Goal: Task Accomplishment & Management: Complete application form

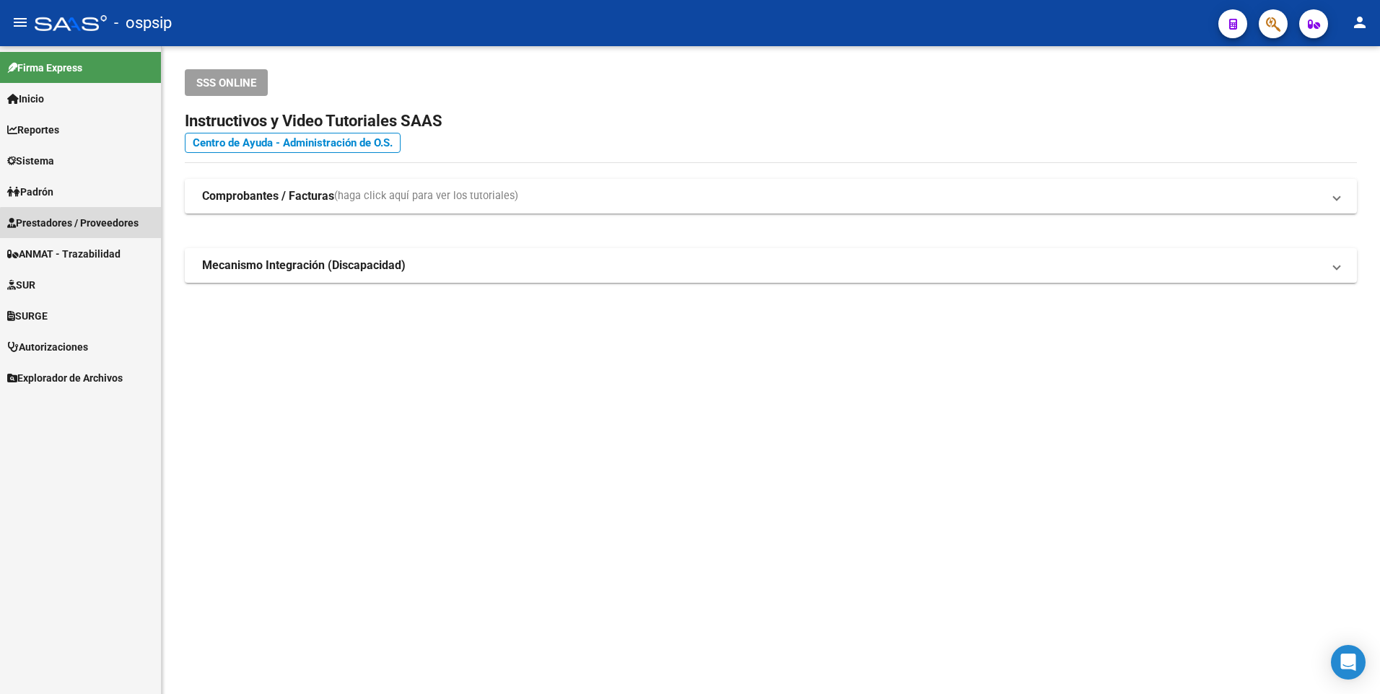
click at [108, 233] on link "Prestadores / Proveedores" at bounding box center [80, 222] width 161 height 31
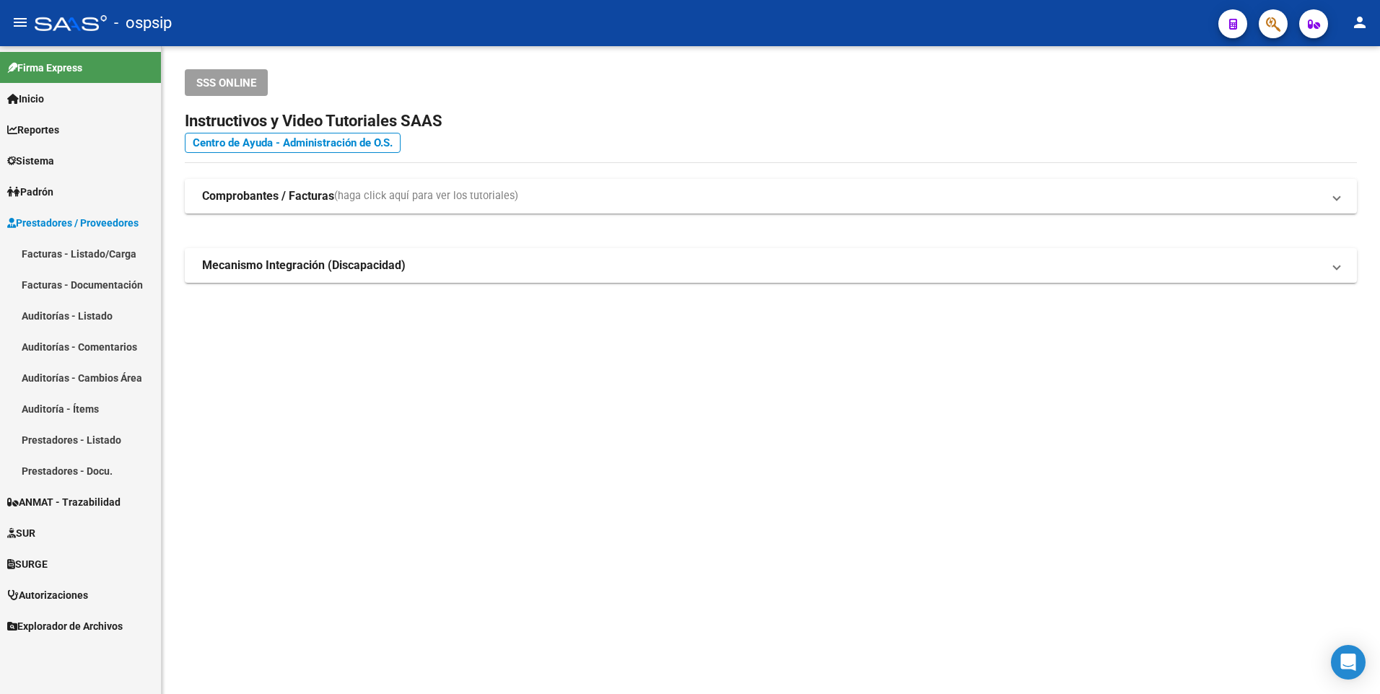
click at [110, 258] on link "Facturas - Listado/Carga" at bounding box center [80, 253] width 161 height 31
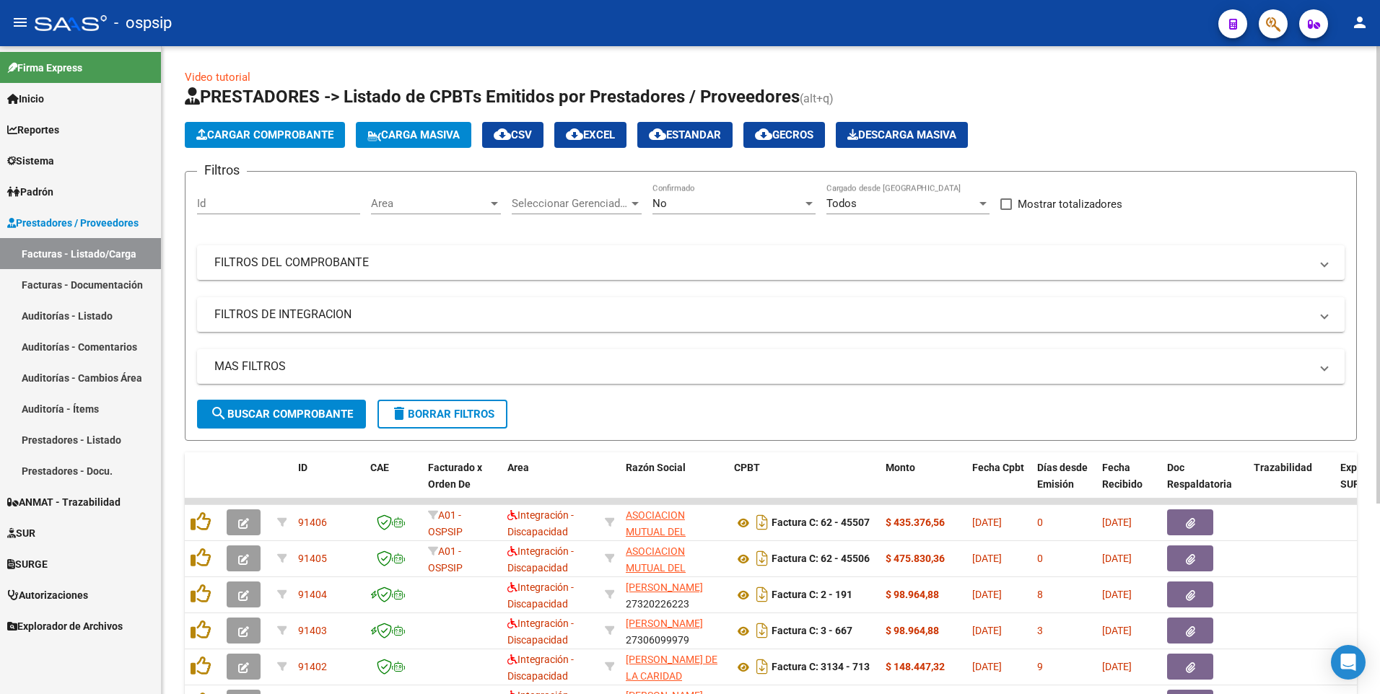
click at [279, 203] on input "Id" at bounding box center [278, 203] width 163 height 13
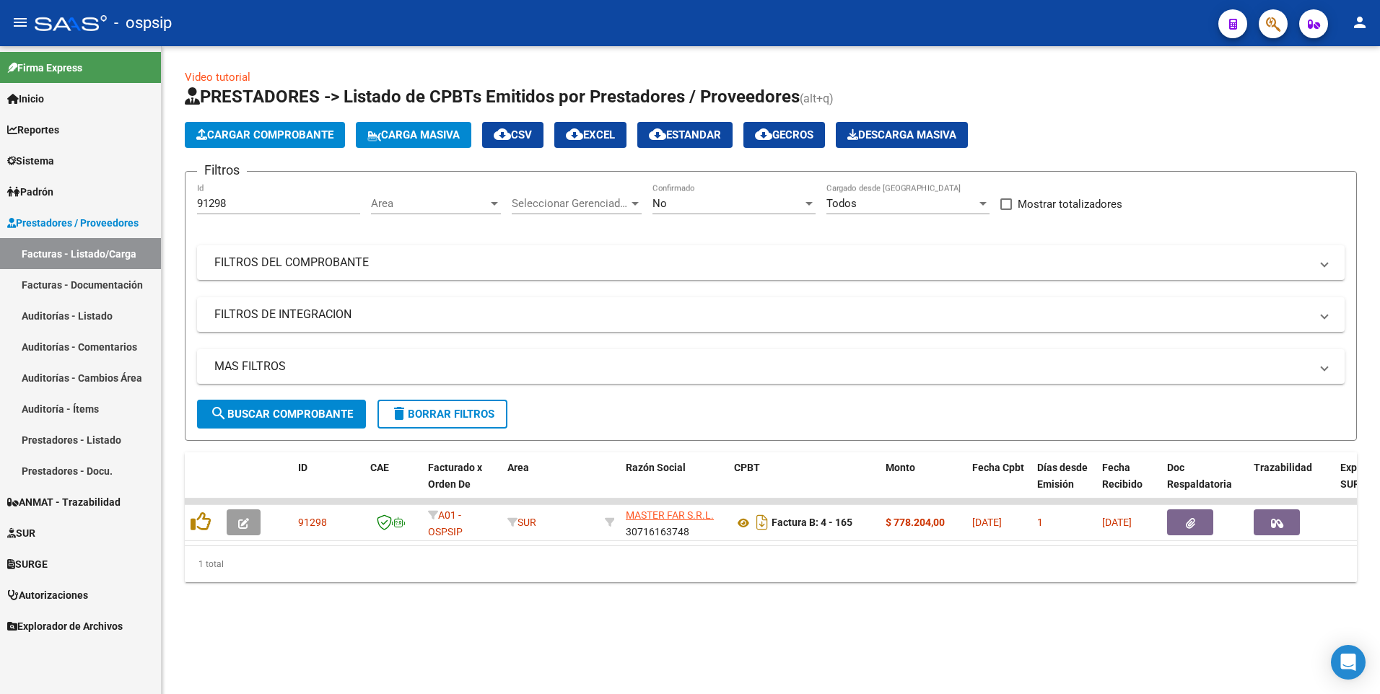
click at [939, 595] on div "Video tutorial PRESTADORES -> Listado de CPBTs Emitidos por Prestadores / Prove…" at bounding box center [771, 337] width 1218 height 582
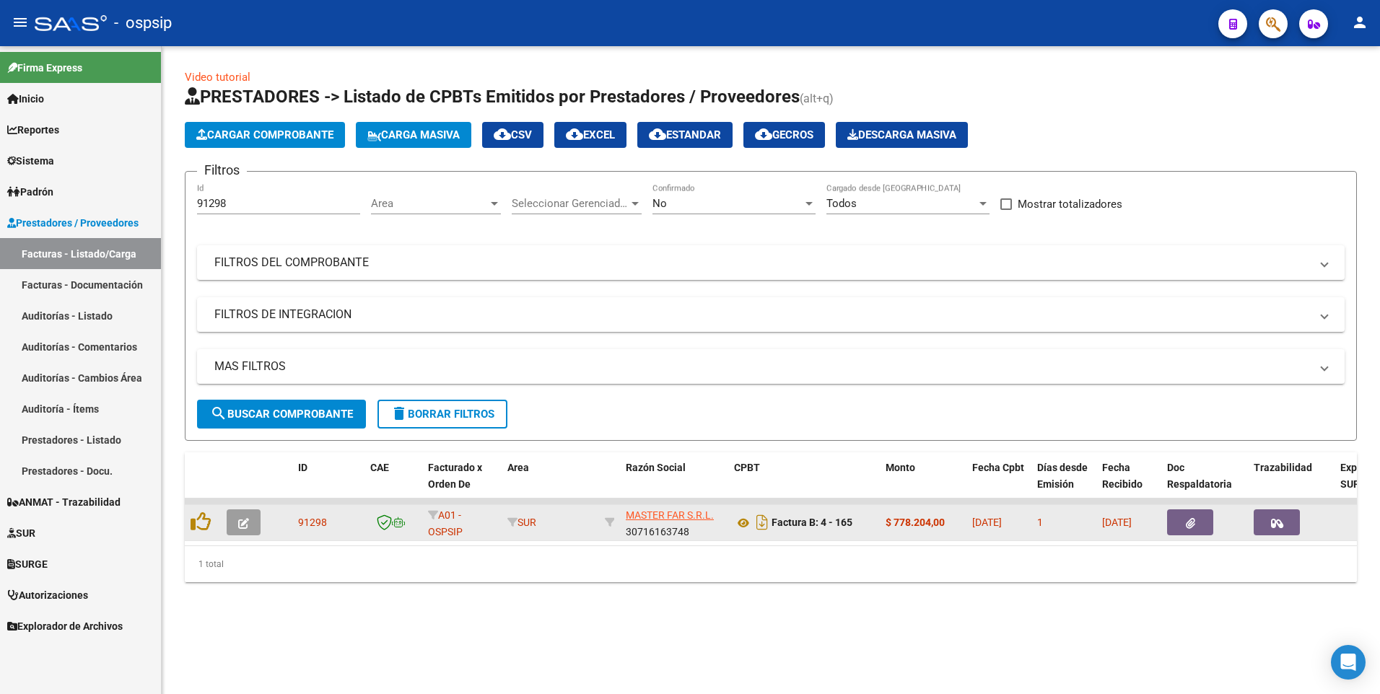
click at [1195, 527] on button "button" at bounding box center [1190, 522] width 46 height 26
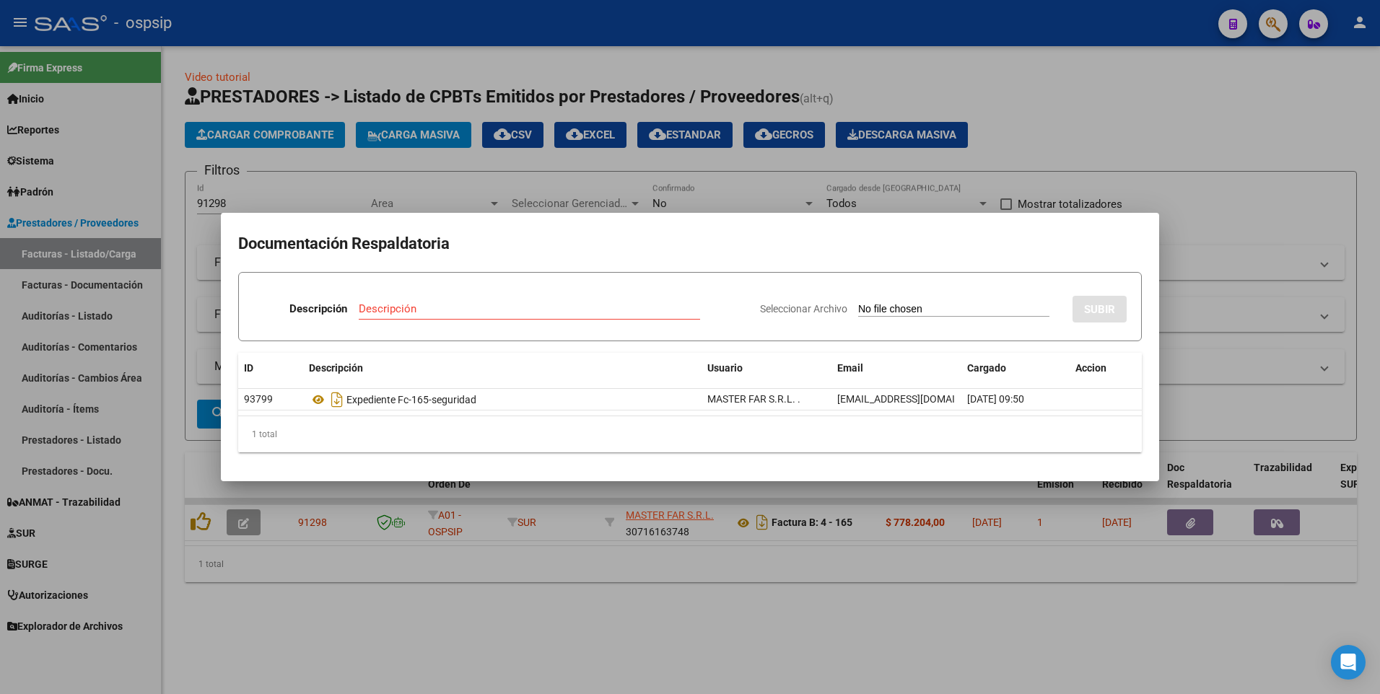
click at [485, 23] on div at bounding box center [690, 347] width 1380 height 694
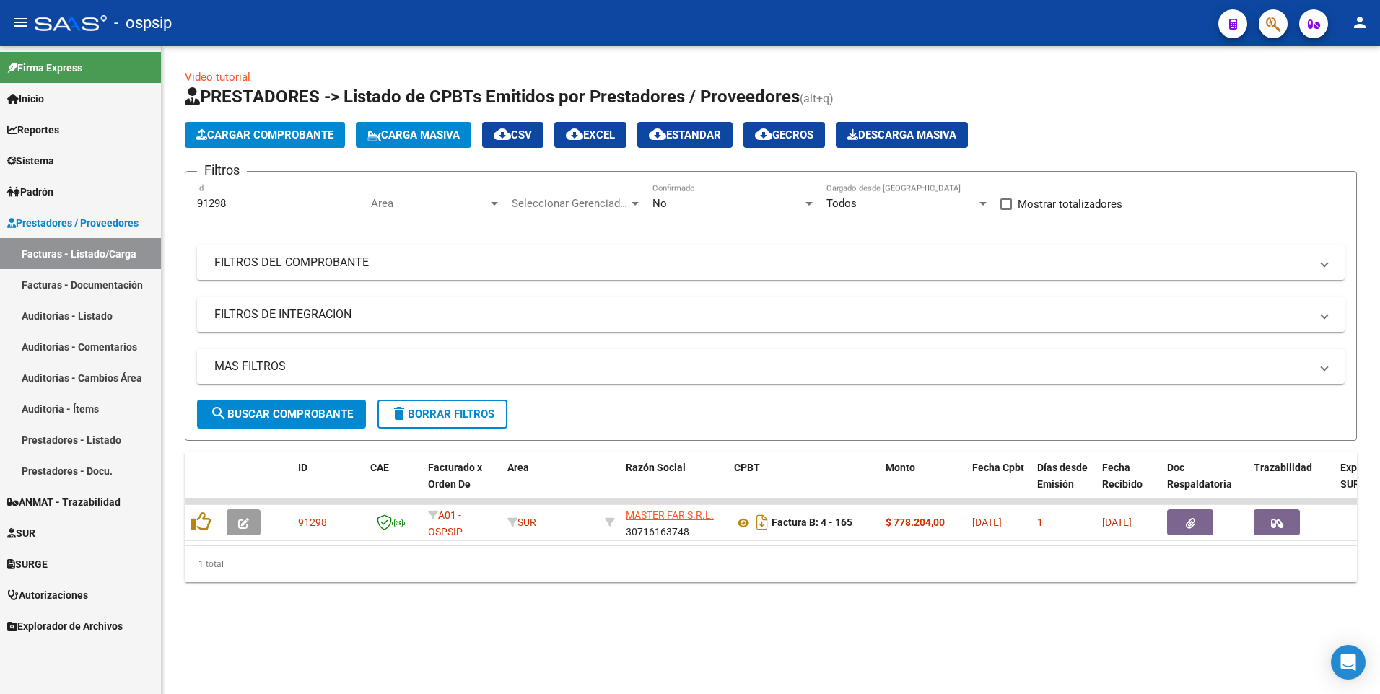
click at [254, 196] on div "91298 Id" at bounding box center [278, 198] width 163 height 31
click at [242, 202] on input "91298" at bounding box center [278, 203] width 163 height 13
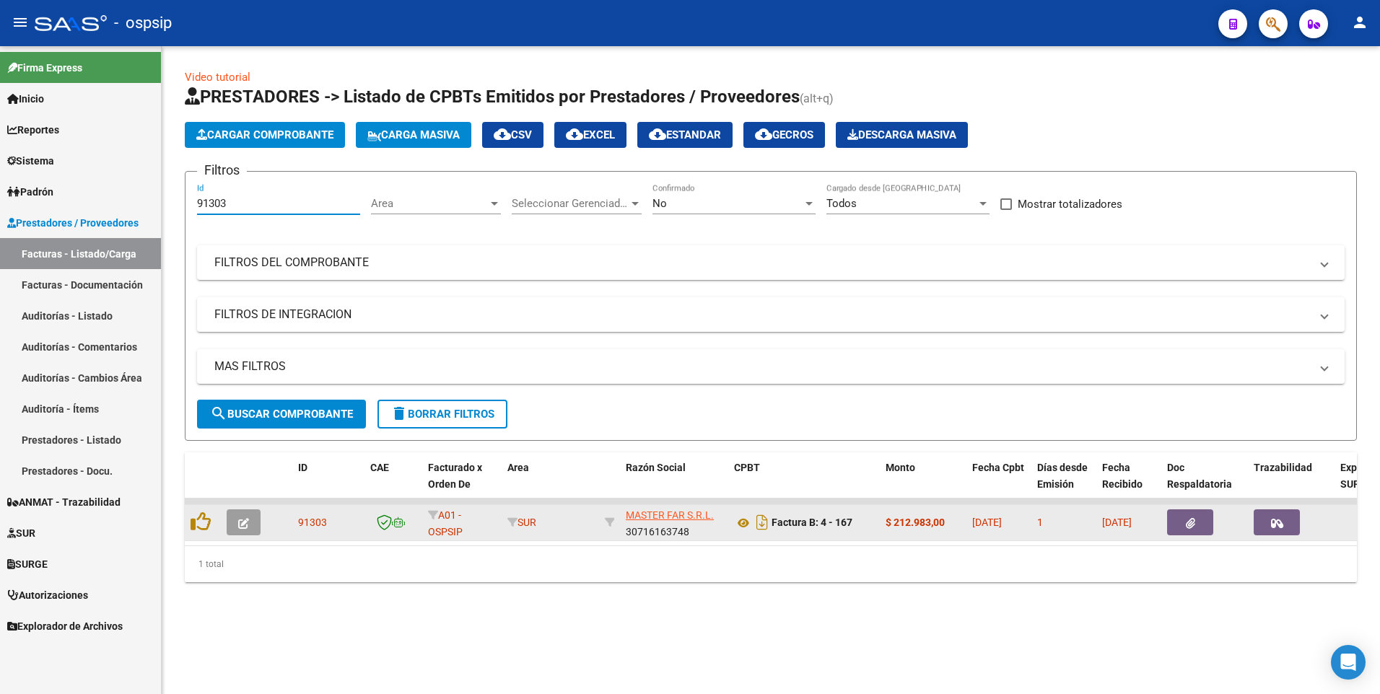
click at [1198, 519] on button "button" at bounding box center [1190, 522] width 46 height 26
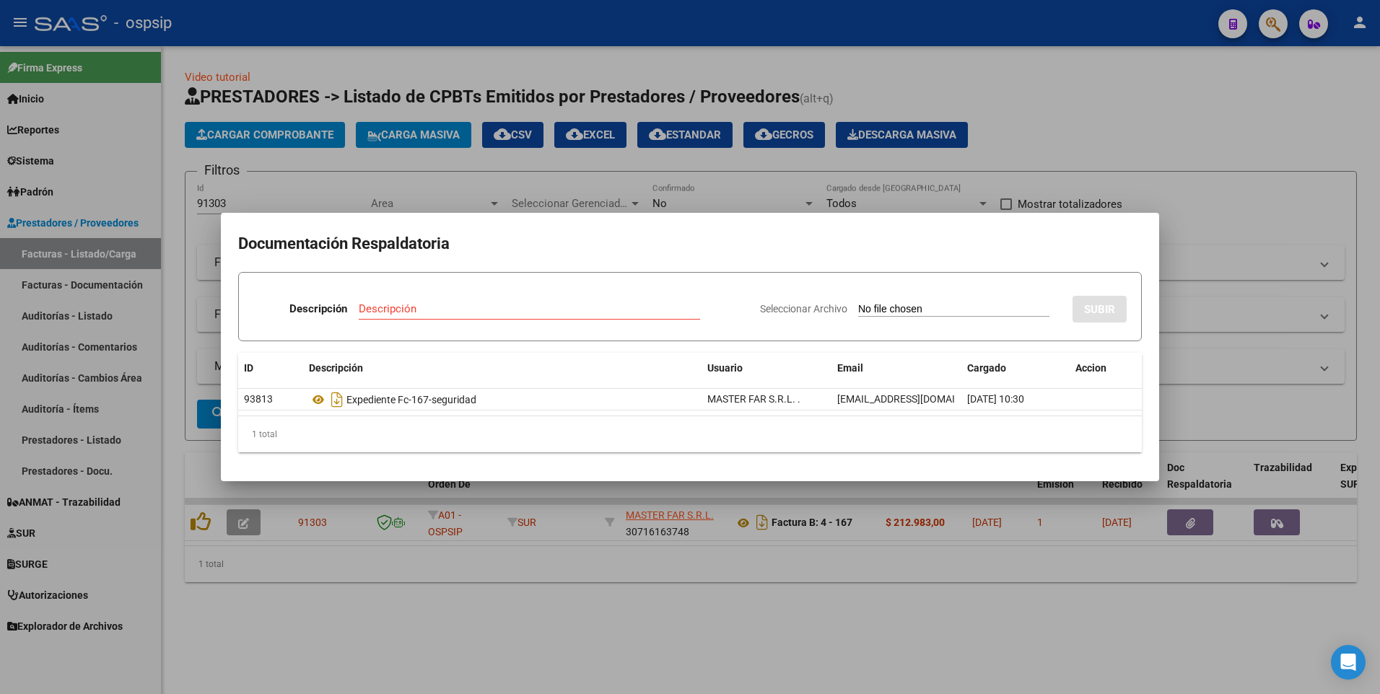
click at [1063, 128] on div at bounding box center [690, 347] width 1380 height 694
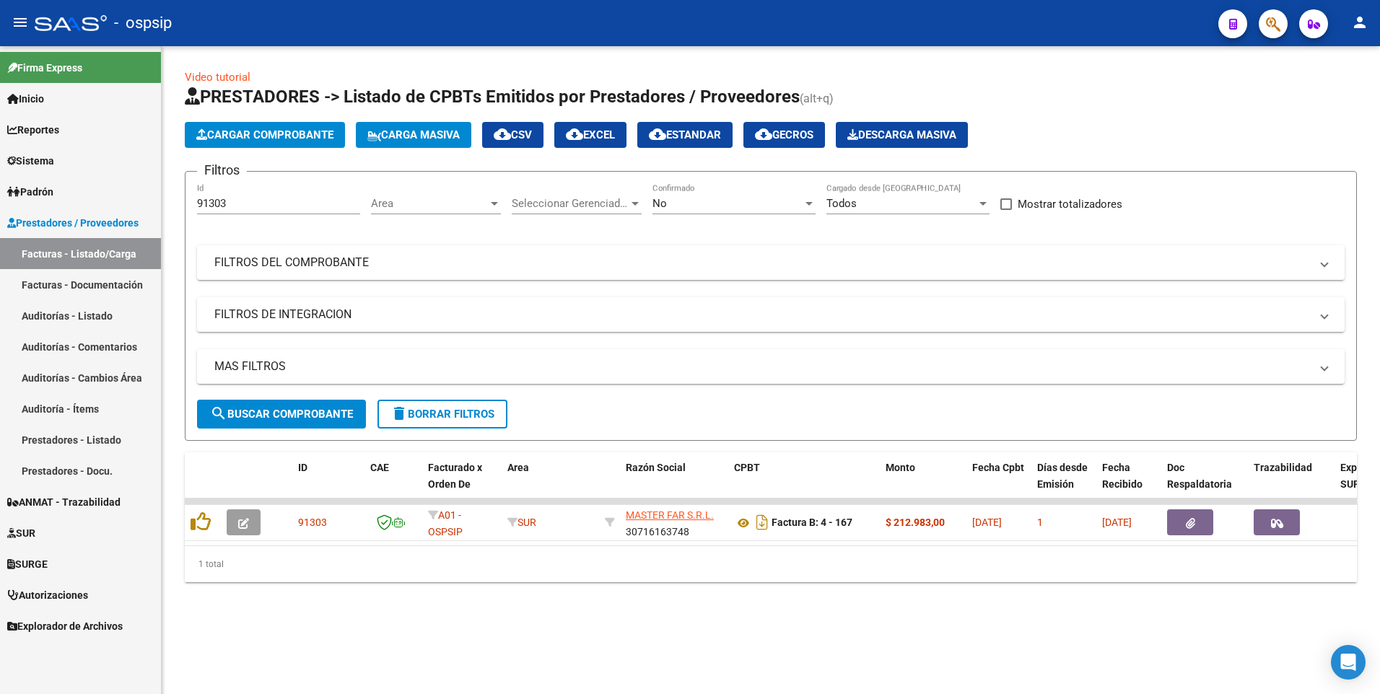
click at [246, 205] on input "91303" at bounding box center [278, 203] width 163 height 13
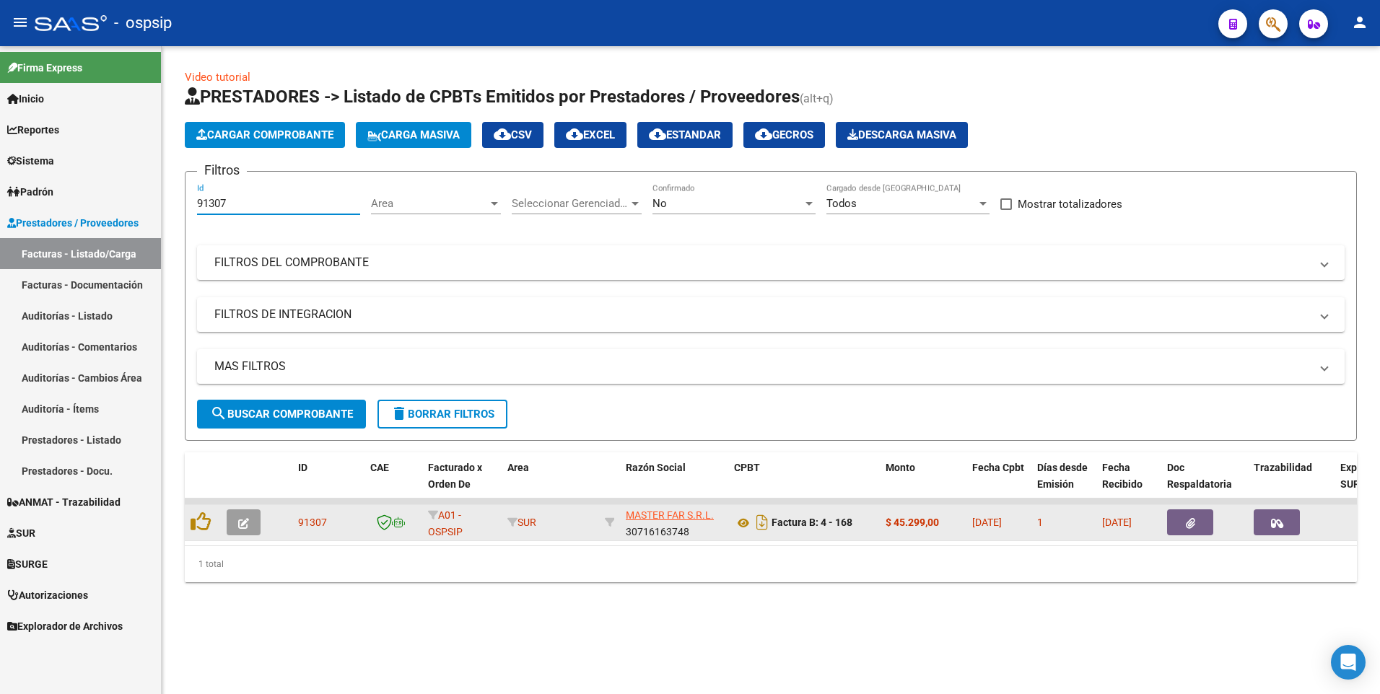
click at [1178, 529] on button "button" at bounding box center [1190, 522] width 46 height 26
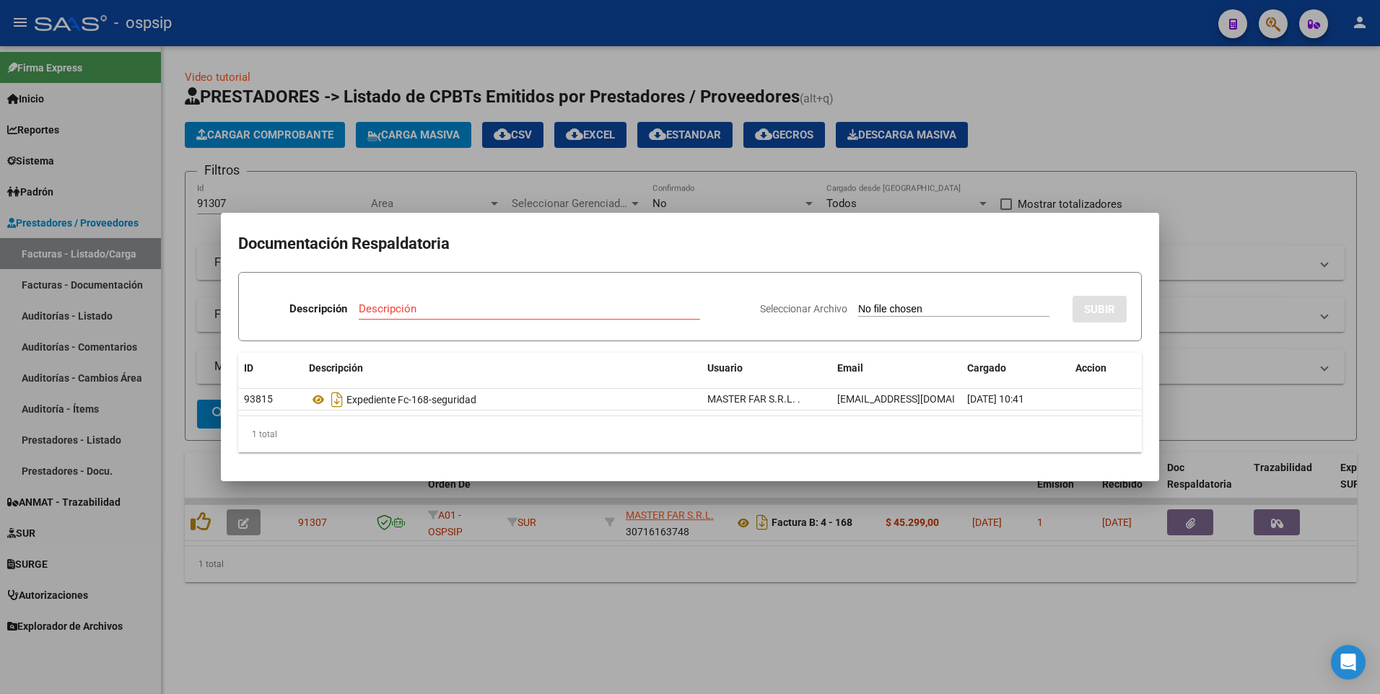
click at [501, 27] on div at bounding box center [690, 347] width 1380 height 694
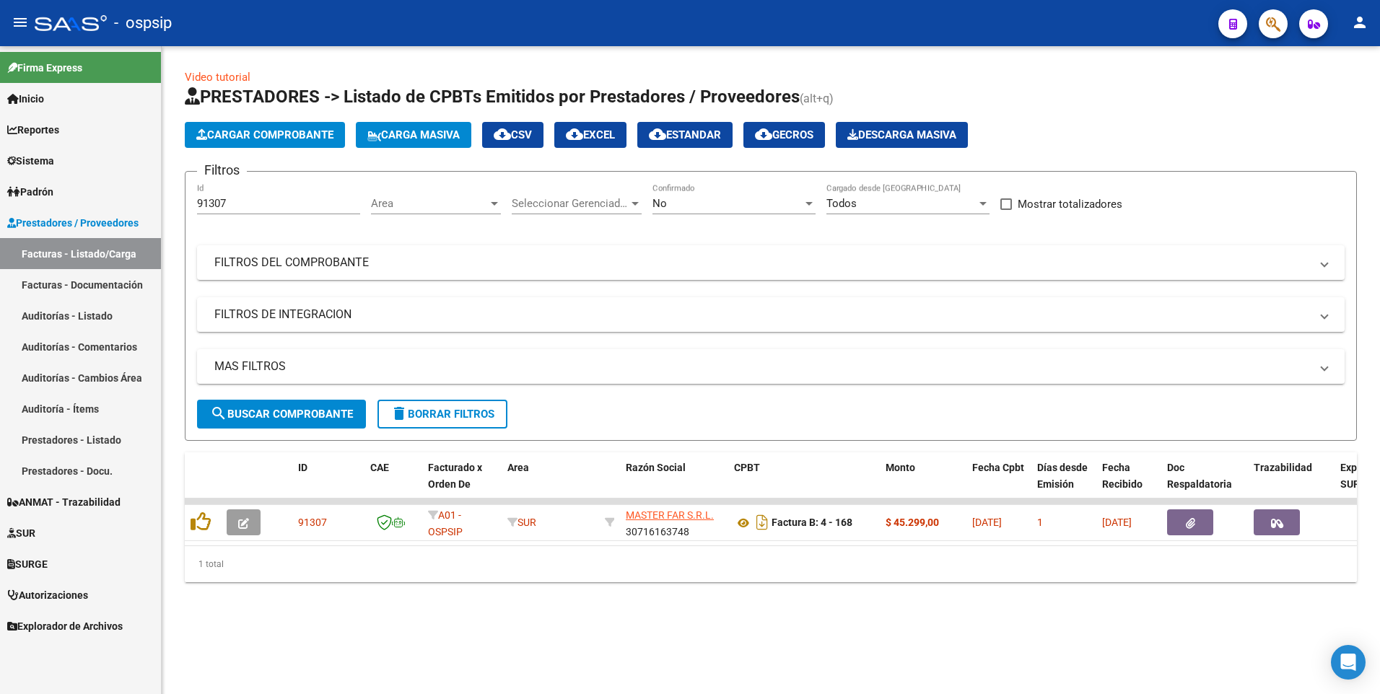
click at [250, 199] on input "91307" at bounding box center [278, 203] width 163 height 13
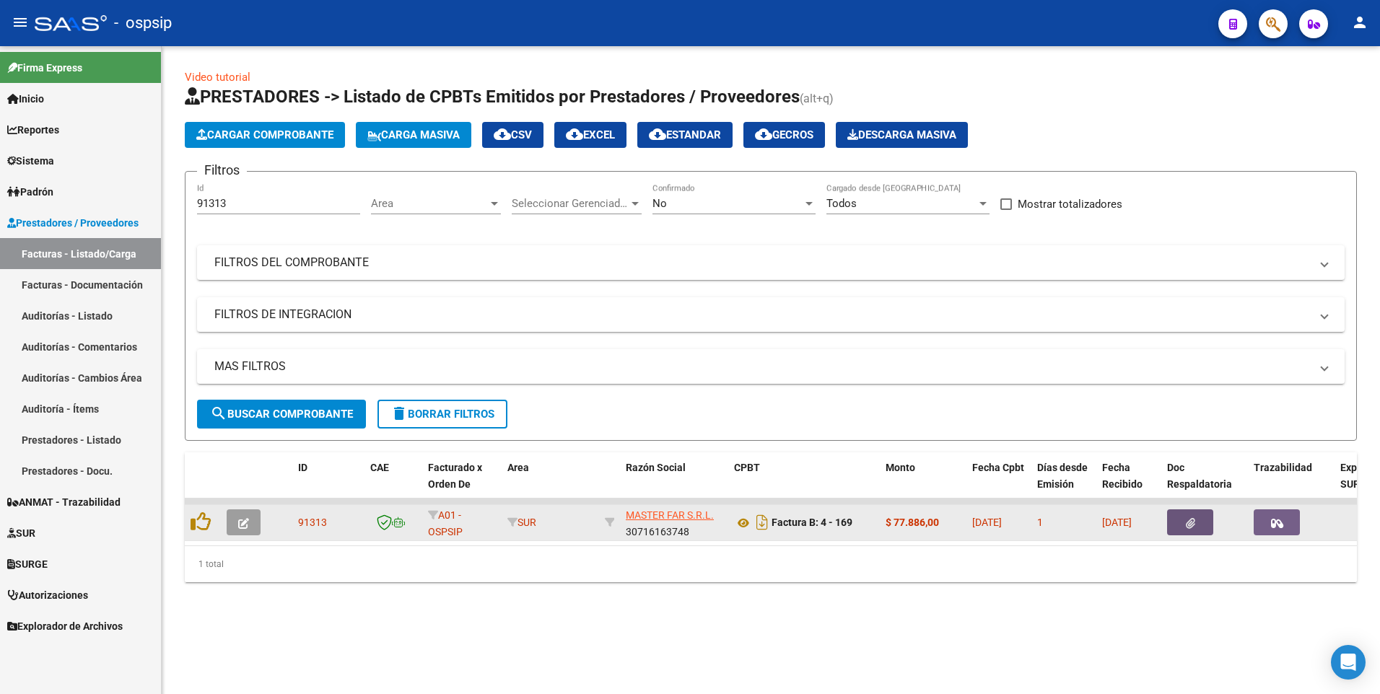
click at [1196, 527] on button "button" at bounding box center [1190, 522] width 46 height 26
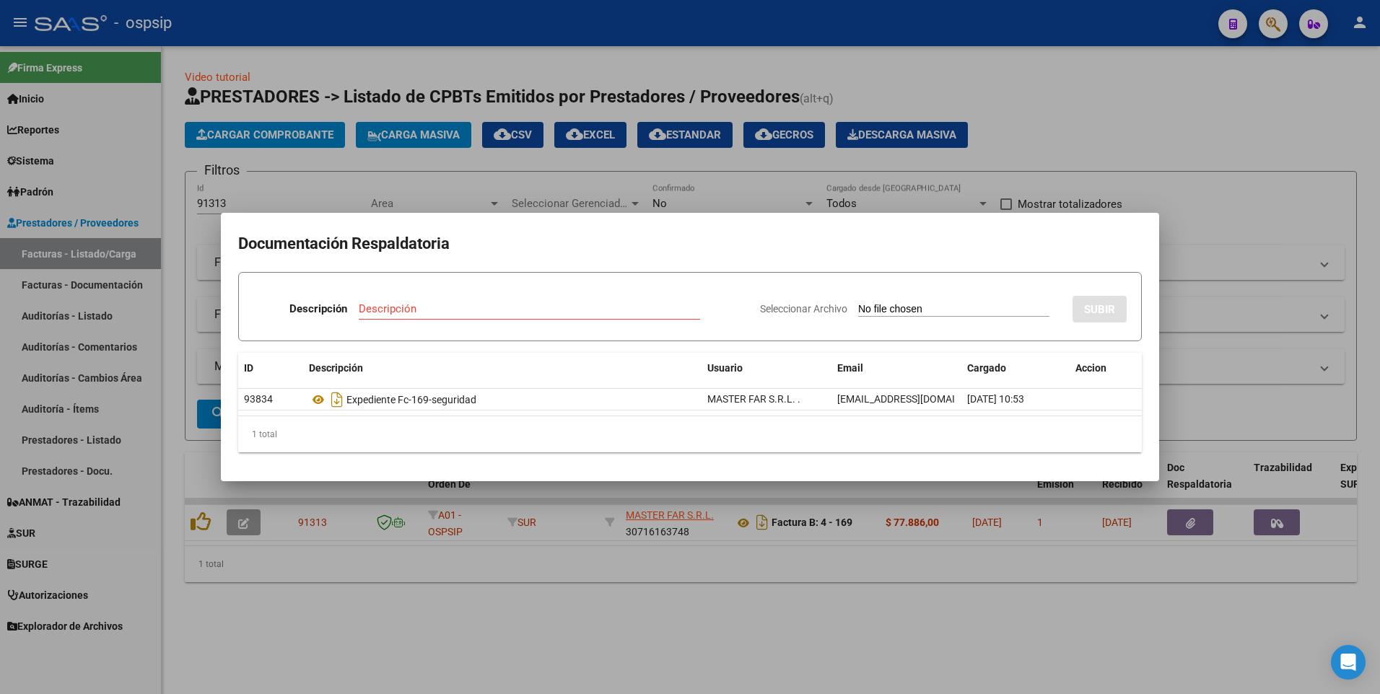
click at [978, 25] on div at bounding box center [690, 347] width 1380 height 694
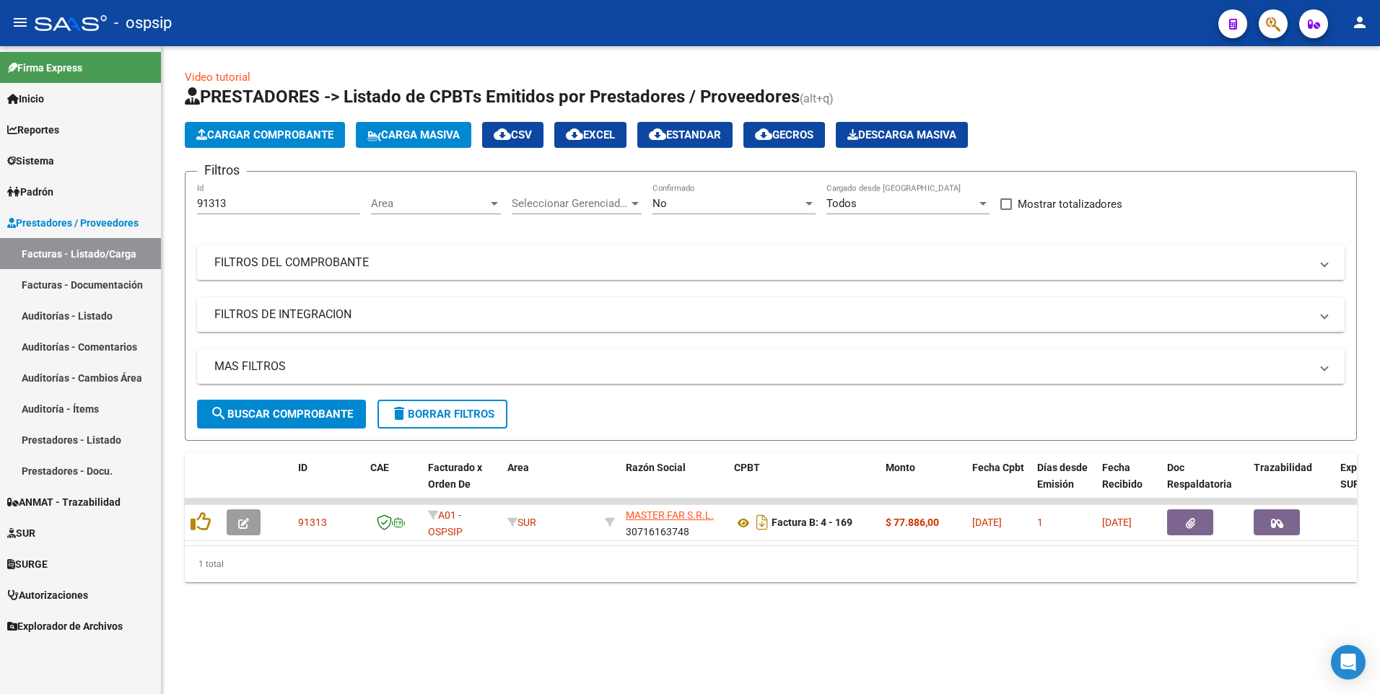
click at [263, 202] on input "91313" at bounding box center [278, 203] width 163 height 13
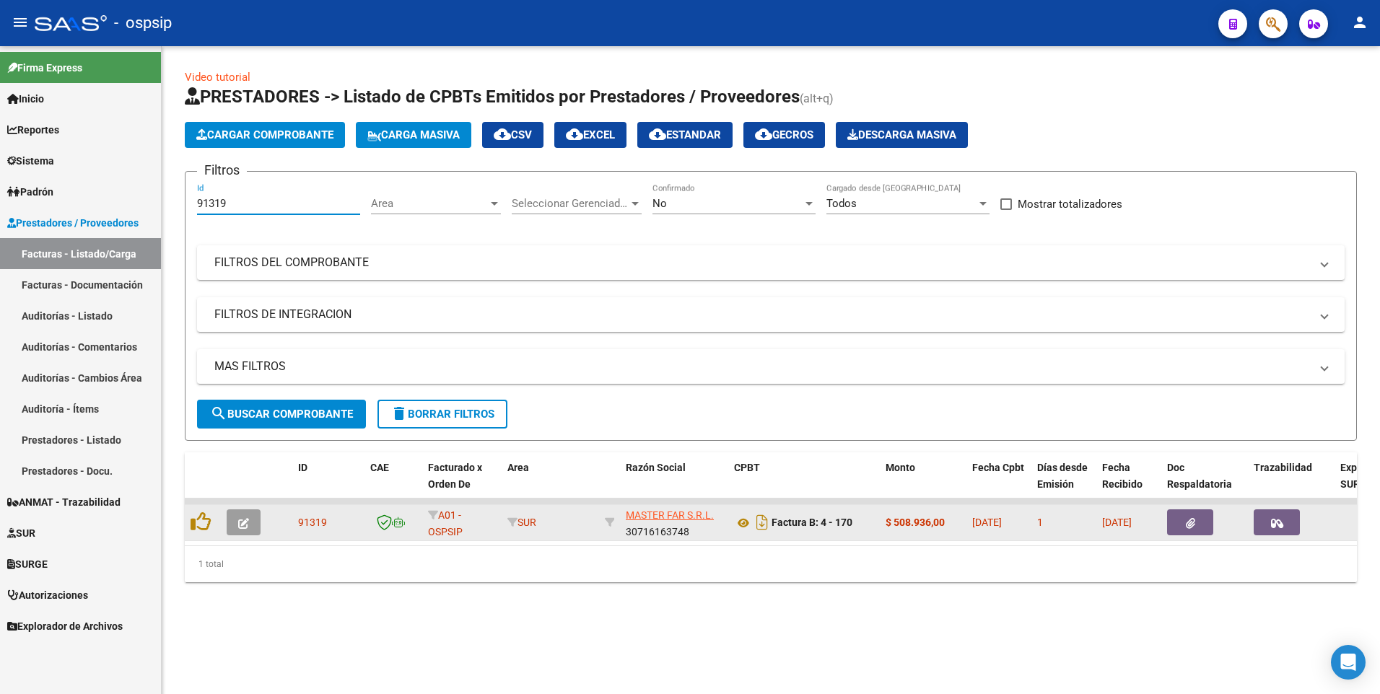
click at [1175, 520] on button "button" at bounding box center [1190, 522] width 46 height 26
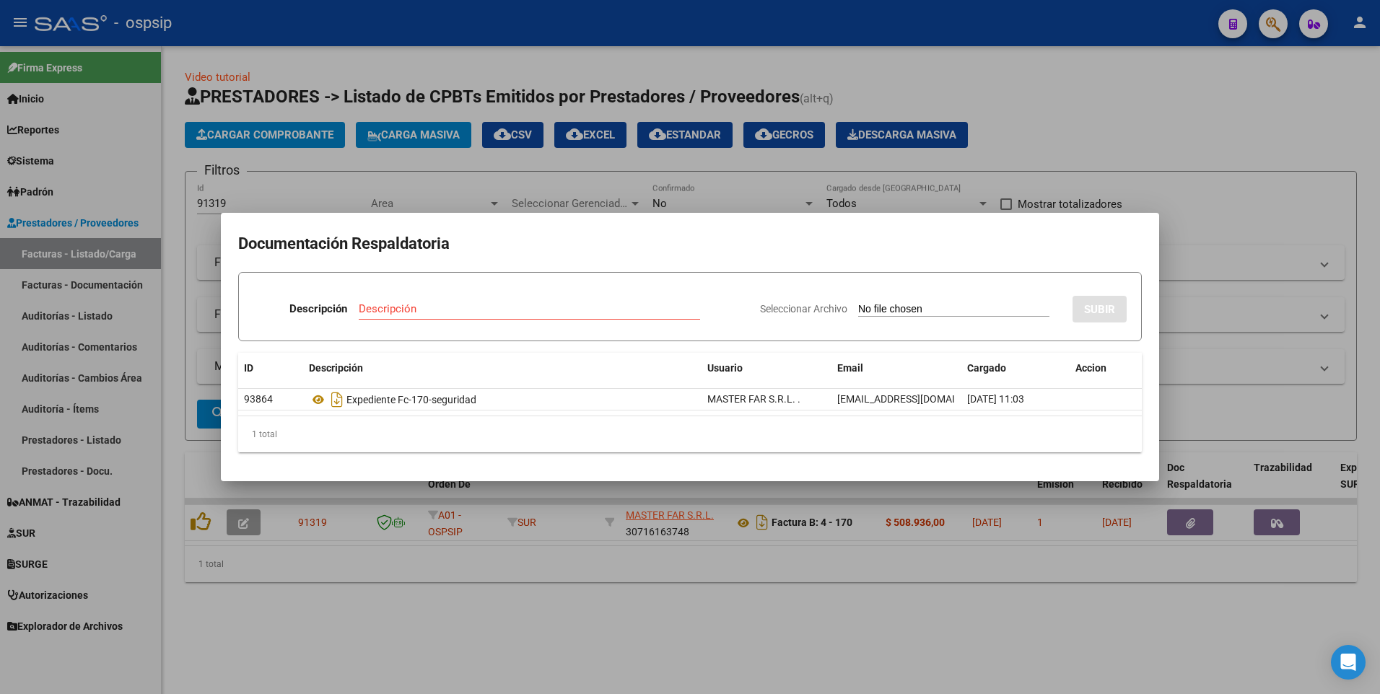
click at [421, 152] on div at bounding box center [690, 347] width 1380 height 694
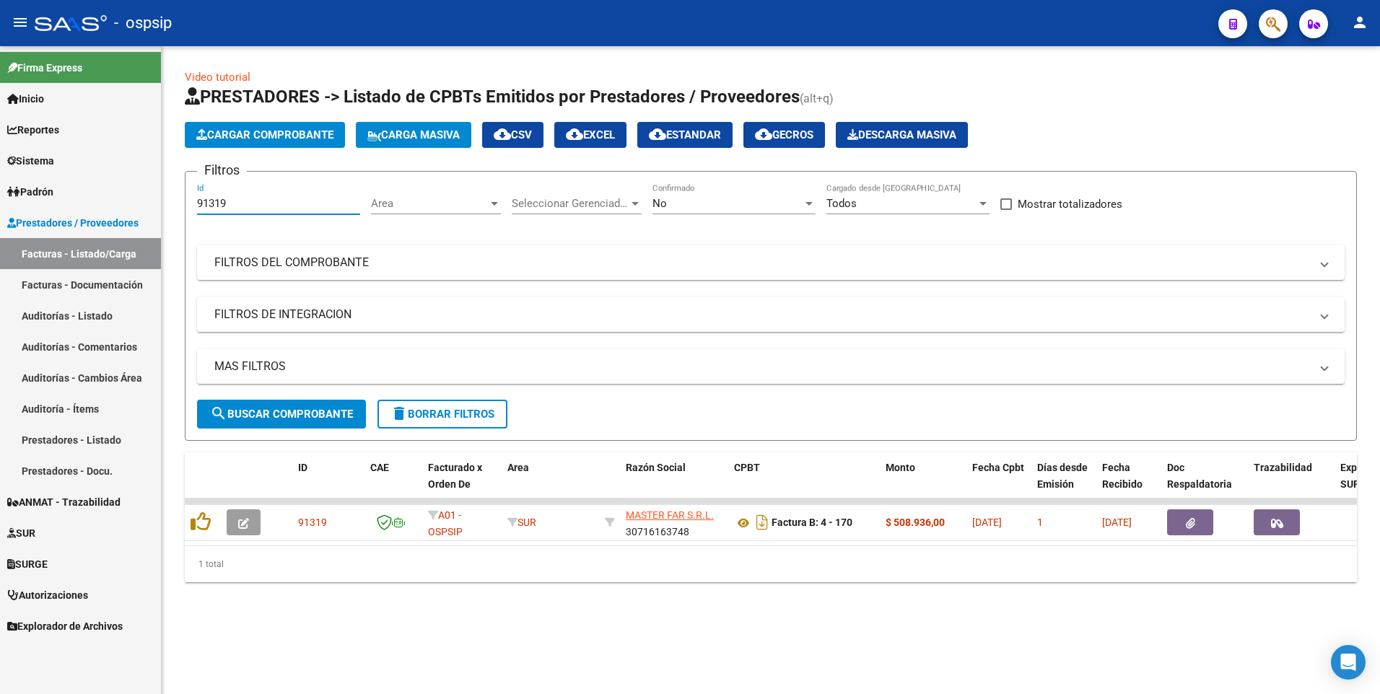
click at [268, 203] on input "91319" at bounding box center [278, 203] width 163 height 13
type input "3"
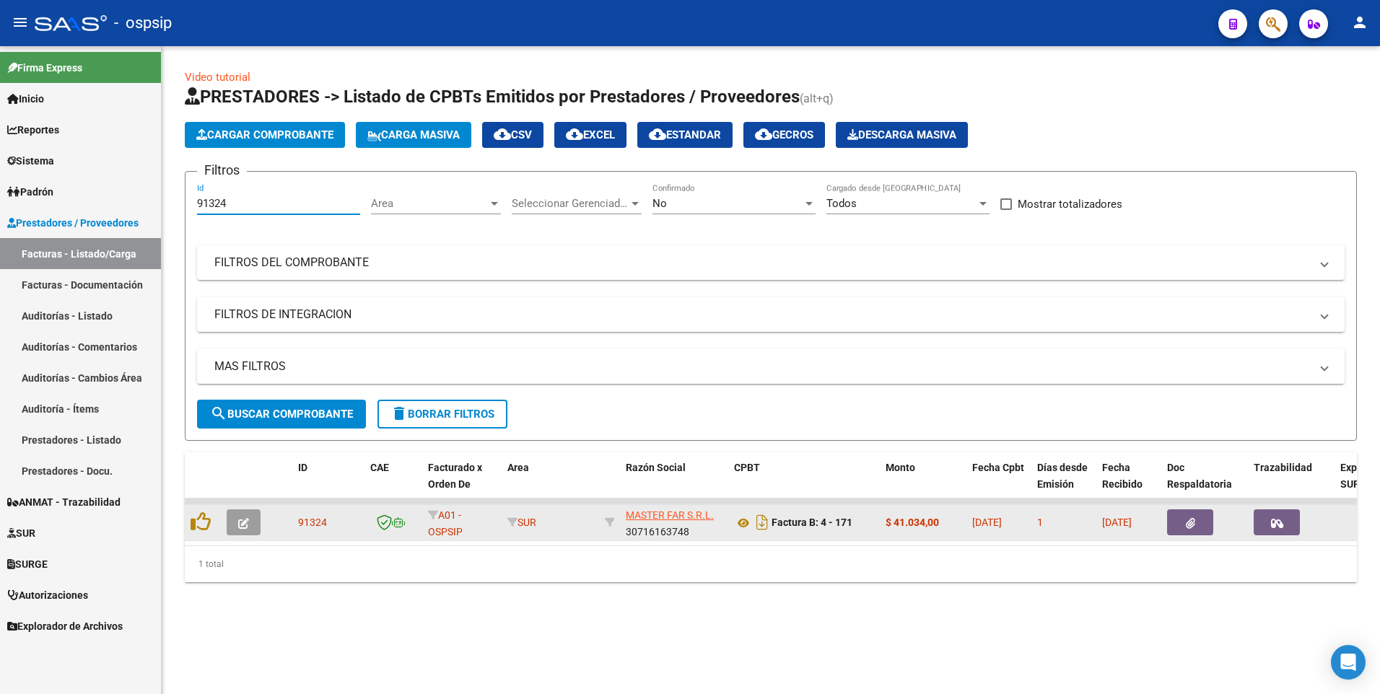
type input "91324"
click at [1179, 524] on button "button" at bounding box center [1190, 522] width 46 height 26
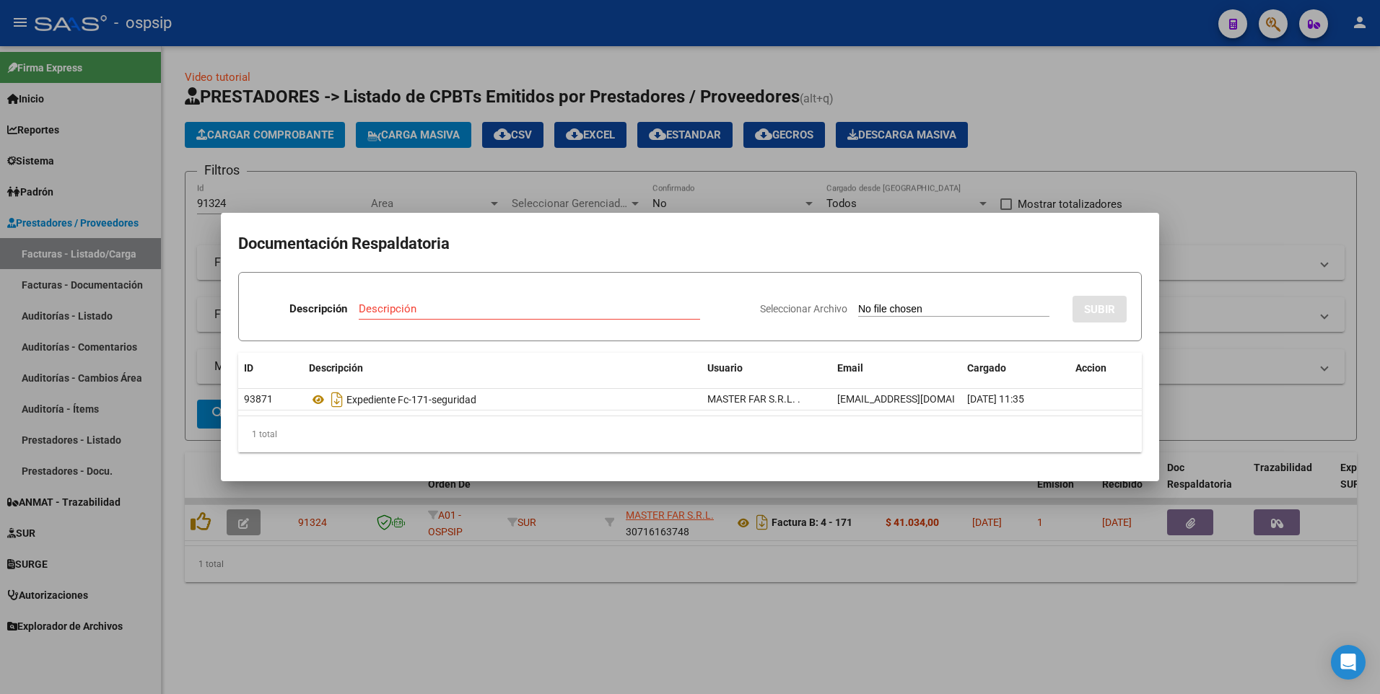
click at [1126, 116] on div at bounding box center [690, 347] width 1380 height 694
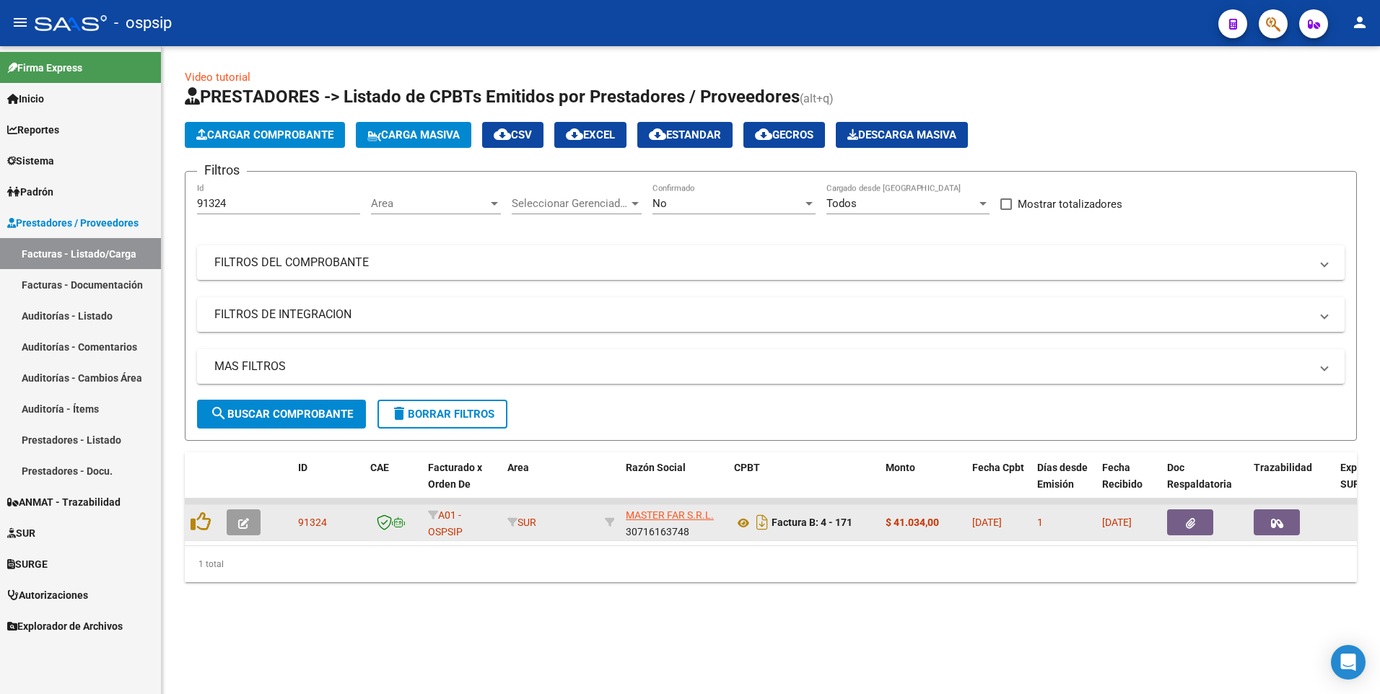
click at [1191, 527] on icon "button" at bounding box center [1189, 523] width 9 height 11
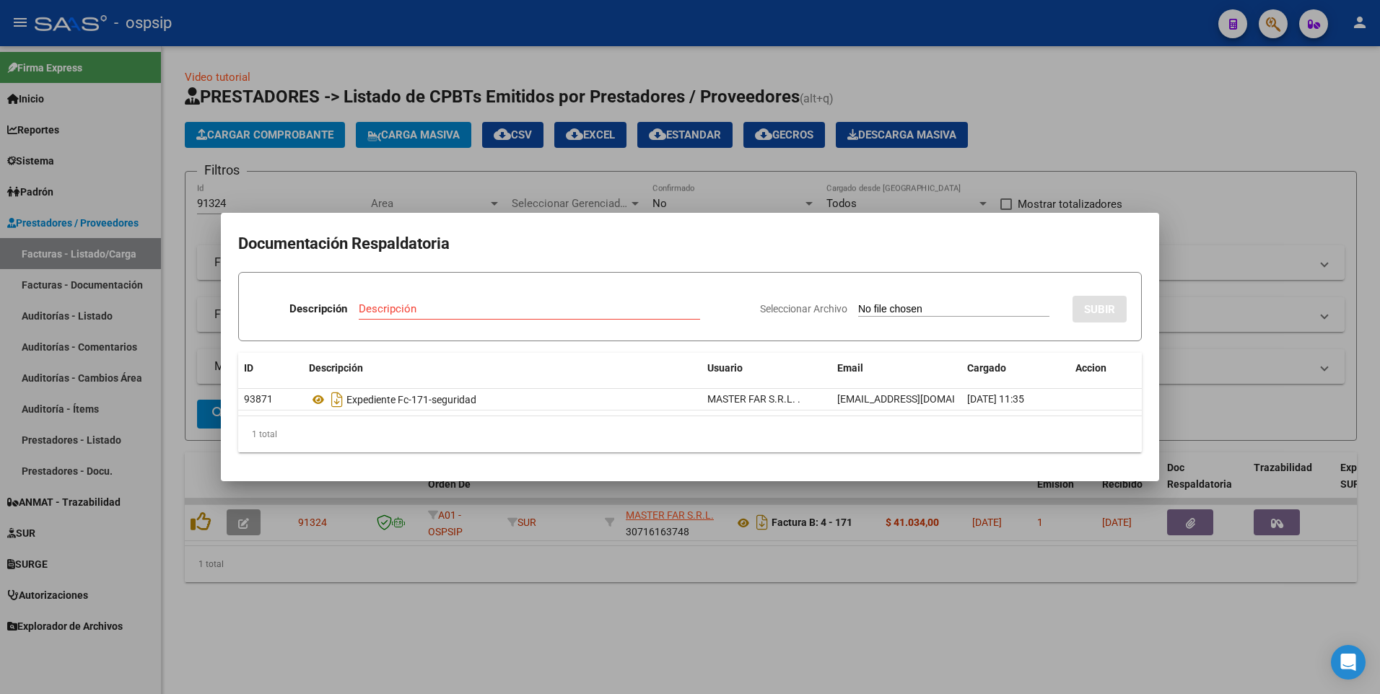
click at [523, 14] on div at bounding box center [690, 347] width 1380 height 694
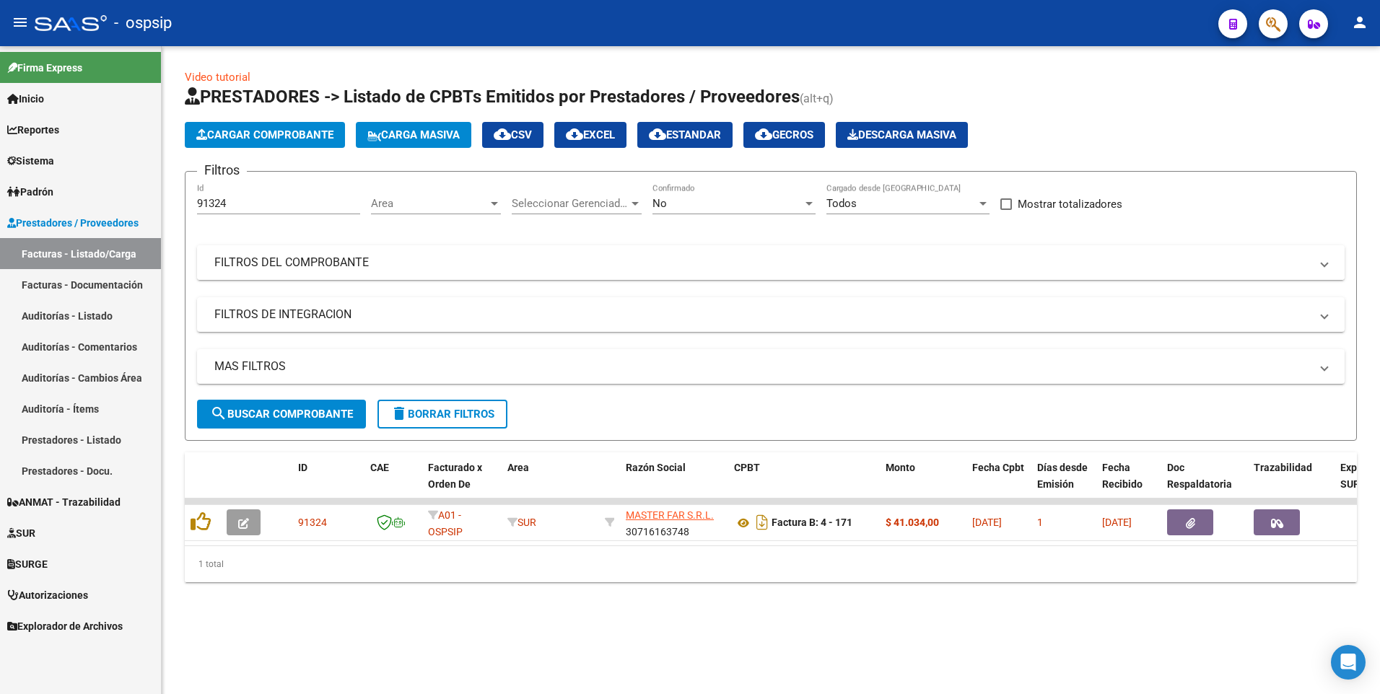
click at [783, 257] on mat-panel-title "FILTROS DEL COMPROBANTE" at bounding box center [761, 263] width 1095 height 16
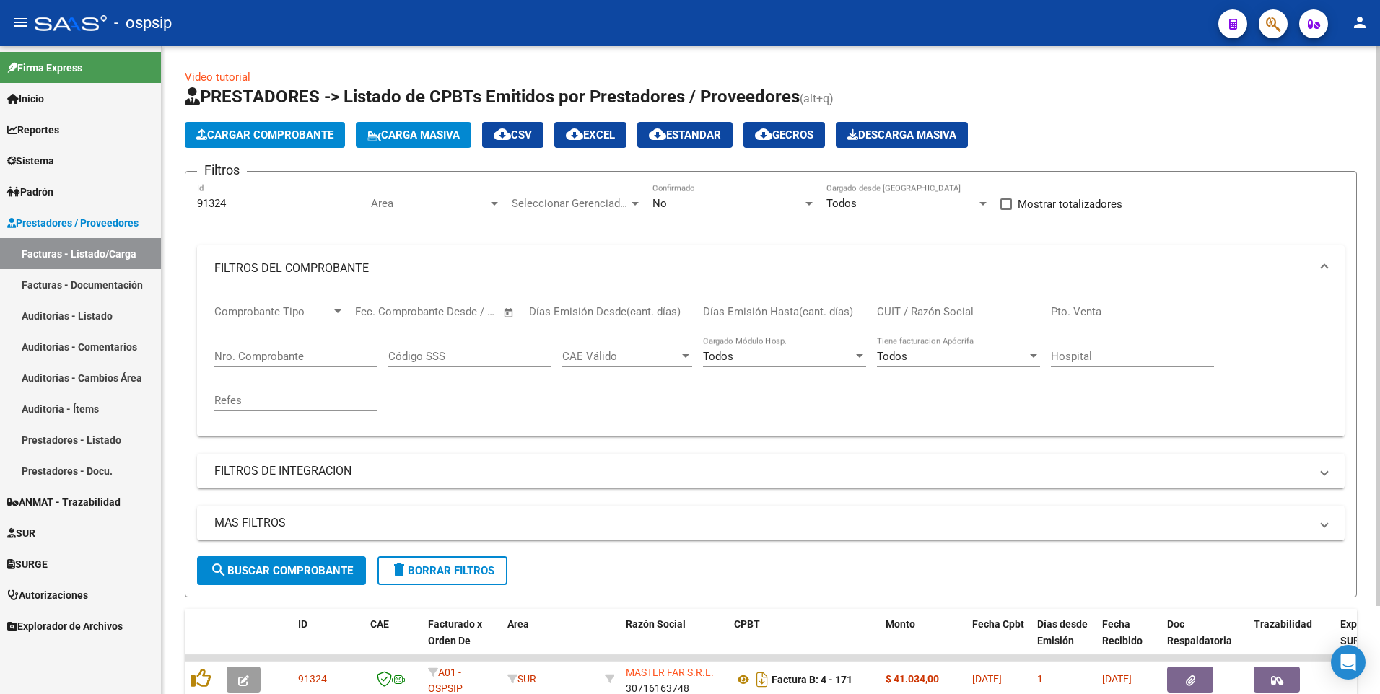
click at [898, 315] on input "CUIT / Razón Social" at bounding box center [958, 311] width 163 height 13
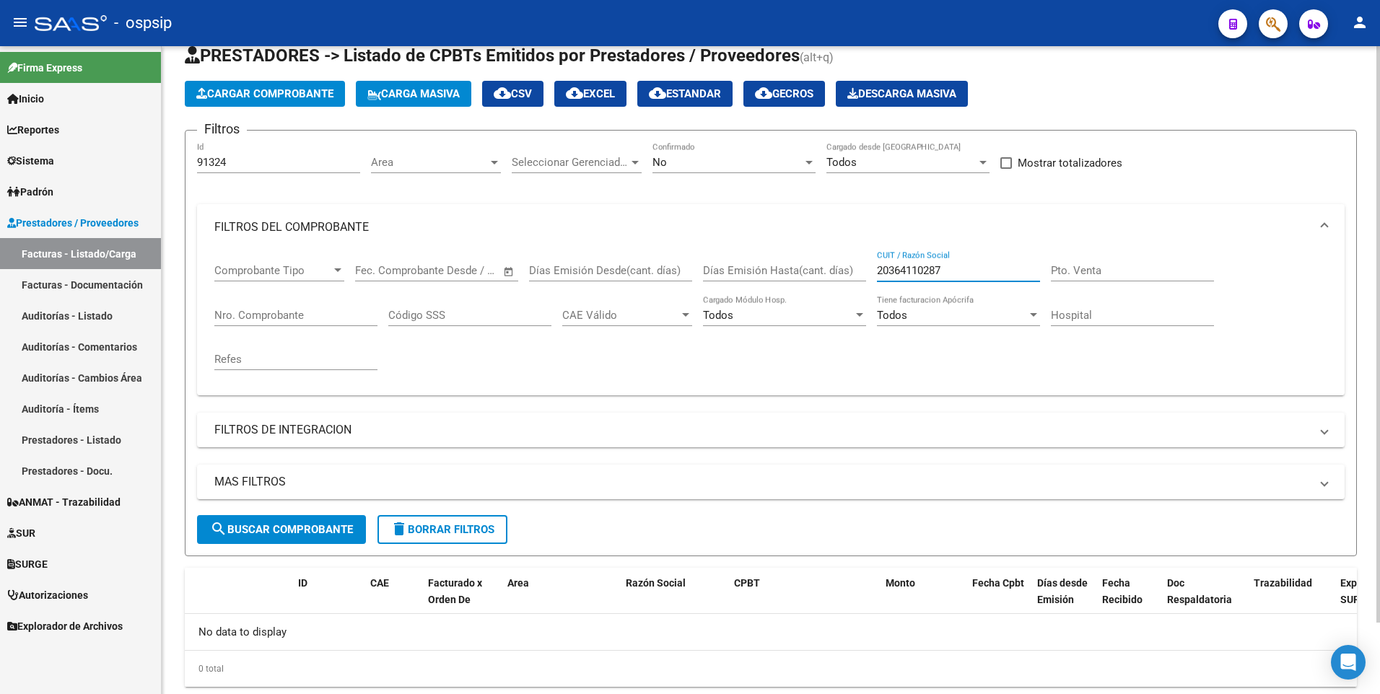
scroll to position [80, 0]
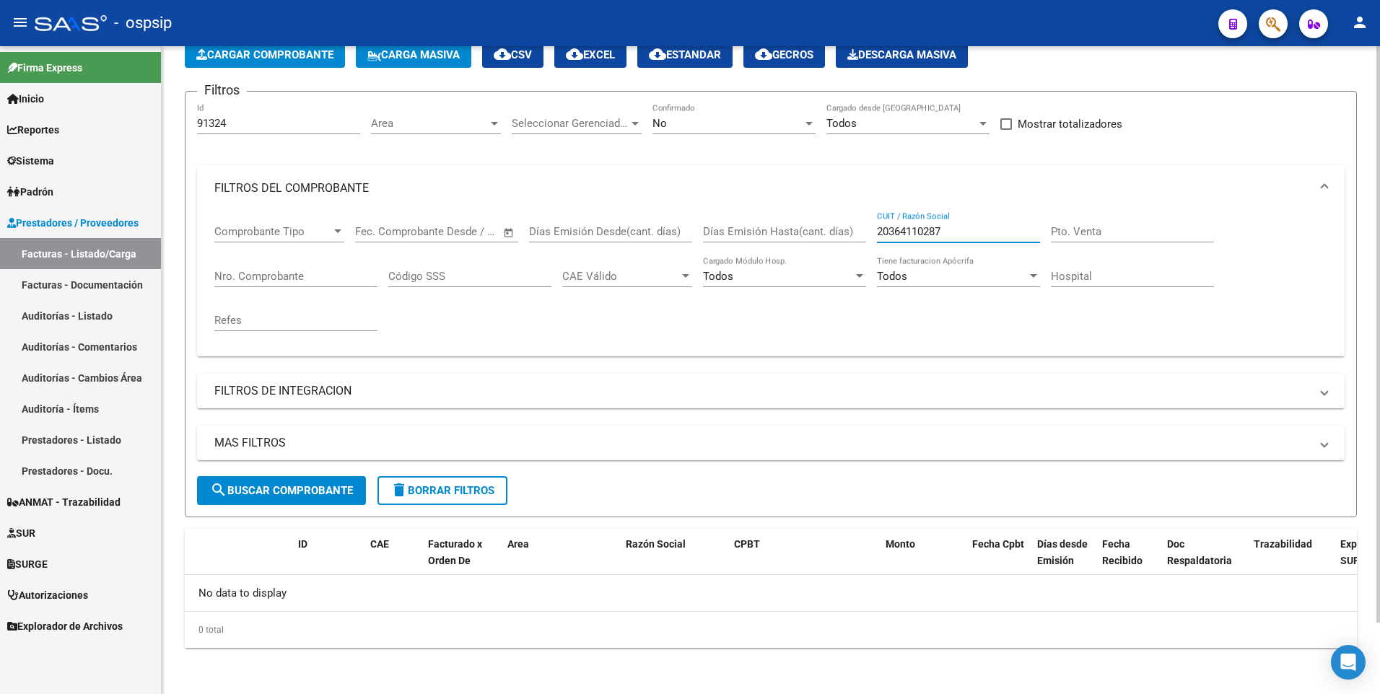
type input "20364110287"
click at [751, 128] on div "No" at bounding box center [727, 123] width 150 height 13
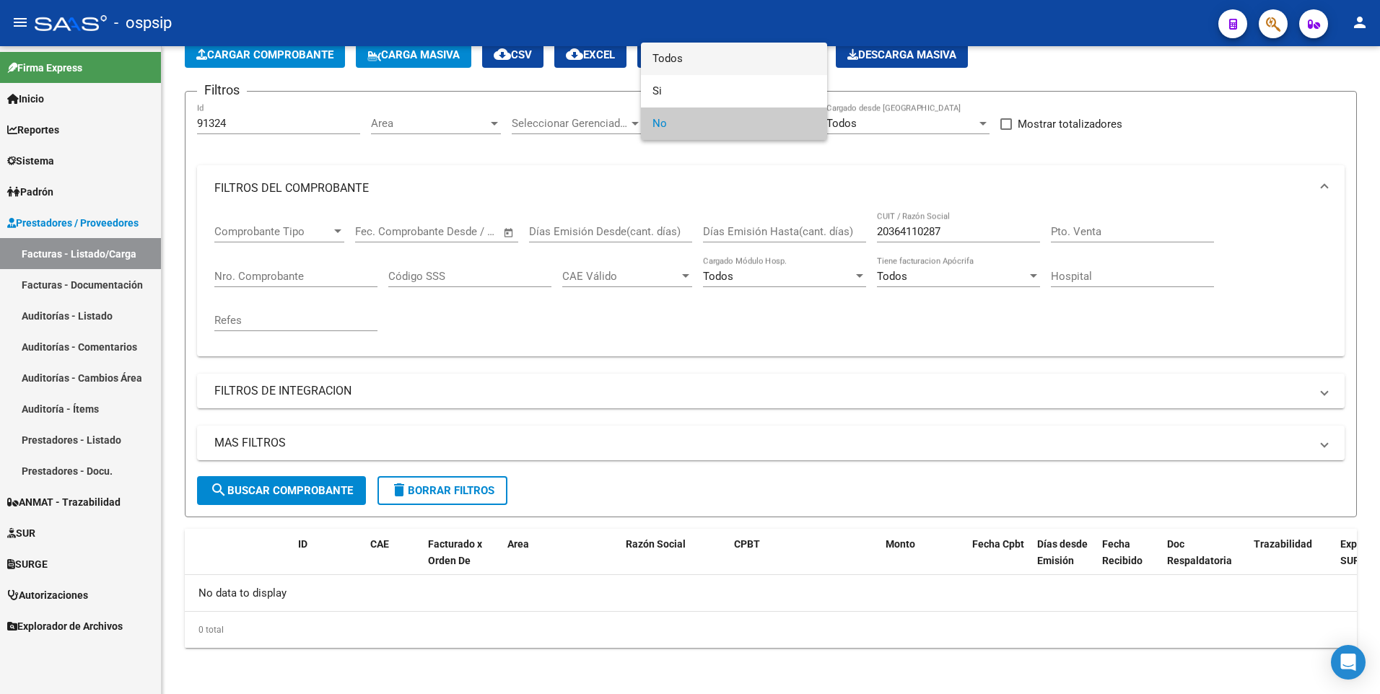
click at [680, 68] on span "Todos" at bounding box center [733, 59] width 163 height 32
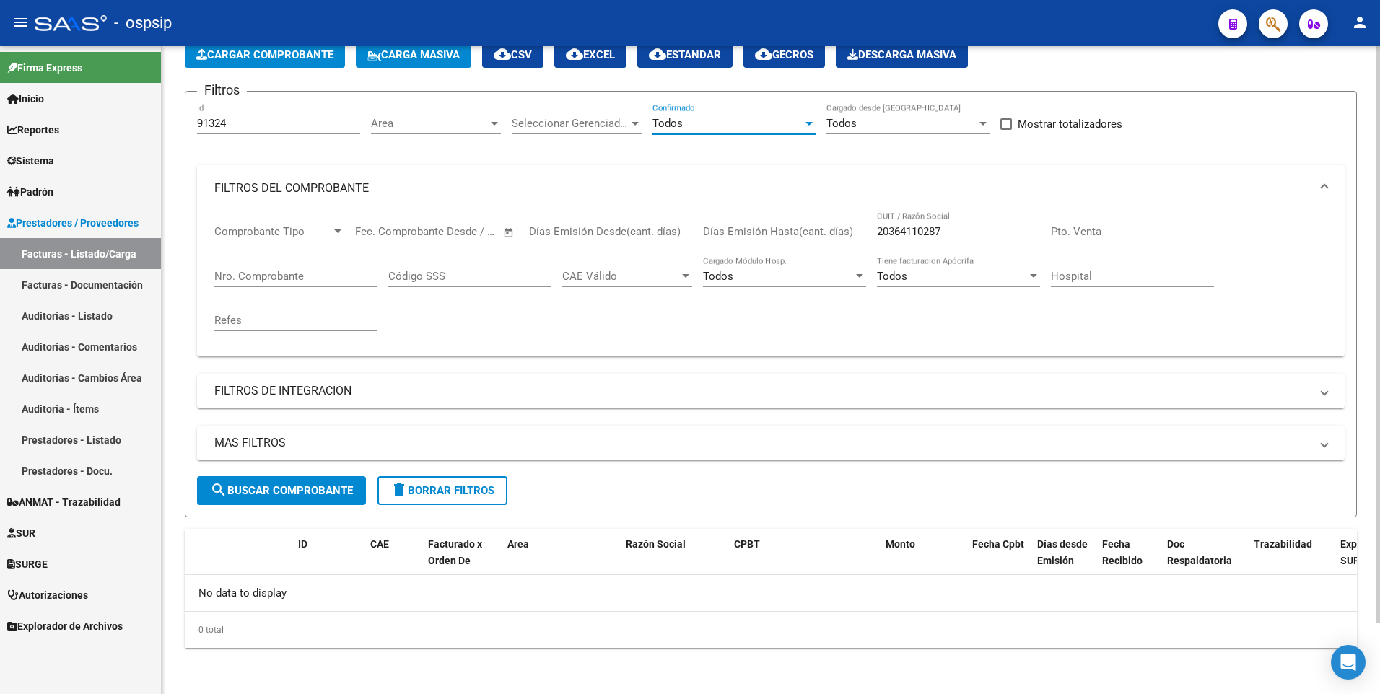
click at [329, 500] on button "search Buscar Comprobante" at bounding box center [281, 490] width 169 height 29
click at [960, 225] on input "20364110287" at bounding box center [958, 231] width 163 height 13
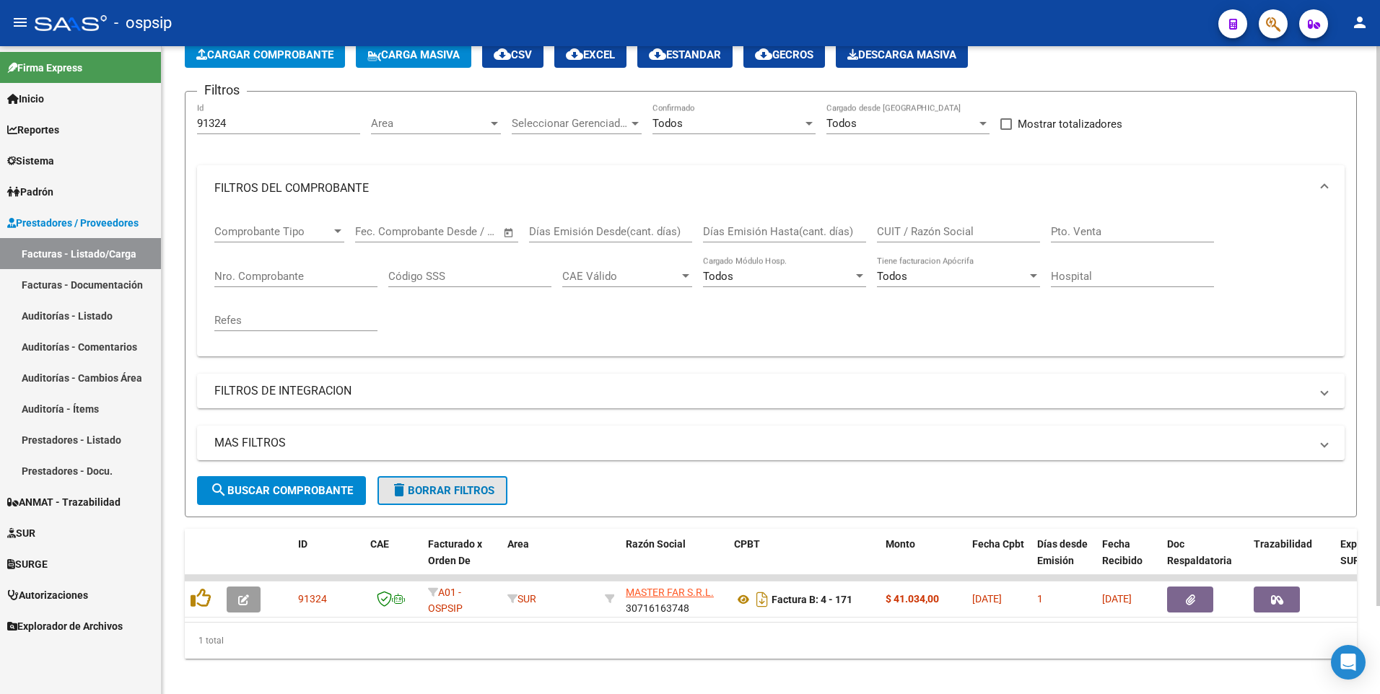
click at [406, 500] on button "delete Borrar Filtros" at bounding box center [442, 490] width 130 height 29
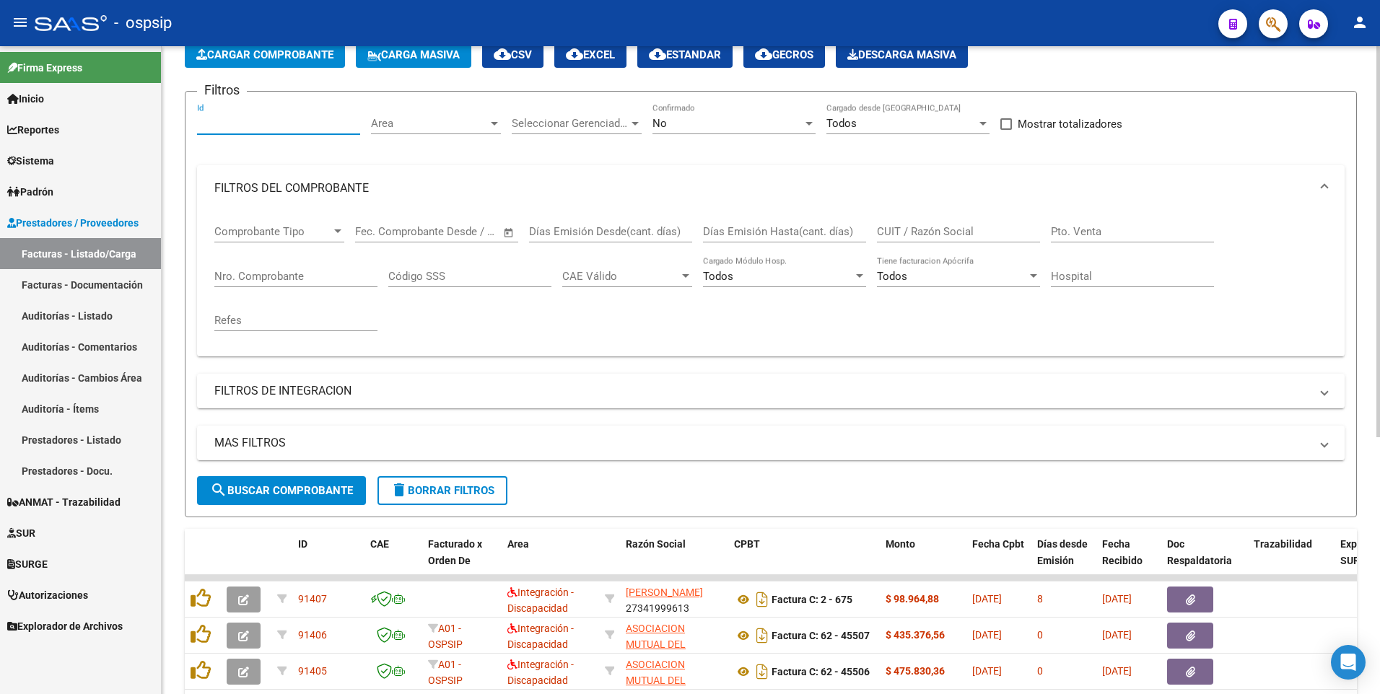
click at [247, 118] on input "Id" at bounding box center [278, 123] width 163 height 13
click at [244, 273] on input "Nro. Comprobante" at bounding box center [295, 276] width 163 height 13
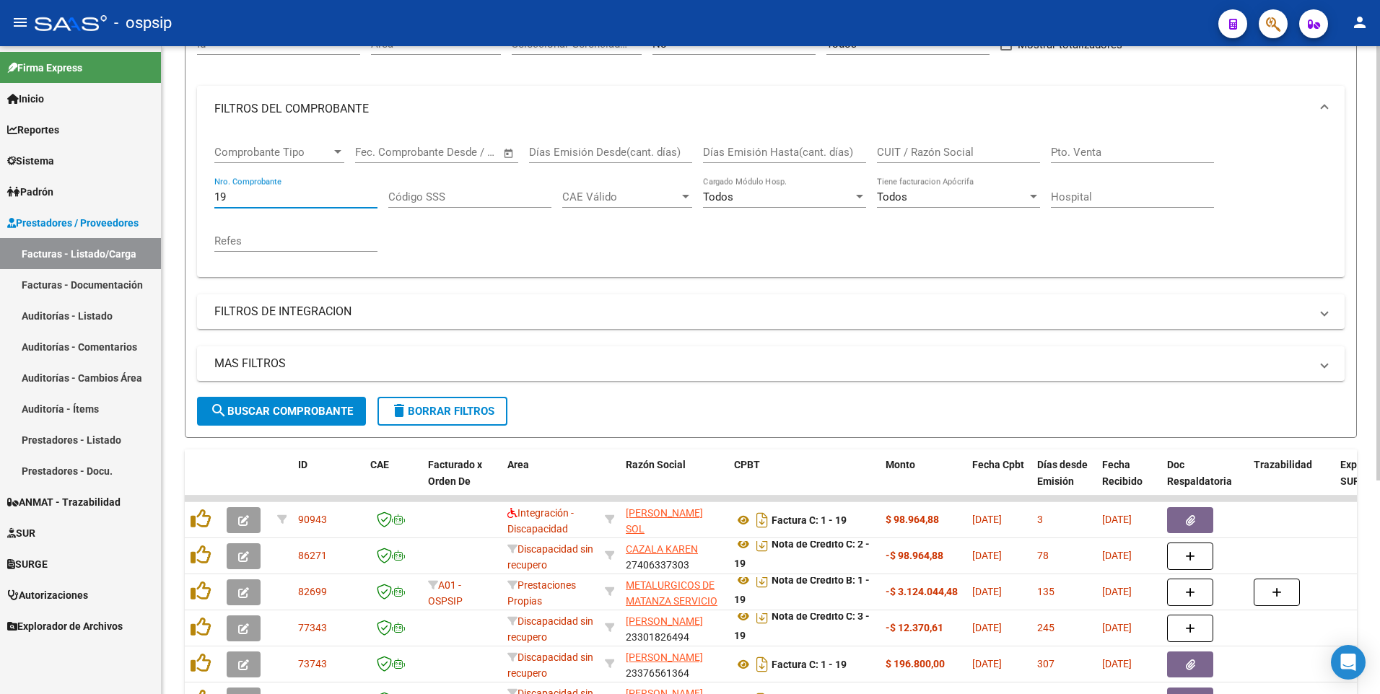
scroll to position [0, 0]
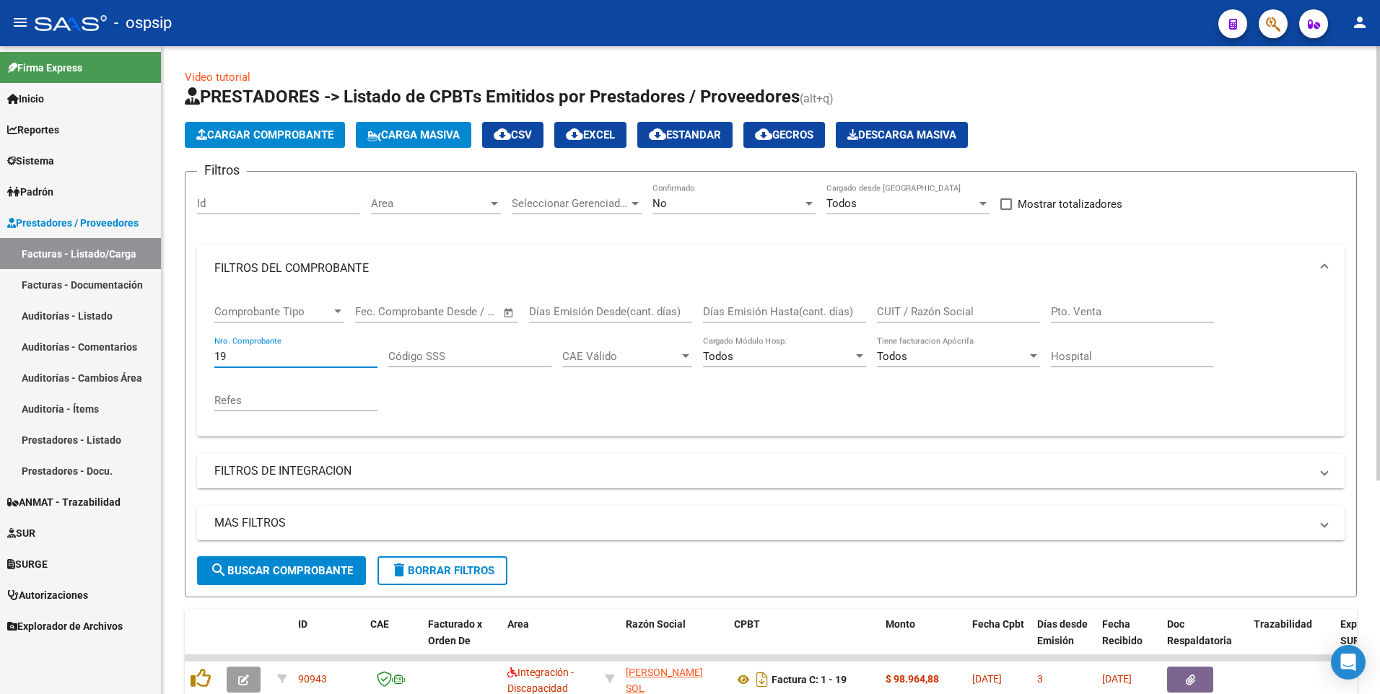
click at [749, 201] on div "No" at bounding box center [727, 203] width 150 height 13
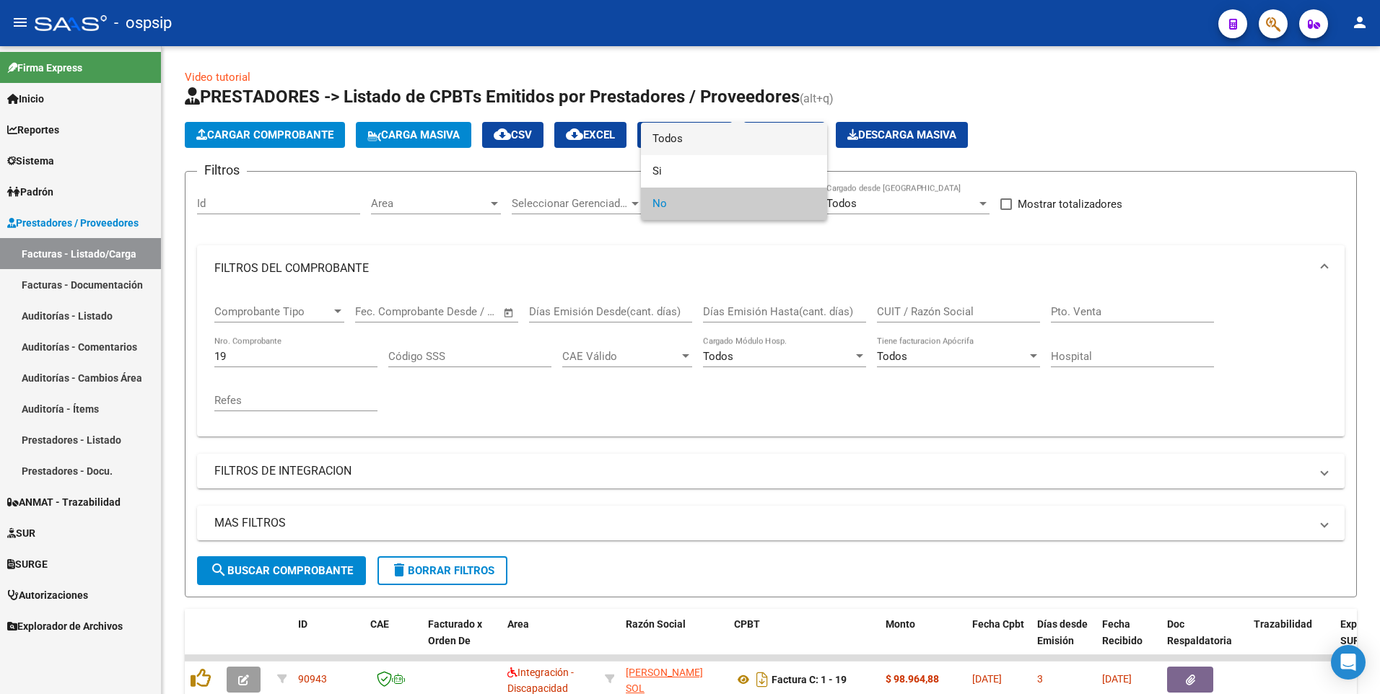
click at [724, 134] on span "Todos" at bounding box center [733, 139] width 163 height 32
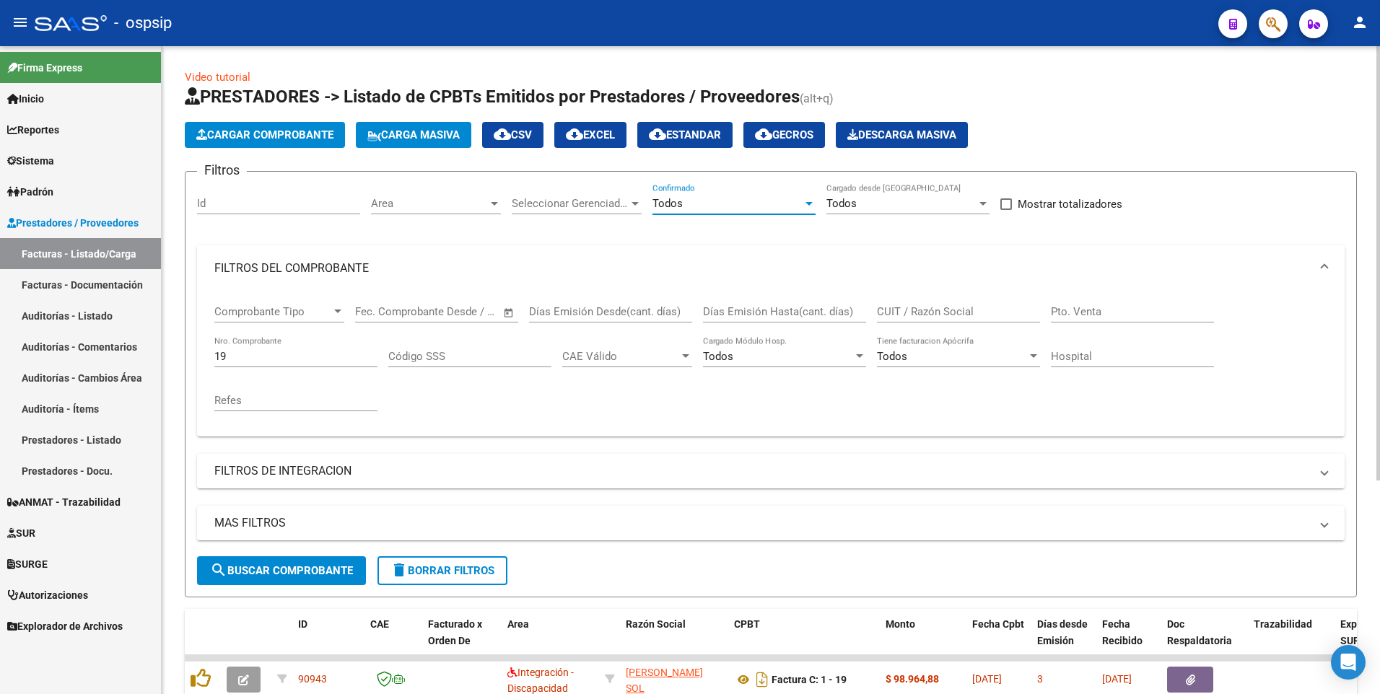
click at [267, 569] on span "search Buscar Comprobante" at bounding box center [281, 570] width 143 height 13
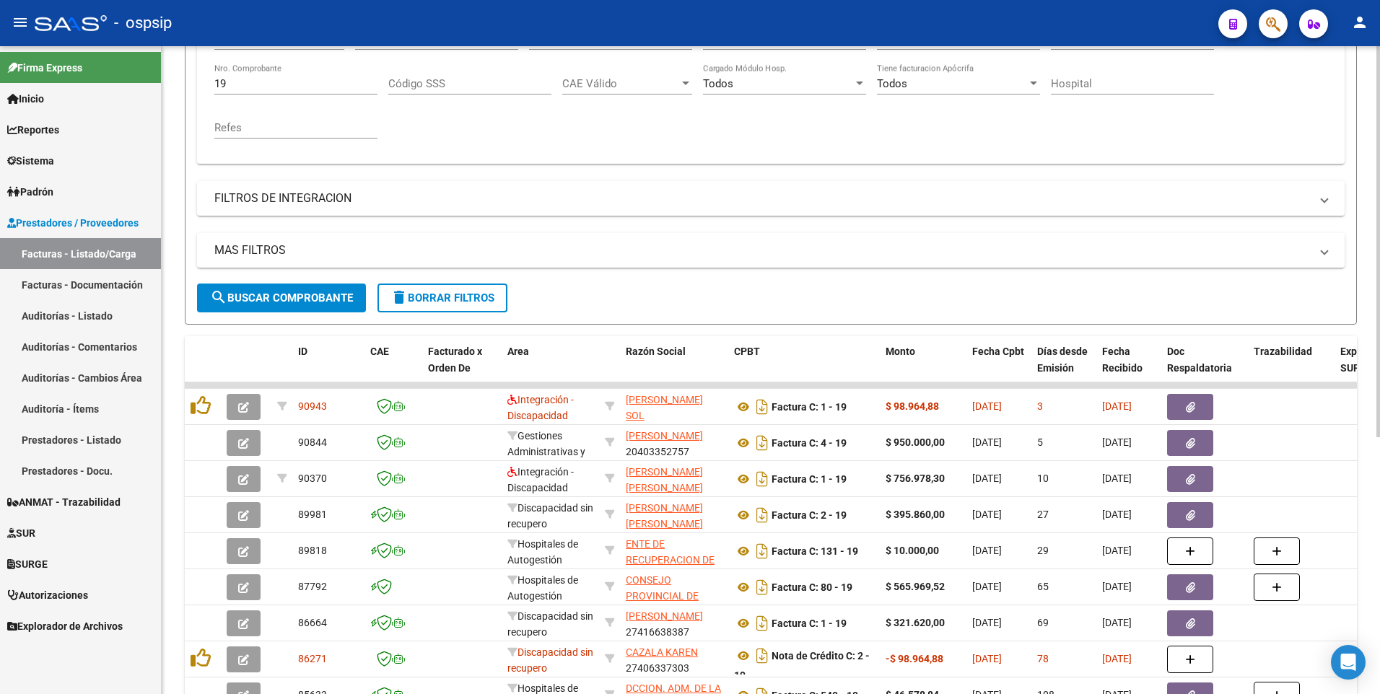
scroll to position [144, 0]
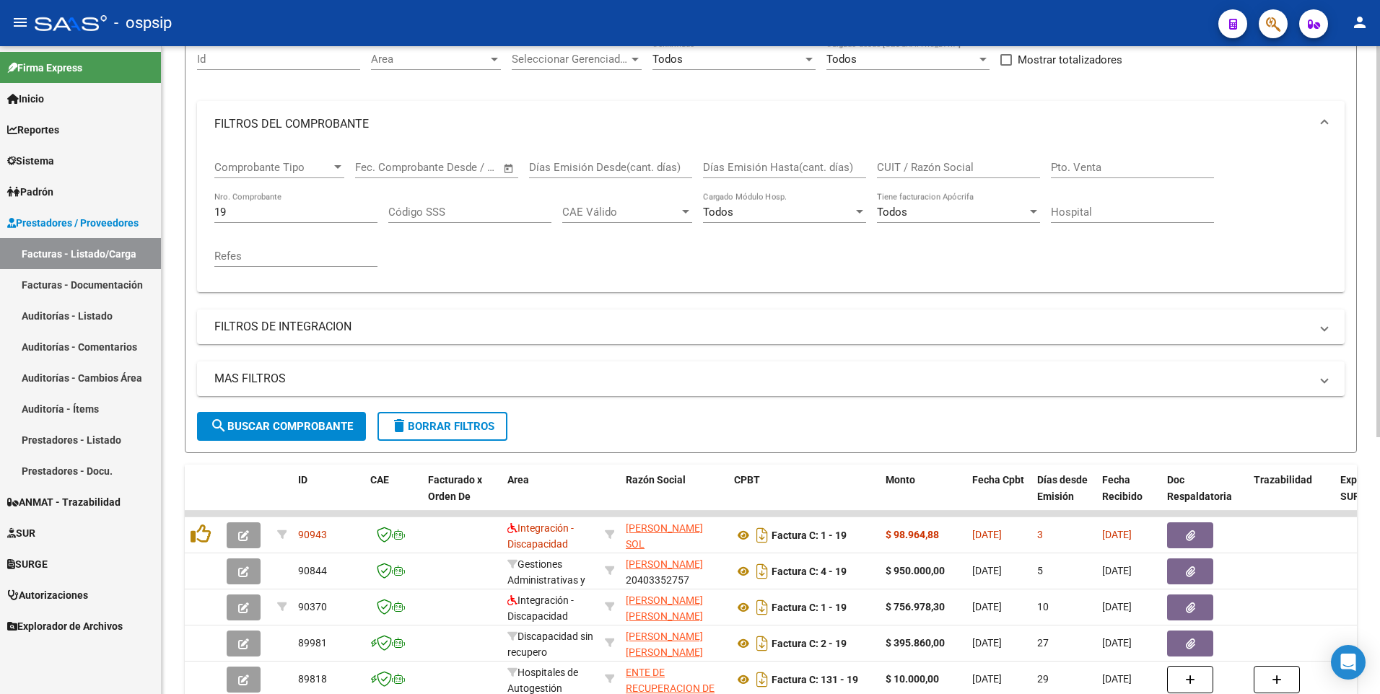
click at [285, 211] on input "19" at bounding box center [295, 212] width 163 height 13
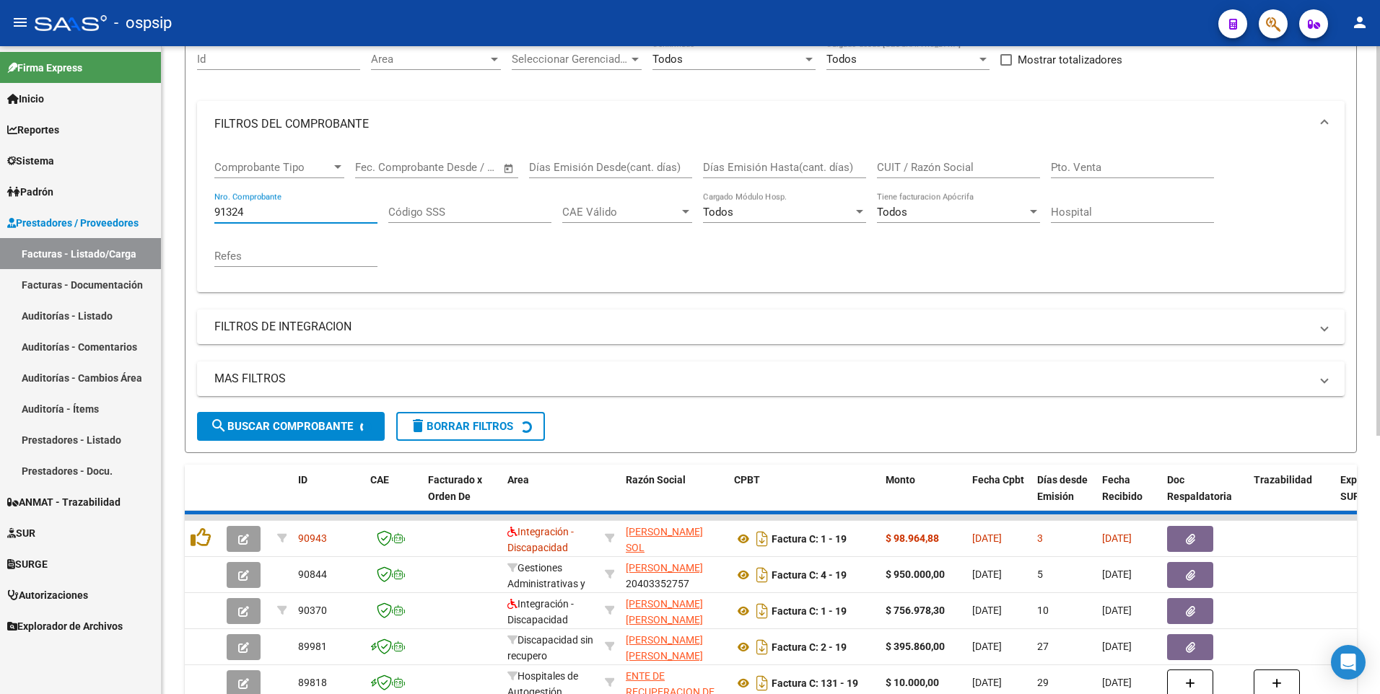
scroll to position [80, 0]
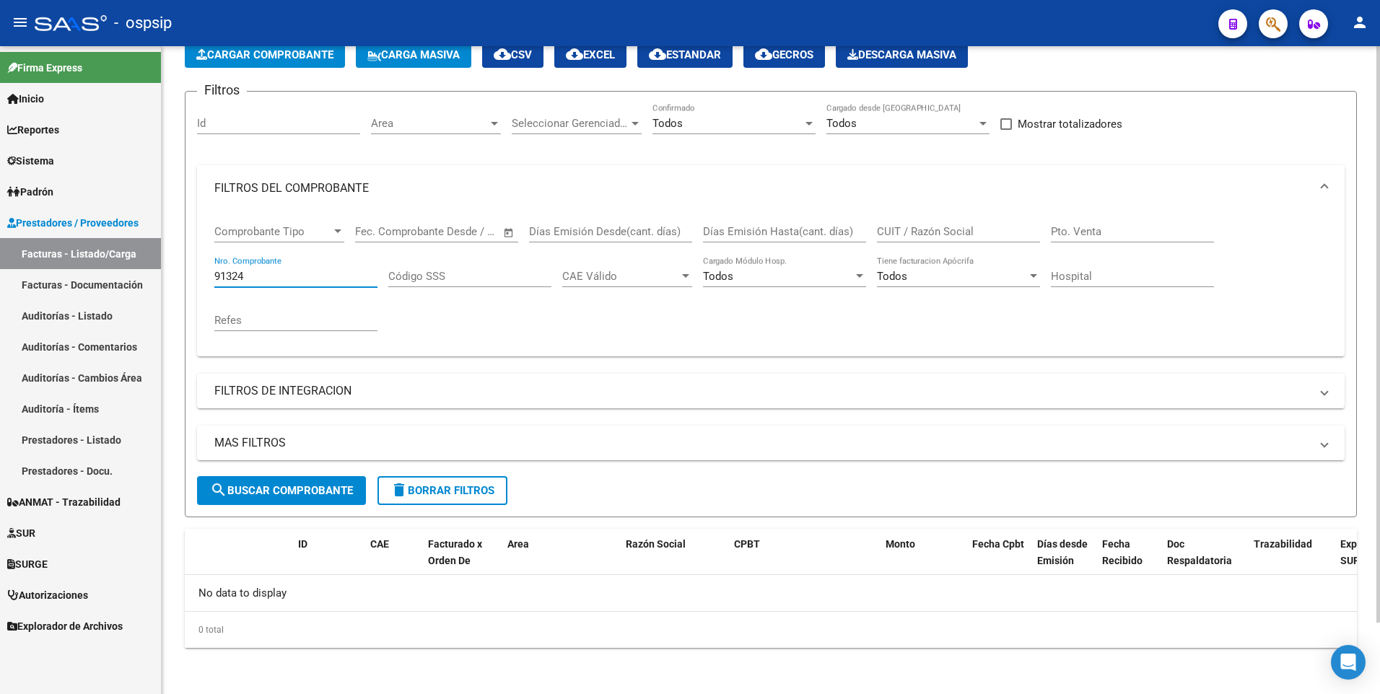
type input "91324"
click at [794, 123] on div "Todos" at bounding box center [727, 123] width 150 height 13
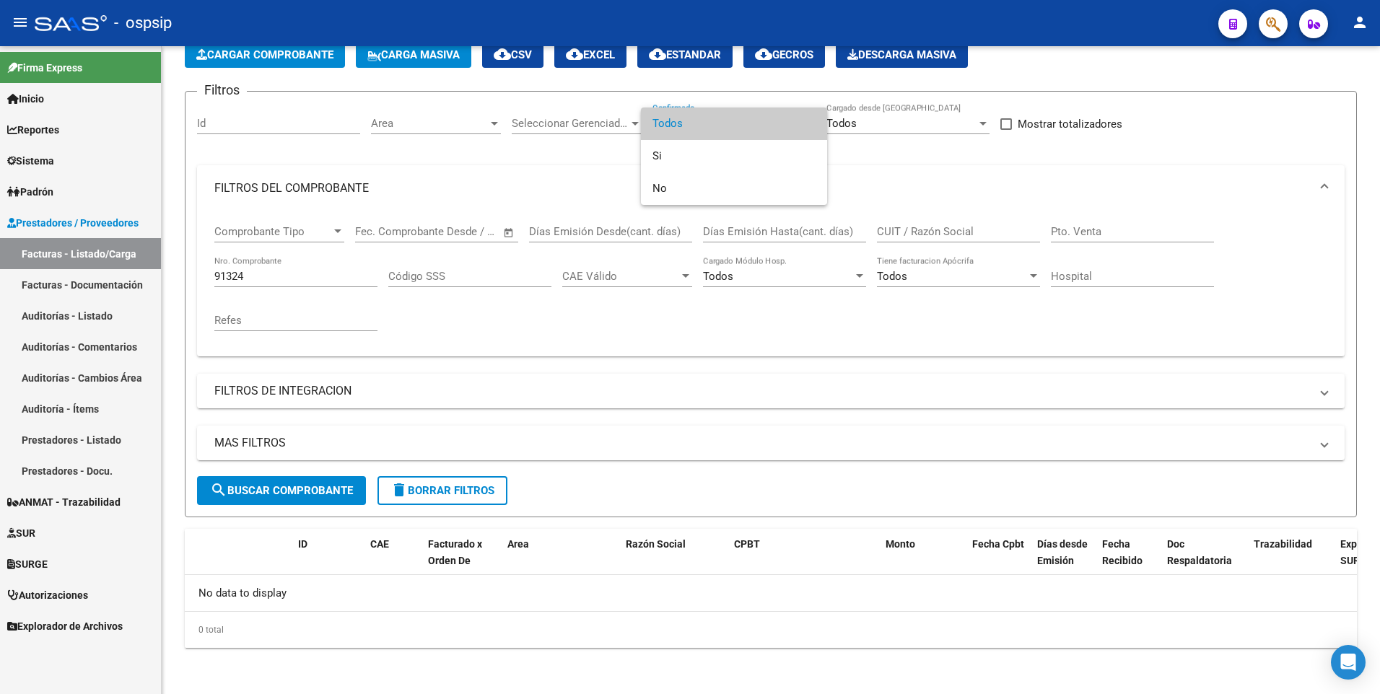
click at [763, 108] on span "Todos" at bounding box center [733, 124] width 163 height 32
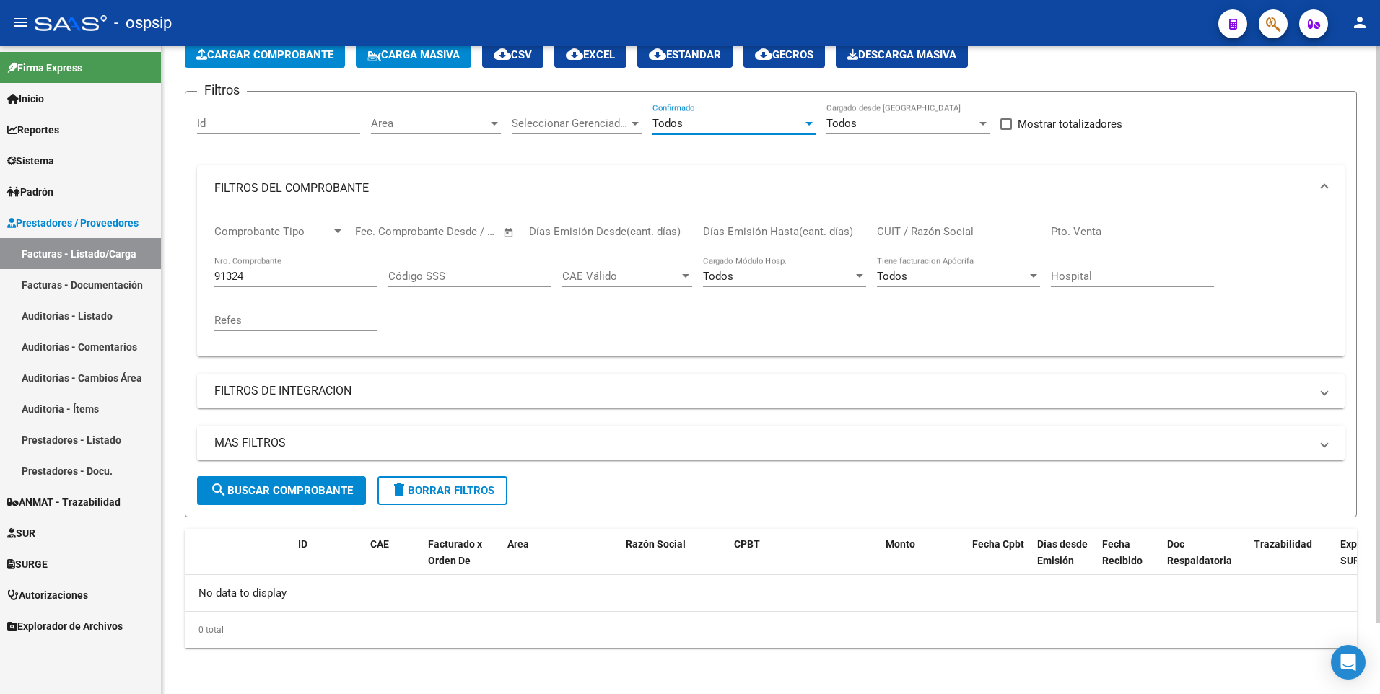
click at [322, 490] on span "search Buscar Comprobante" at bounding box center [281, 490] width 143 height 13
click at [289, 272] on input "91324" at bounding box center [295, 276] width 163 height 13
click at [276, 136] on div "Id" at bounding box center [278, 125] width 163 height 45
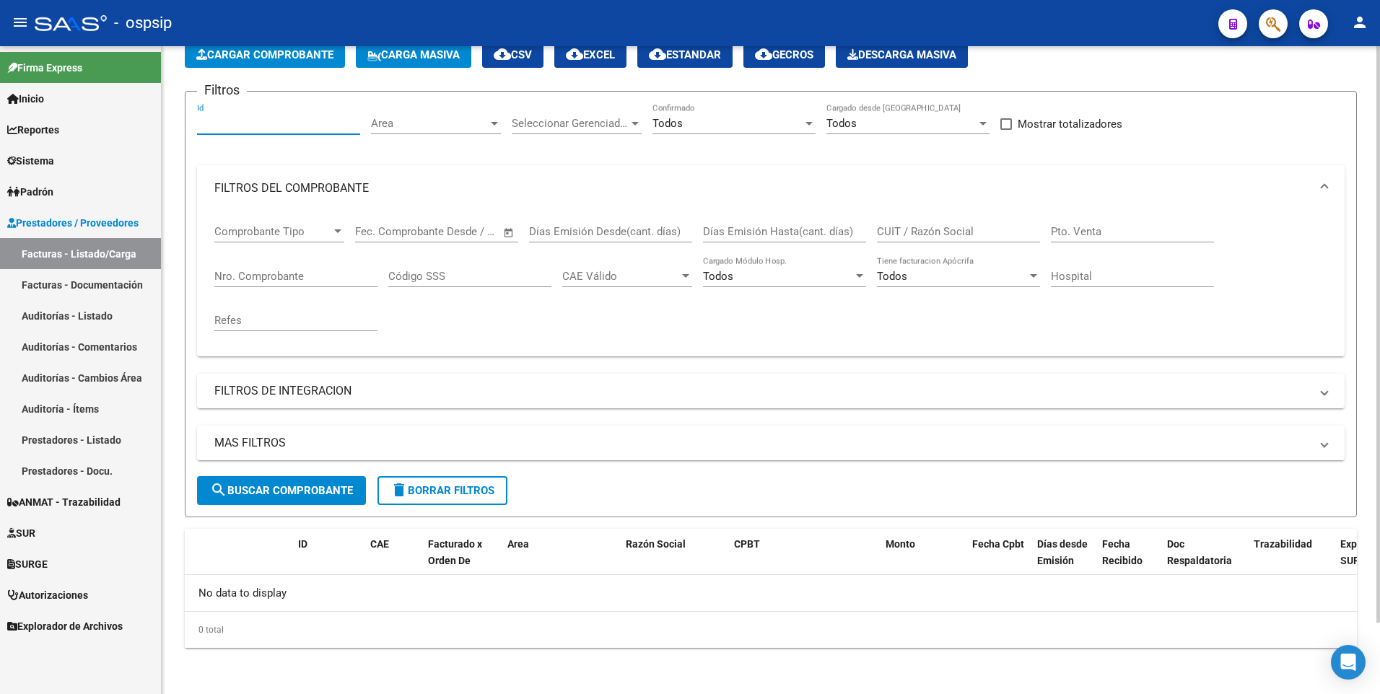
click at [269, 126] on input "Id" at bounding box center [278, 123] width 163 height 13
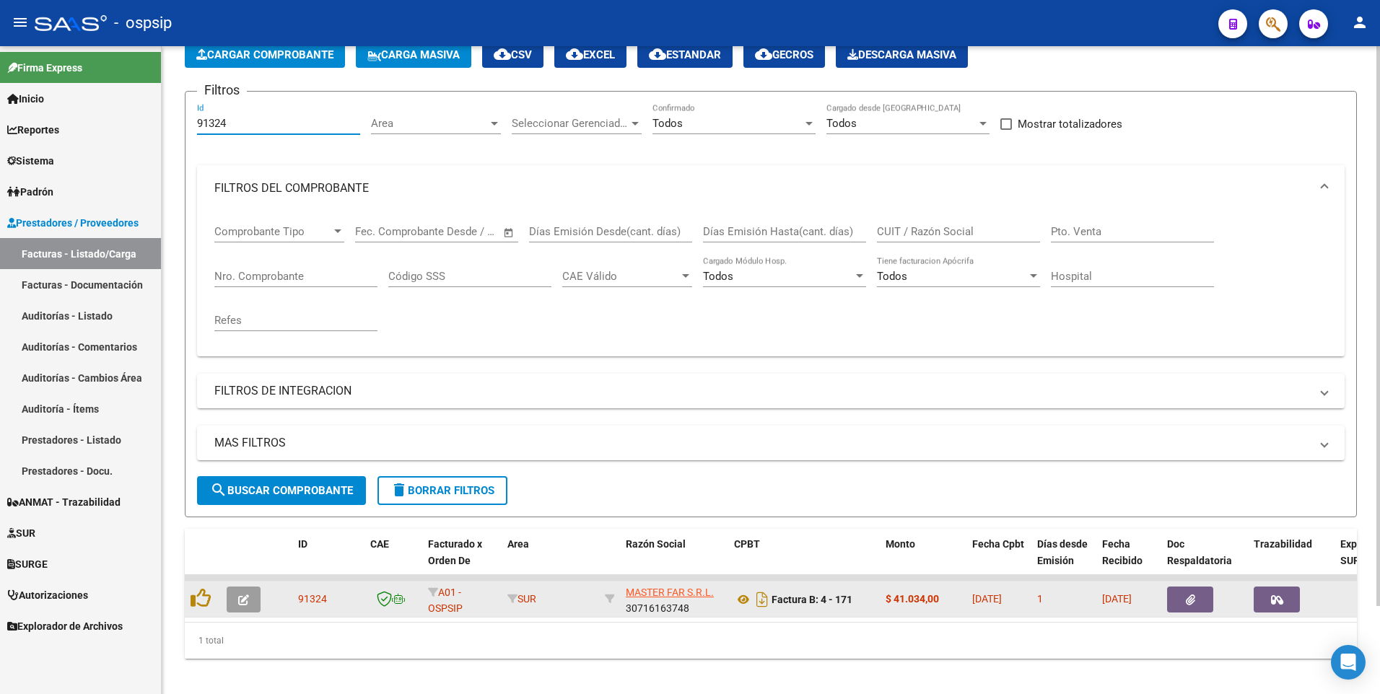
click at [1181, 607] on button "button" at bounding box center [1190, 600] width 46 height 26
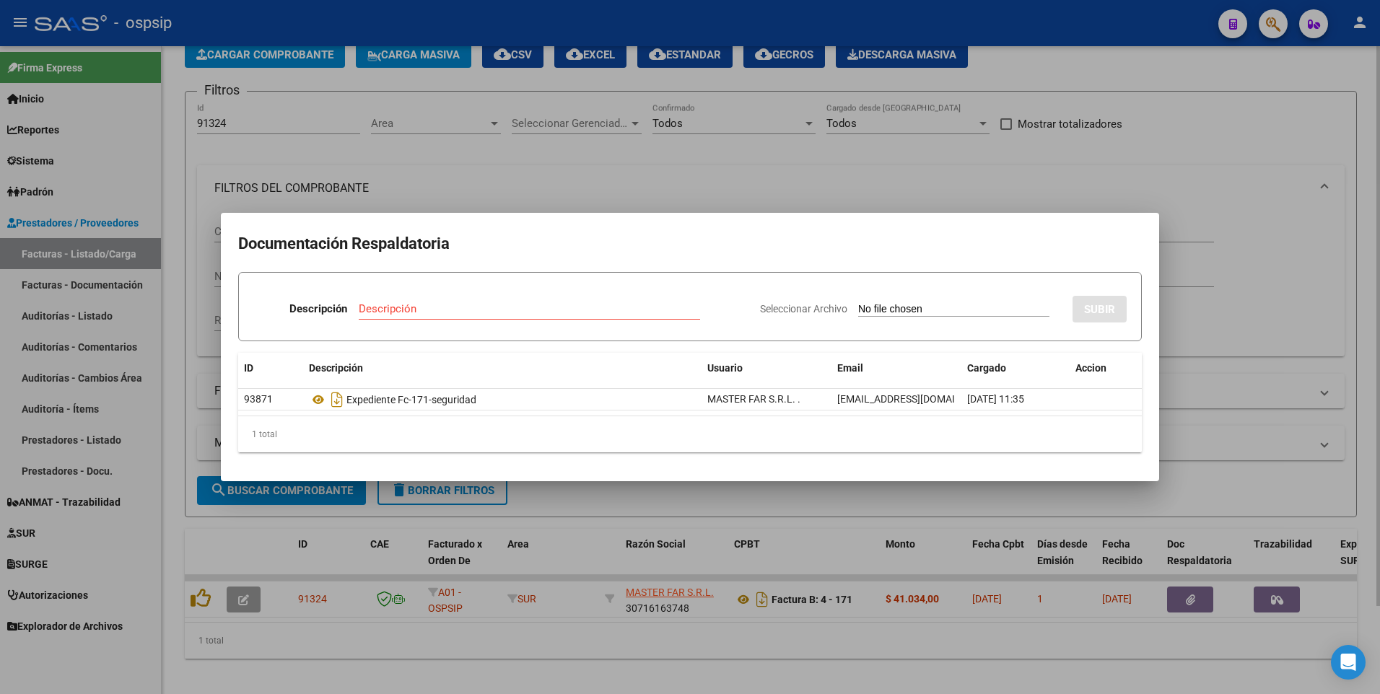
click at [426, 170] on div at bounding box center [690, 347] width 1380 height 694
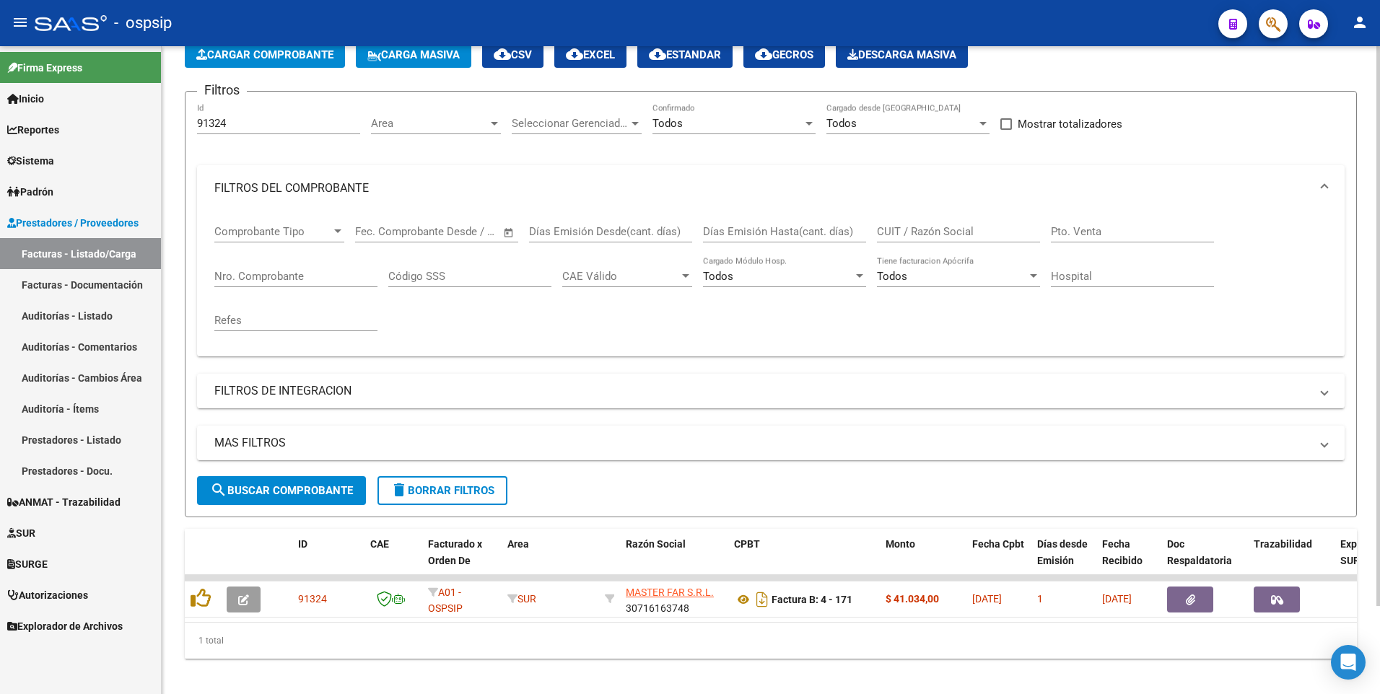
click at [253, 115] on div "91324 Id" at bounding box center [278, 118] width 163 height 31
click at [246, 127] on input "91324" at bounding box center [278, 123] width 163 height 13
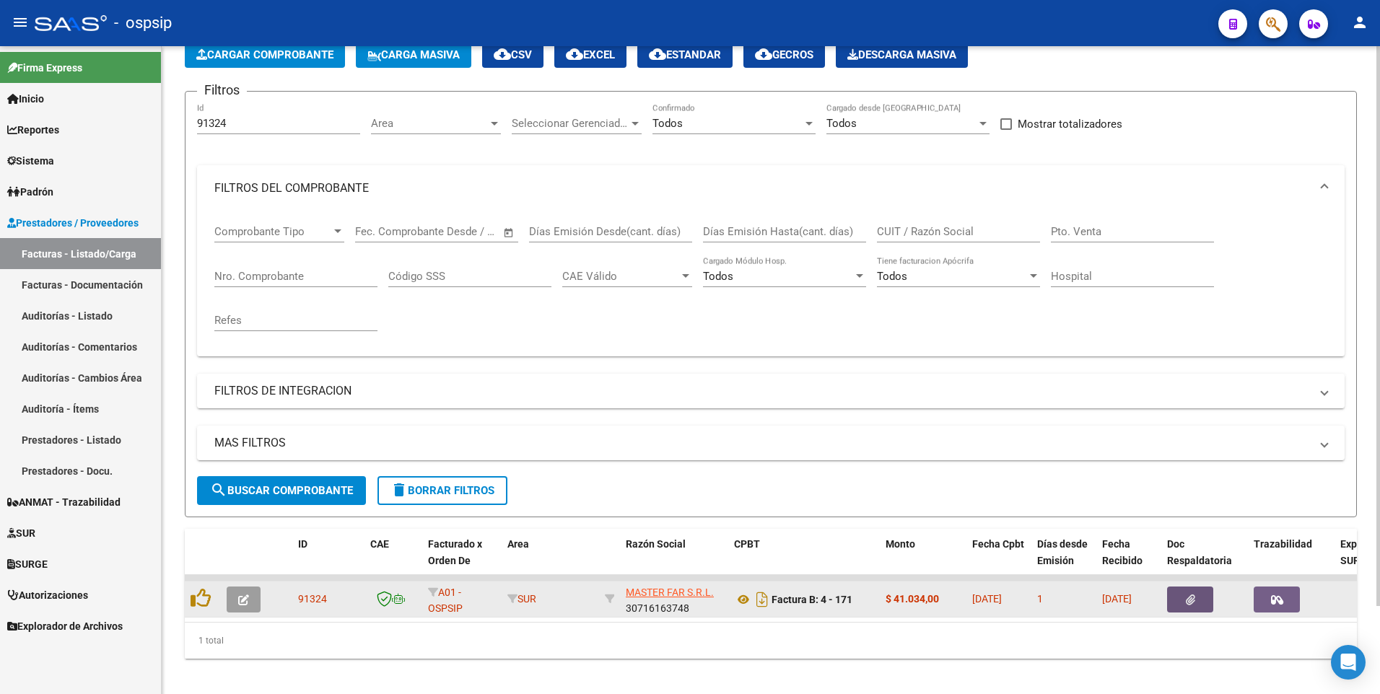
click at [1180, 604] on button "button" at bounding box center [1190, 600] width 46 height 26
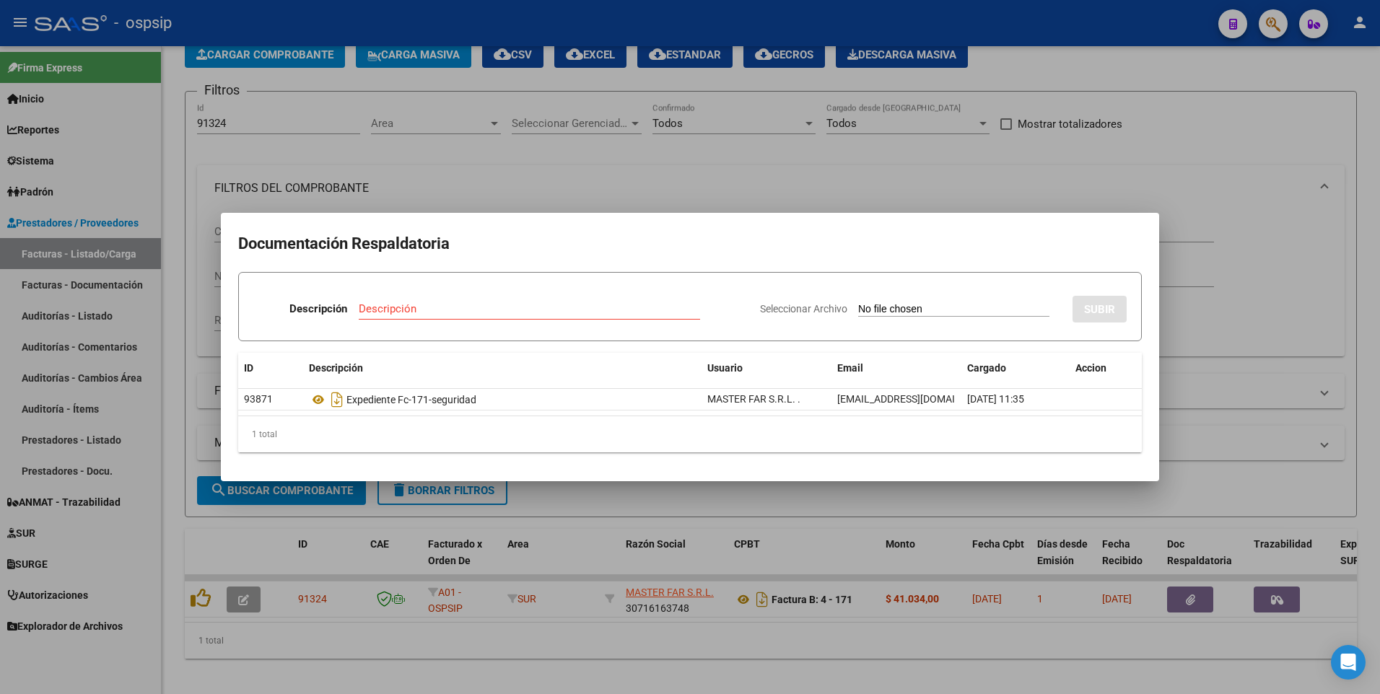
click at [260, 122] on div at bounding box center [690, 347] width 1380 height 694
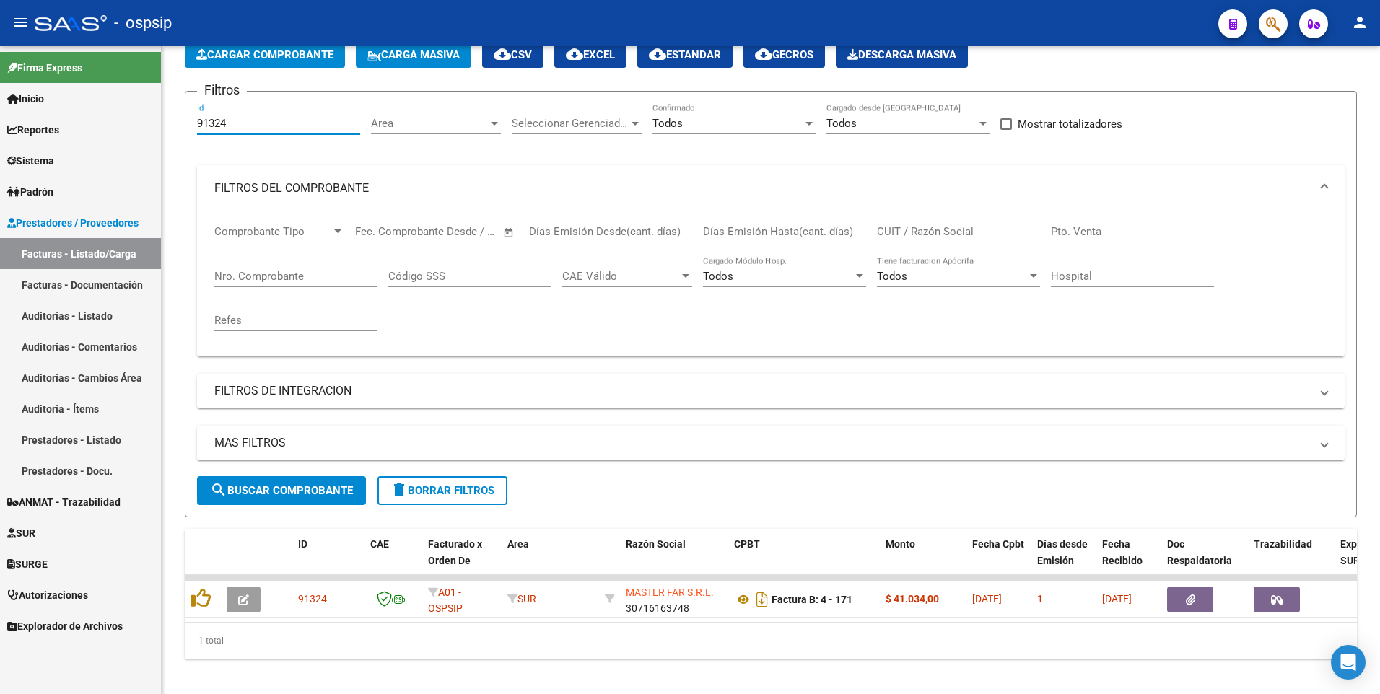
click at [260, 122] on input "91324" at bounding box center [278, 123] width 163 height 13
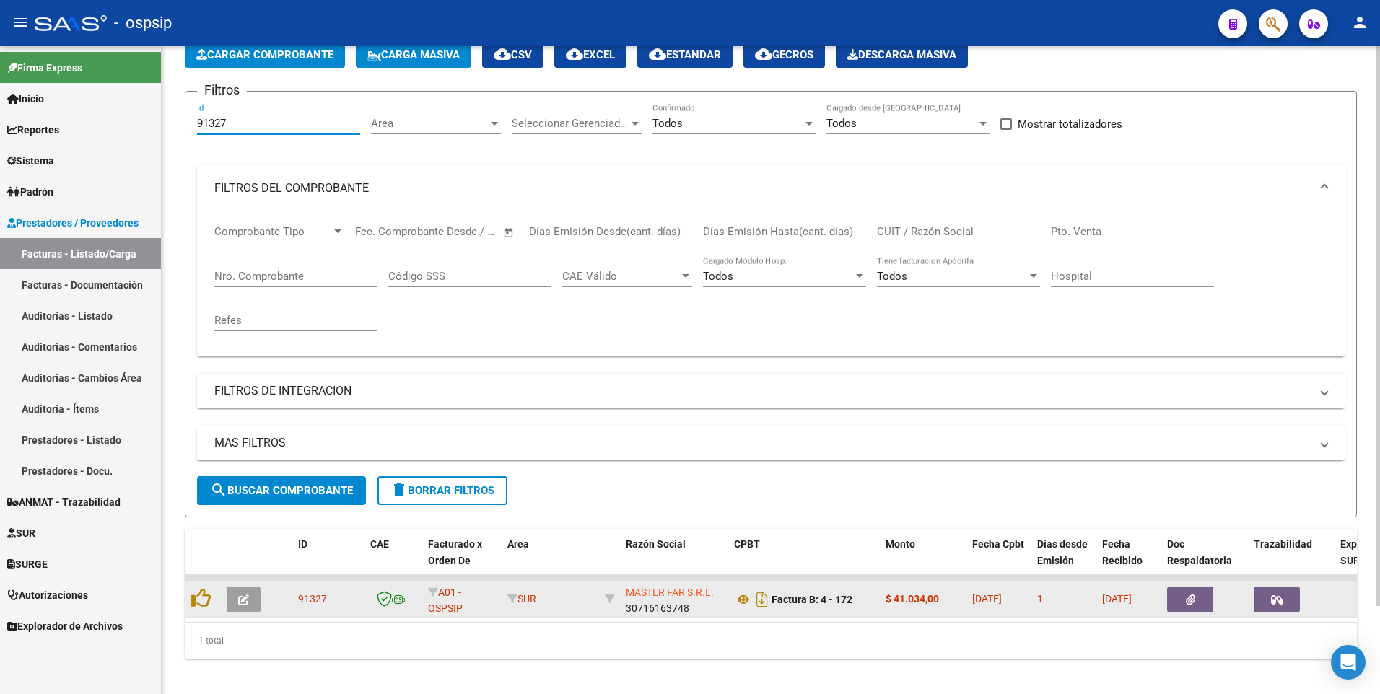
click at [1191, 598] on icon "button" at bounding box center [1189, 600] width 9 height 11
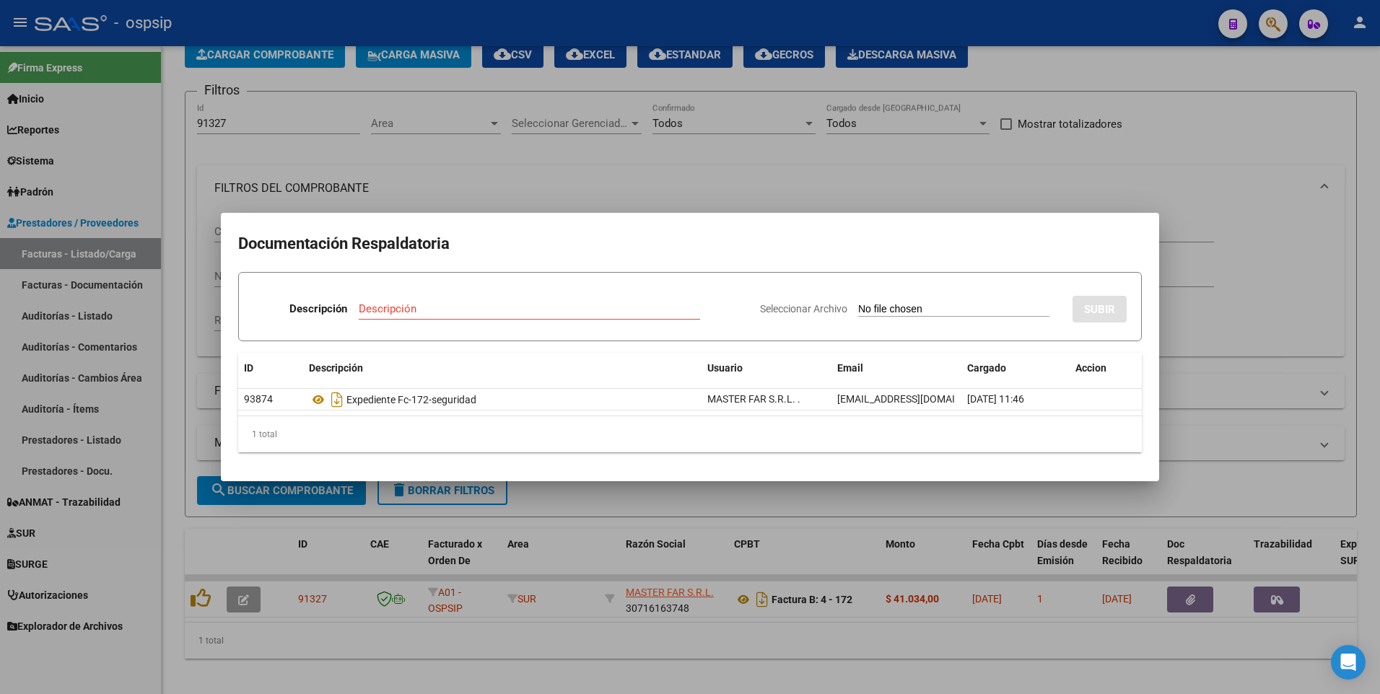
click at [524, 24] on div at bounding box center [690, 347] width 1380 height 694
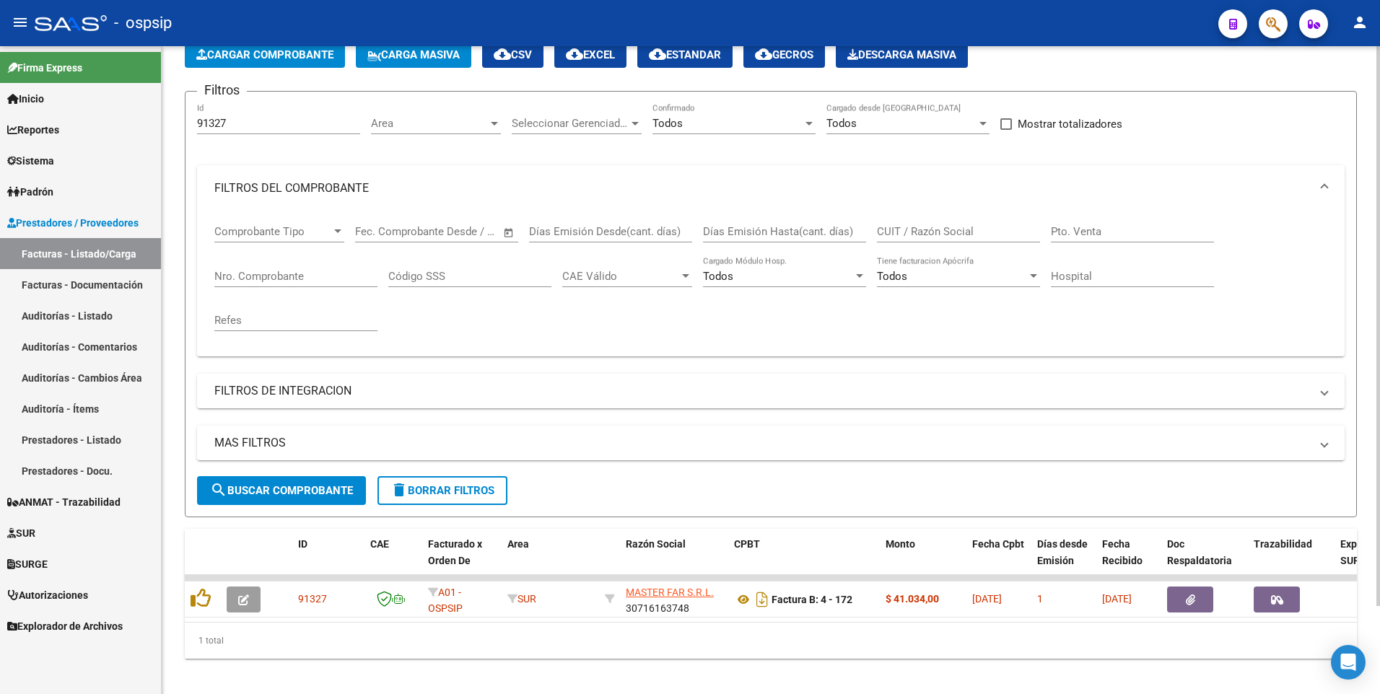
click at [260, 120] on input "91327" at bounding box center [278, 123] width 163 height 13
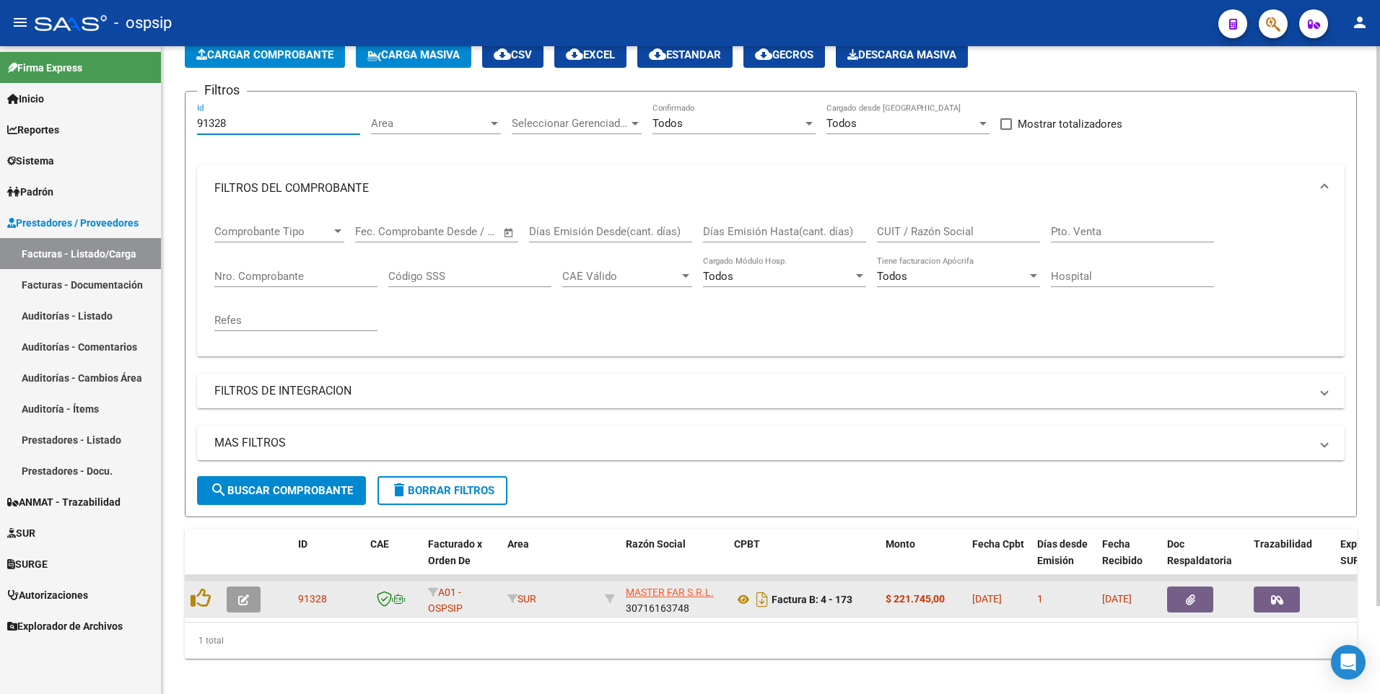
click at [1203, 602] on button "button" at bounding box center [1190, 600] width 46 height 26
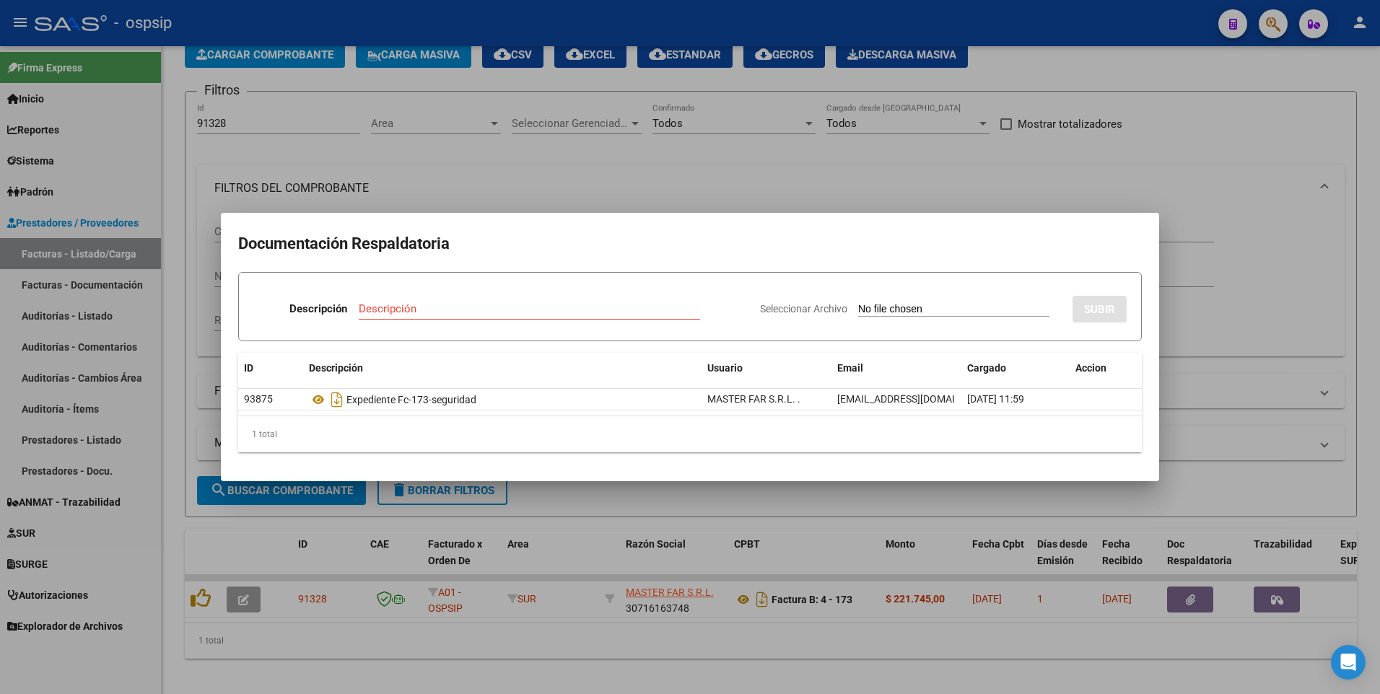
click at [273, 123] on div at bounding box center [690, 347] width 1380 height 694
click at [273, 123] on input "91328" at bounding box center [278, 123] width 163 height 13
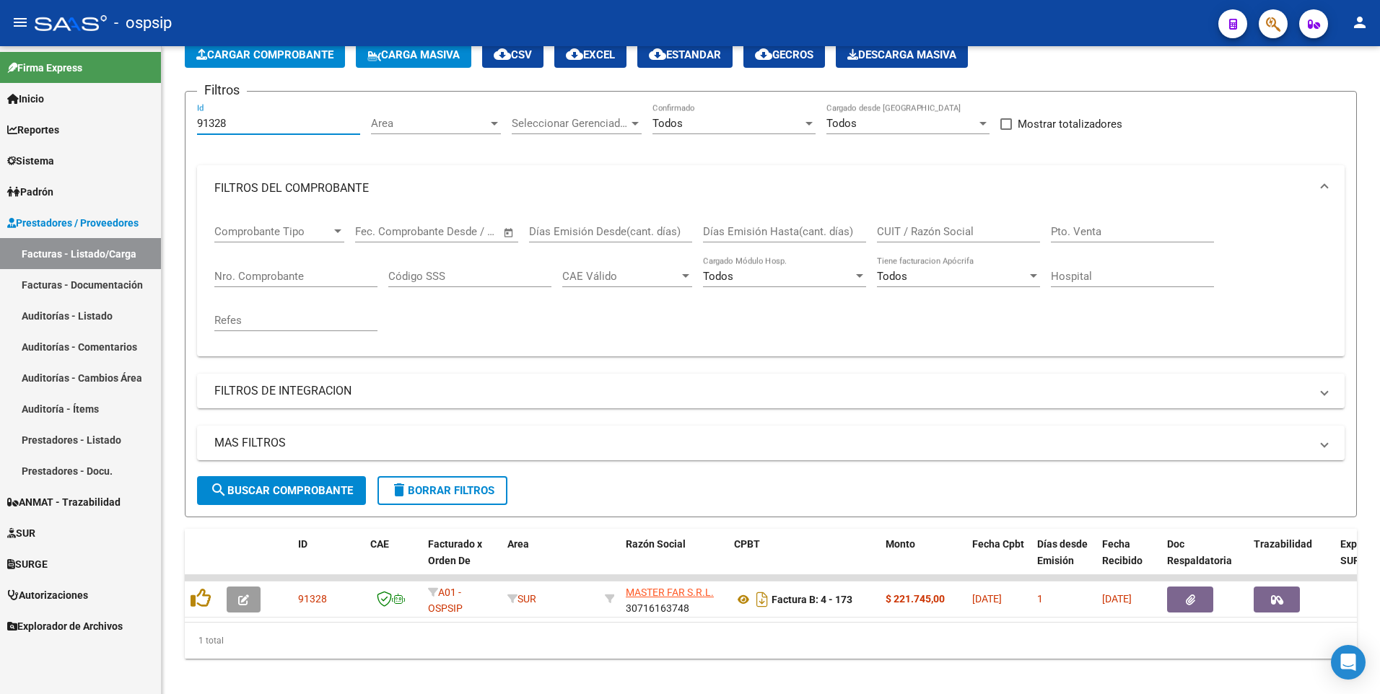
click at [273, 123] on input "91328" at bounding box center [278, 123] width 163 height 13
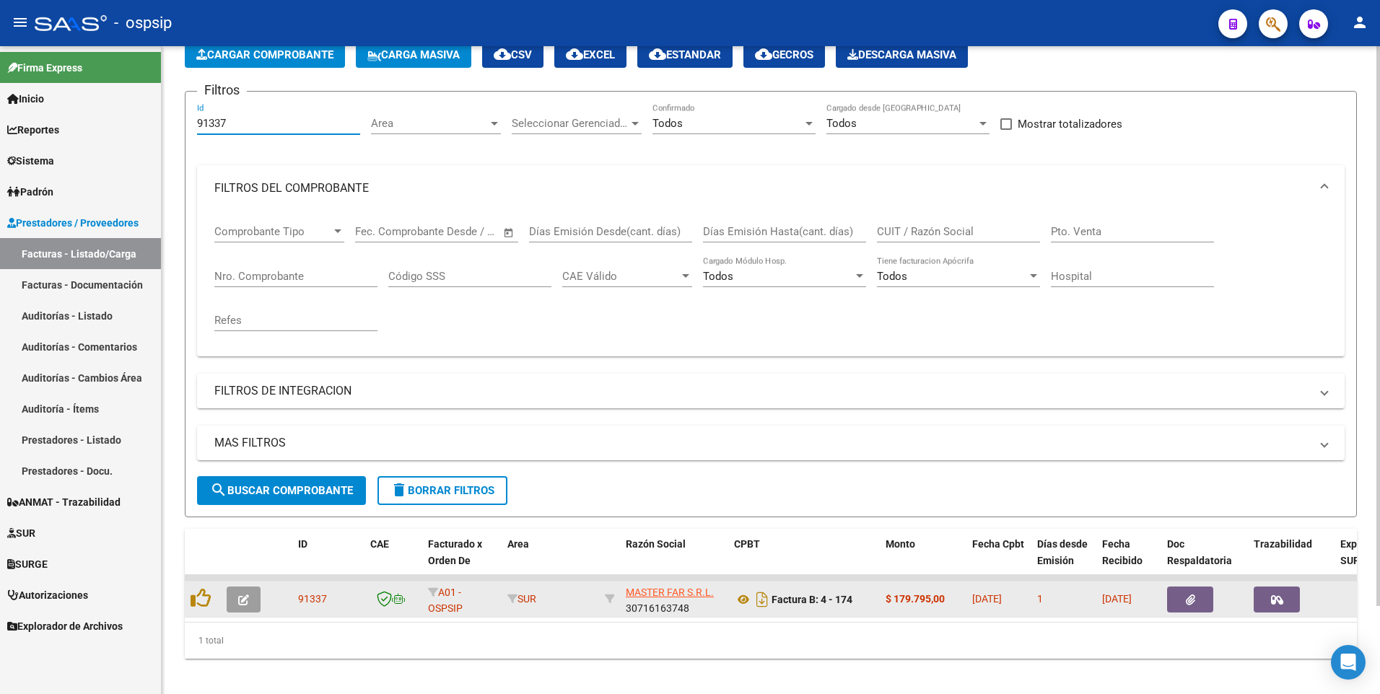
click at [1180, 600] on button "button" at bounding box center [1190, 600] width 46 height 26
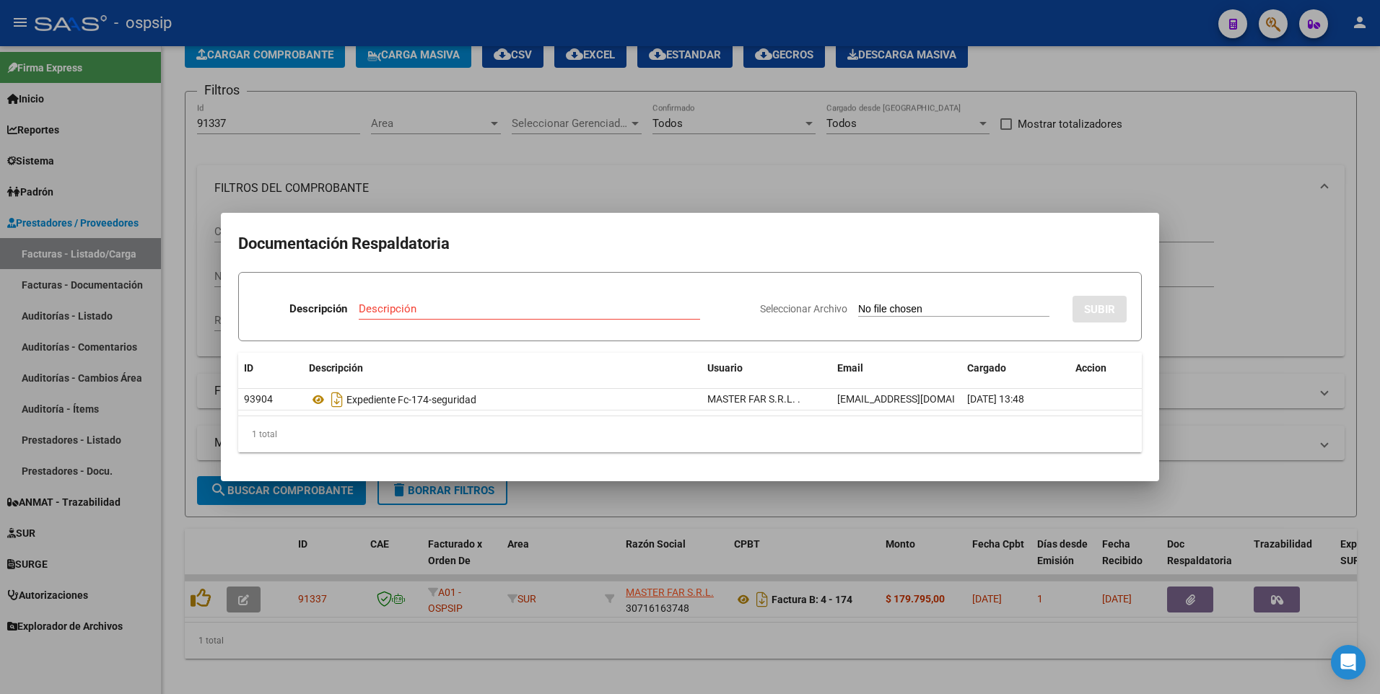
click at [278, 126] on div at bounding box center [690, 347] width 1380 height 694
click at [278, 126] on input "91337" at bounding box center [278, 123] width 163 height 13
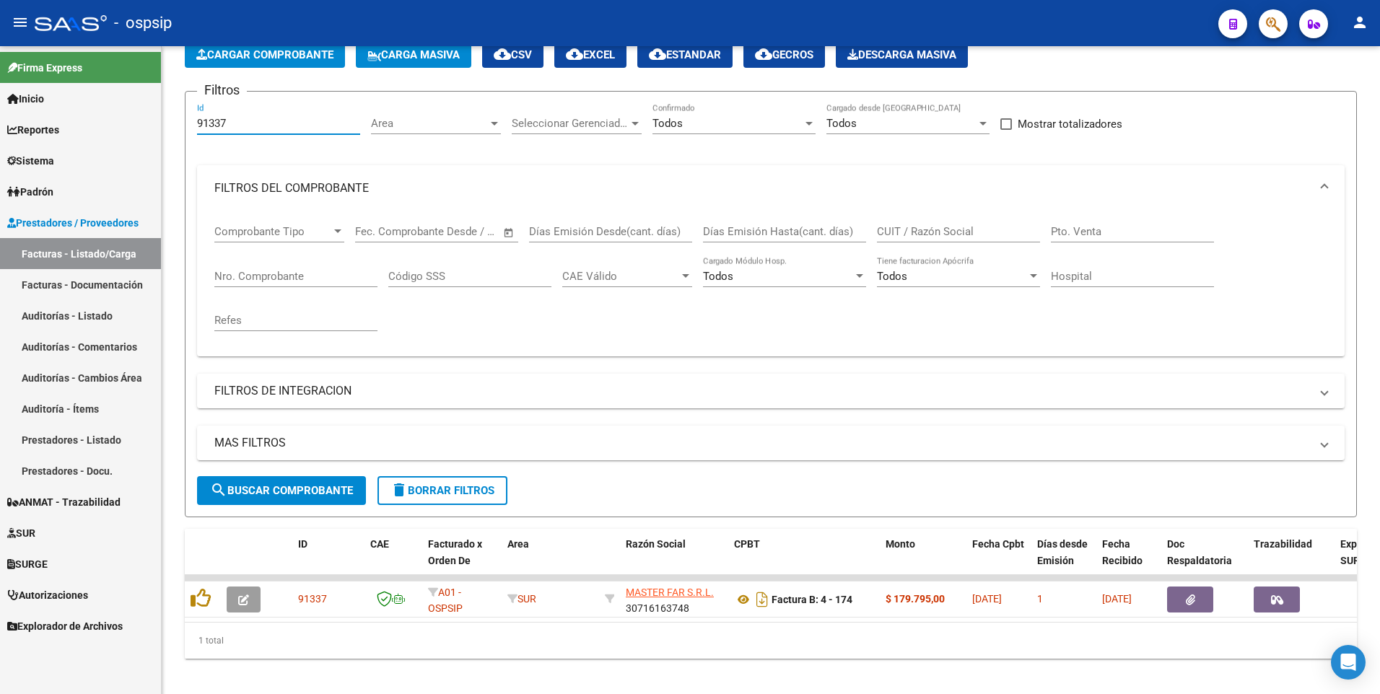
click at [278, 126] on input "91337" at bounding box center [278, 123] width 163 height 13
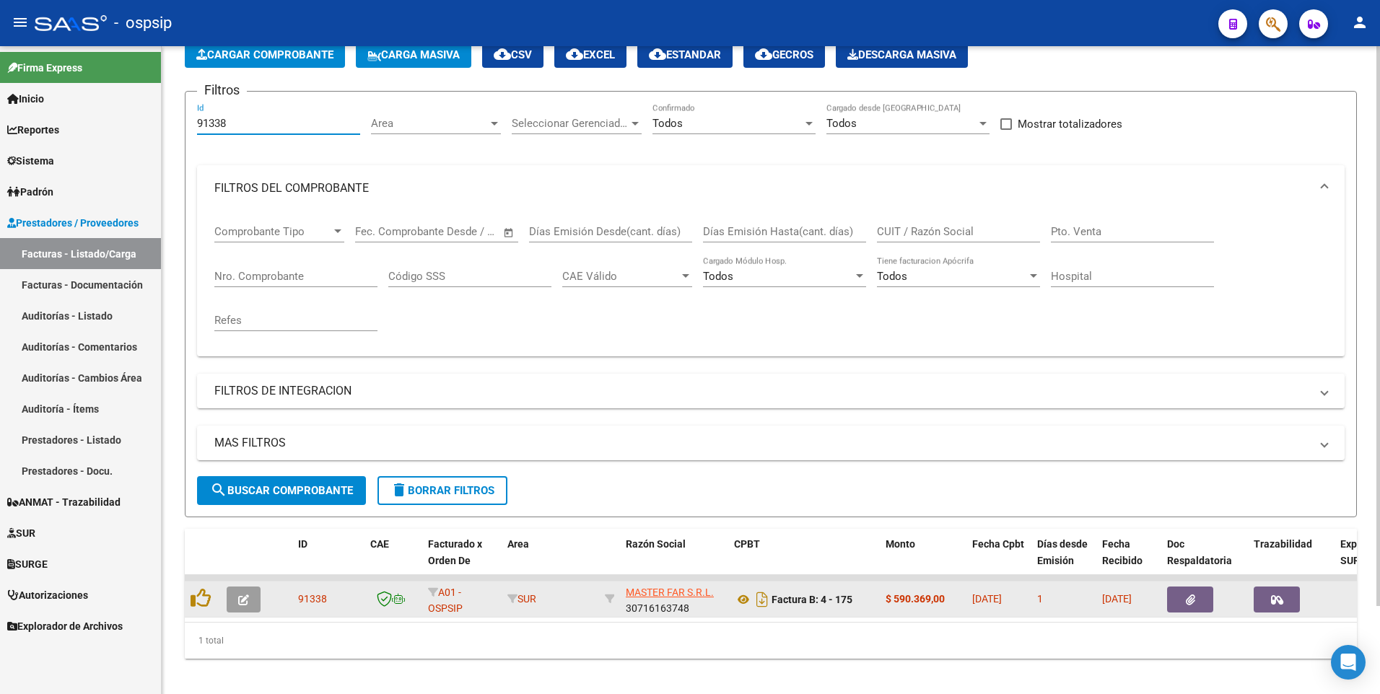
type input "91338"
click at [1191, 605] on icon "button" at bounding box center [1189, 600] width 9 height 11
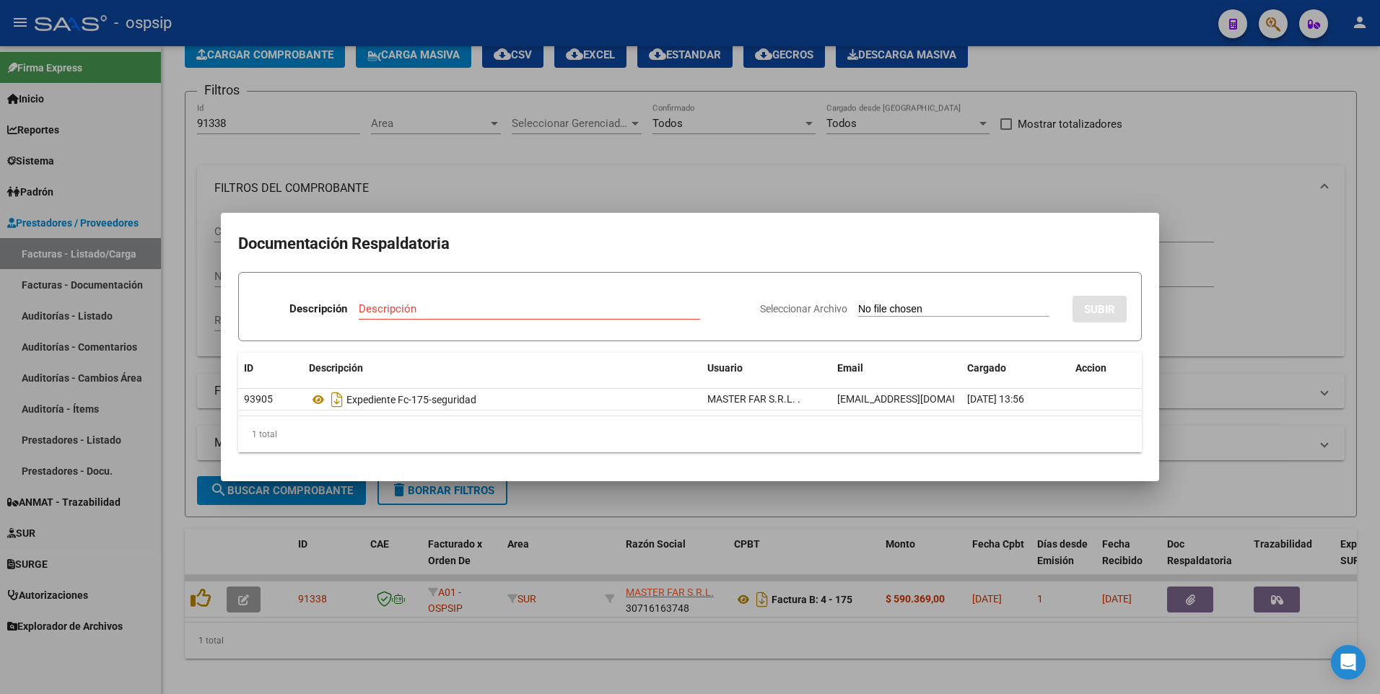
click at [512, 22] on div at bounding box center [690, 347] width 1380 height 694
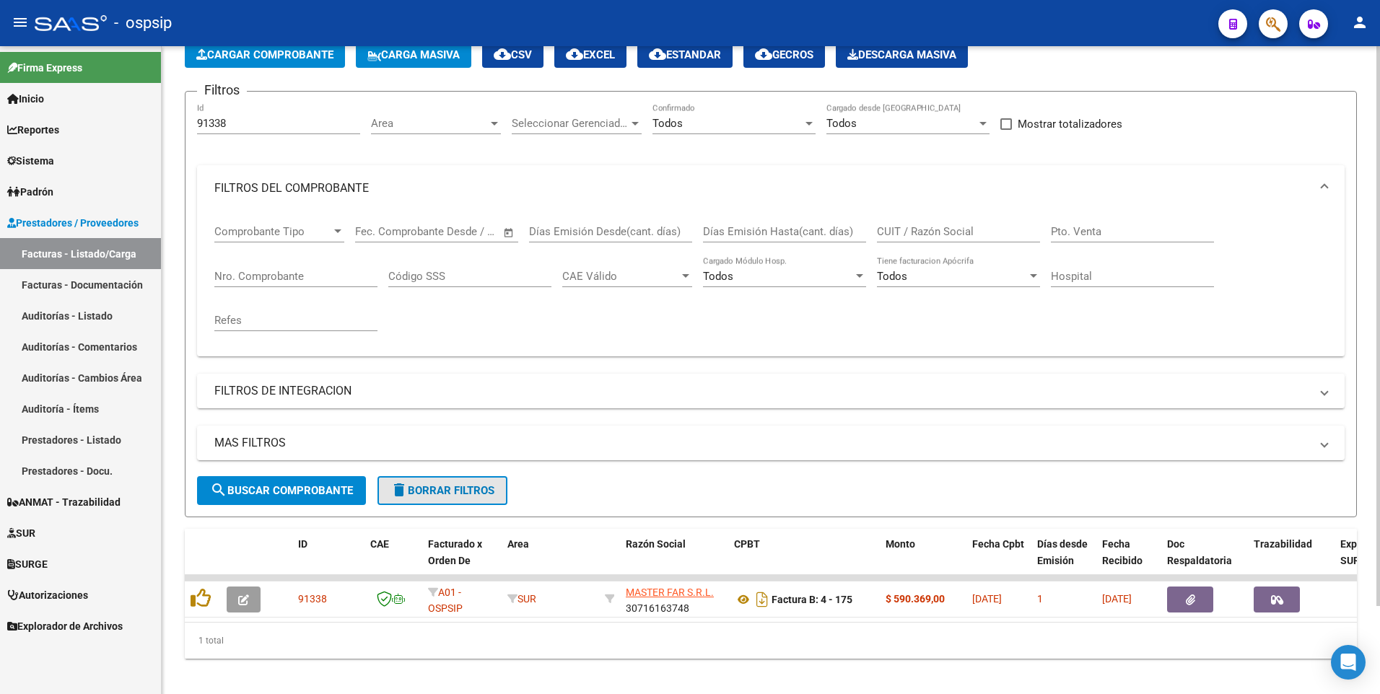
click at [419, 503] on button "delete Borrar Filtros" at bounding box center [442, 490] width 130 height 29
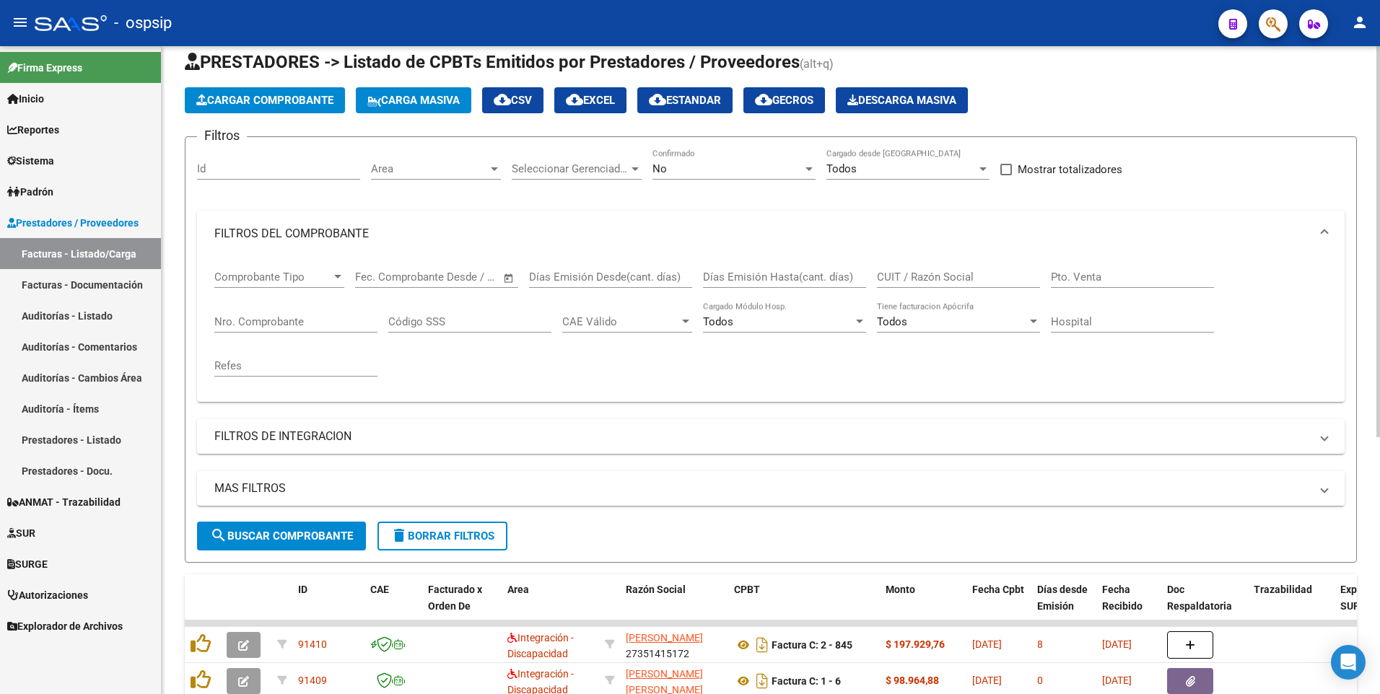
scroll to position [0, 0]
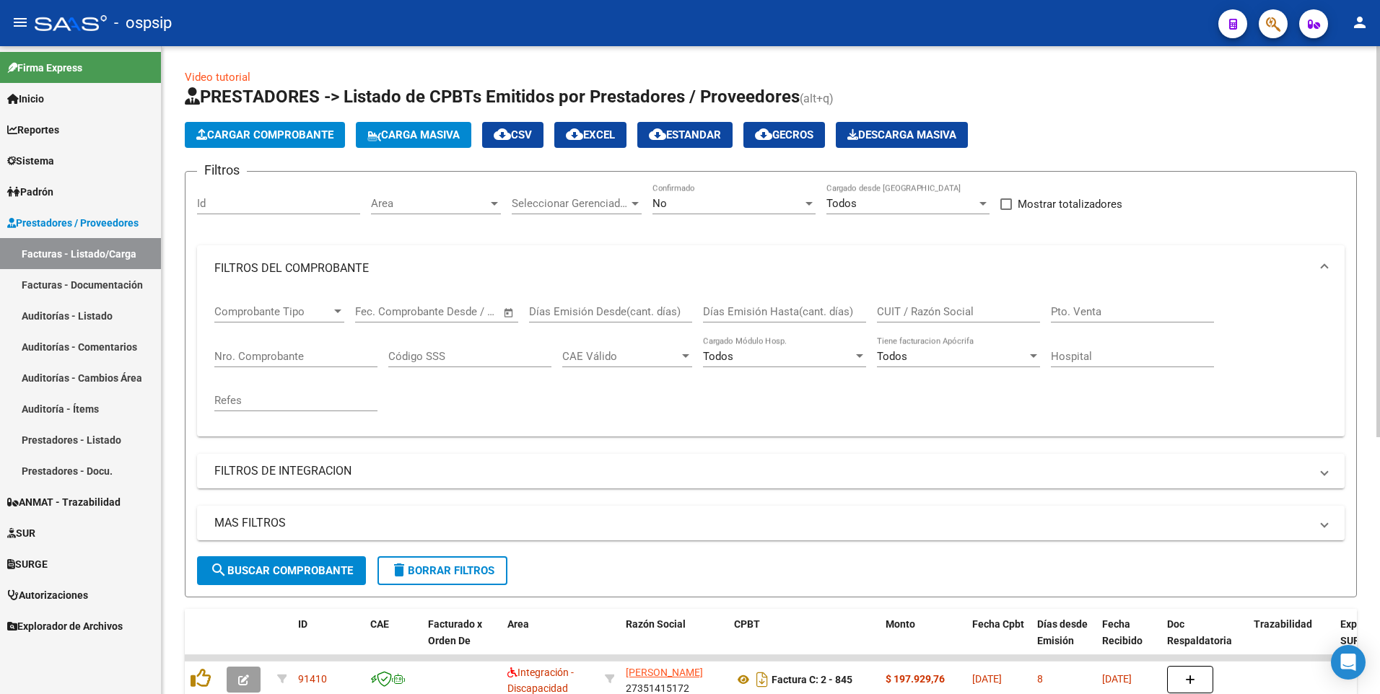
click at [777, 203] on div "No" at bounding box center [727, 203] width 150 height 13
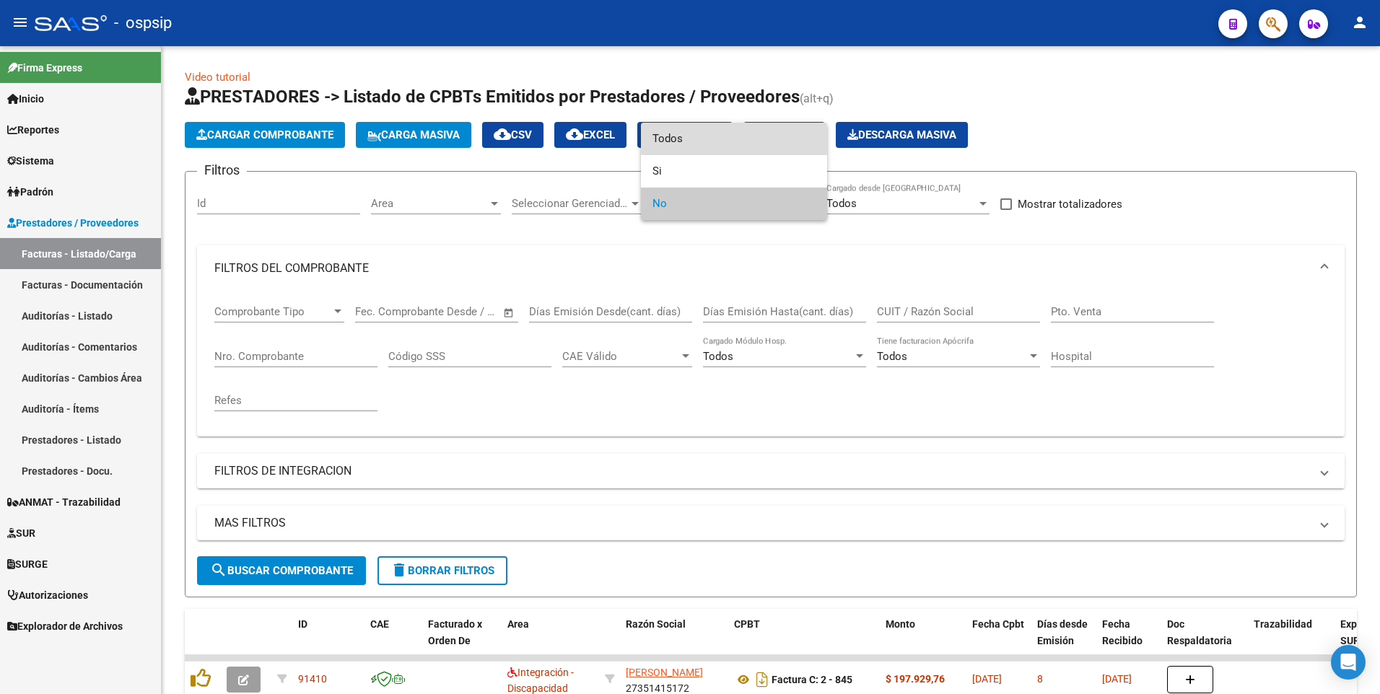
click at [710, 152] on span "Todos" at bounding box center [733, 139] width 163 height 32
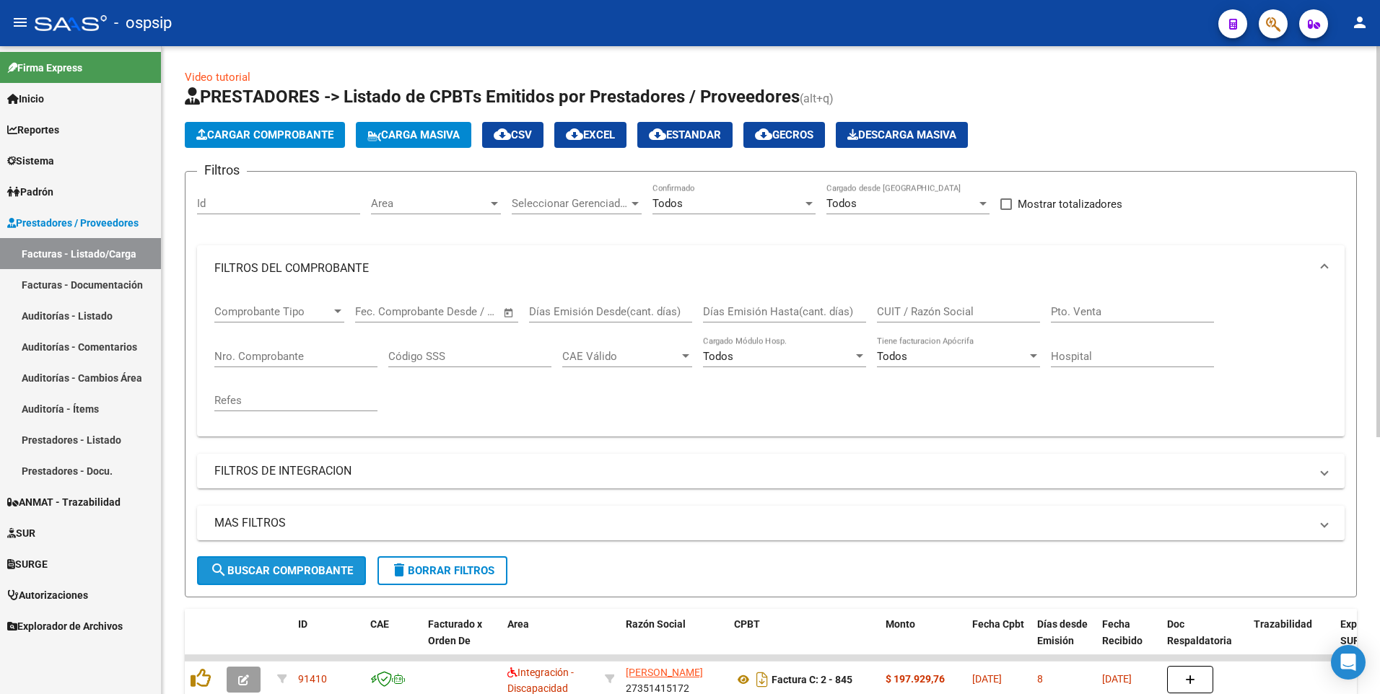
click at [304, 571] on span "search Buscar Comprobante" at bounding box center [281, 570] width 143 height 13
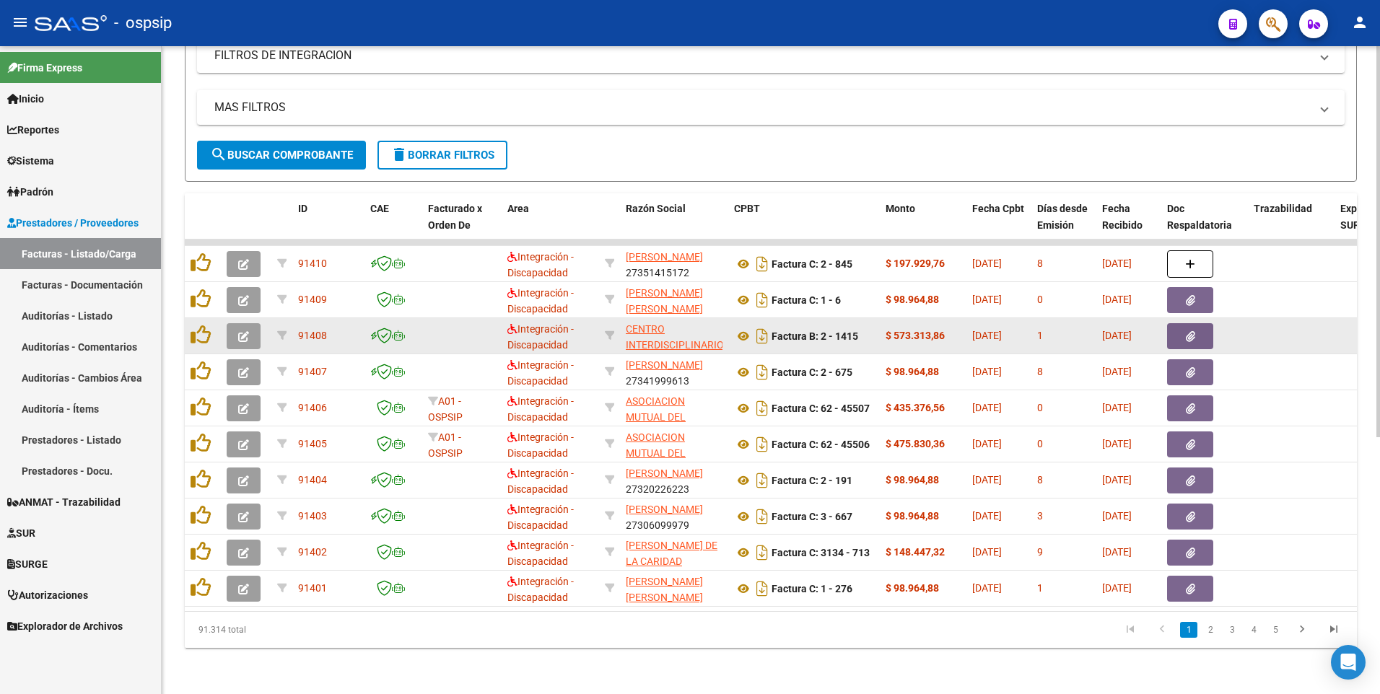
scroll to position [1, 0]
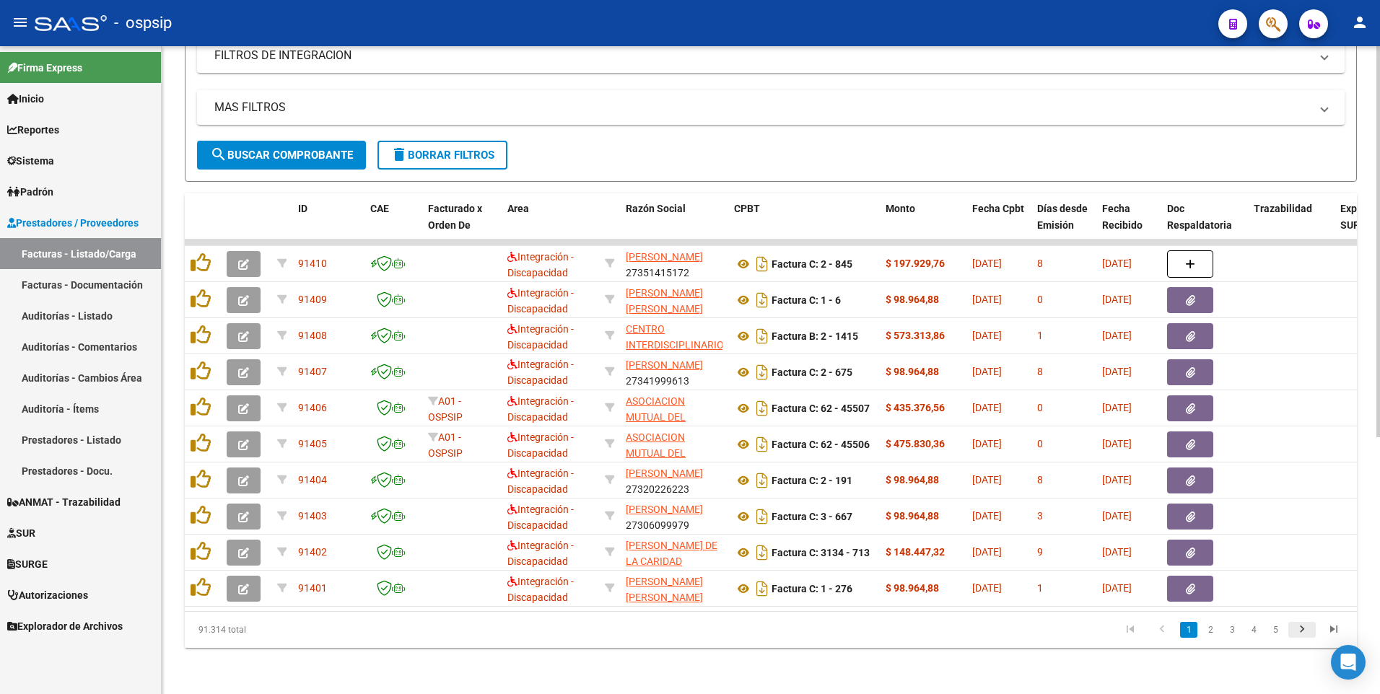
click at [1302, 627] on icon "go to next page" at bounding box center [1301, 631] width 19 height 17
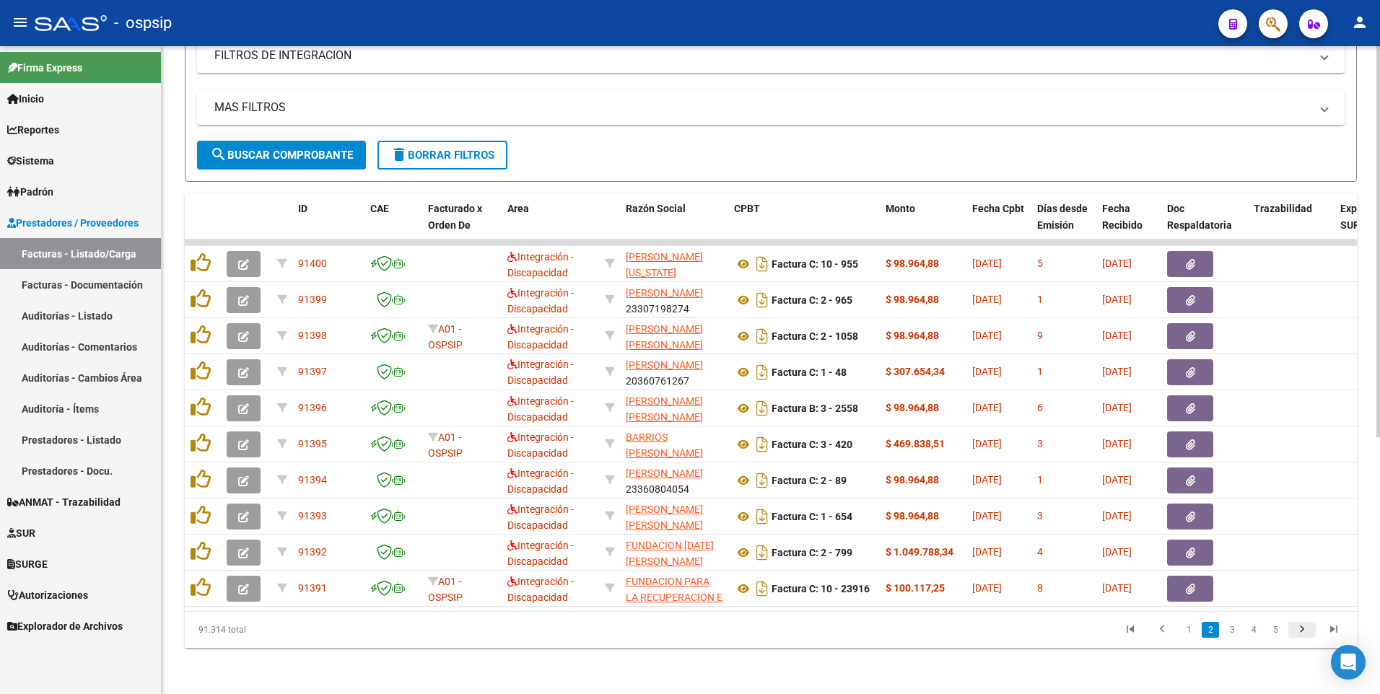
click at [1302, 627] on icon "go to next page" at bounding box center [1301, 631] width 19 height 17
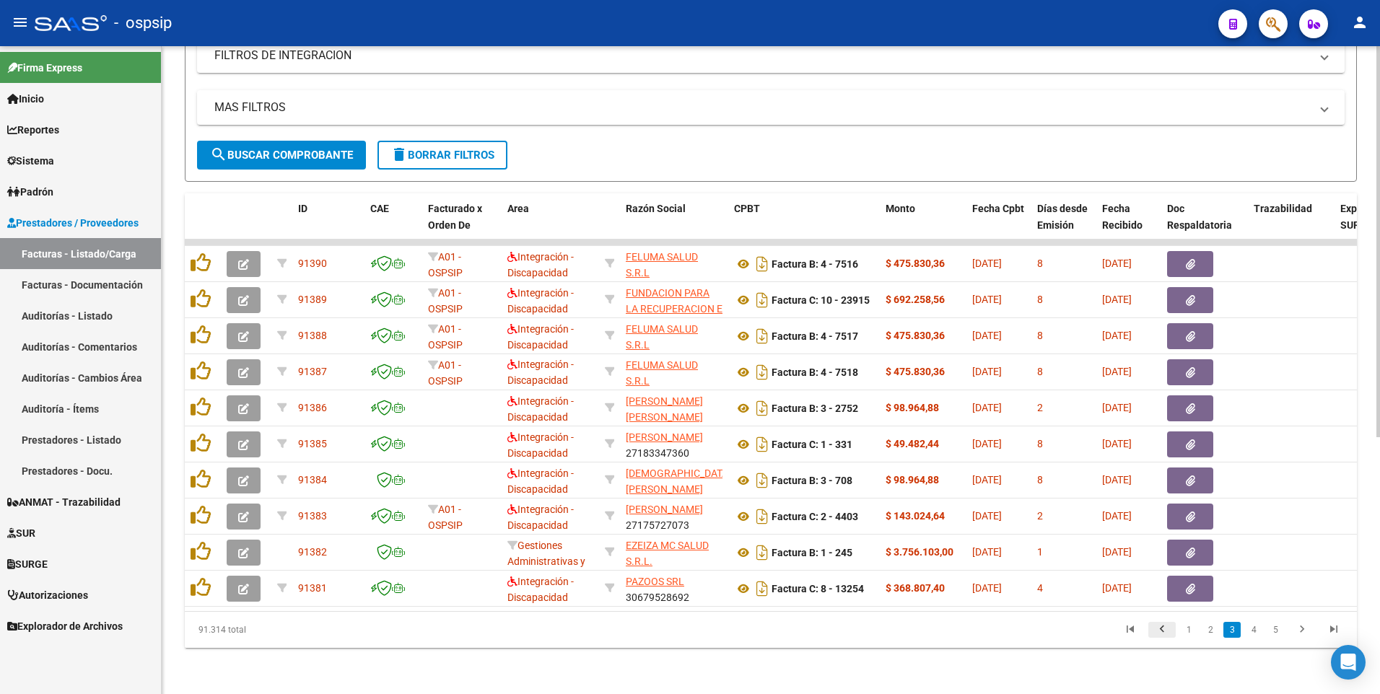
click at [1151, 628] on link "go to previous page" at bounding box center [1161, 630] width 27 height 16
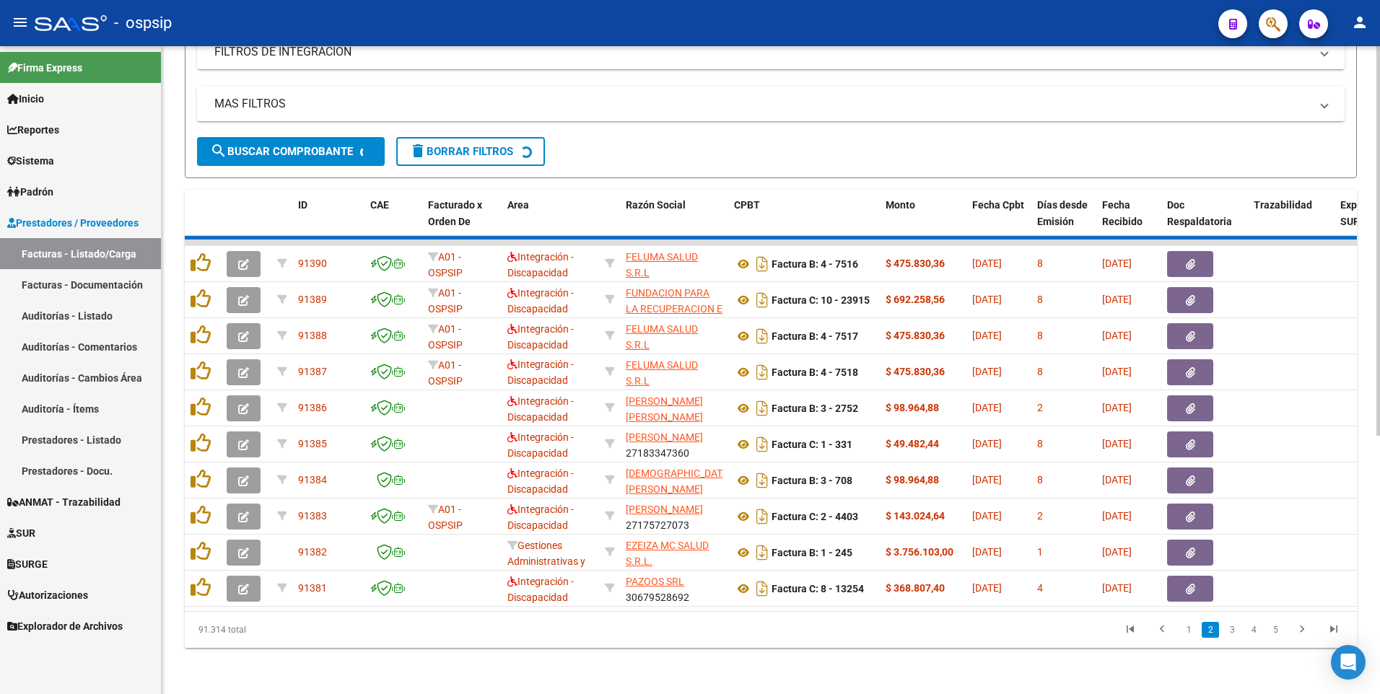
click at [1164, 633] on div "91.314 total 1 2 3 4 5" at bounding box center [771, 630] width 1172 height 36
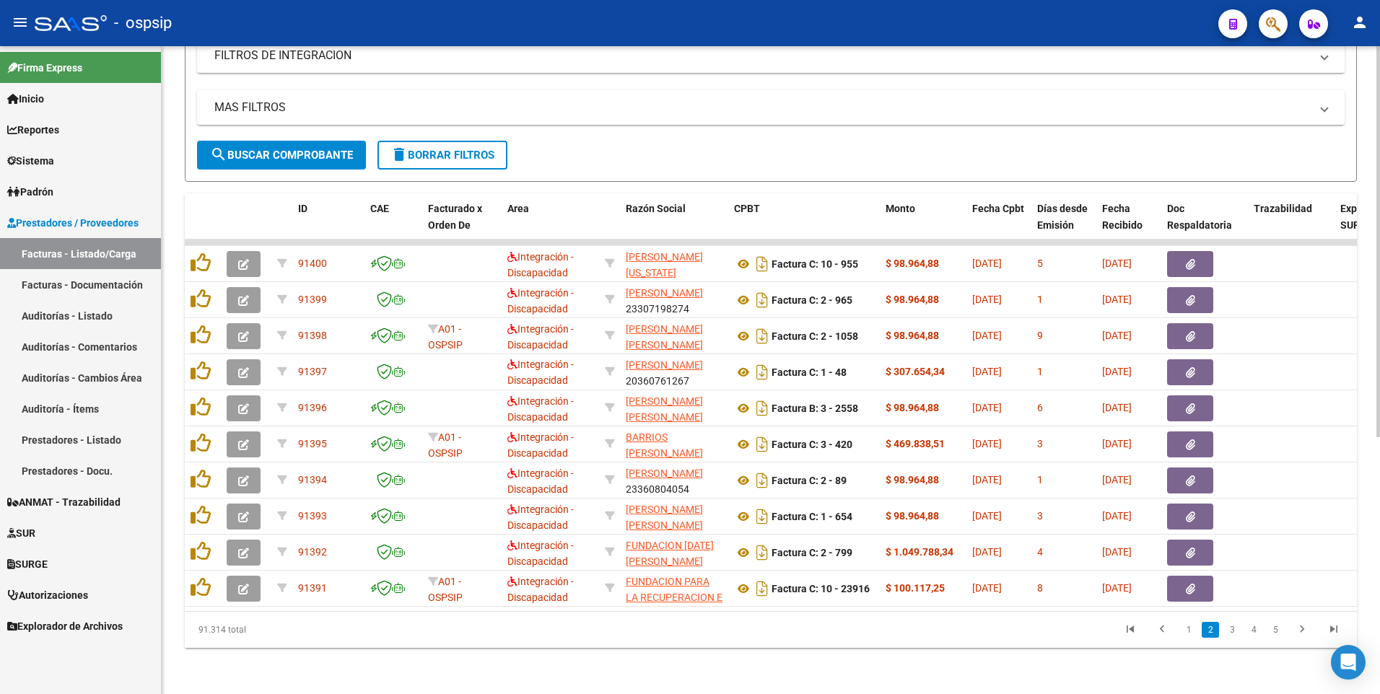
click at [1164, 633] on icon "go to previous page" at bounding box center [1161, 631] width 19 height 17
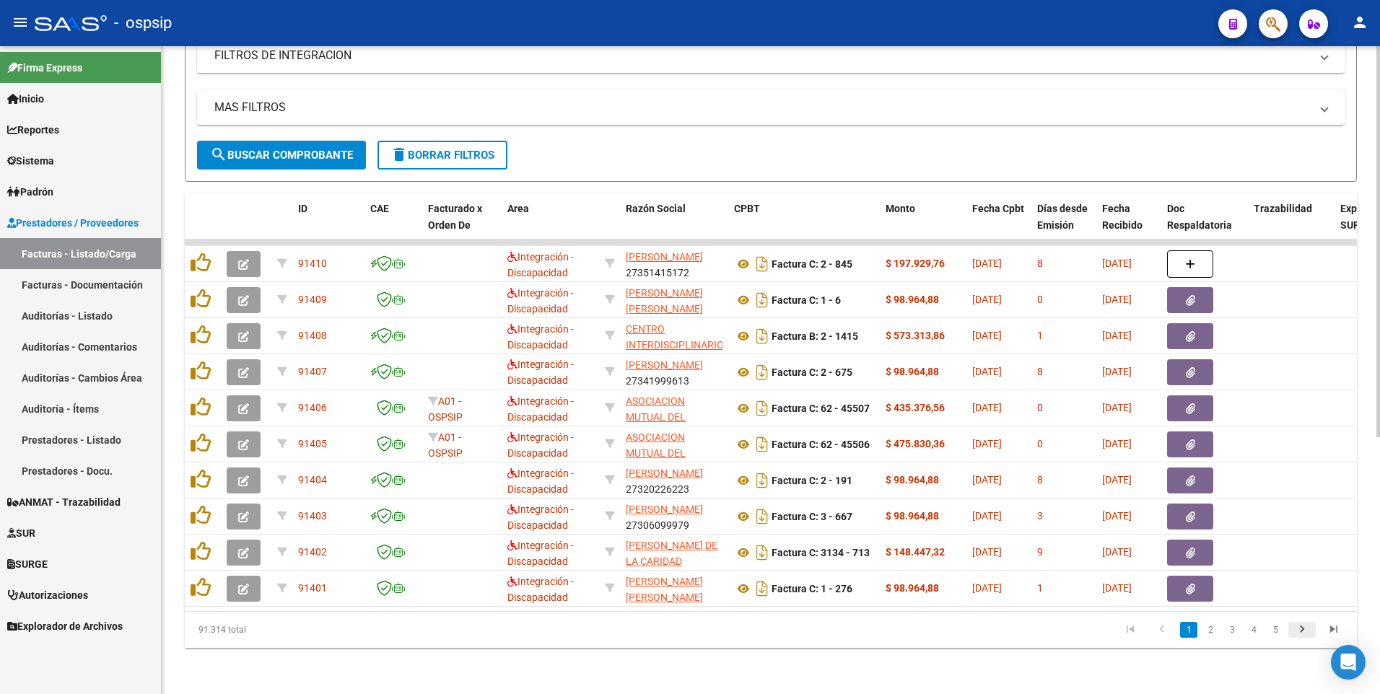
click at [1304, 630] on icon "go to next page" at bounding box center [1301, 631] width 19 height 17
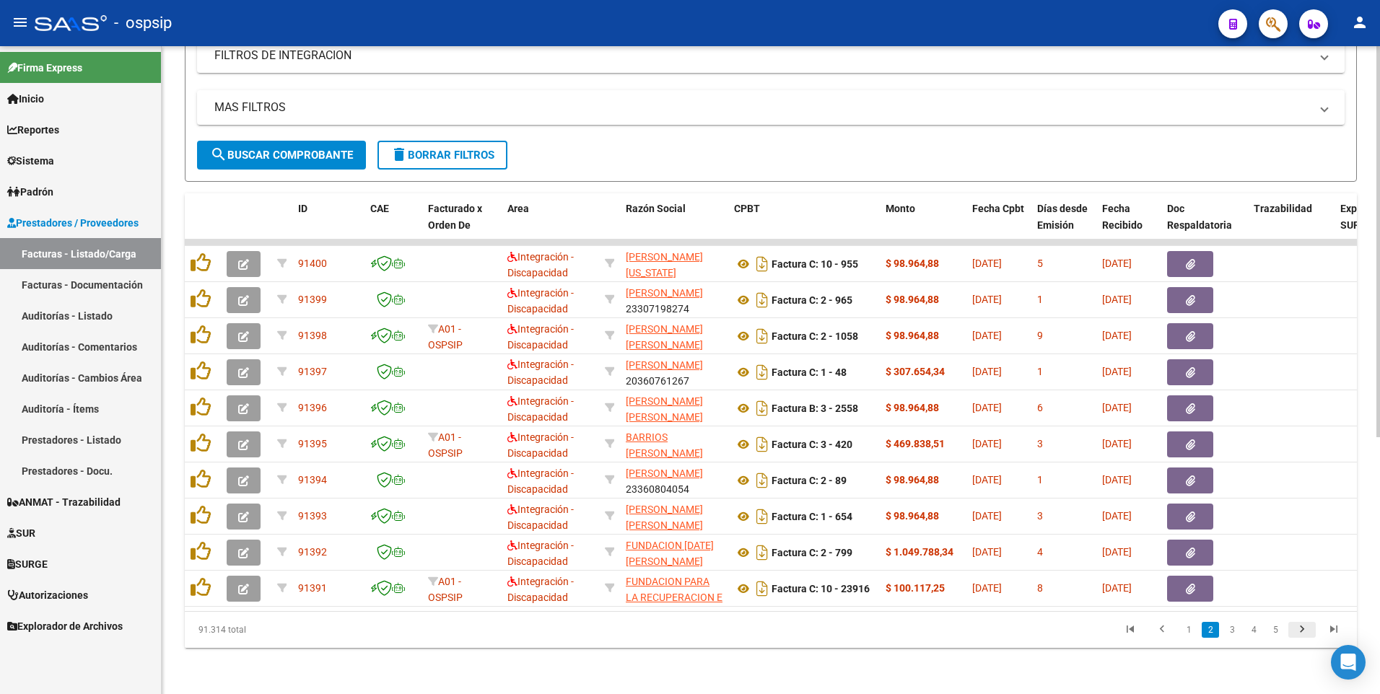
click at [1304, 630] on icon "go to next page" at bounding box center [1301, 631] width 19 height 17
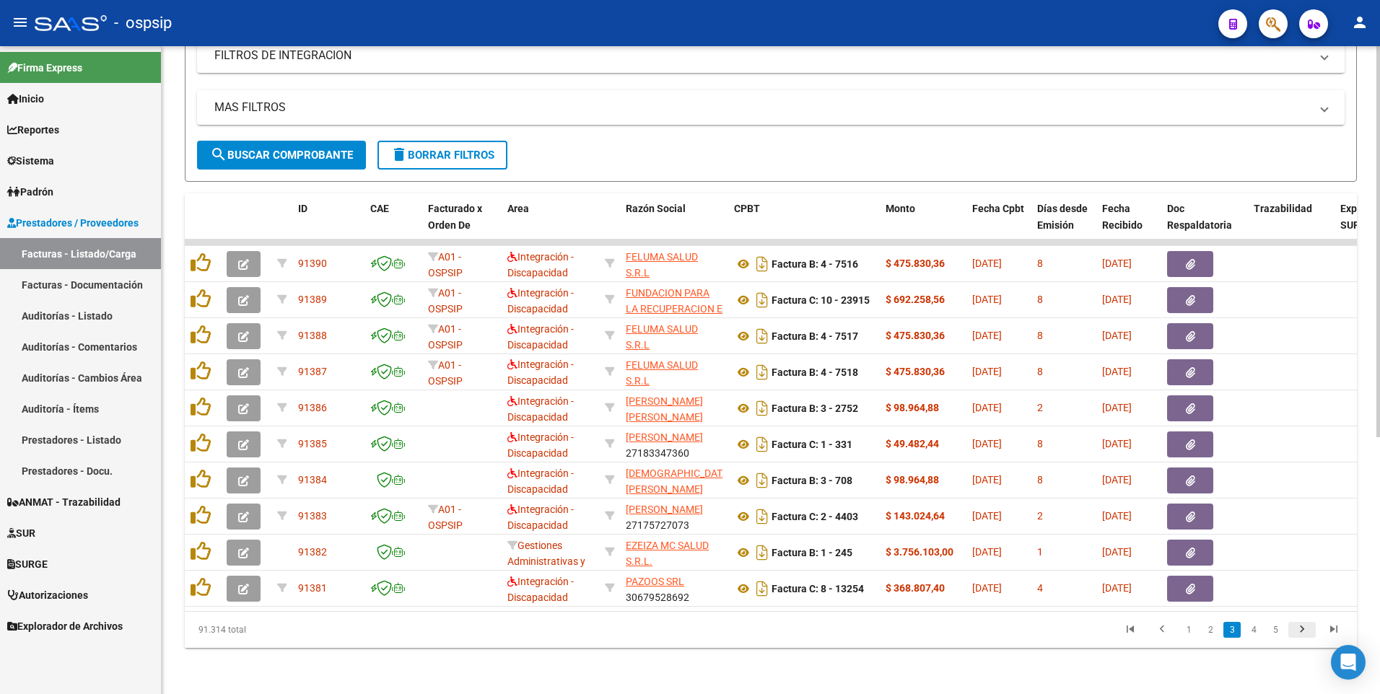
click at [1300, 626] on icon "go to next page" at bounding box center [1301, 631] width 19 height 17
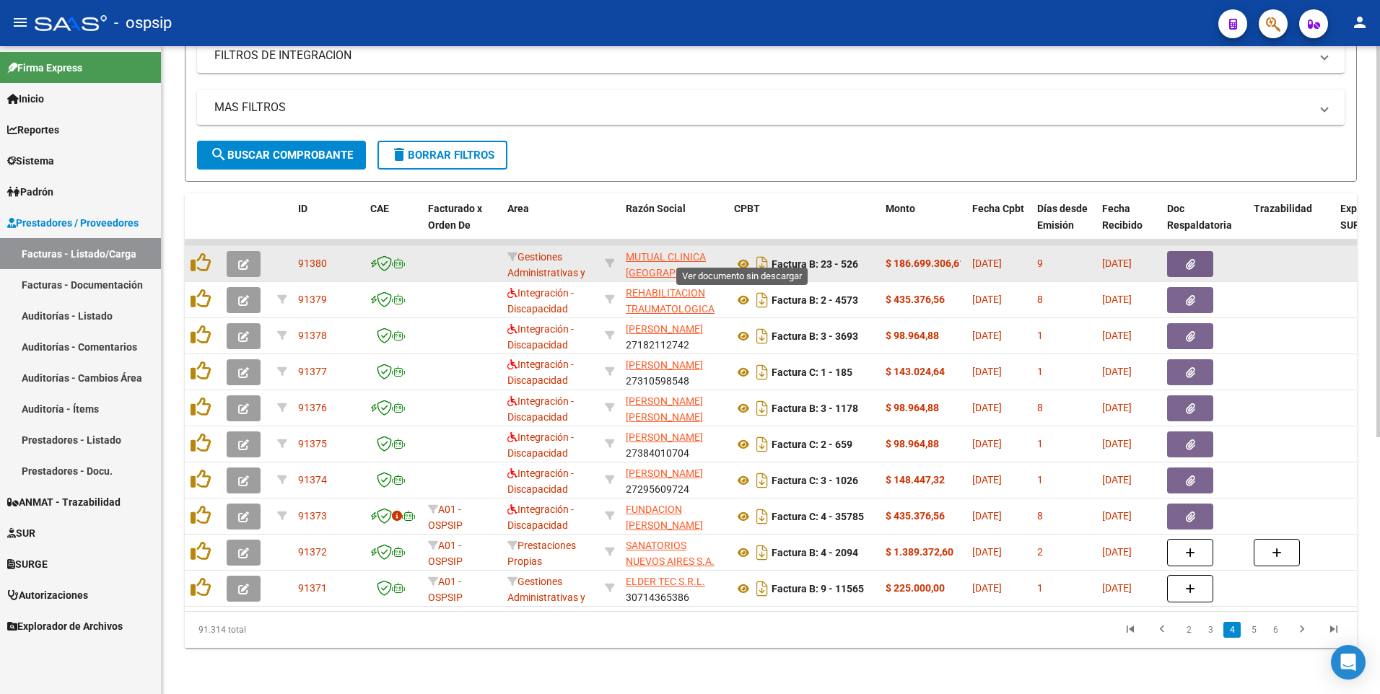
drag, startPoint x: 745, startPoint y: 258, endPoint x: 701, endPoint y: 254, distance: 44.2
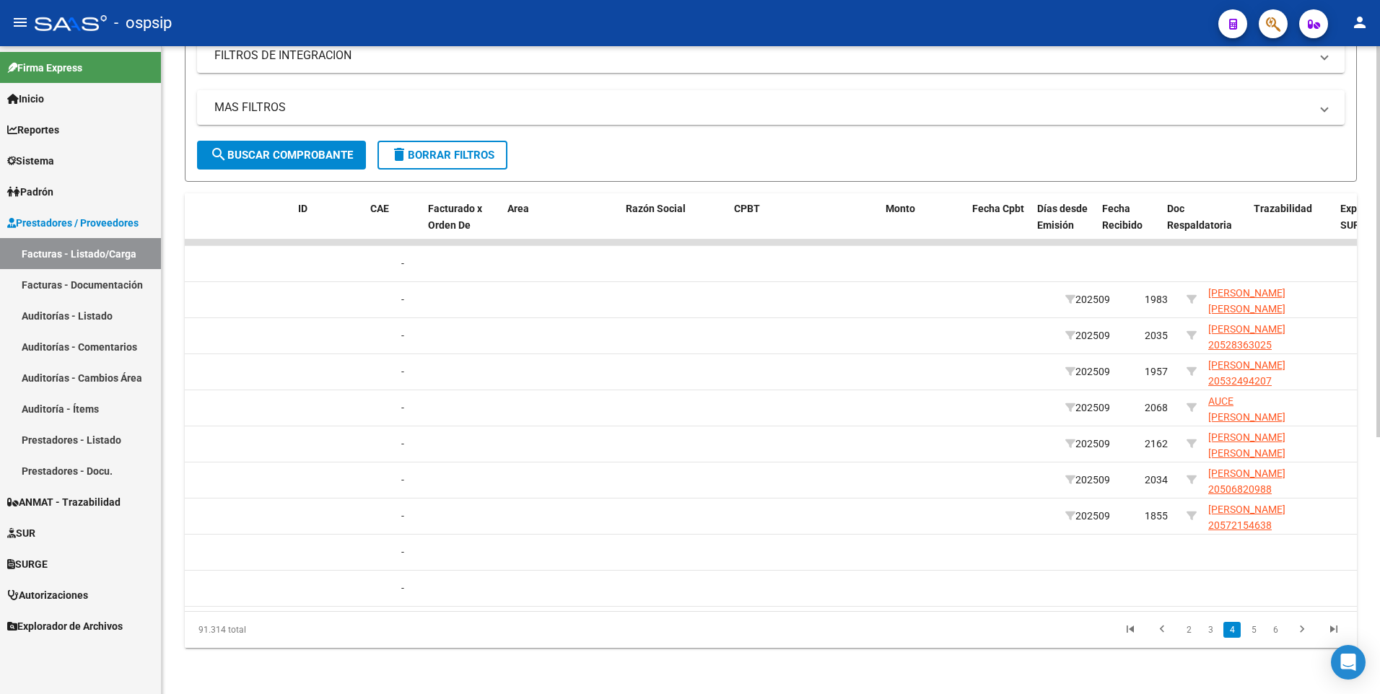
scroll to position [0, 0]
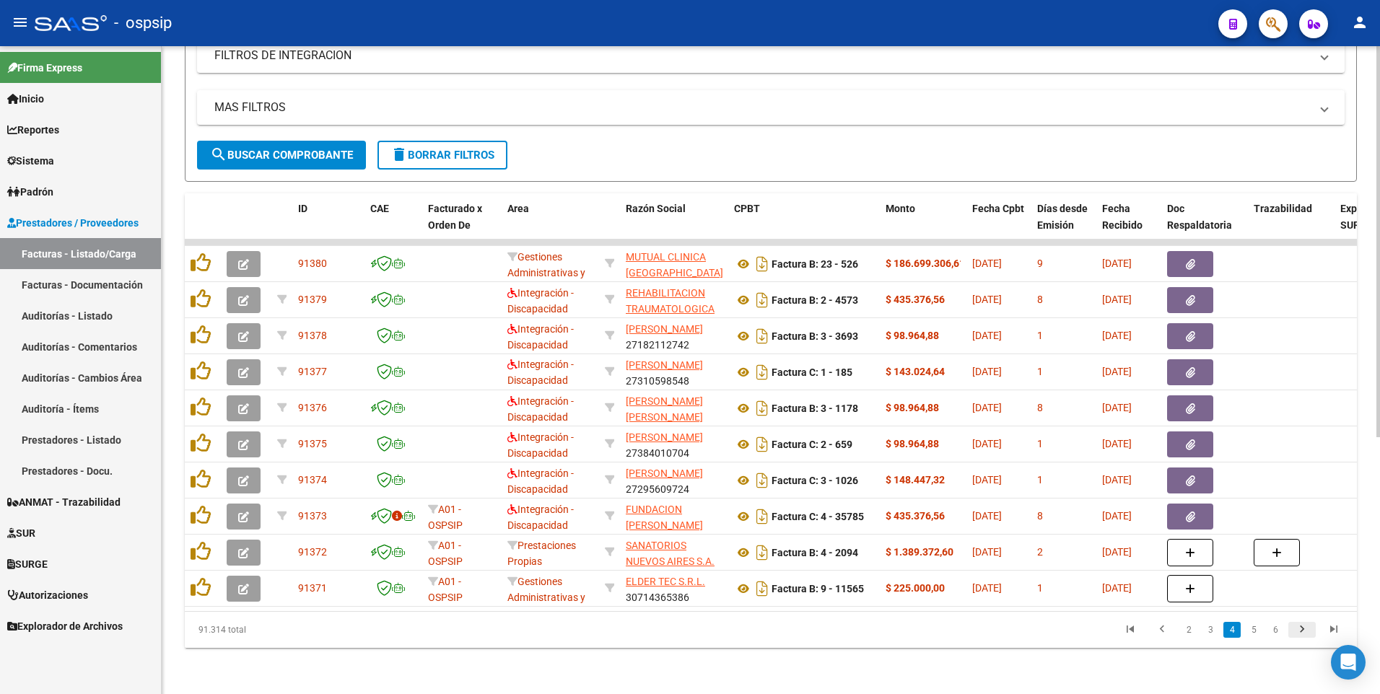
click at [1307, 635] on icon "go to next page" at bounding box center [1301, 631] width 19 height 17
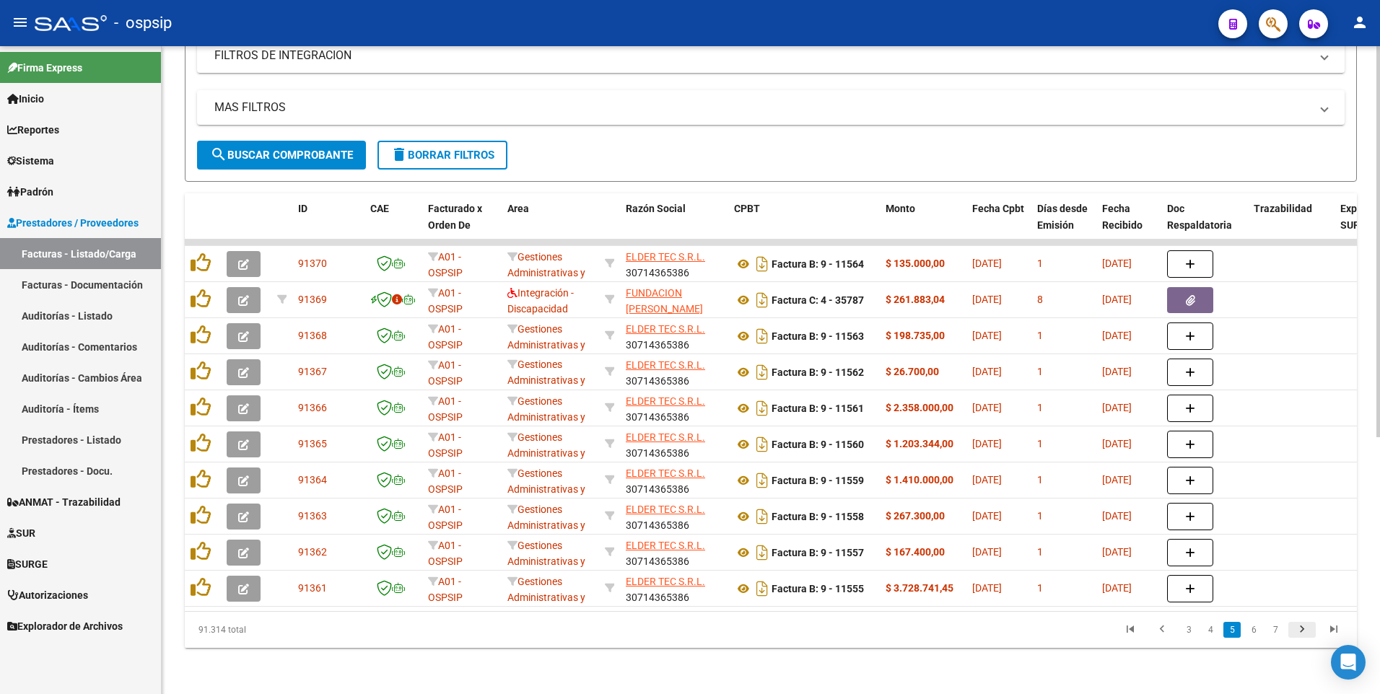
click at [1300, 633] on icon "go to next page" at bounding box center [1301, 631] width 19 height 17
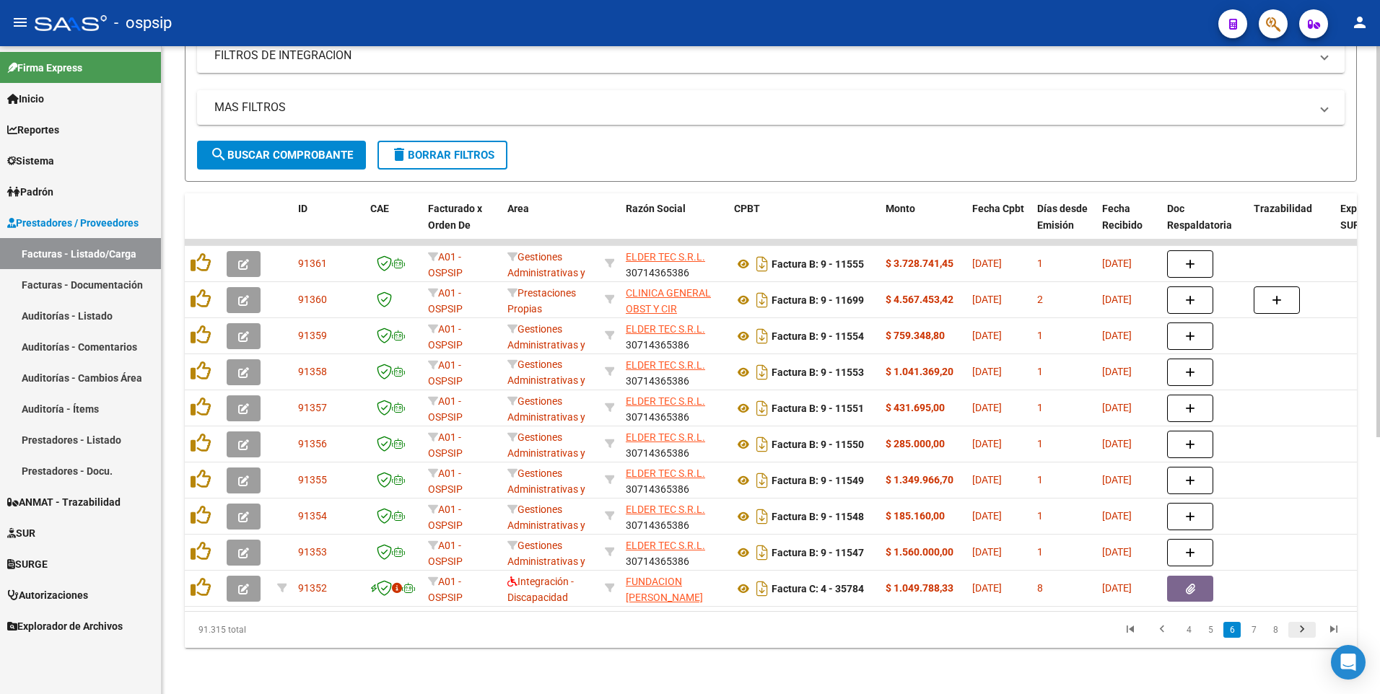
click at [1299, 633] on icon "go to next page" at bounding box center [1301, 631] width 19 height 17
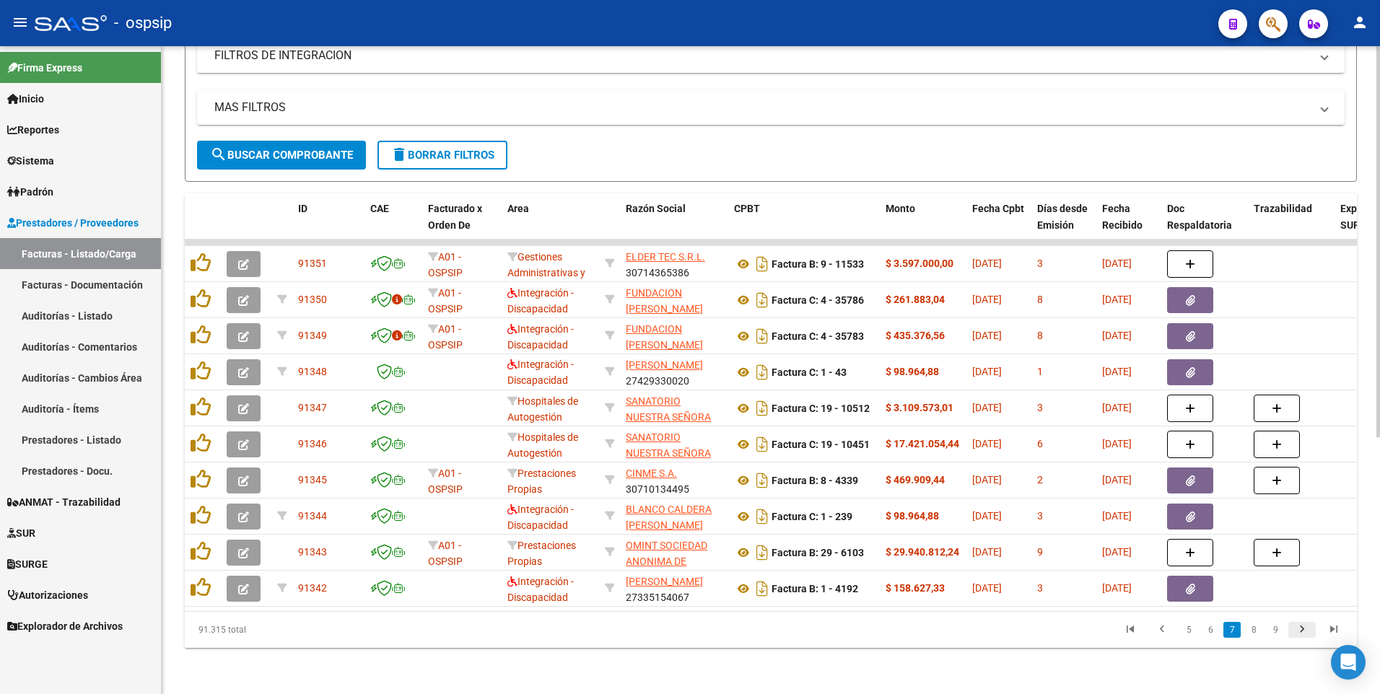
click at [1297, 631] on icon "go to next page" at bounding box center [1301, 631] width 19 height 17
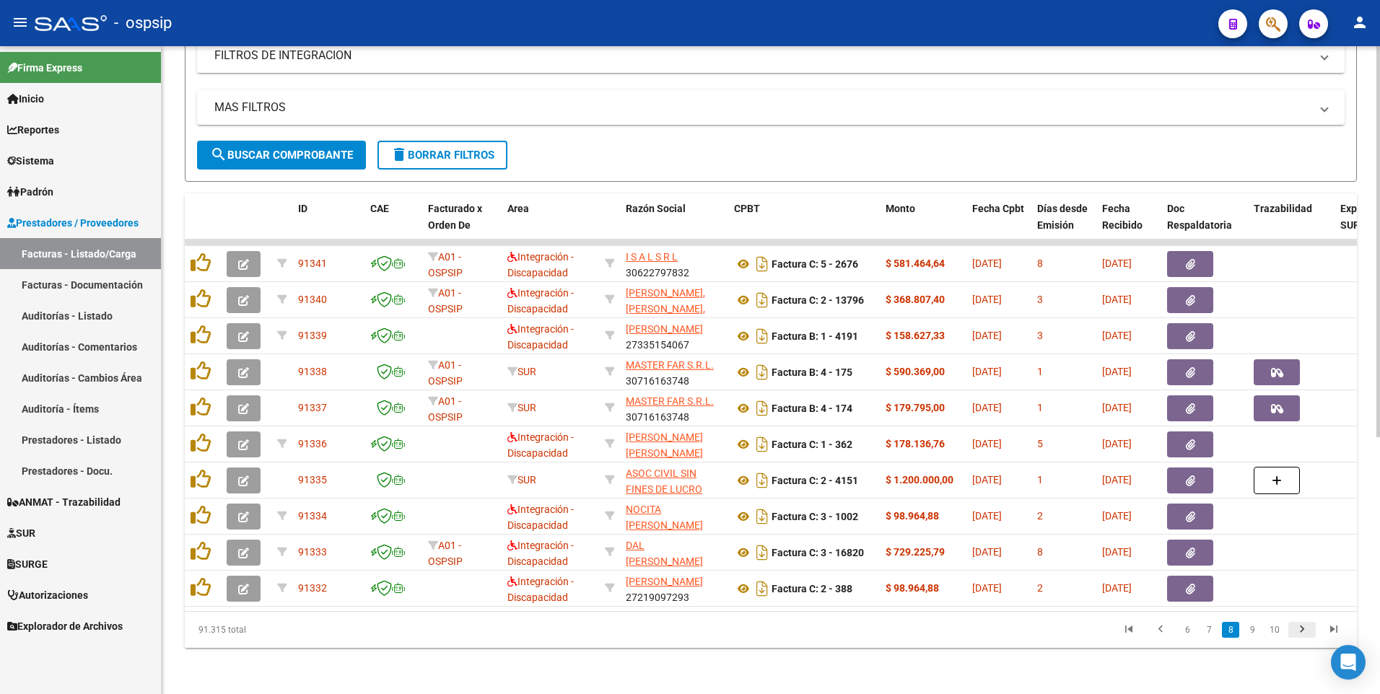
click at [1304, 629] on icon "go to next page" at bounding box center [1301, 631] width 19 height 17
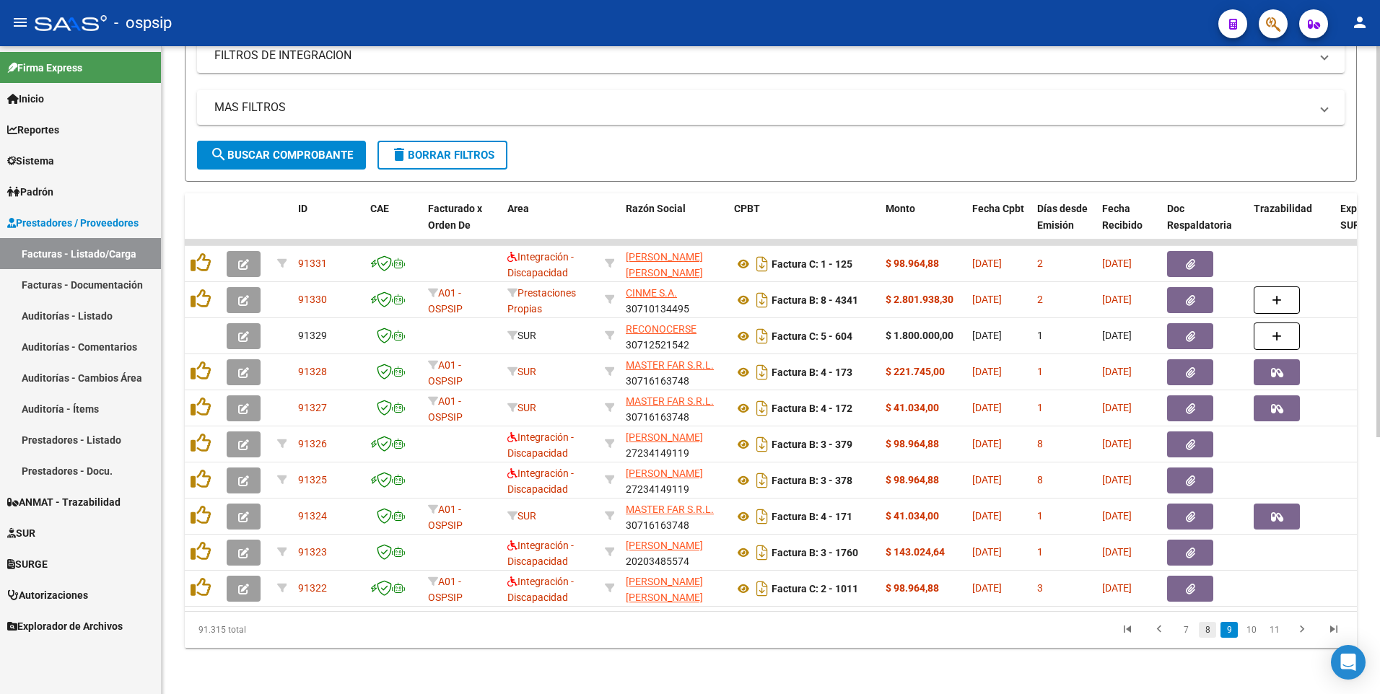
click at [1210, 635] on link "8" at bounding box center [1206, 630] width 17 height 16
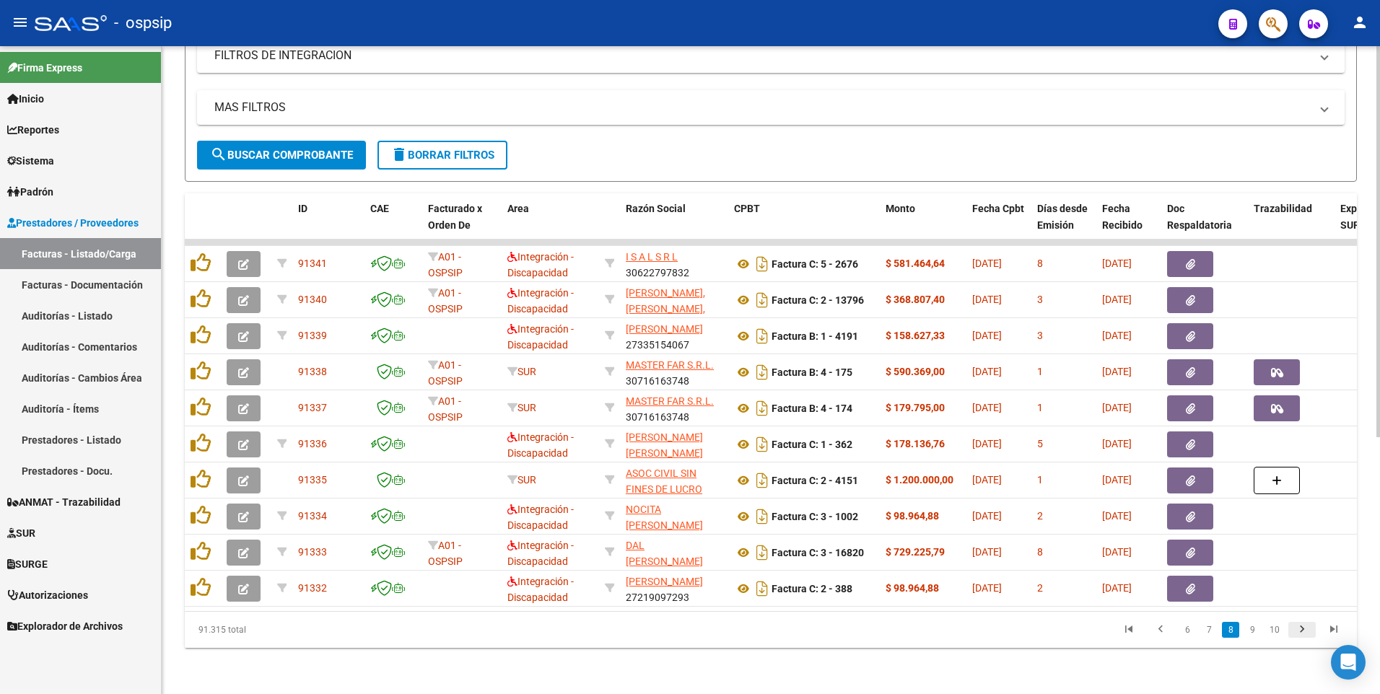
click at [1302, 631] on icon "go to next page" at bounding box center [1301, 631] width 19 height 17
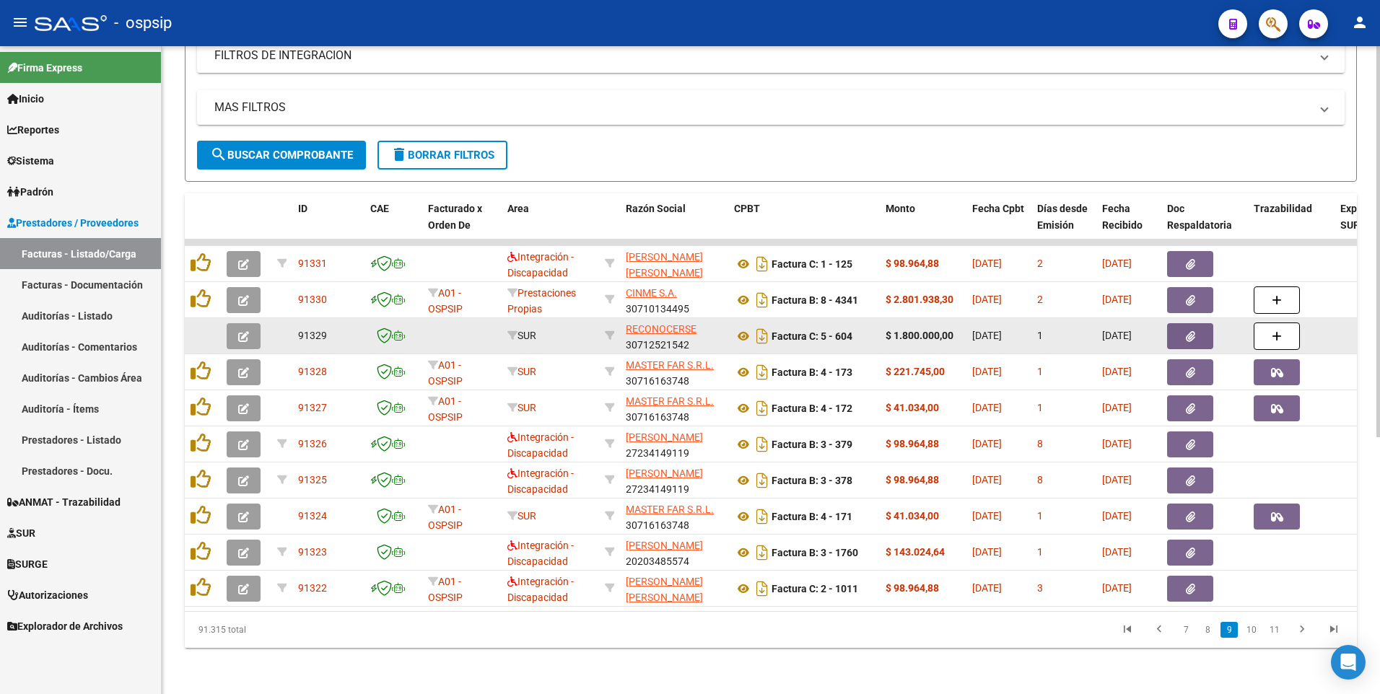
scroll to position [426, 0]
click at [740, 328] on icon at bounding box center [743, 336] width 19 height 17
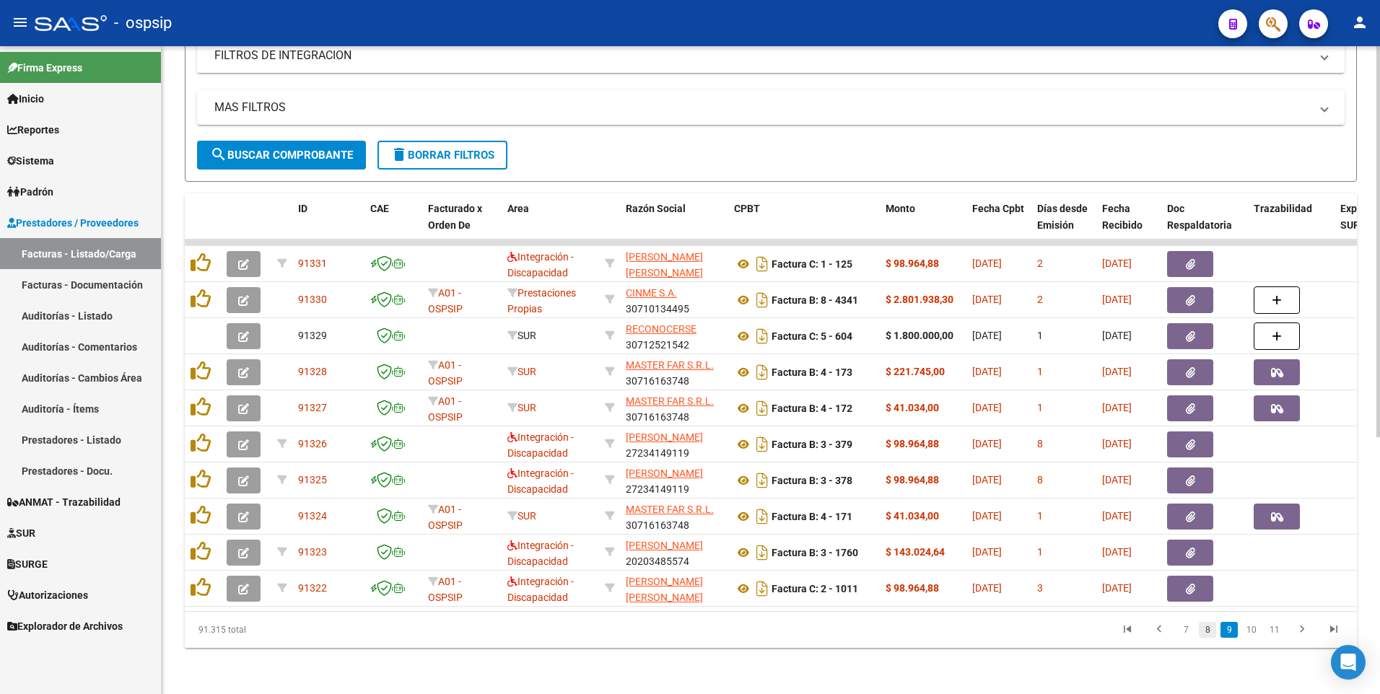
click at [1206, 632] on link "8" at bounding box center [1206, 630] width 17 height 16
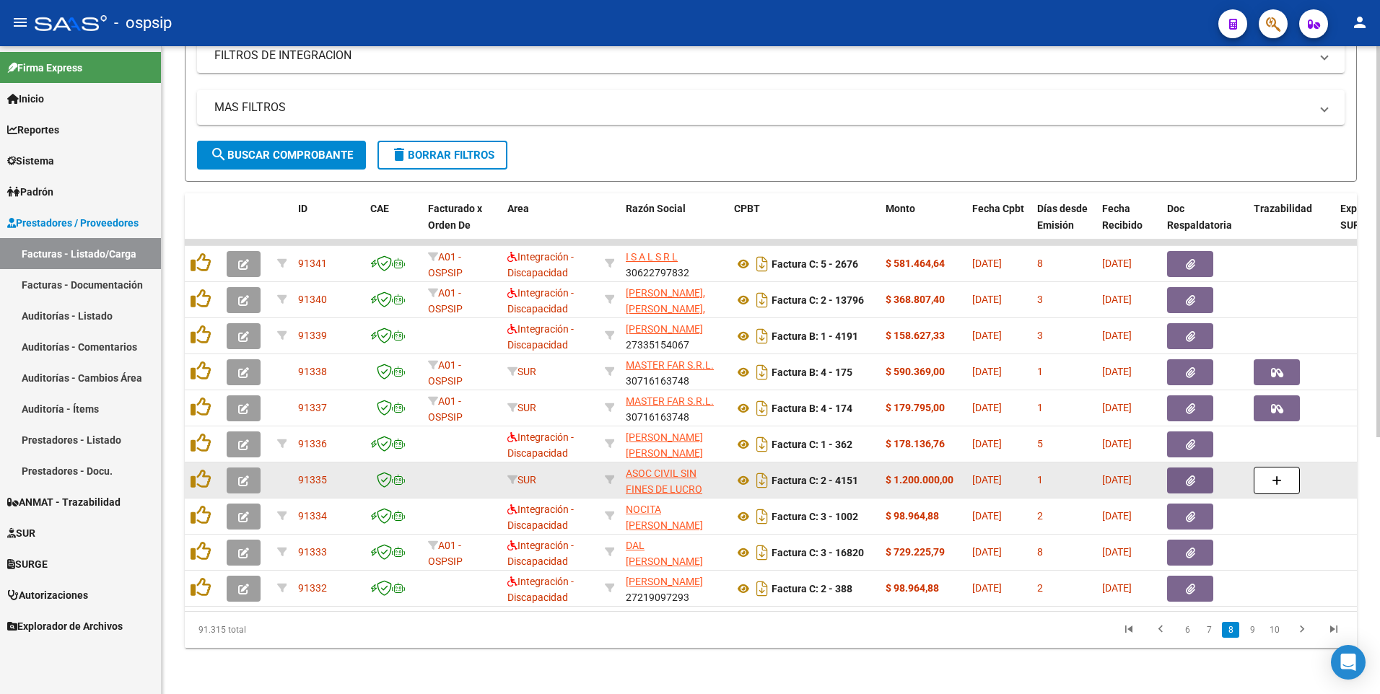
click at [1207, 471] on button "button" at bounding box center [1190, 481] width 46 height 26
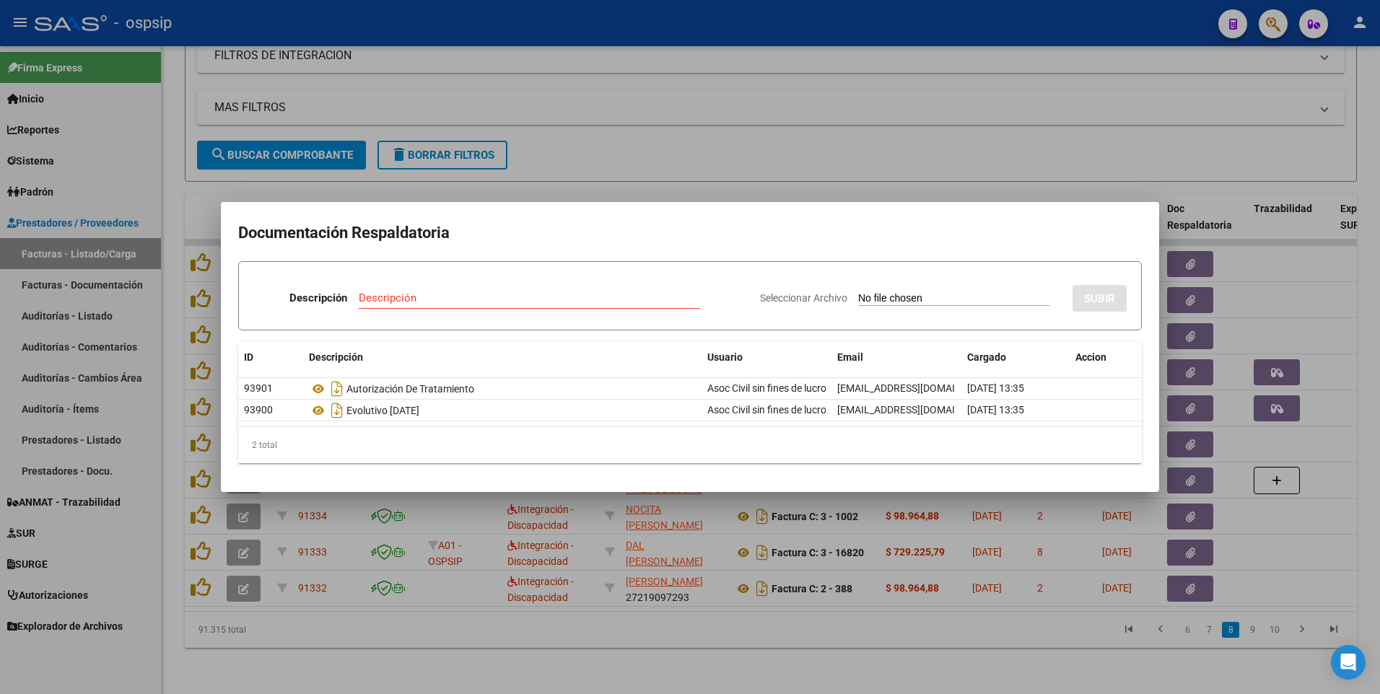
click at [792, 644] on div at bounding box center [690, 347] width 1380 height 694
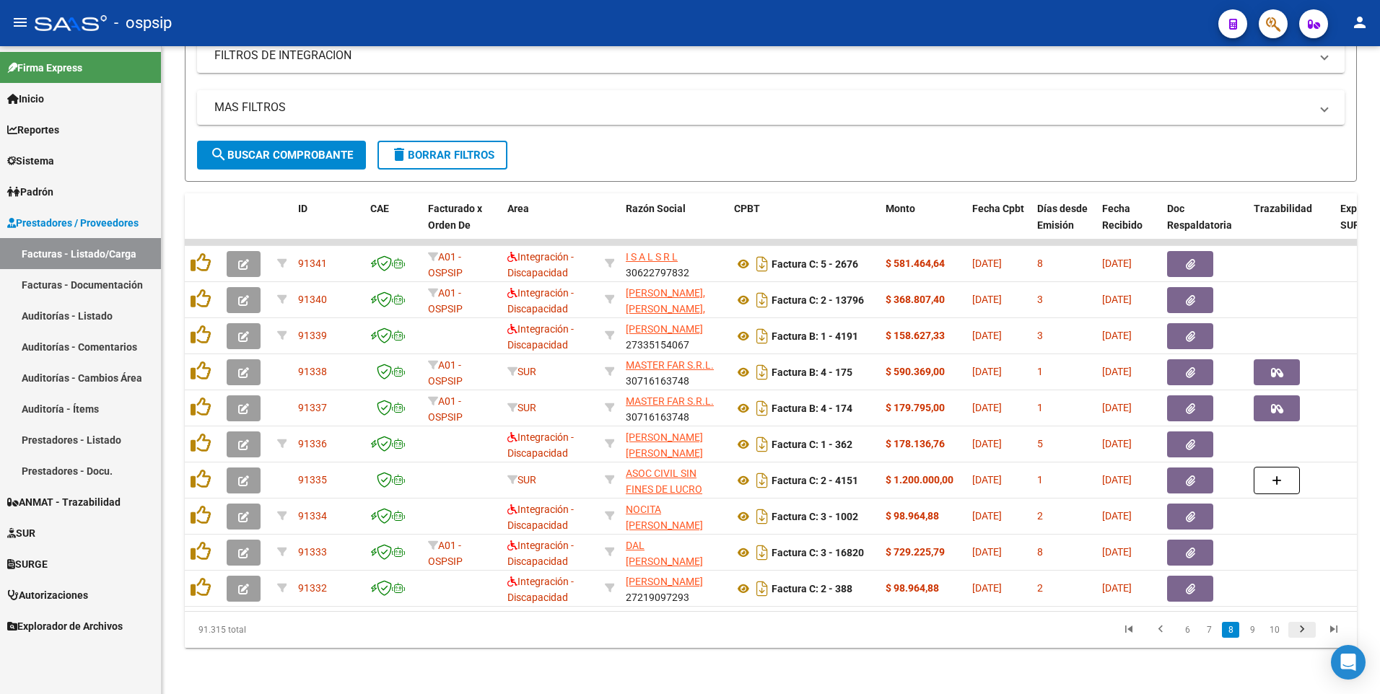
click at [1302, 634] on icon "go to next page" at bounding box center [1301, 631] width 19 height 17
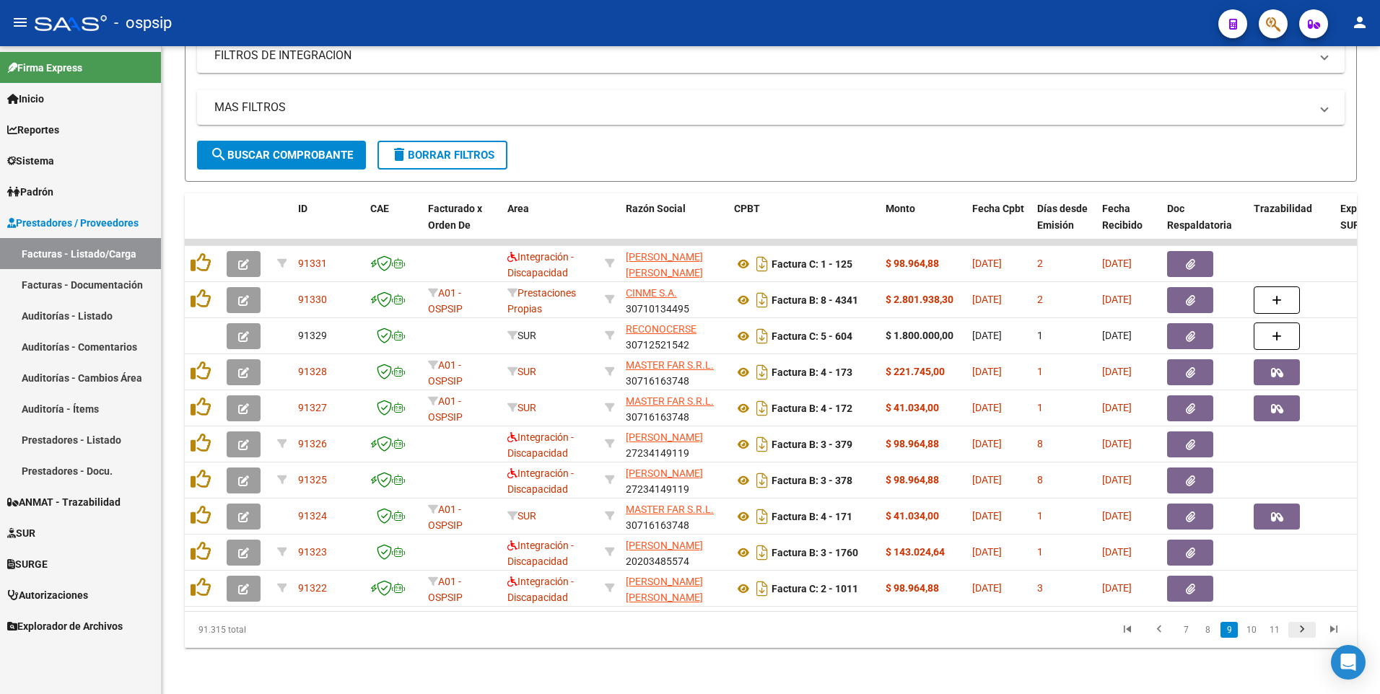
click at [1303, 632] on icon "go to next page" at bounding box center [1301, 631] width 19 height 17
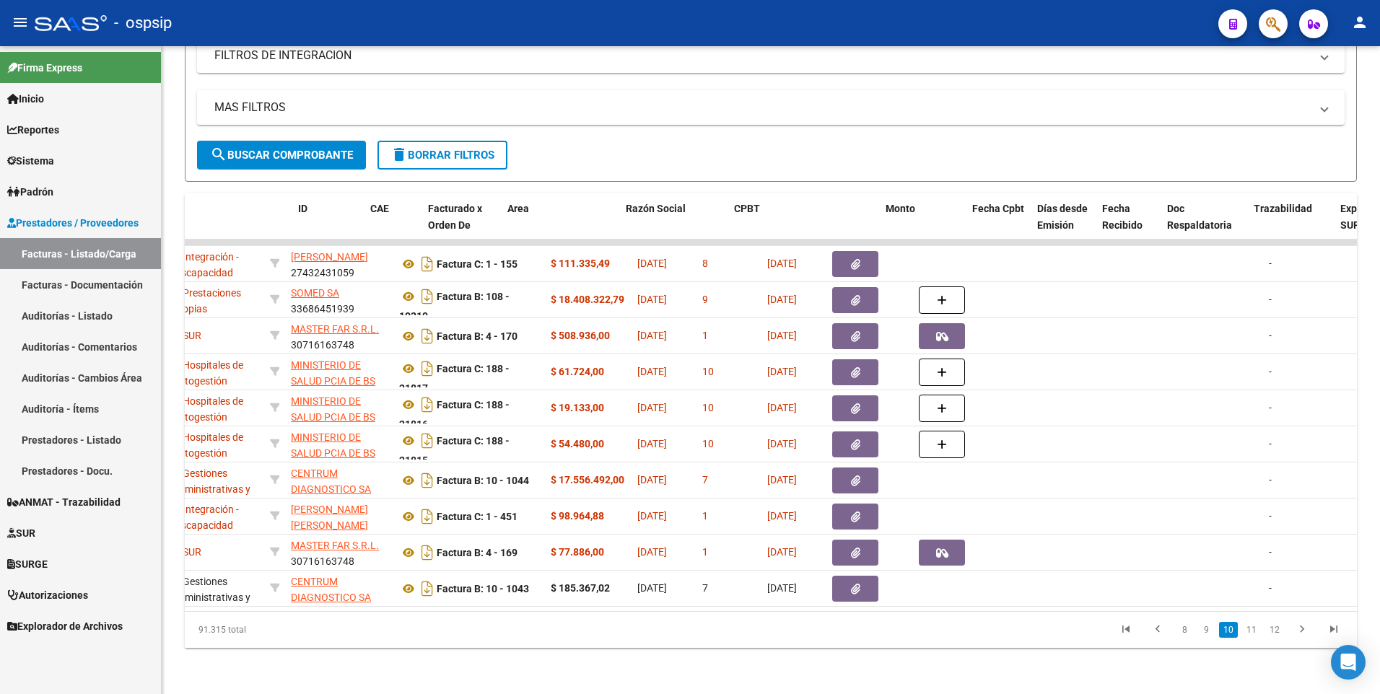
scroll to position [0, 0]
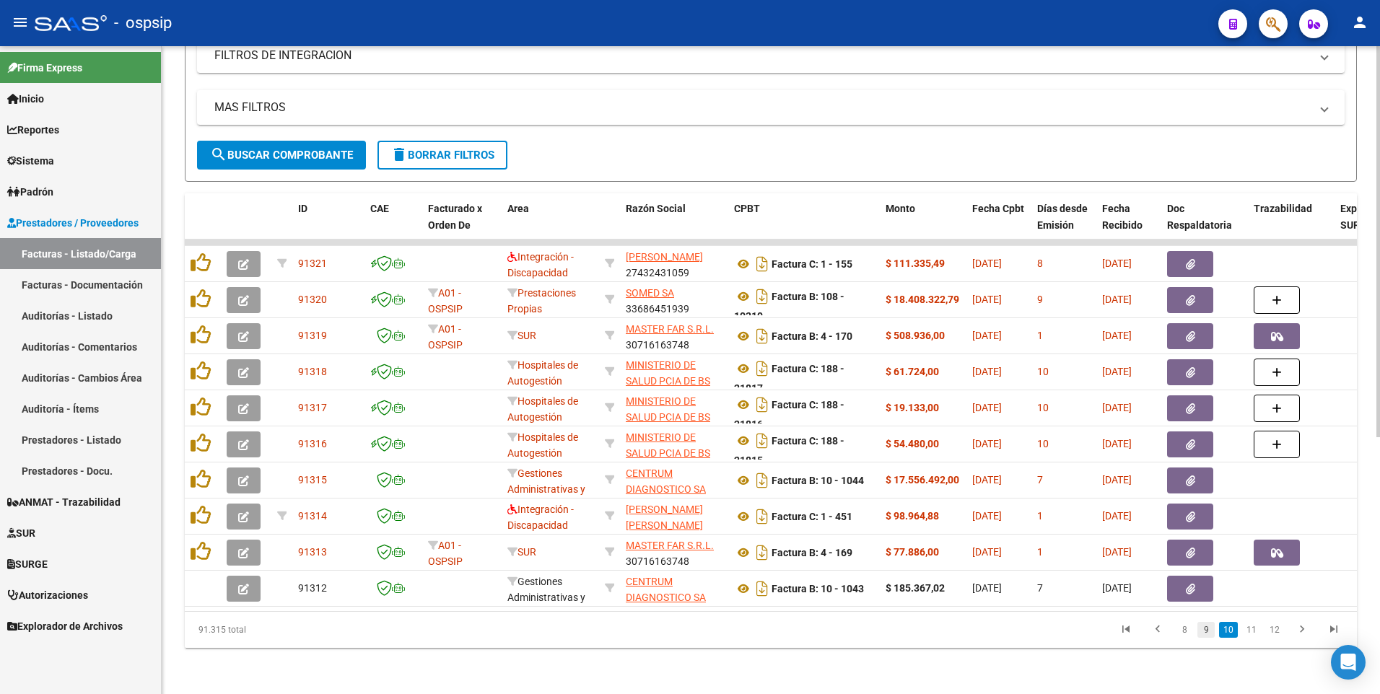
click at [1211, 637] on link "9" at bounding box center [1205, 630] width 17 height 16
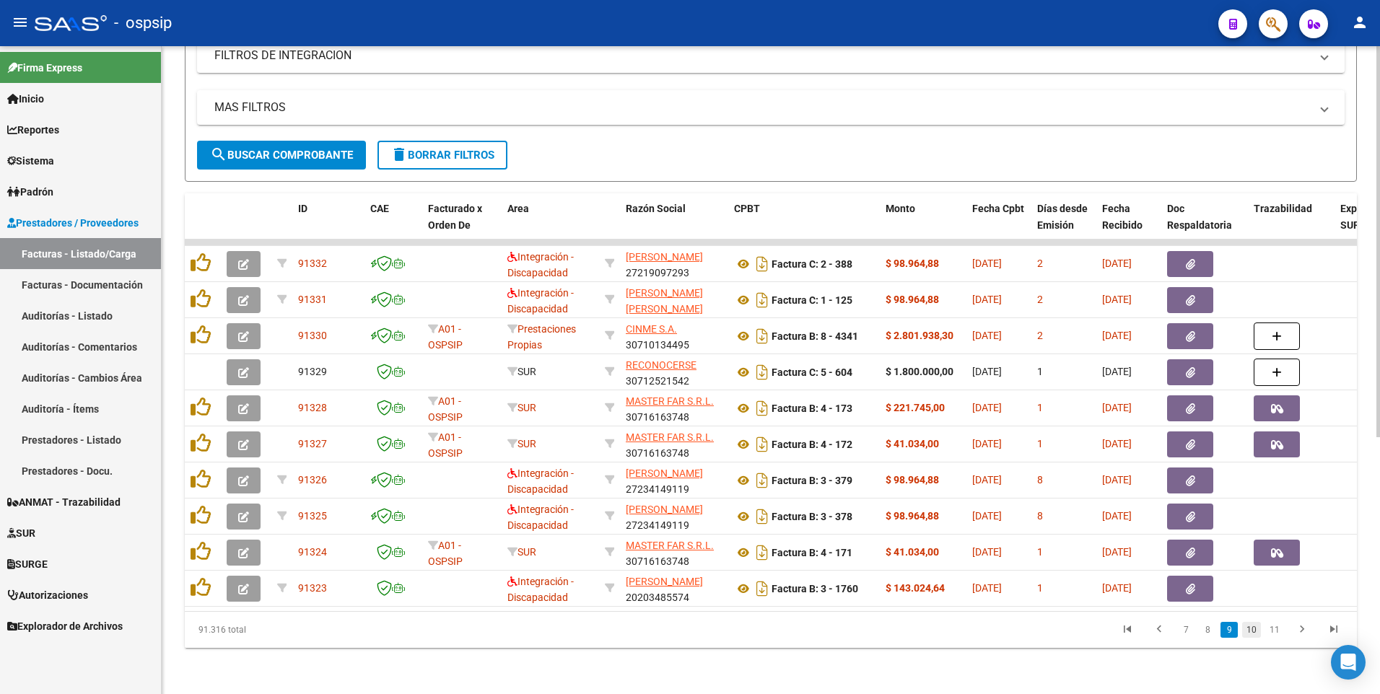
click at [1250, 635] on link "10" at bounding box center [1251, 630] width 19 height 16
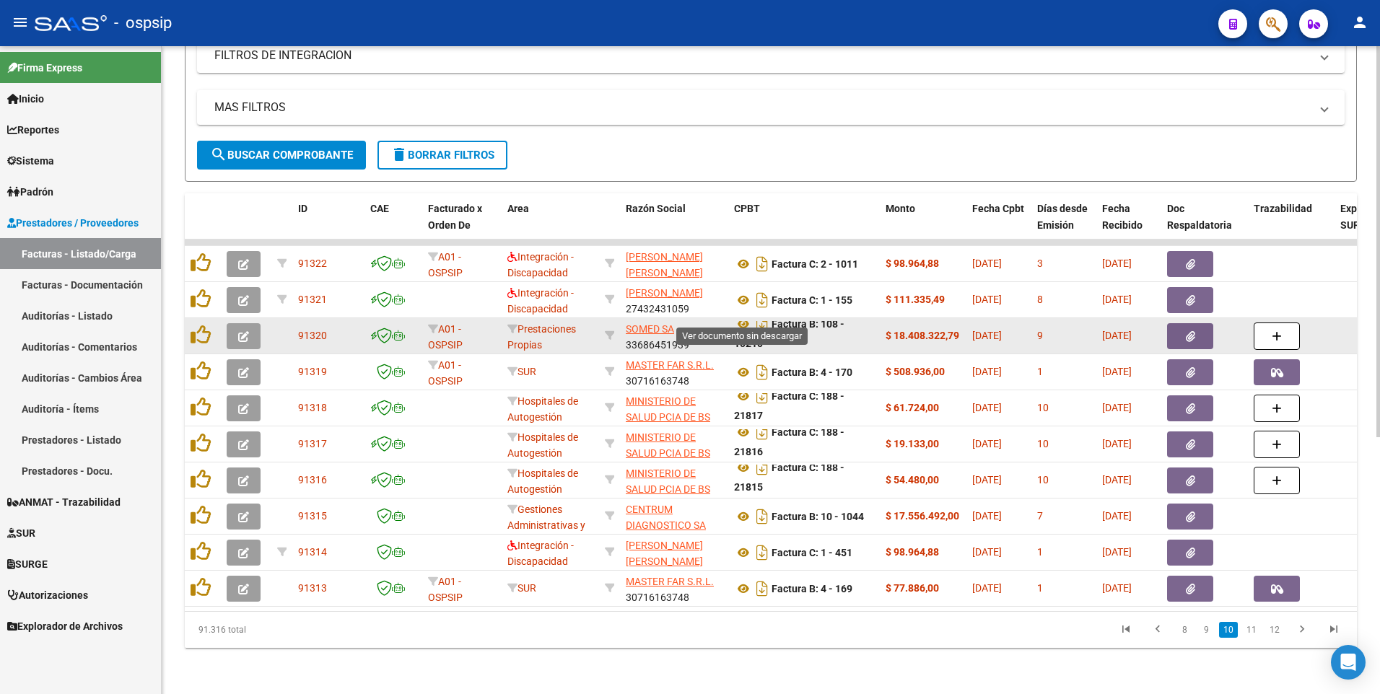
scroll to position [1, 0]
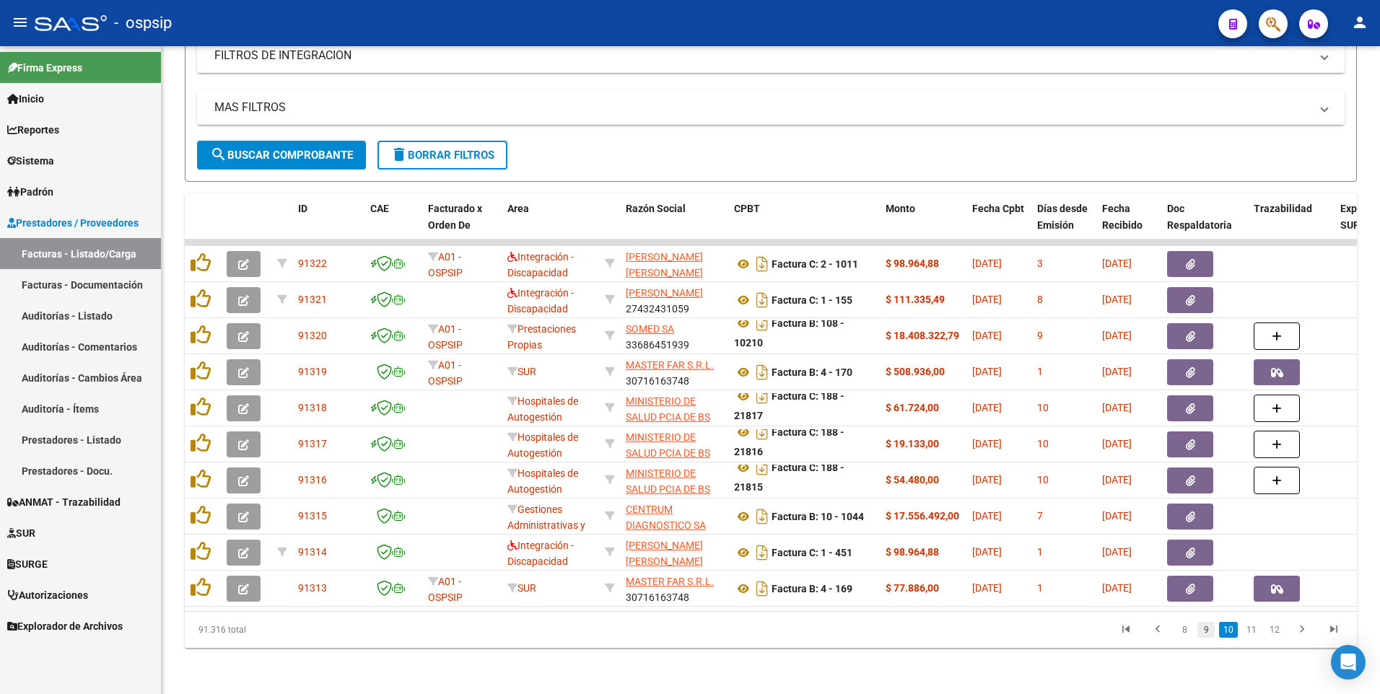
click at [1202, 631] on link "9" at bounding box center [1205, 630] width 17 height 16
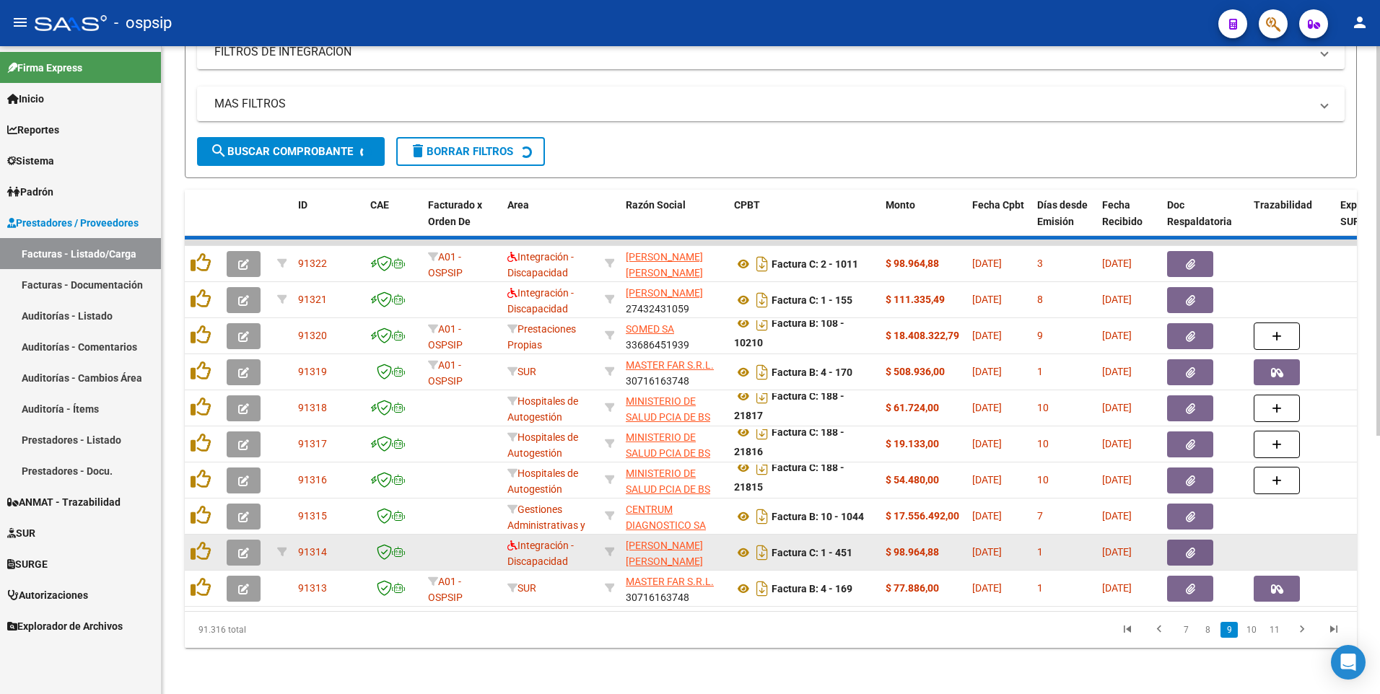
scroll to position [0, 0]
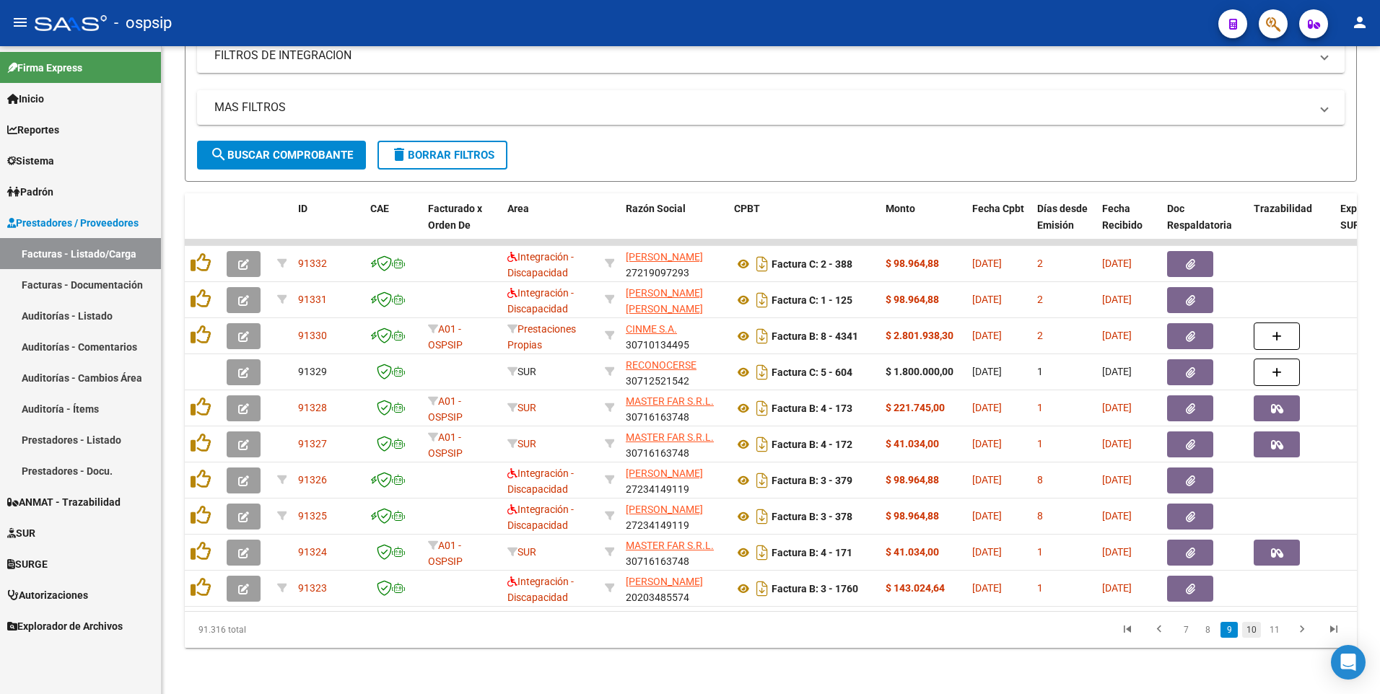
click at [1254, 631] on link "10" at bounding box center [1251, 630] width 19 height 16
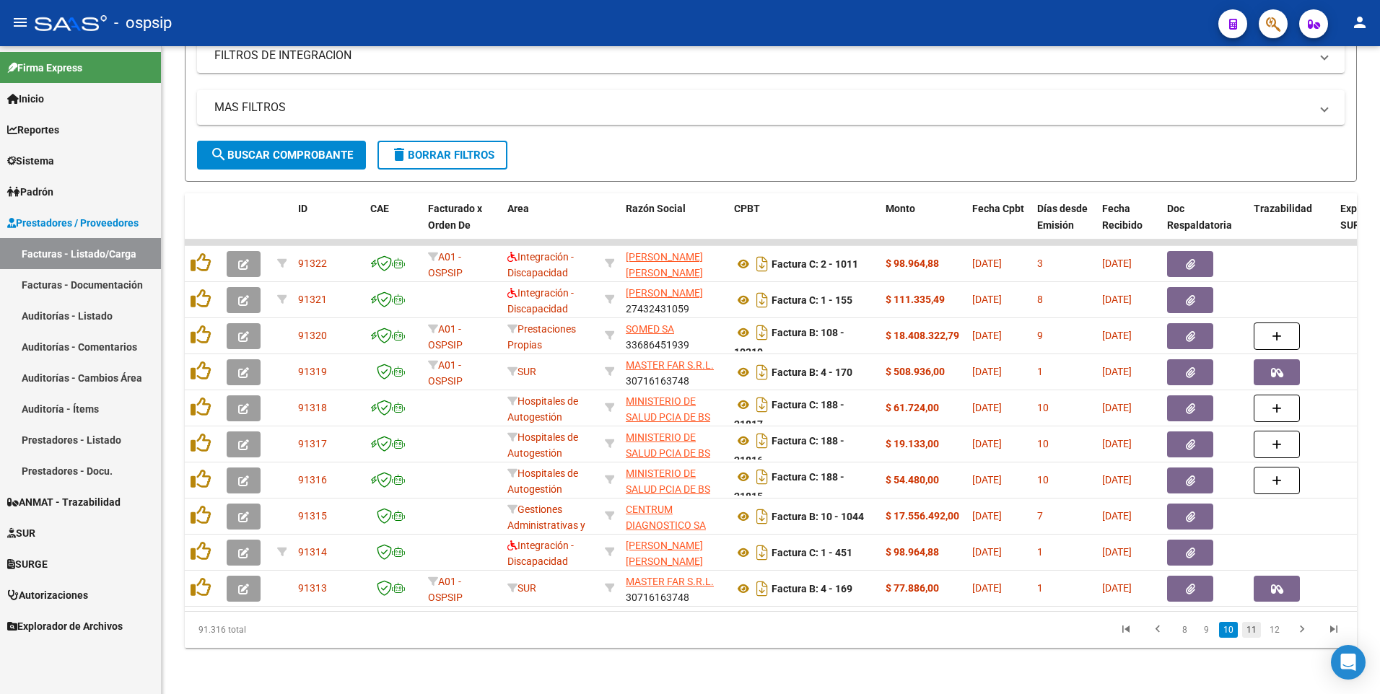
click at [1253, 636] on link "11" at bounding box center [1251, 630] width 19 height 16
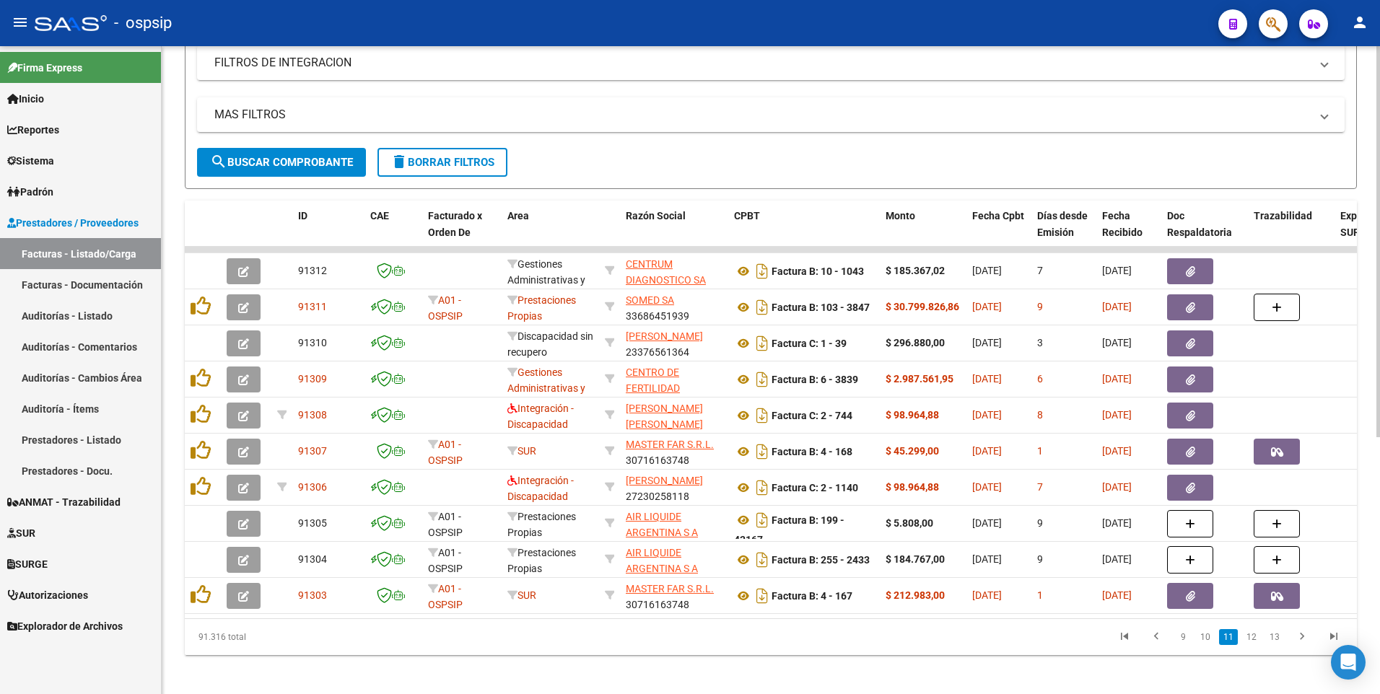
scroll to position [426, 0]
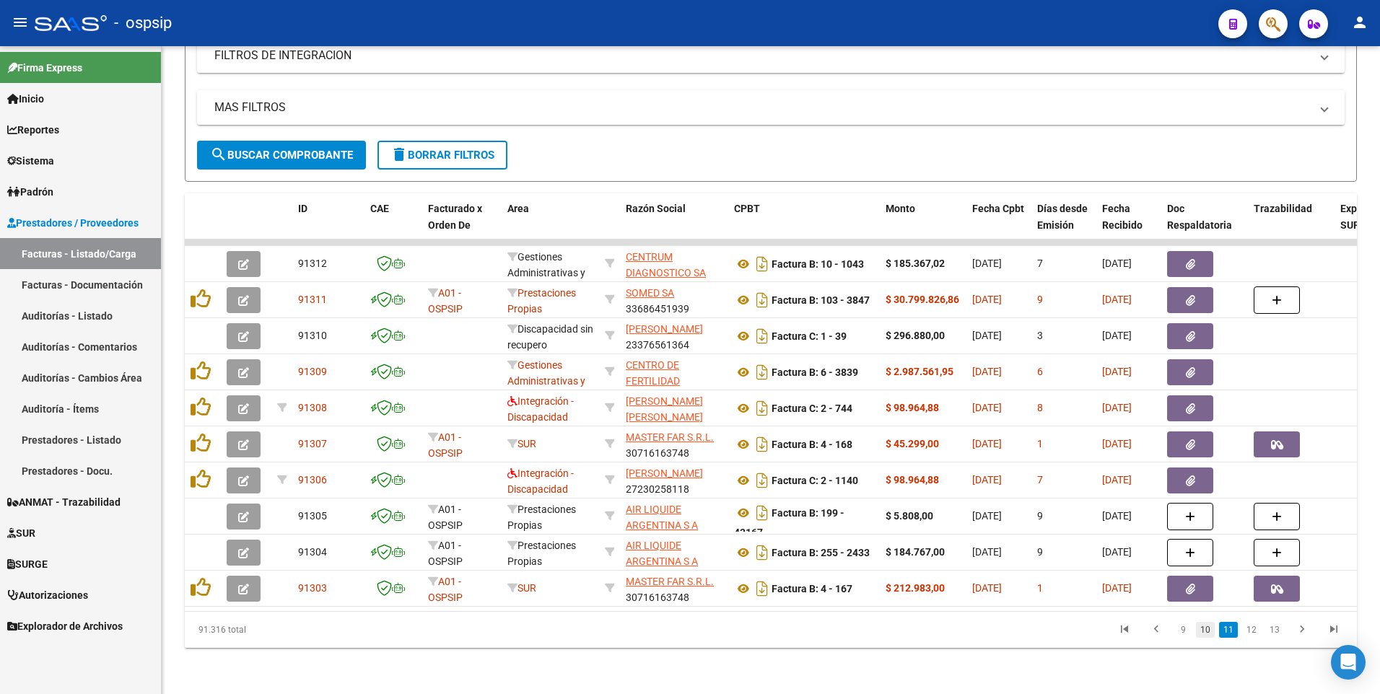
click at [1210, 633] on link "10" at bounding box center [1205, 630] width 19 height 16
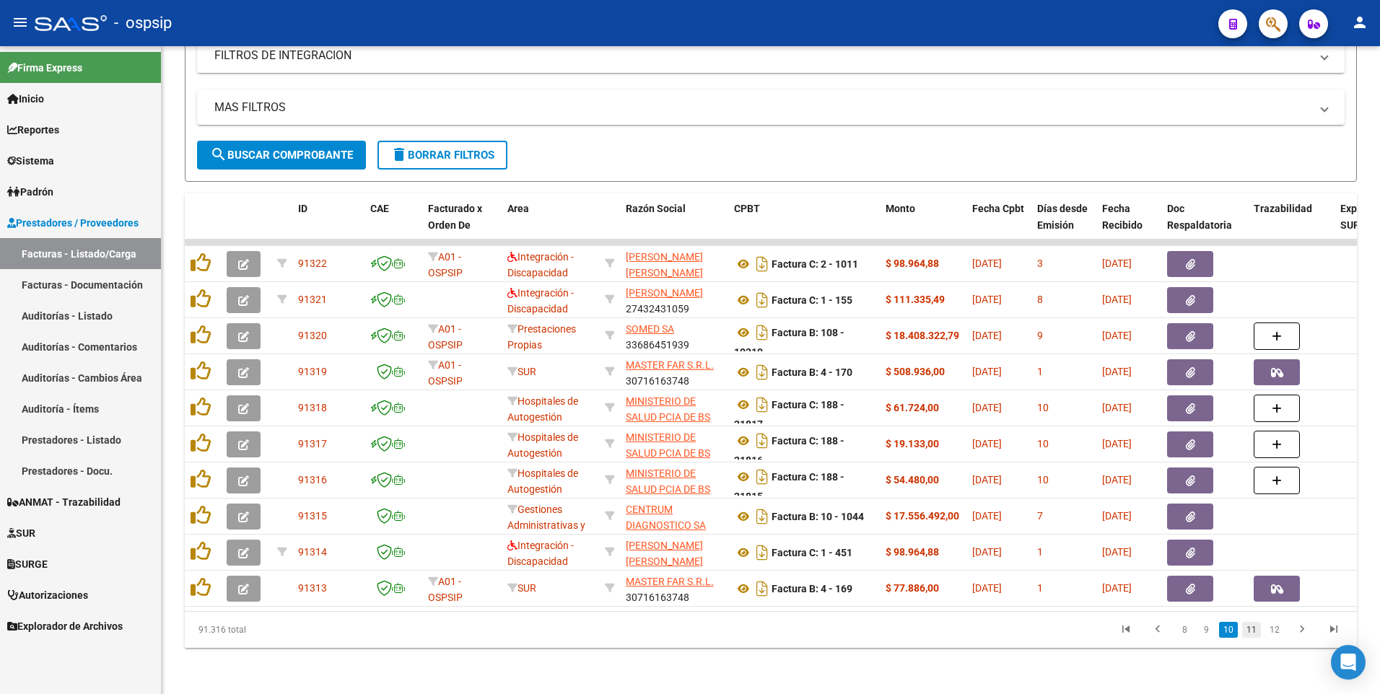
click at [1252, 633] on link "11" at bounding box center [1251, 630] width 19 height 16
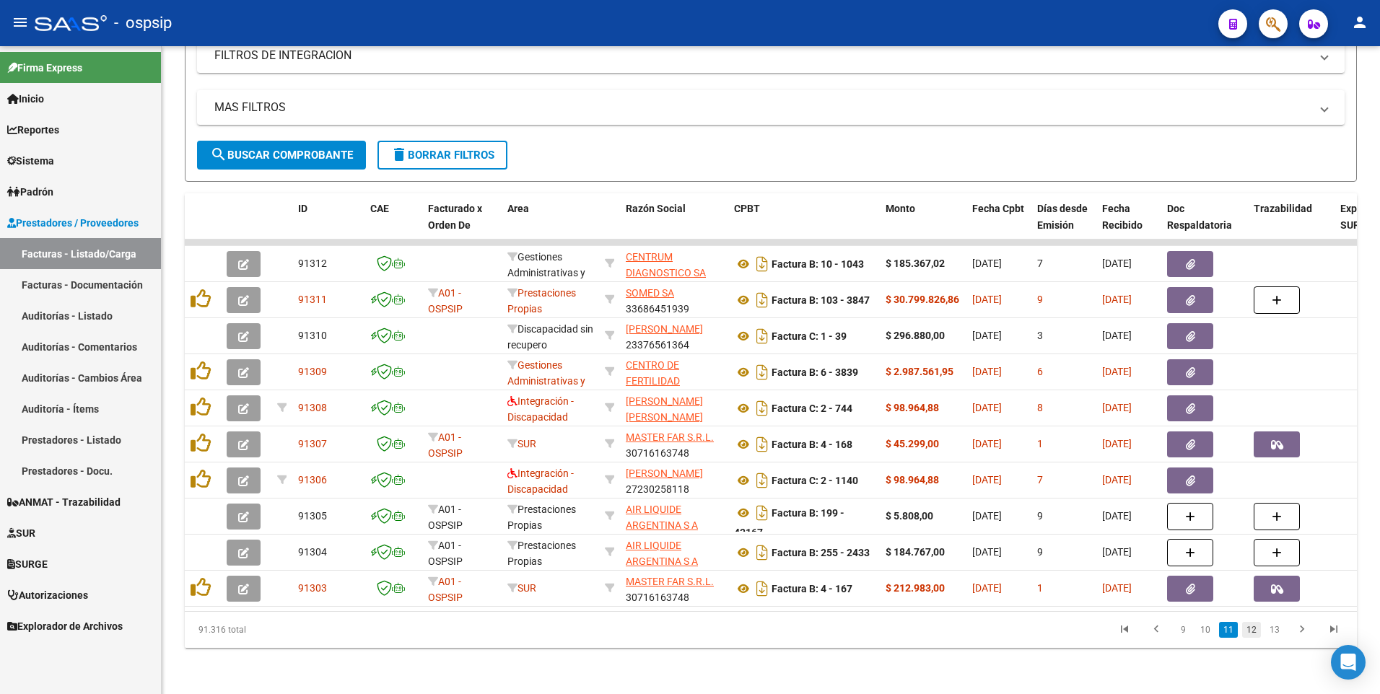
click at [1256, 629] on link "12" at bounding box center [1251, 630] width 19 height 16
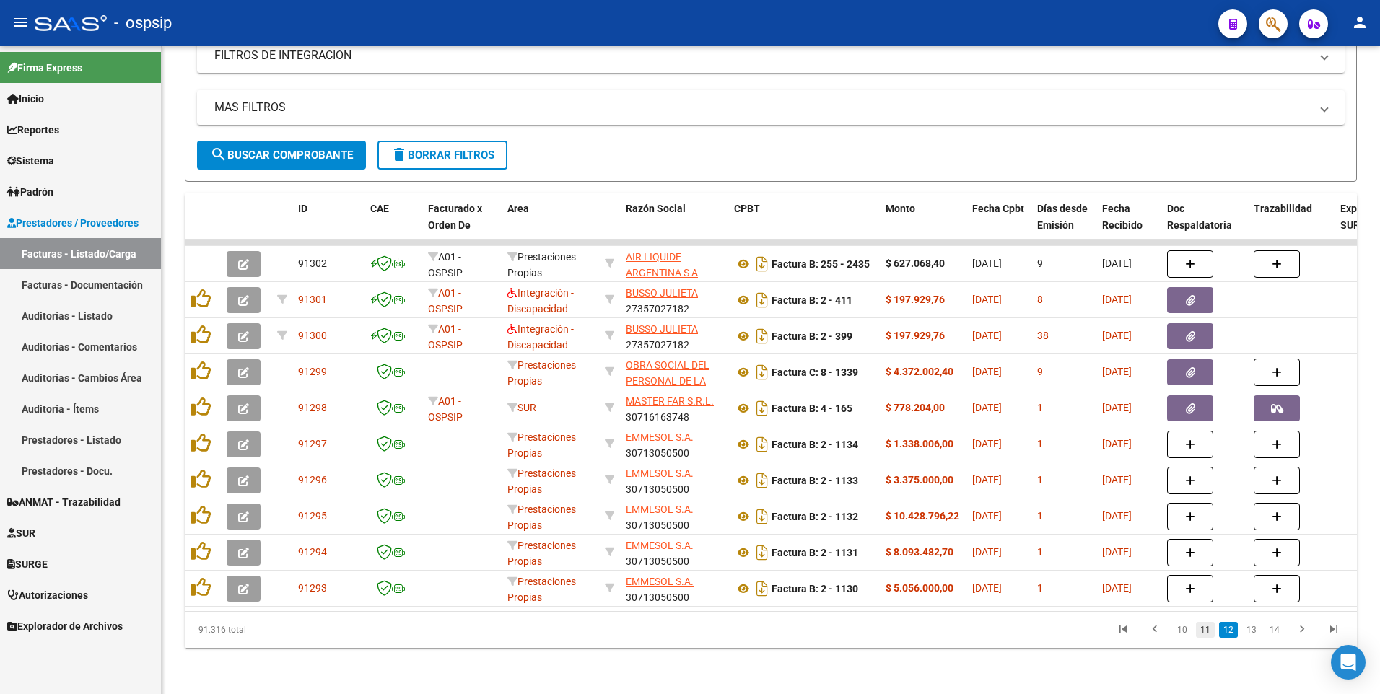
click at [1214, 626] on link "11" at bounding box center [1205, 630] width 19 height 16
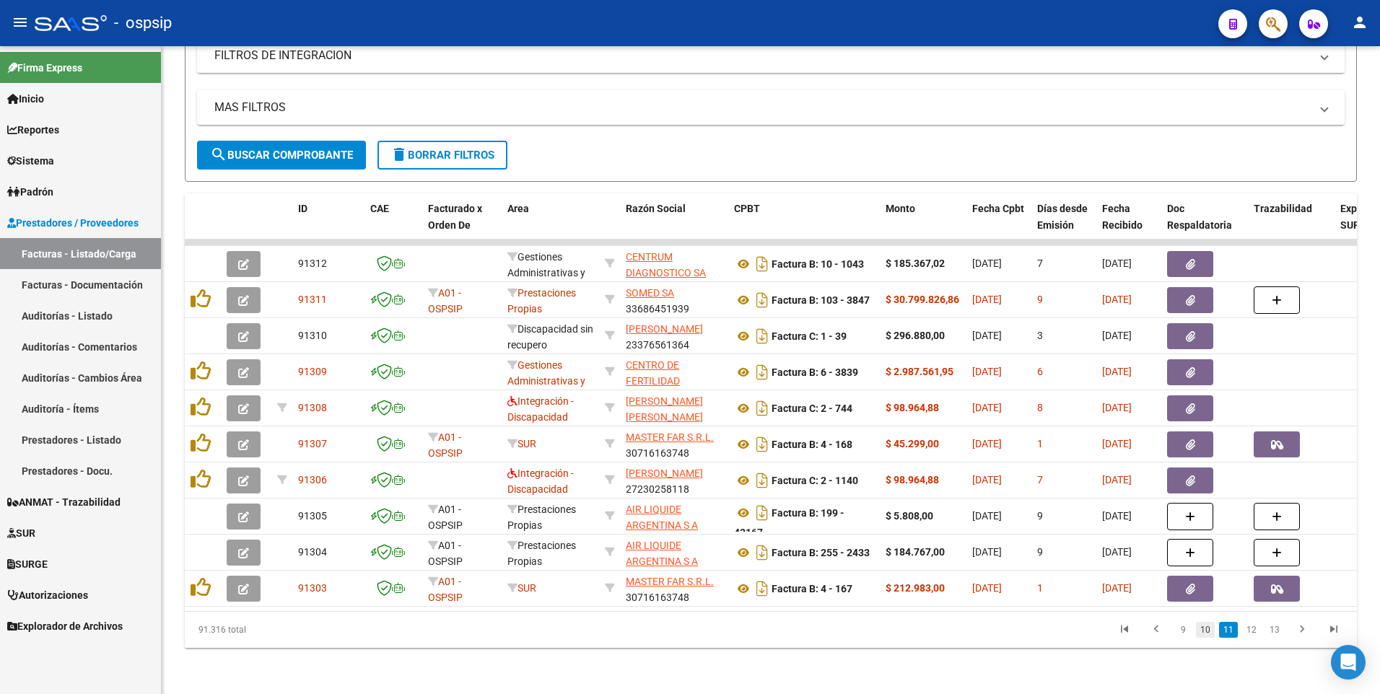
click at [1213, 631] on link "10" at bounding box center [1205, 630] width 19 height 16
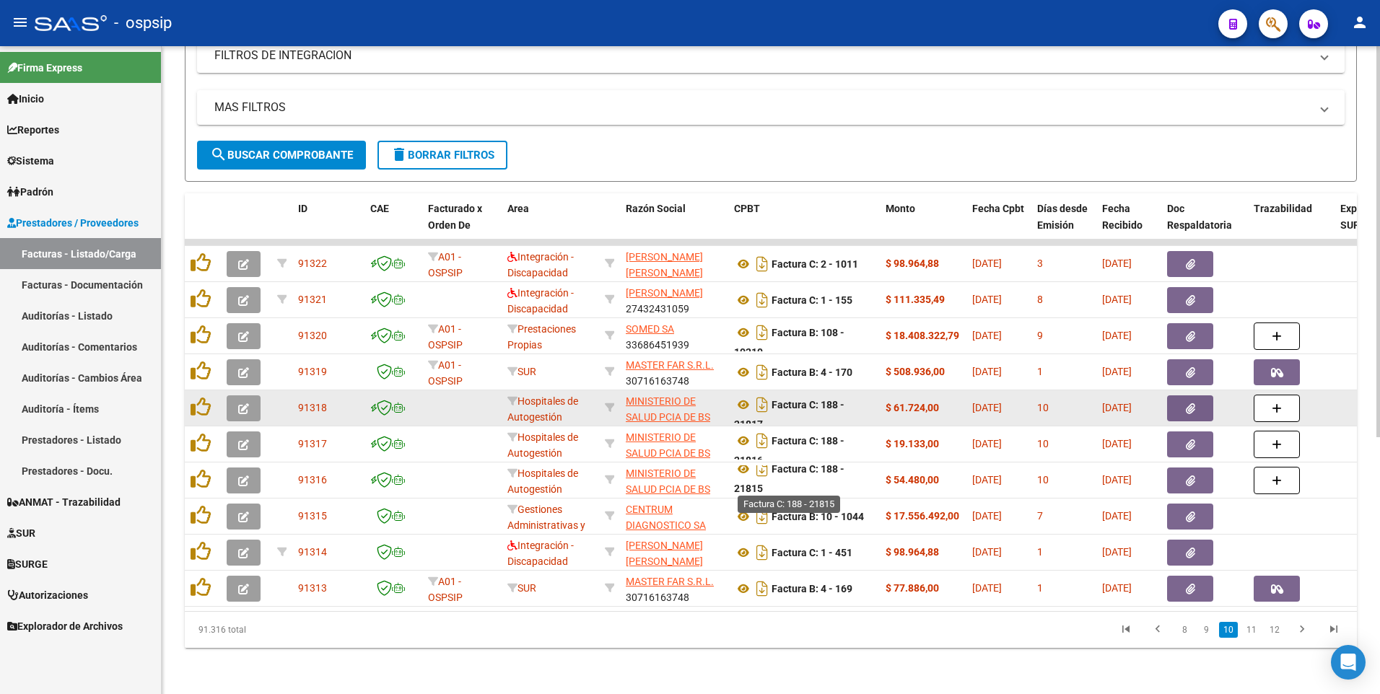
scroll to position [9, 0]
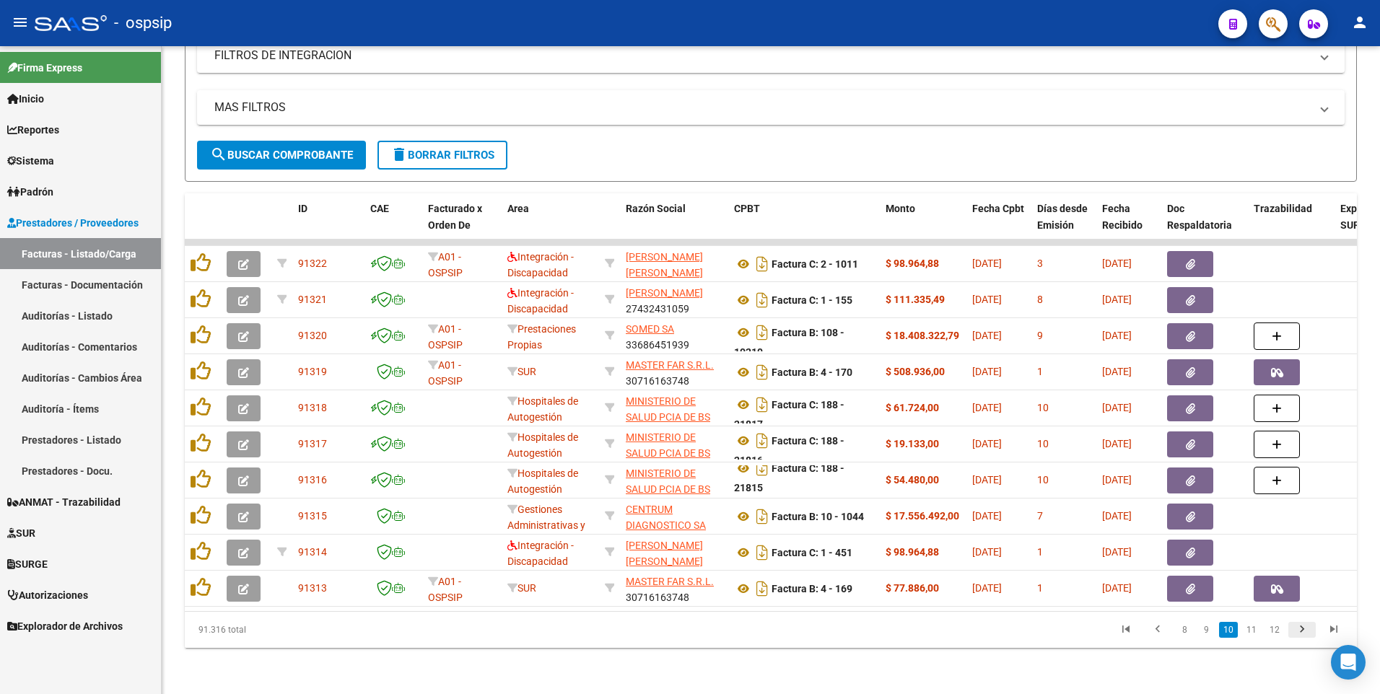
click at [1299, 636] on icon "go to next page" at bounding box center [1301, 631] width 19 height 17
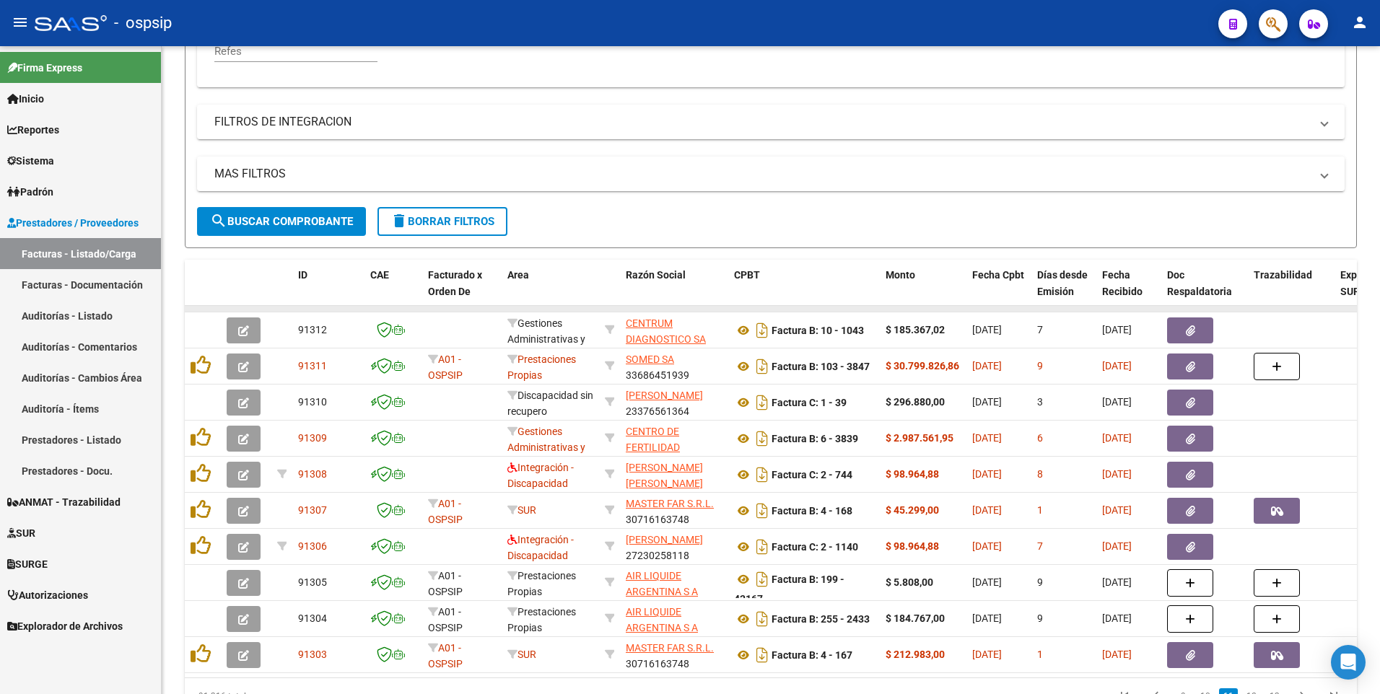
scroll to position [426, 0]
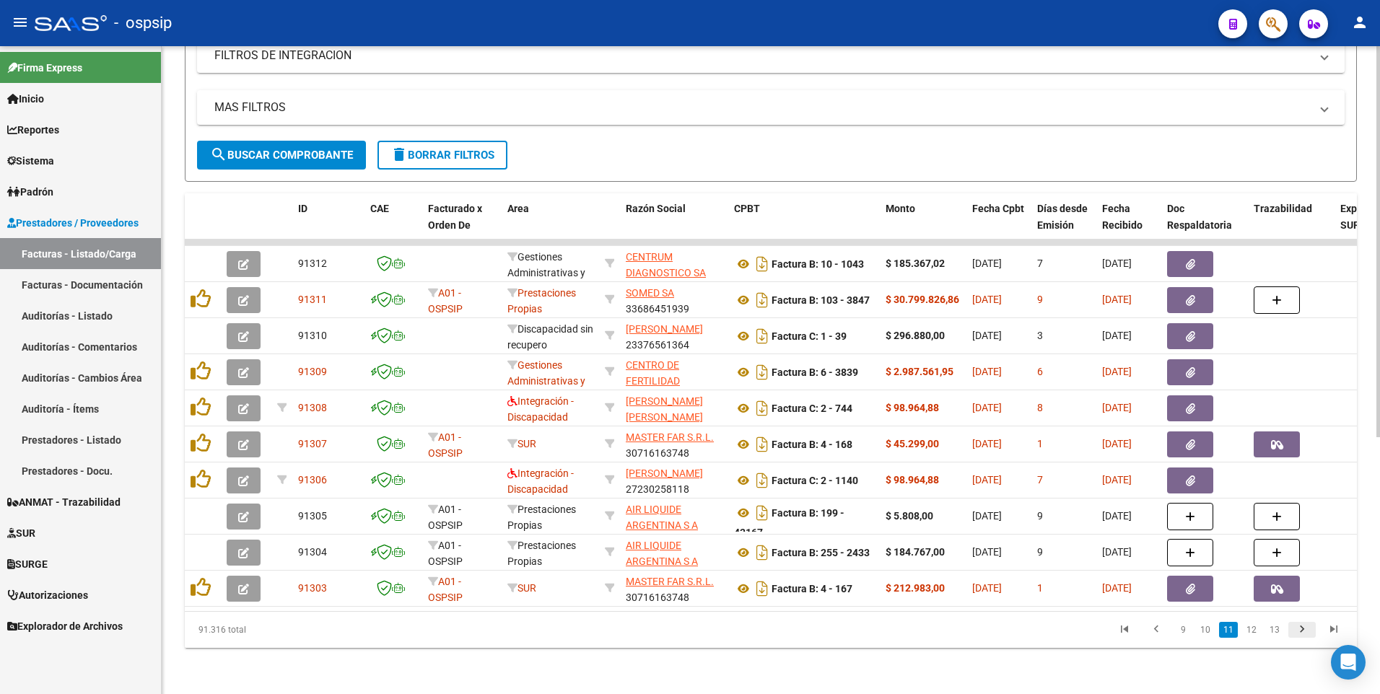
click at [1301, 636] on icon "go to next page" at bounding box center [1301, 631] width 19 height 17
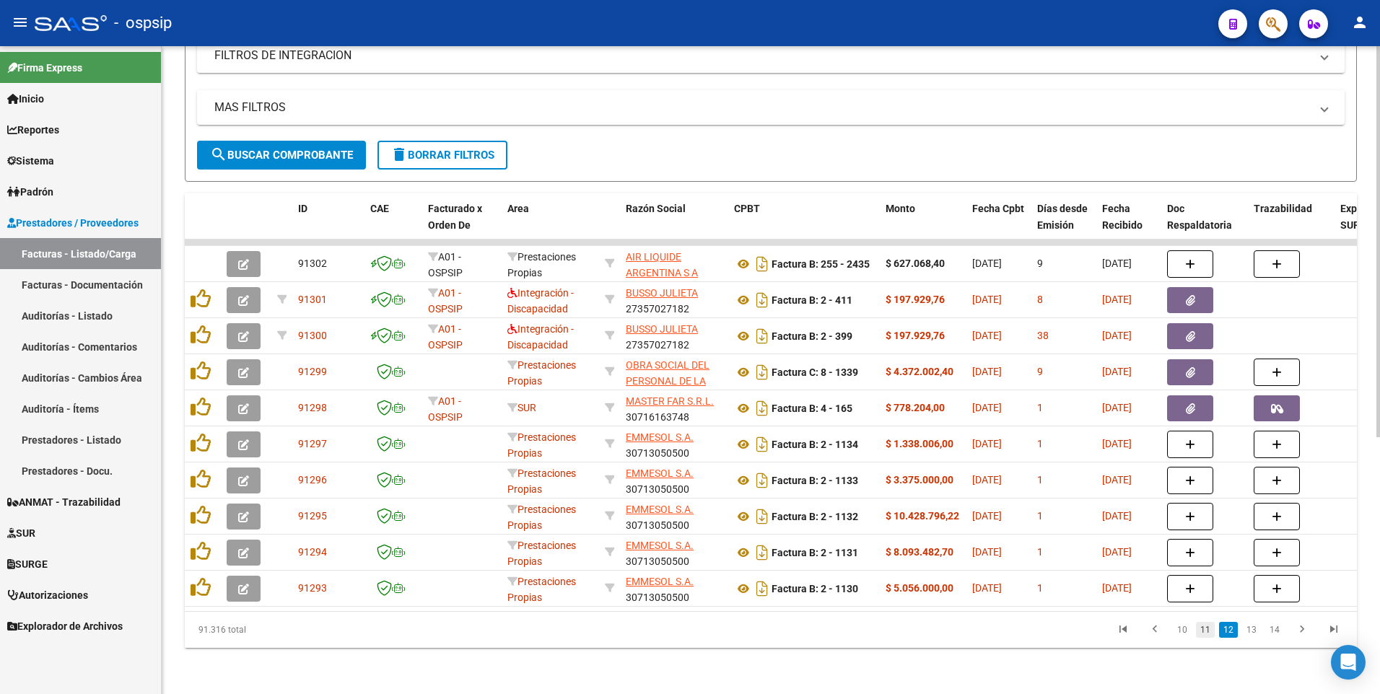
click at [1211, 626] on link "11" at bounding box center [1205, 630] width 19 height 16
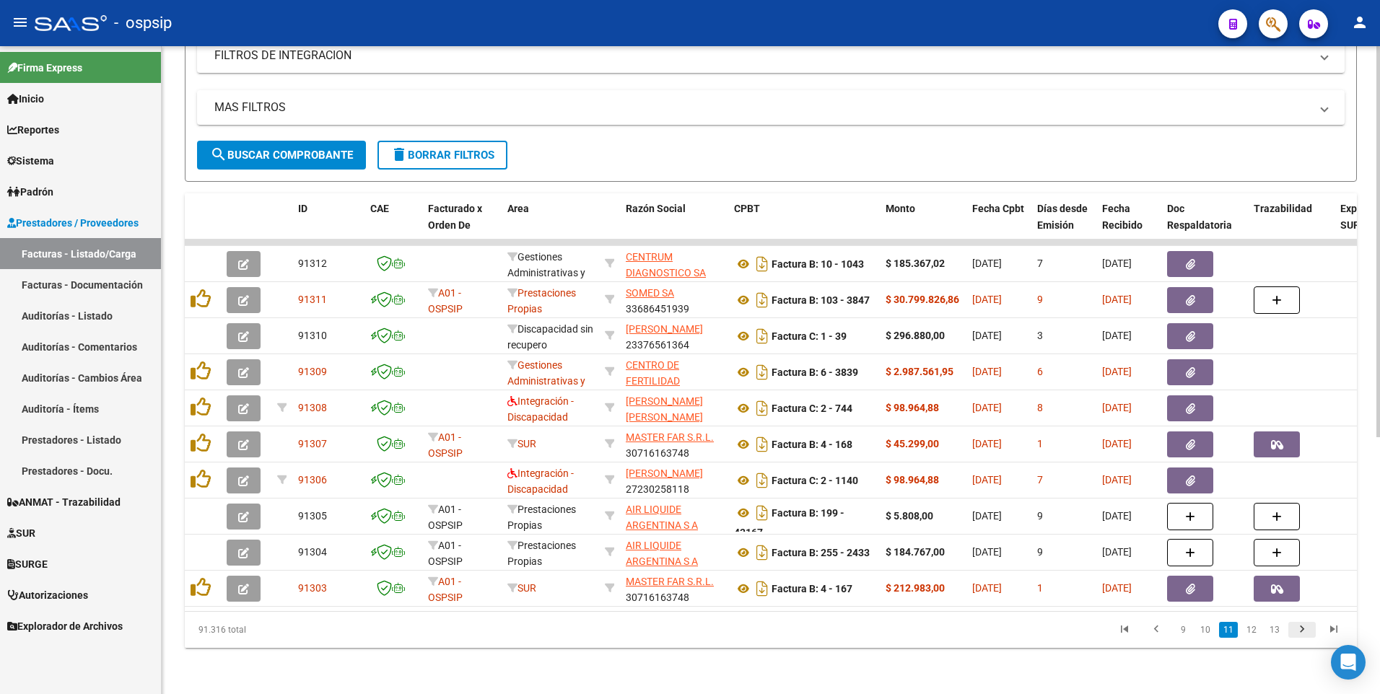
click at [1296, 634] on icon "go to next page" at bounding box center [1301, 631] width 19 height 17
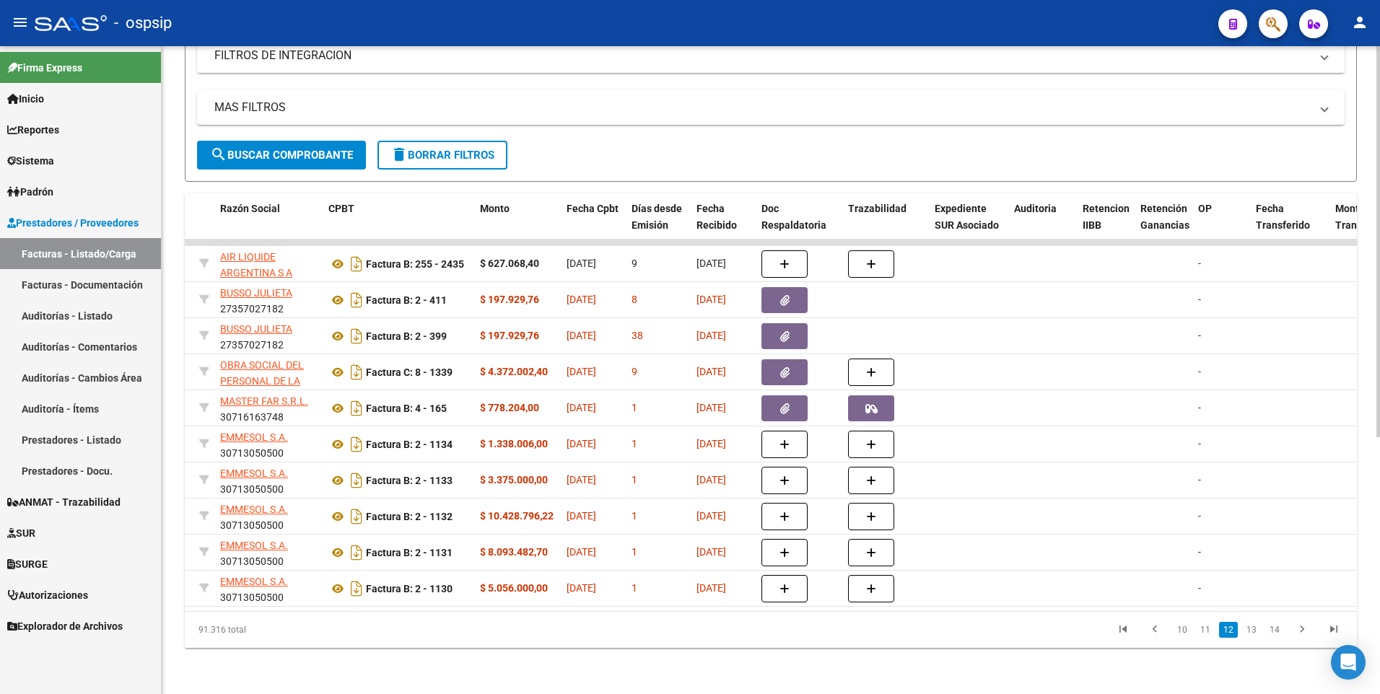
scroll to position [0, 253]
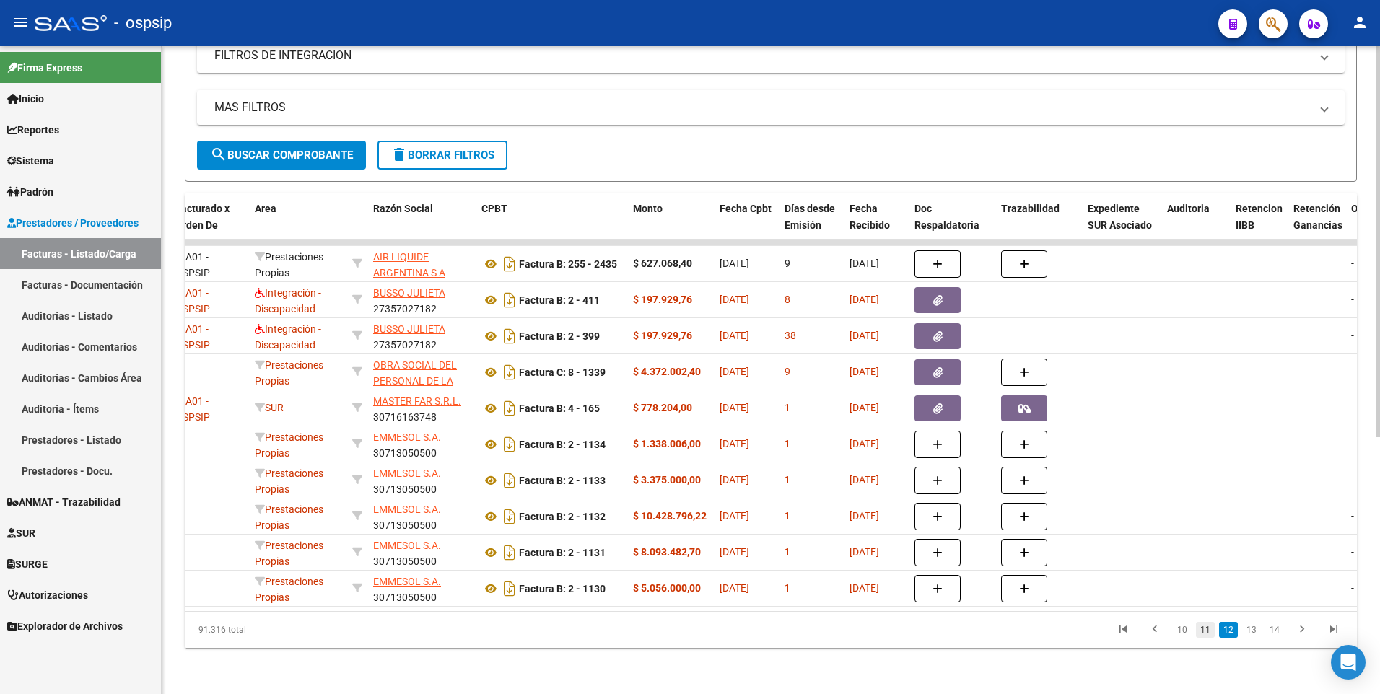
click at [1209, 634] on link "11" at bounding box center [1205, 630] width 19 height 16
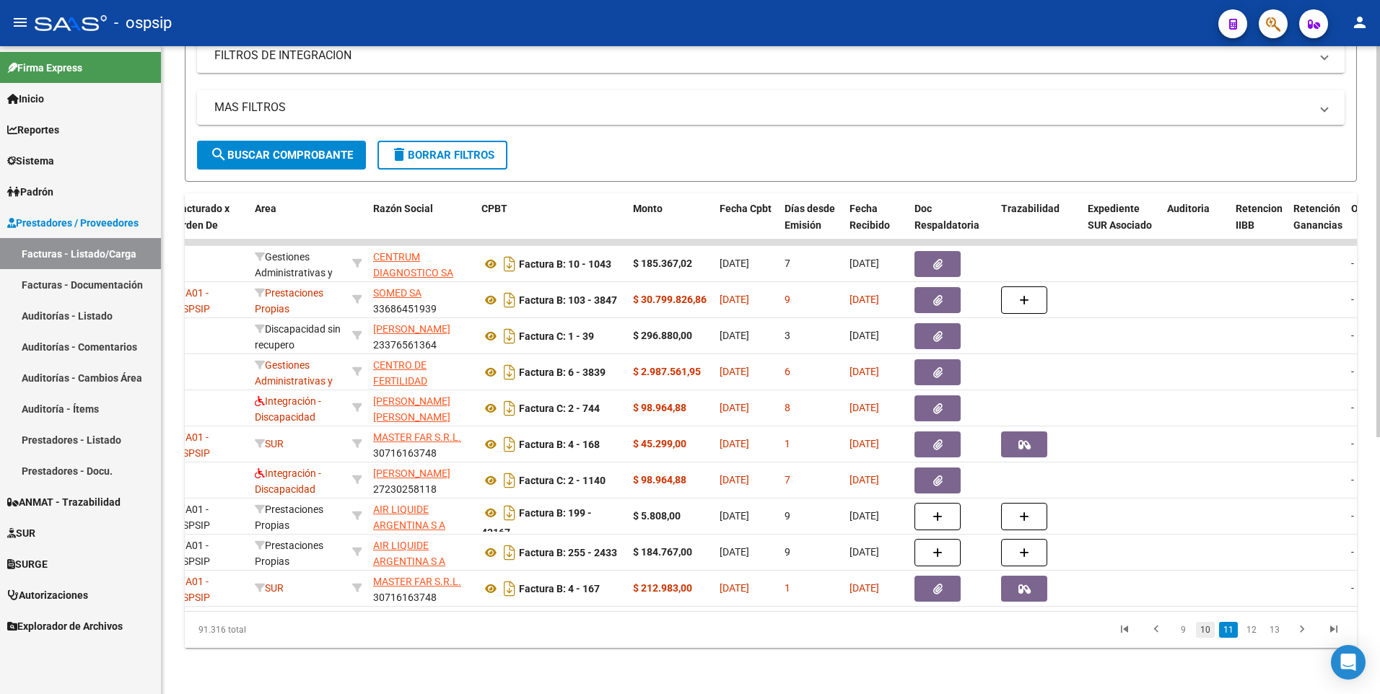
click at [1206, 629] on link "10" at bounding box center [1205, 630] width 19 height 16
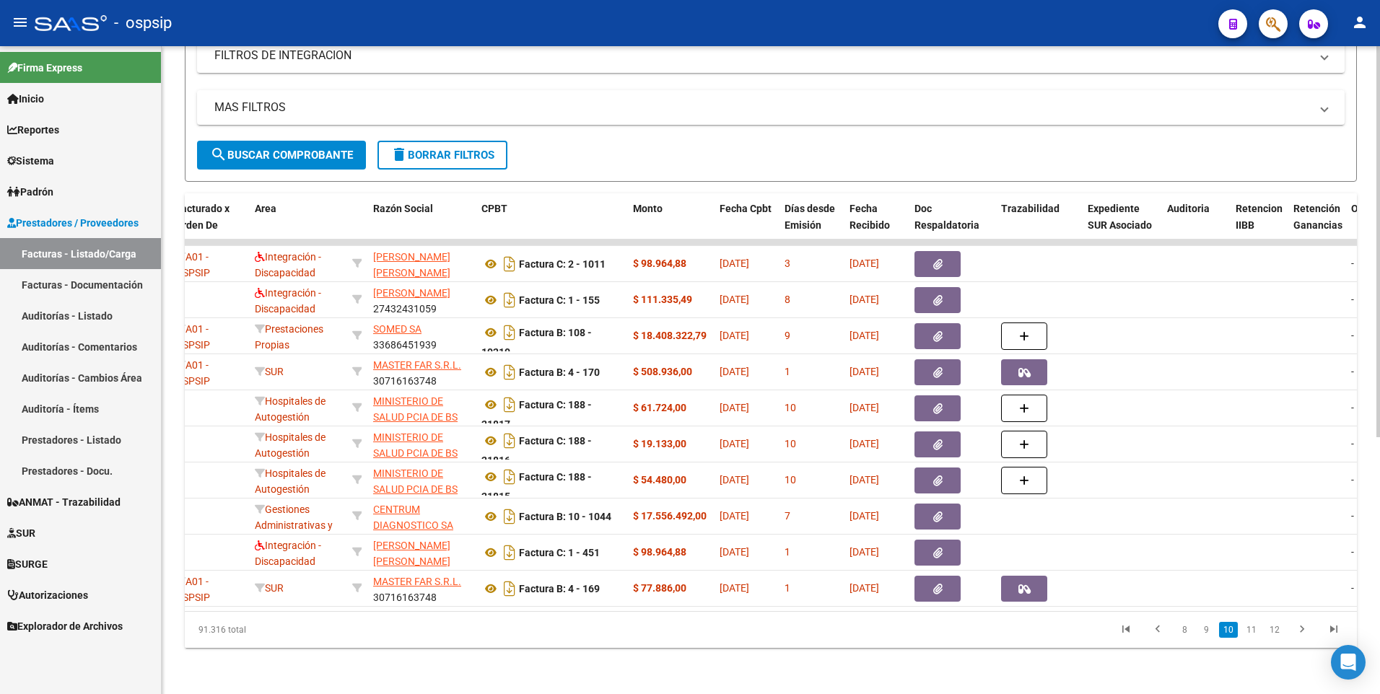
click at [1206, 629] on link "9" at bounding box center [1205, 630] width 17 height 16
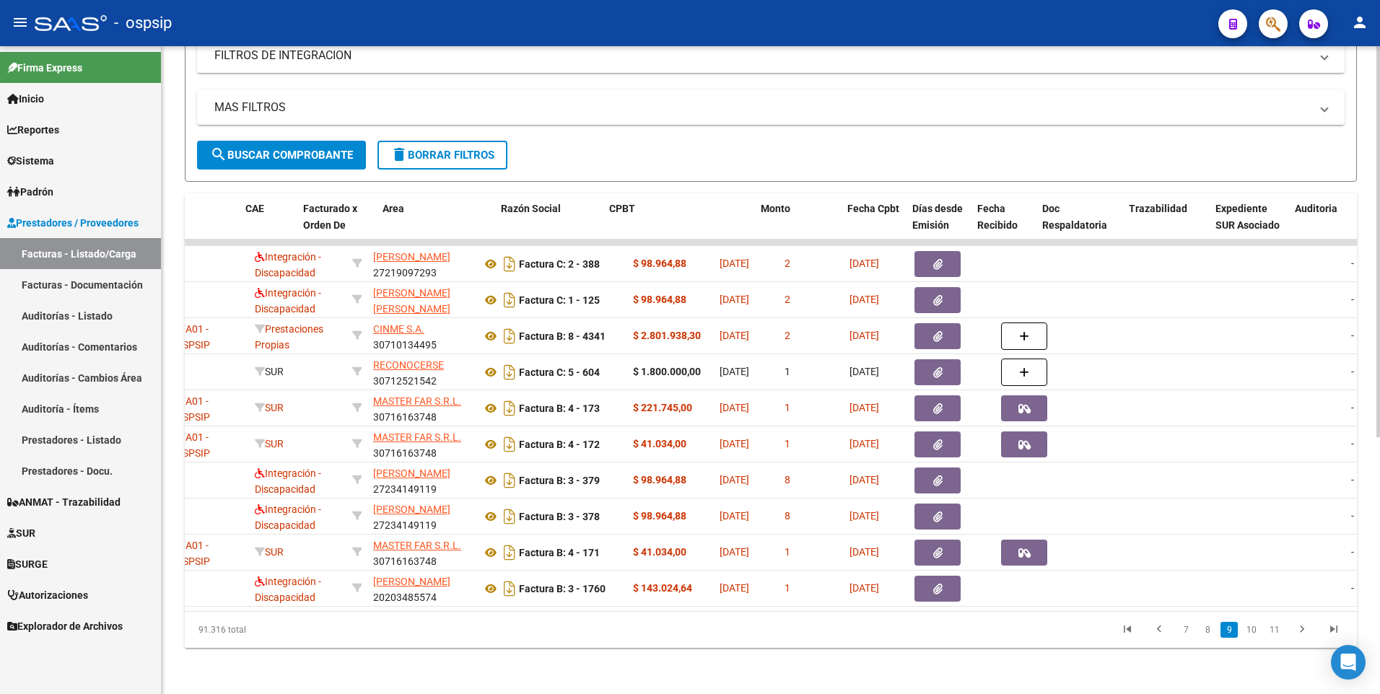
scroll to position [0, 0]
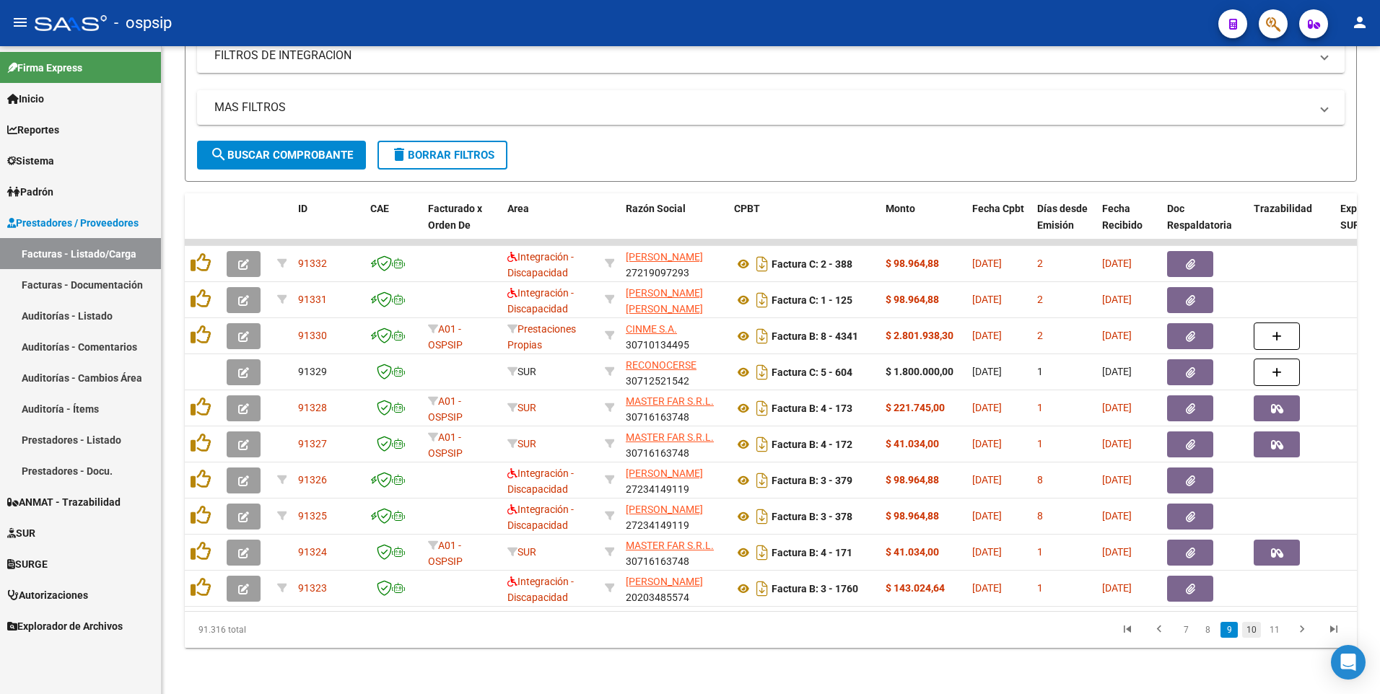
click at [1253, 628] on link "10" at bounding box center [1251, 630] width 19 height 16
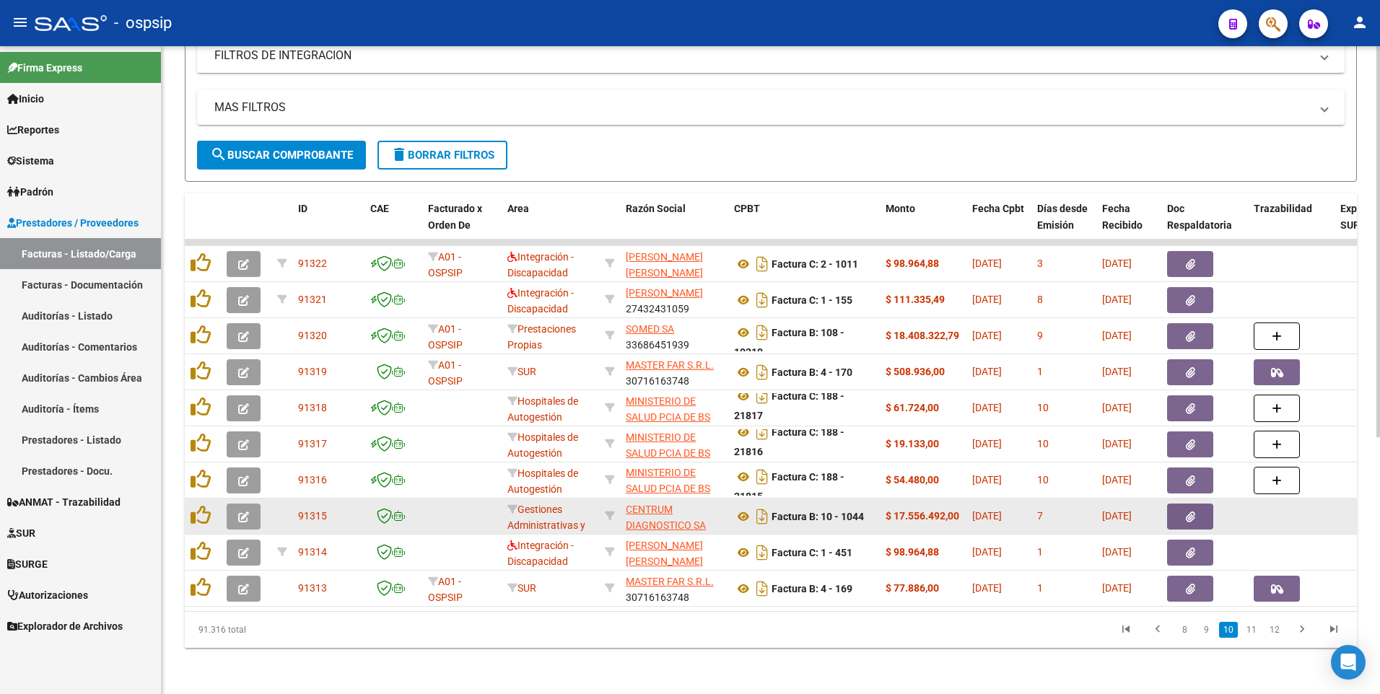
scroll to position [1, 0]
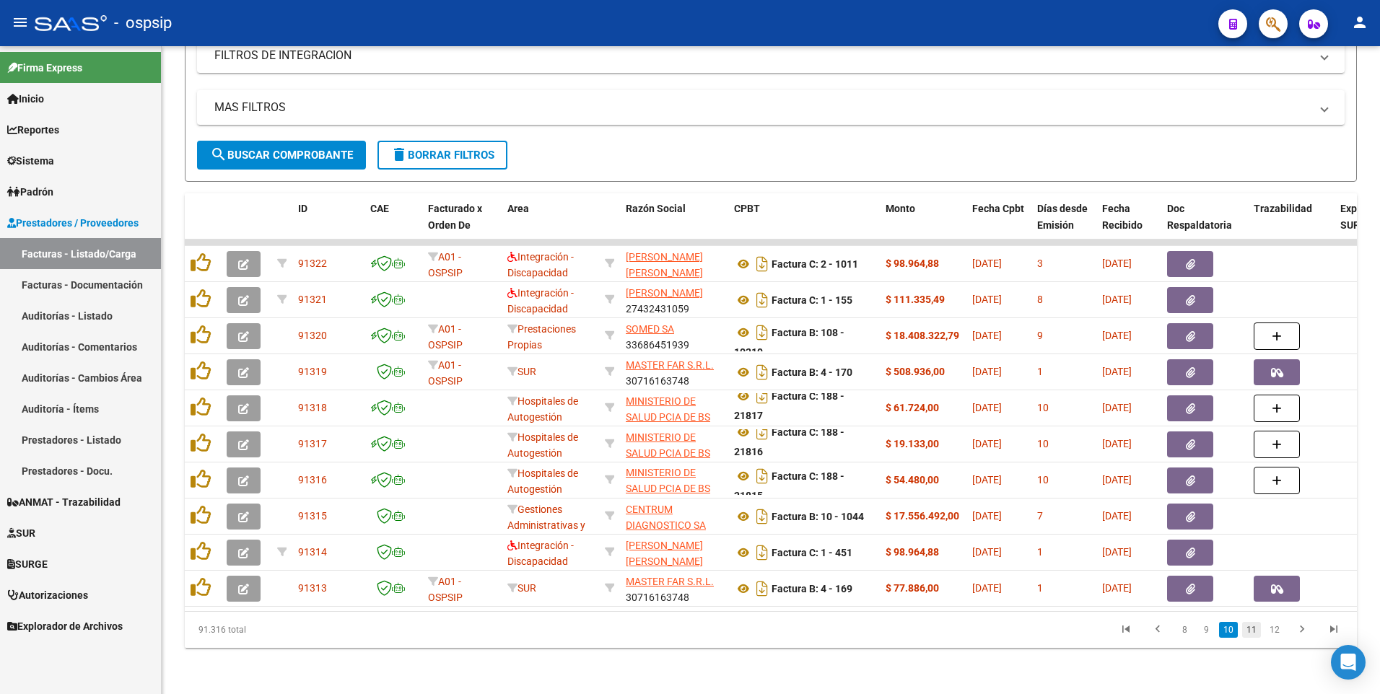
click at [1246, 636] on link "11" at bounding box center [1251, 630] width 19 height 16
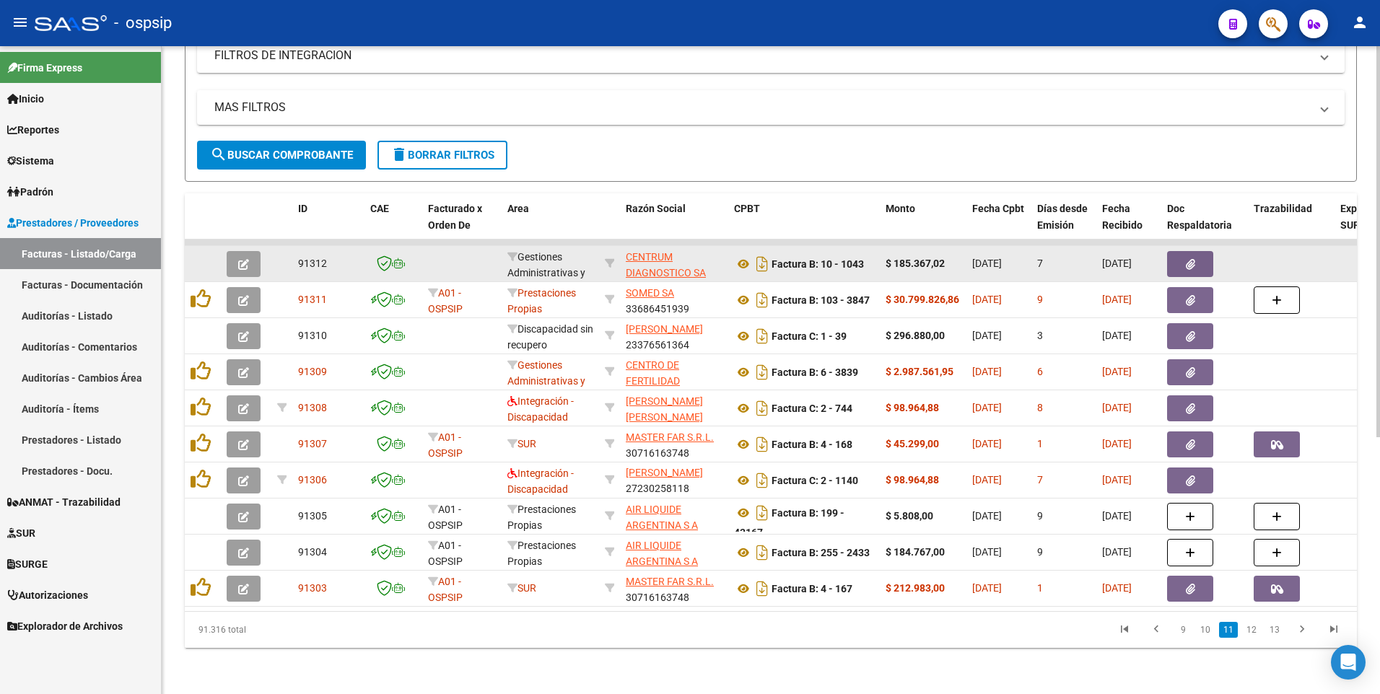
scroll to position [0, 0]
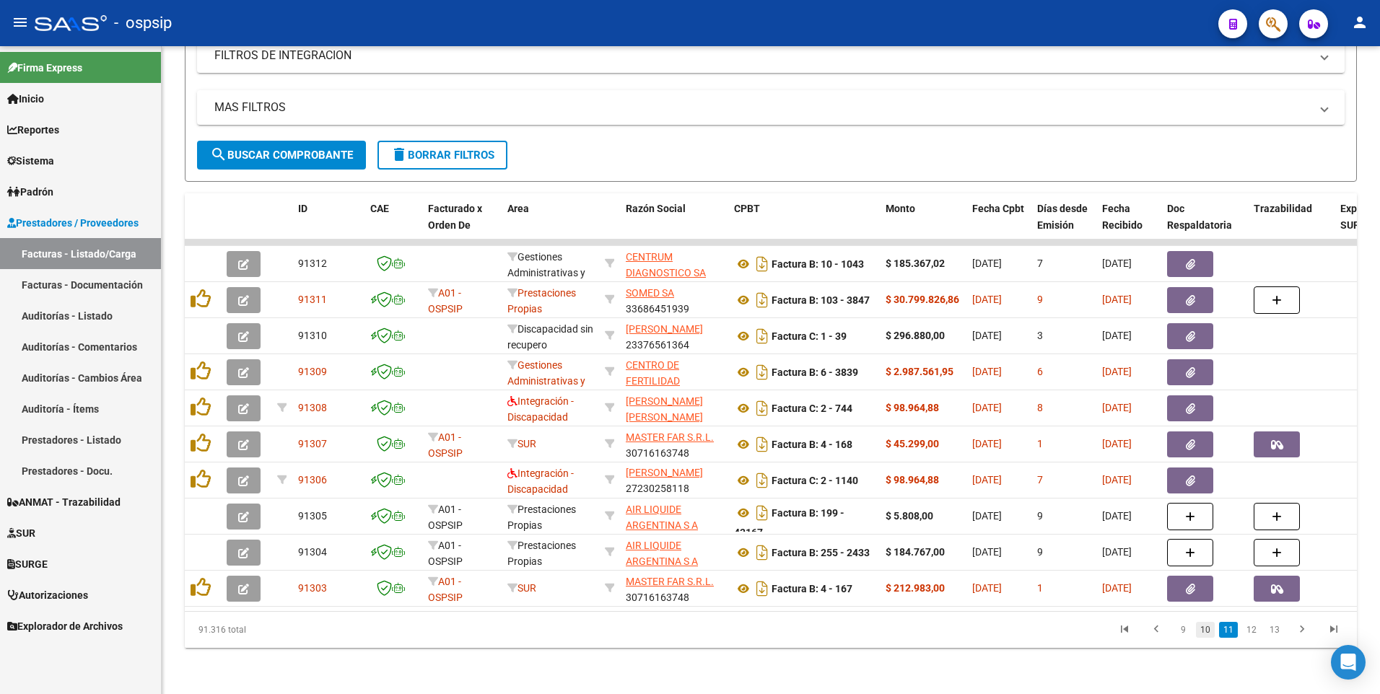
click at [1208, 637] on link "10" at bounding box center [1205, 630] width 19 height 16
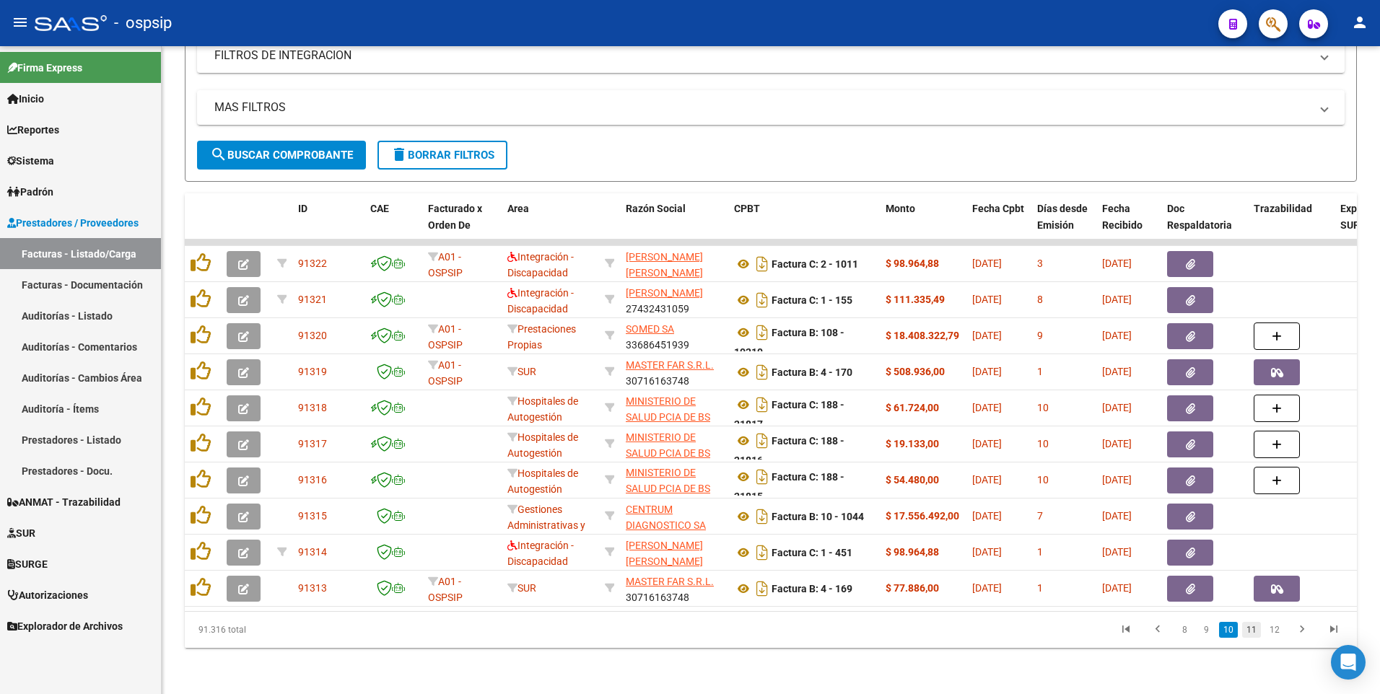
click at [1252, 626] on link "11" at bounding box center [1251, 630] width 19 height 16
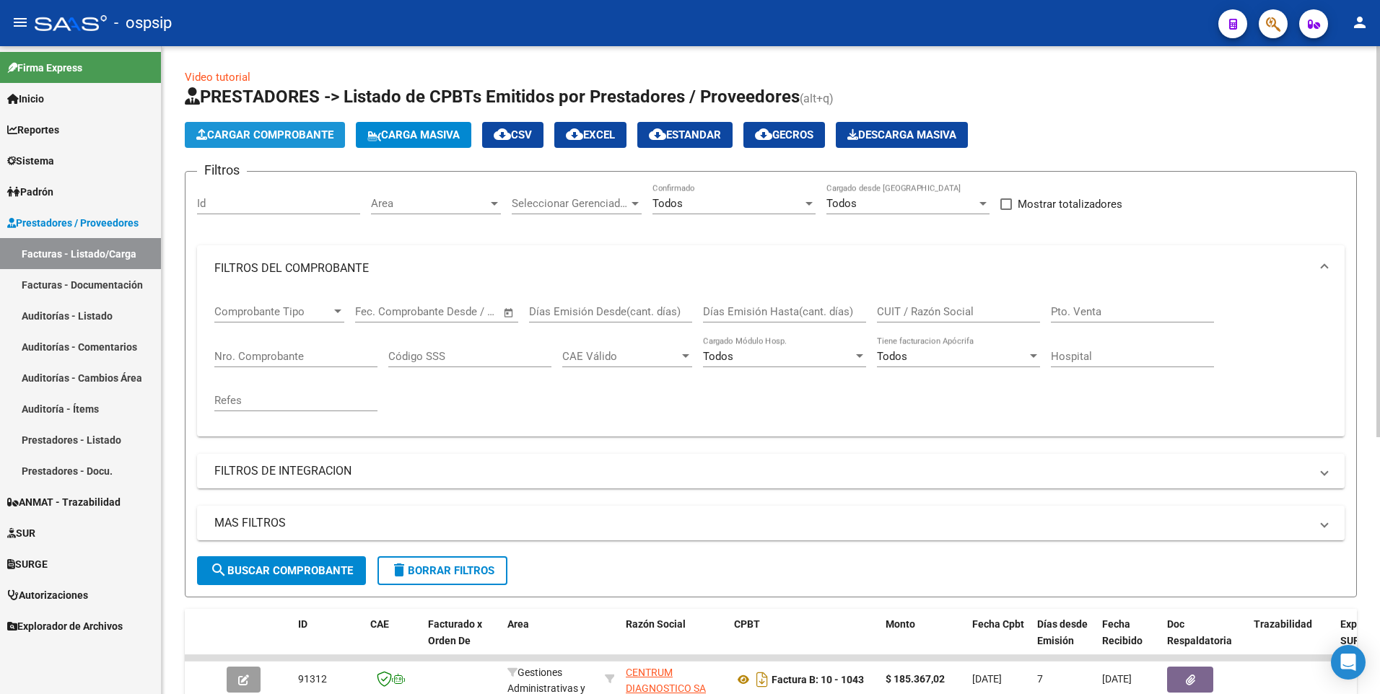
click at [315, 139] on span "Cargar Comprobante" at bounding box center [264, 134] width 137 height 13
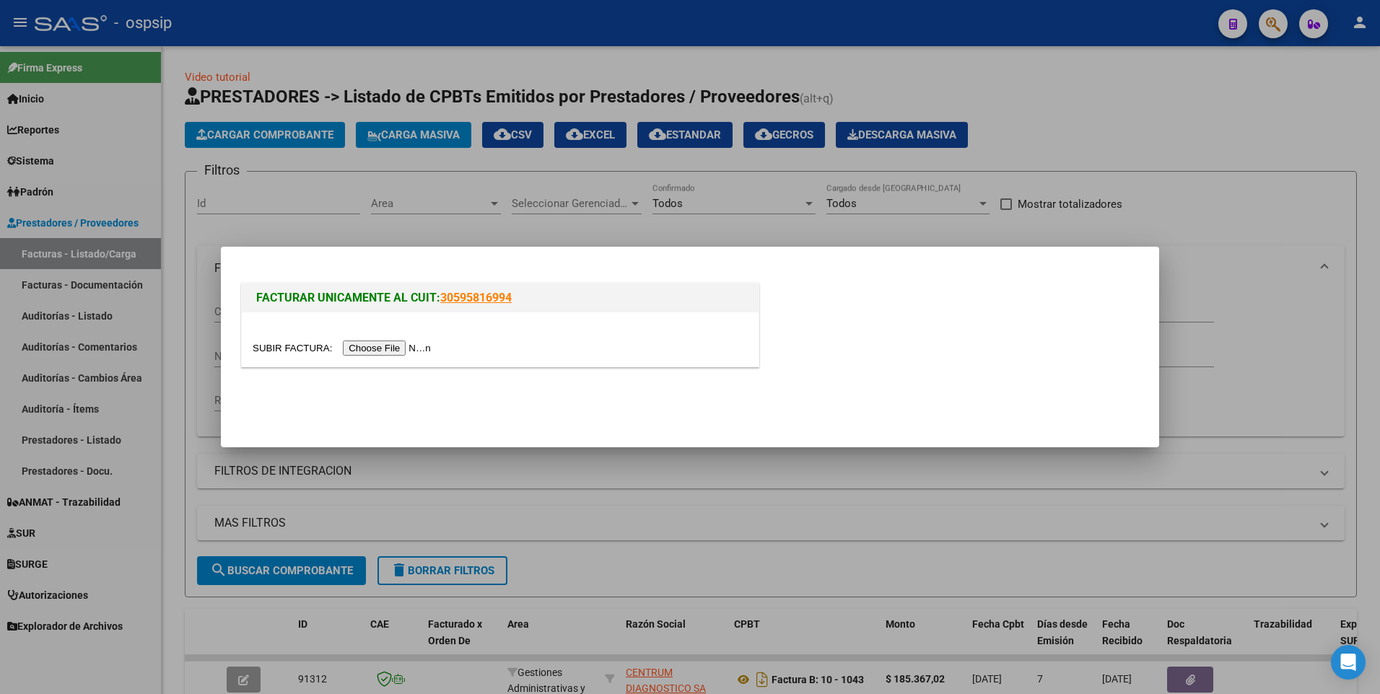
click at [374, 359] on div at bounding box center [500, 339] width 517 height 54
click at [374, 353] on input "file" at bounding box center [344, 348] width 183 height 15
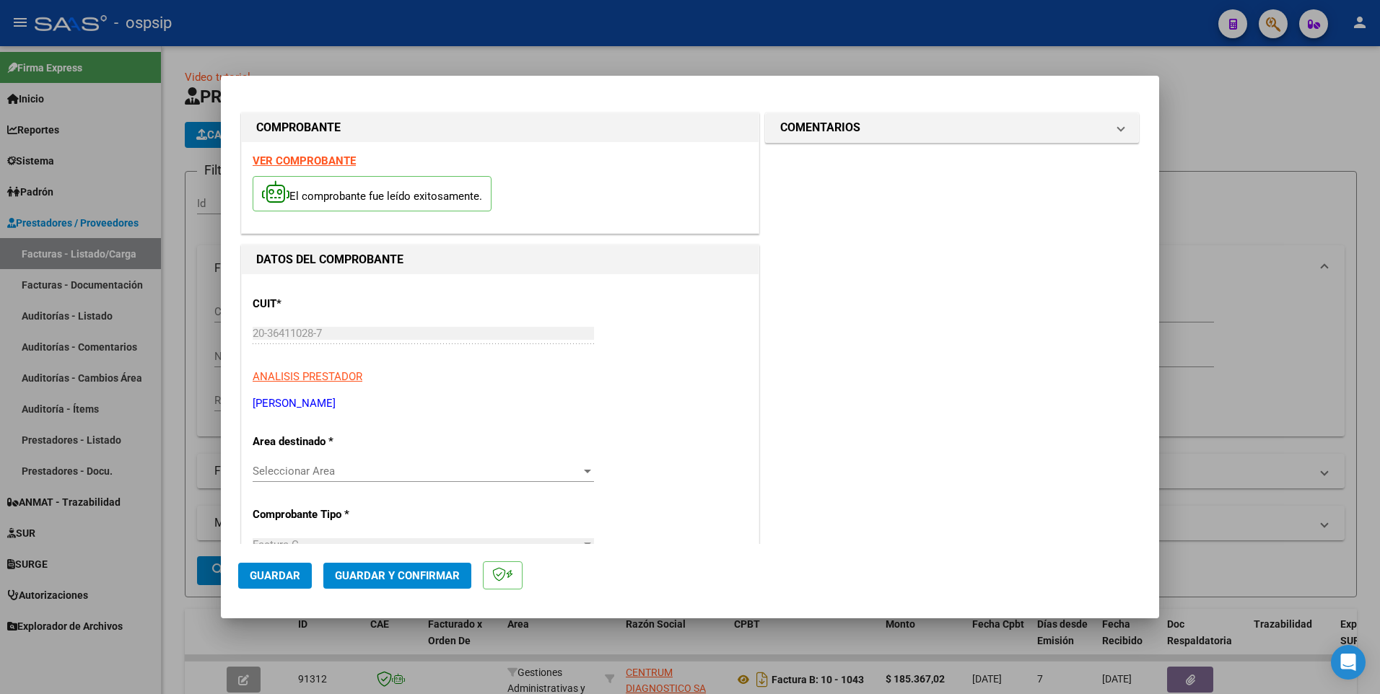
click at [299, 582] on span "Guardar" at bounding box center [275, 575] width 51 height 13
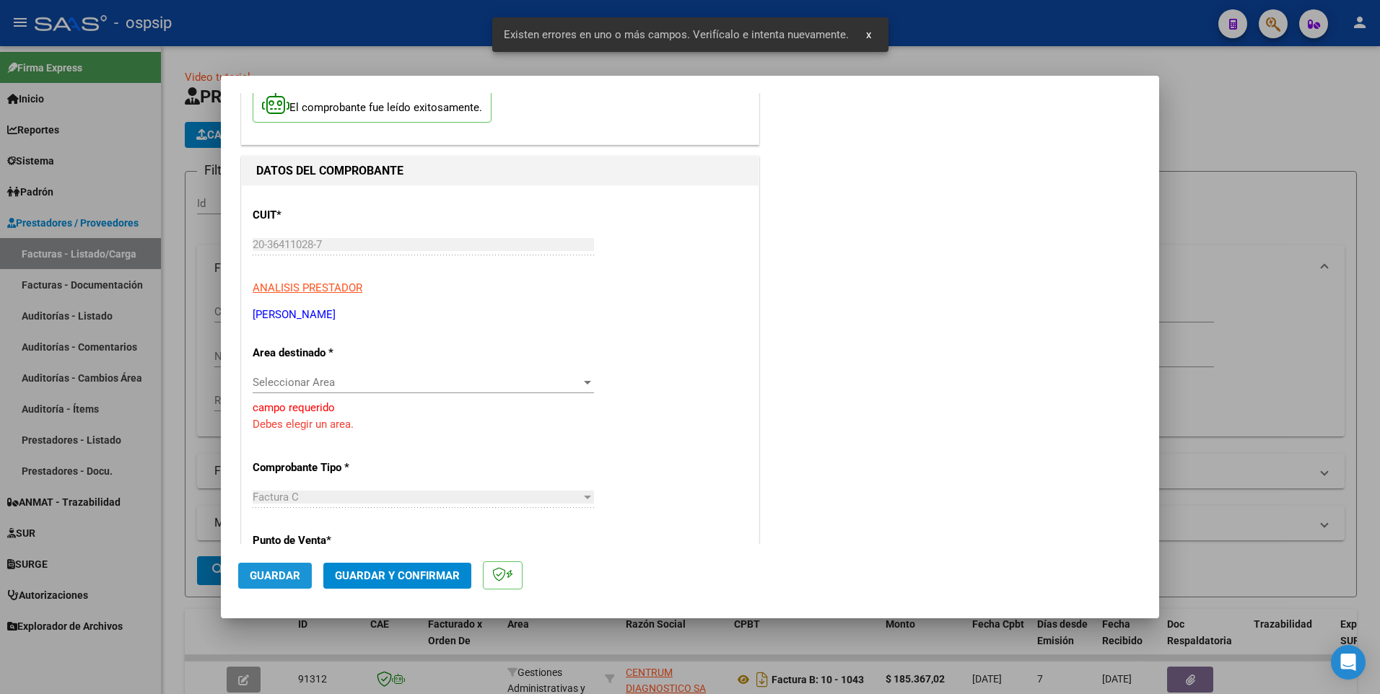
scroll to position [146, 0]
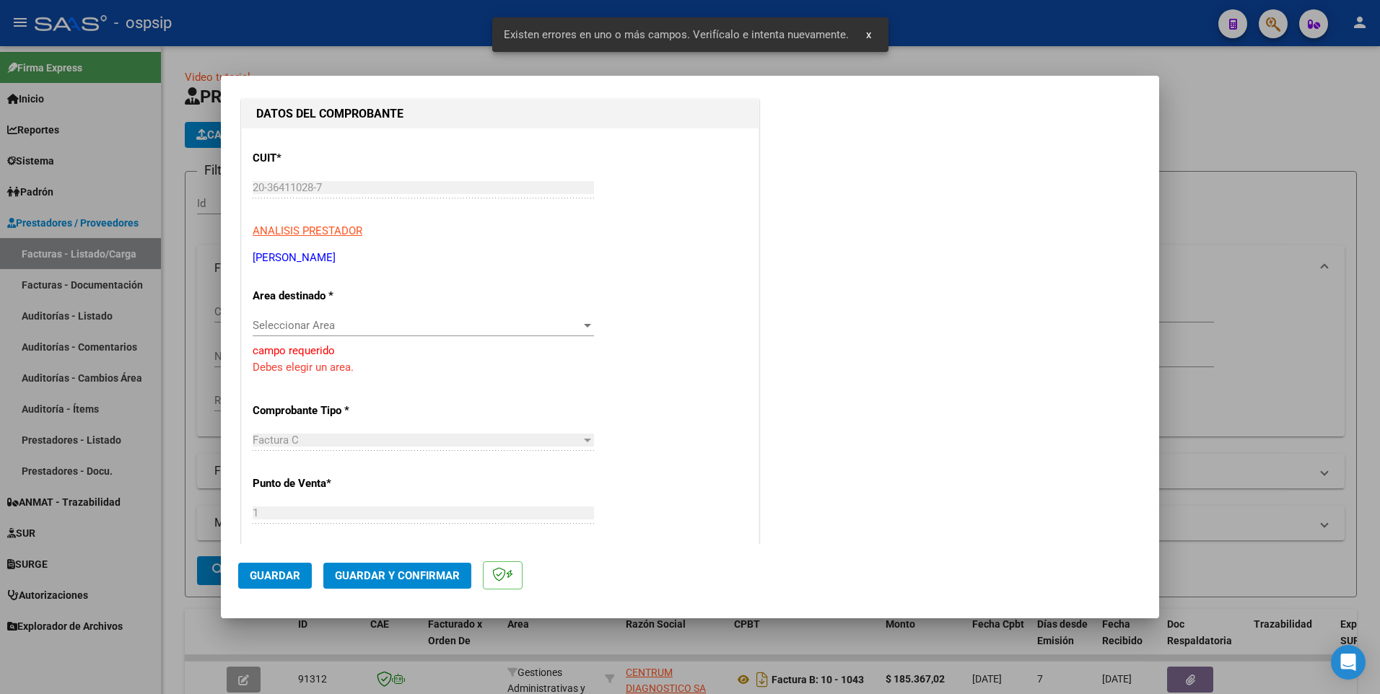
click at [333, 330] on span "Seleccionar Area" at bounding box center [417, 325] width 328 height 13
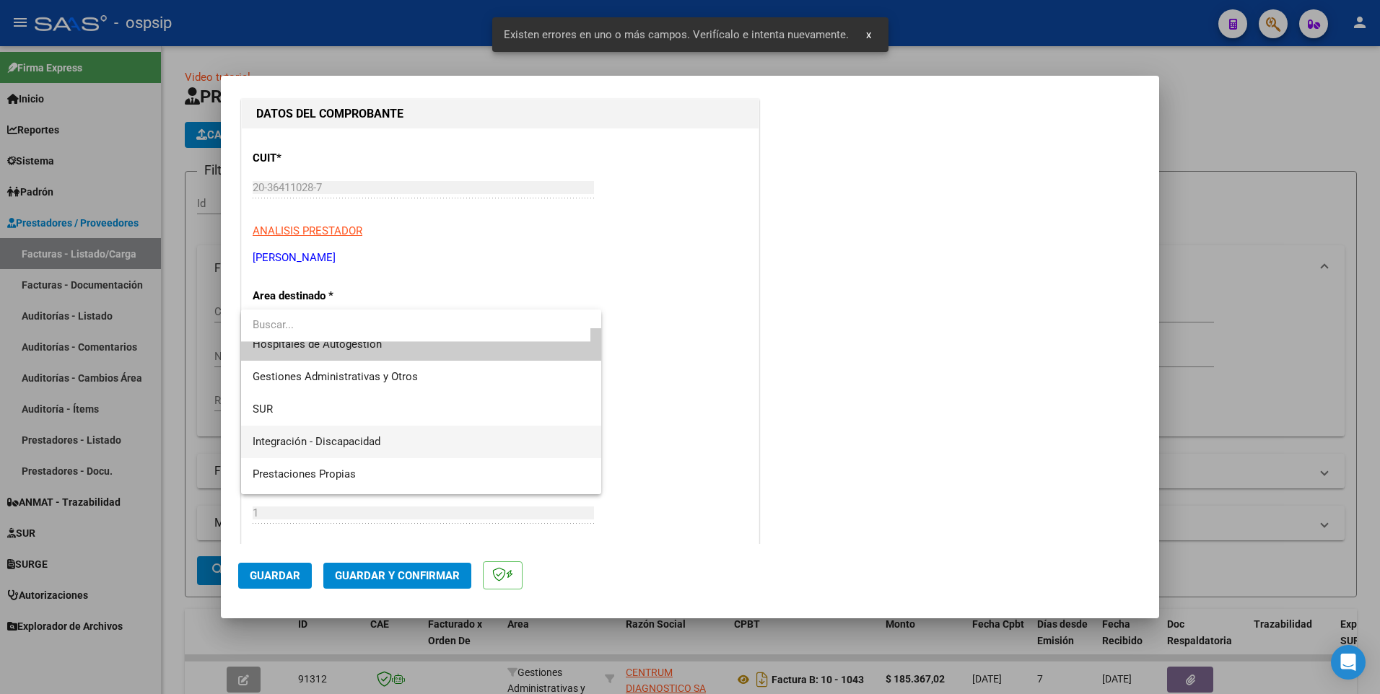
scroll to position [0, 0]
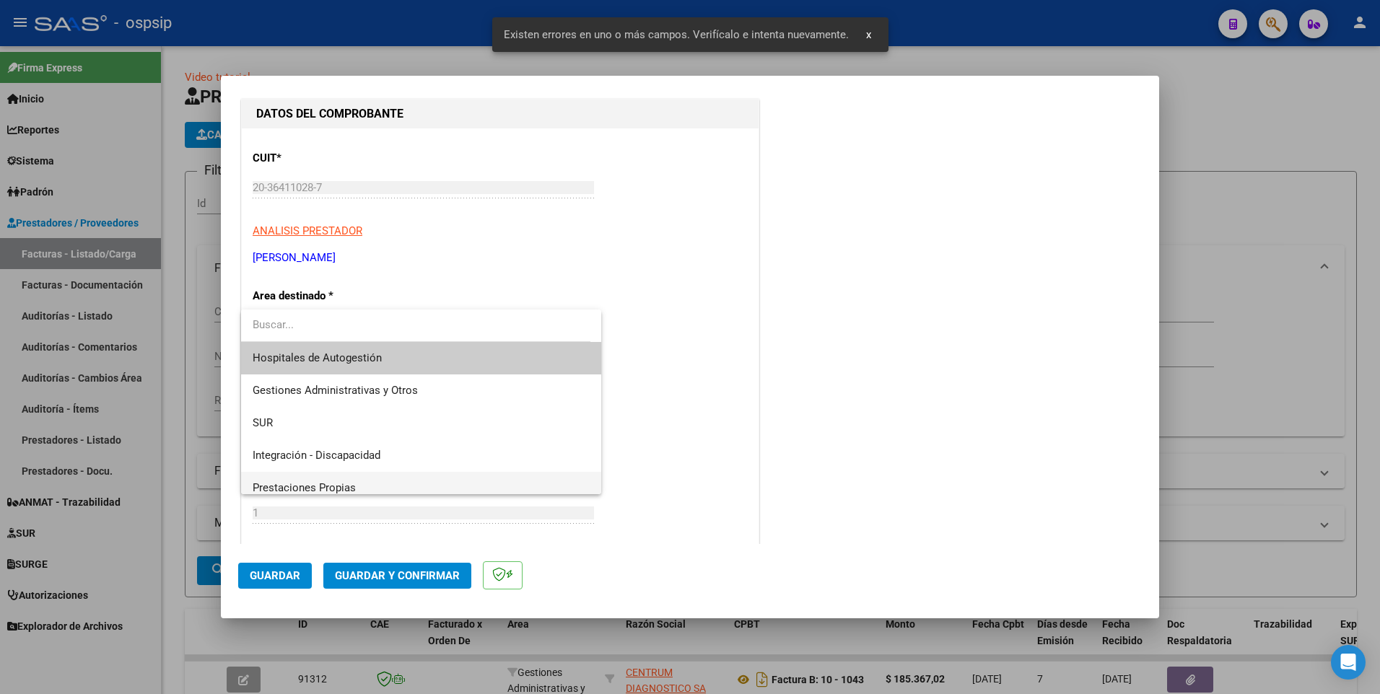
click at [359, 483] on span "Prestaciones Propias" at bounding box center [421, 488] width 337 height 32
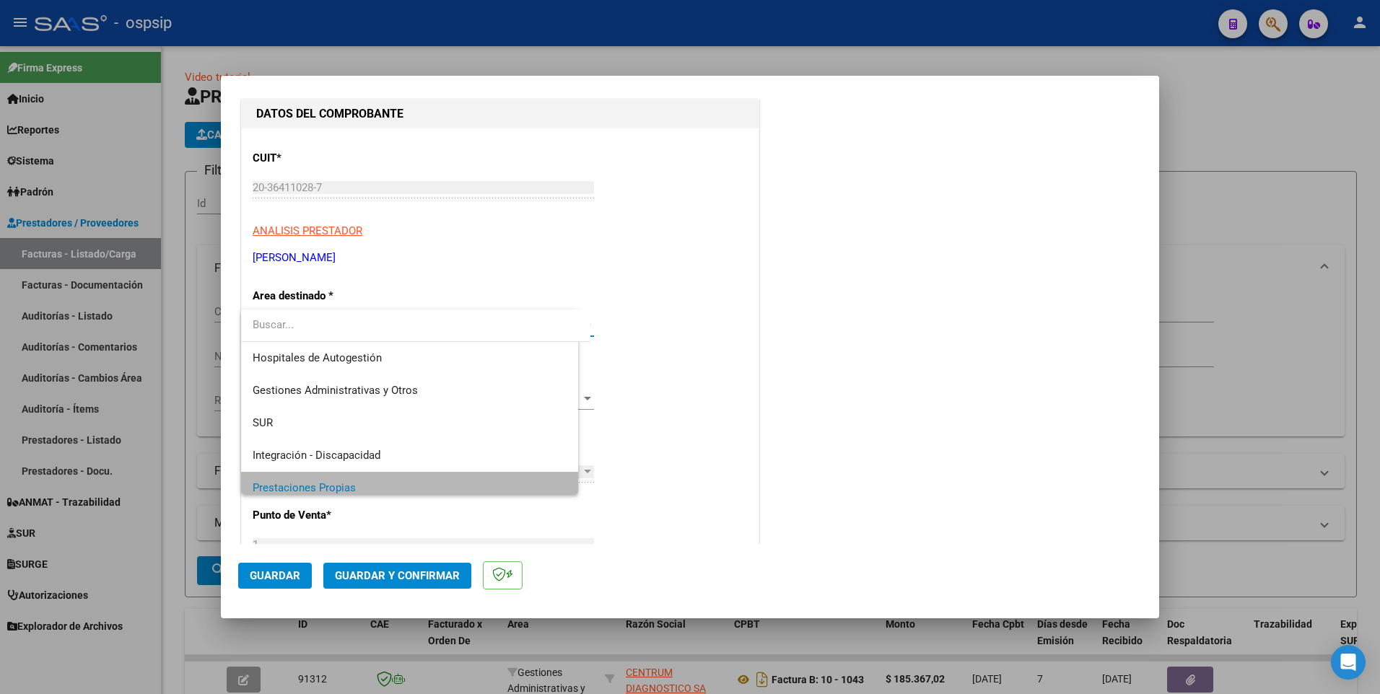
scroll to position [10, 0]
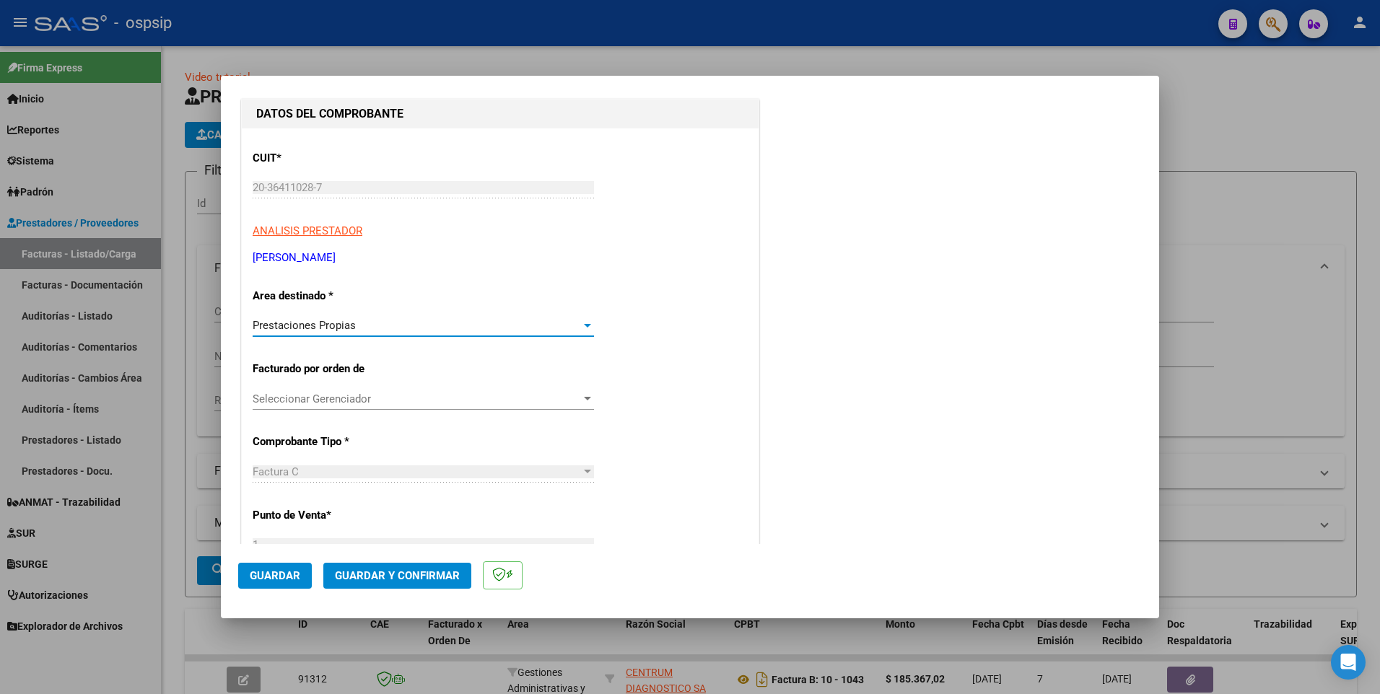
click at [297, 568] on button "Guardar" at bounding box center [275, 576] width 74 height 26
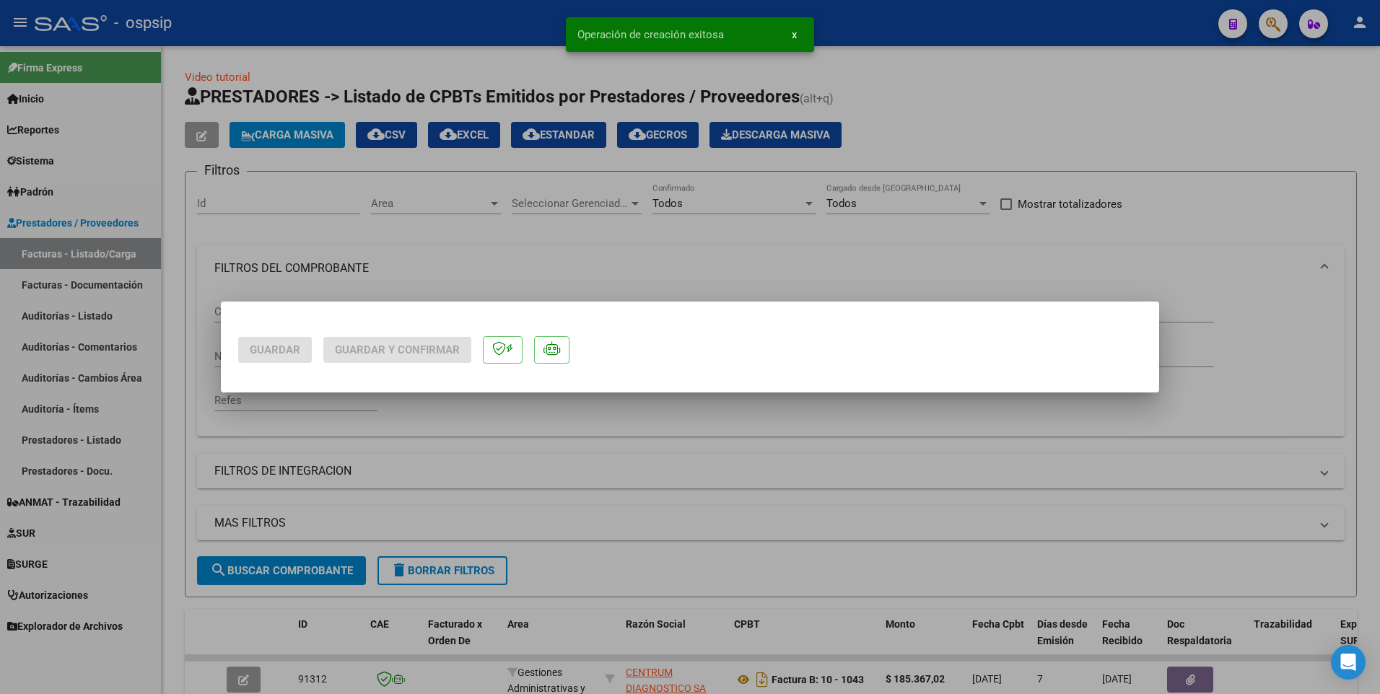
scroll to position [0, 0]
click at [384, 34] on div at bounding box center [690, 347] width 1380 height 694
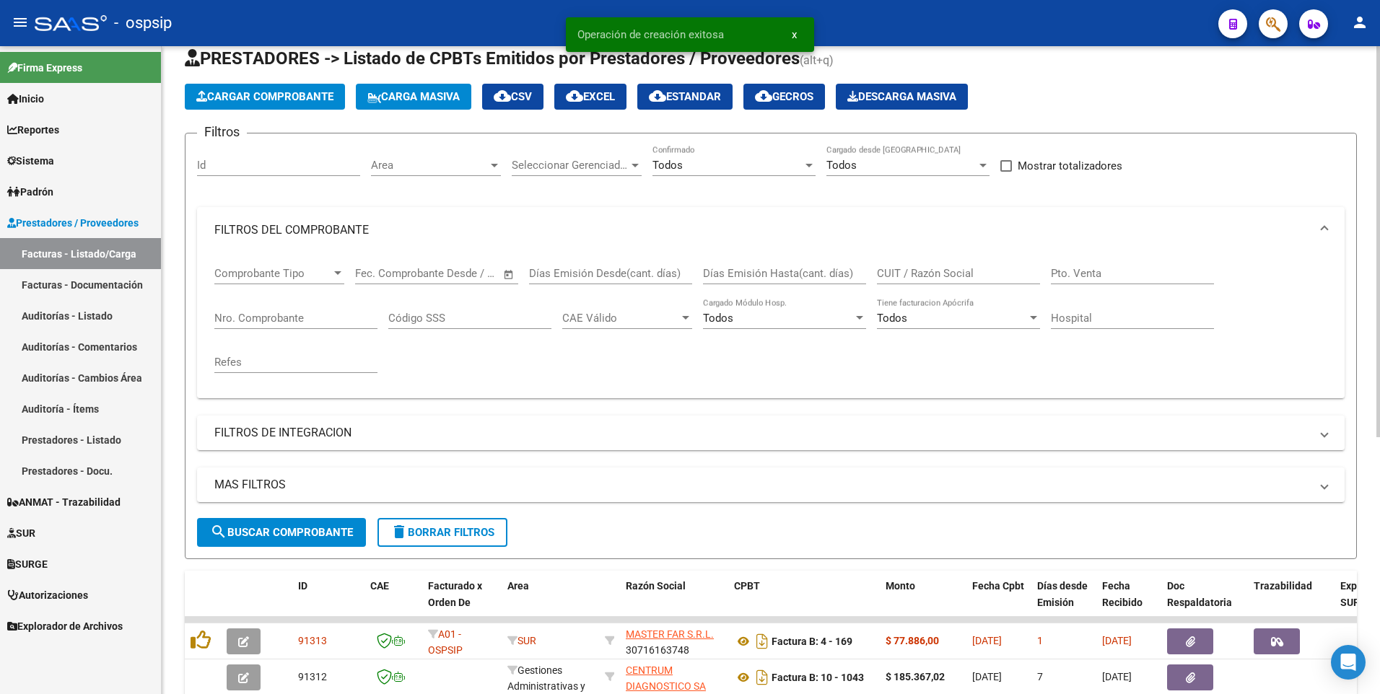
scroll to position [72, 0]
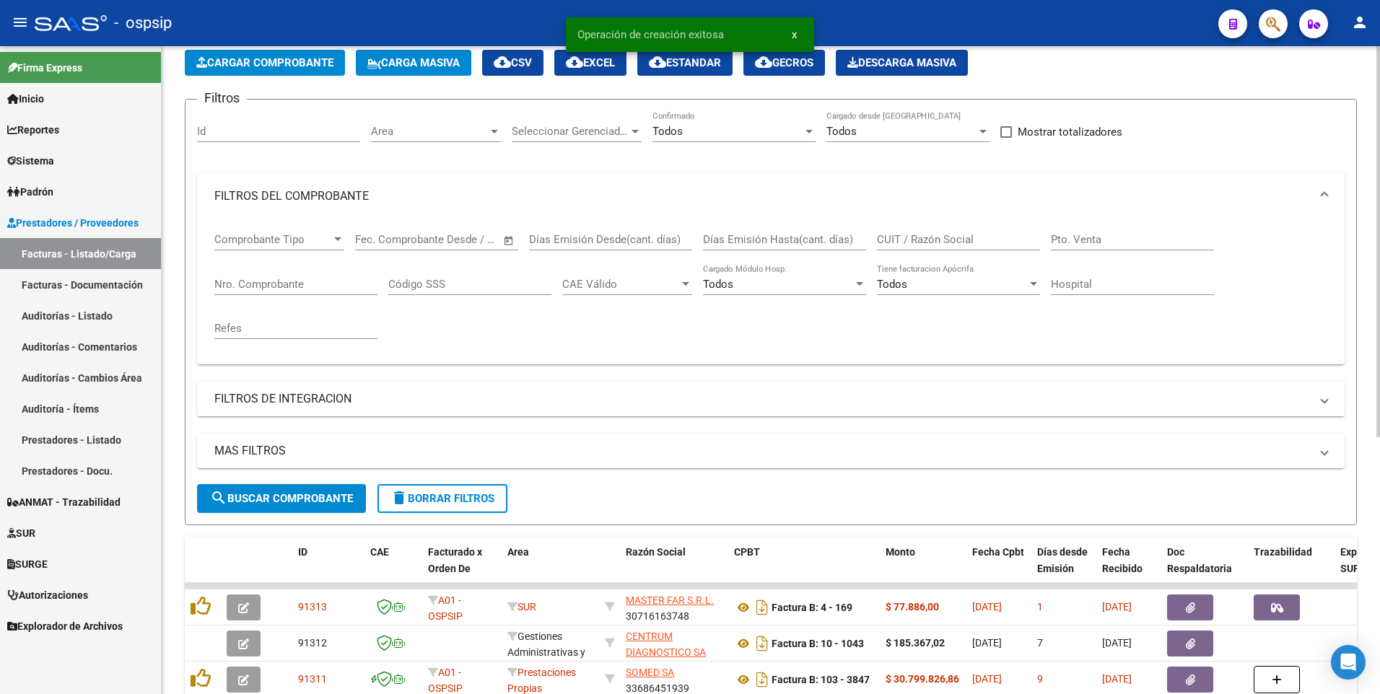
click at [484, 504] on span "delete Borrar Filtros" at bounding box center [442, 498] width 104 height 13
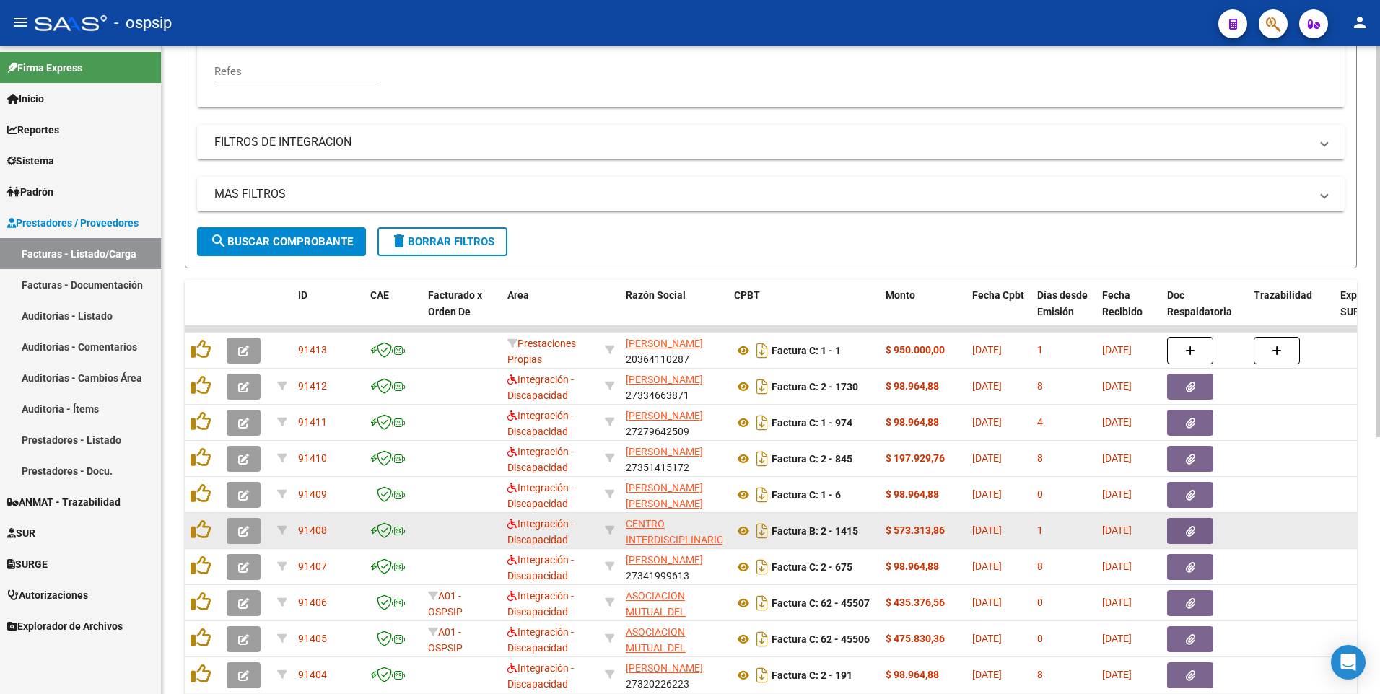
scroll to position [363, 0]
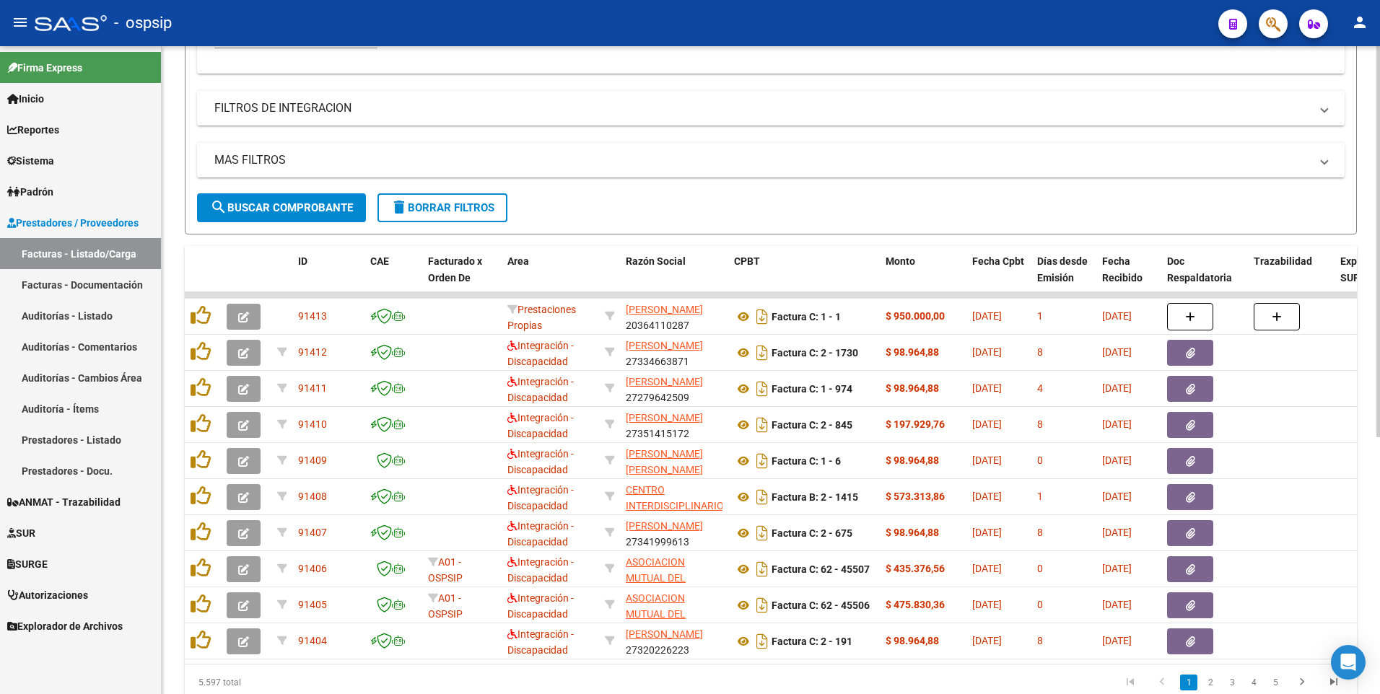
click at [452, 211] on span "delete Borrar Filtros" at bounding box center [442, 207] width 104 height 13
click at [571, 31] on div "- ospsip" at bounding box center [621, 23] width 1172 height 32
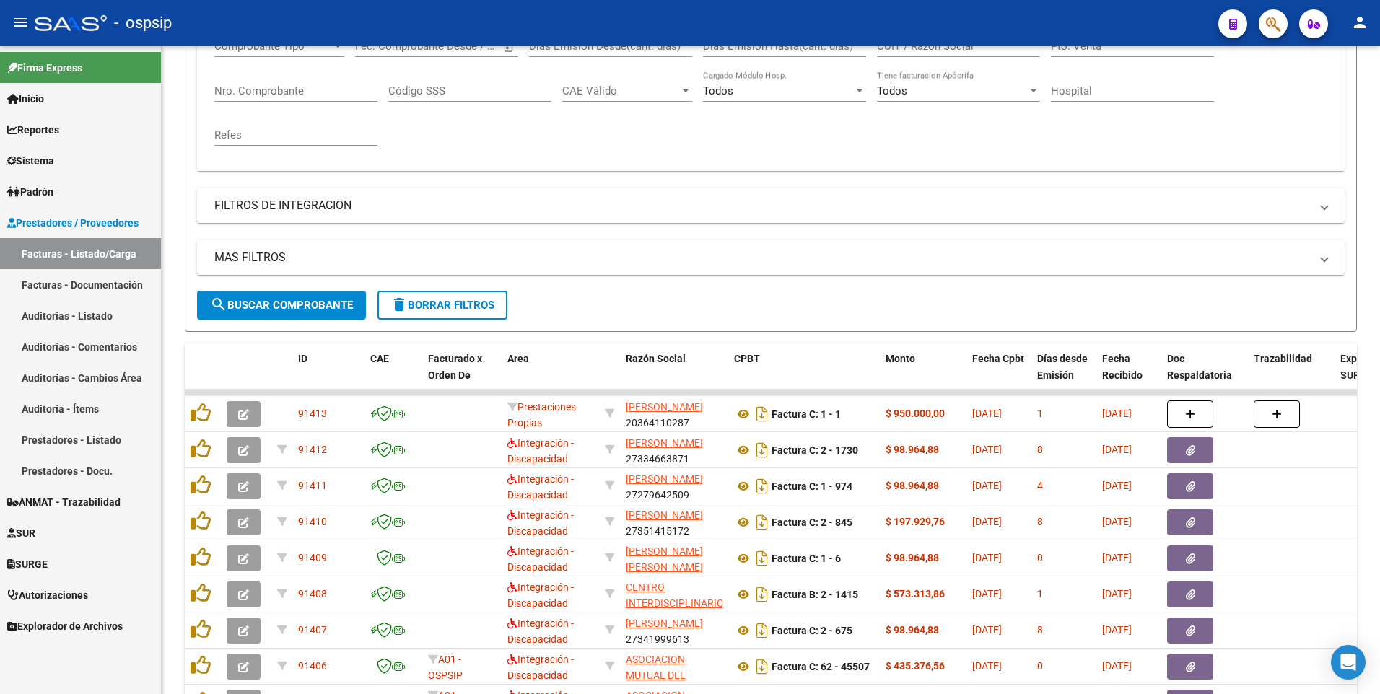
scroll to position [146, 0]
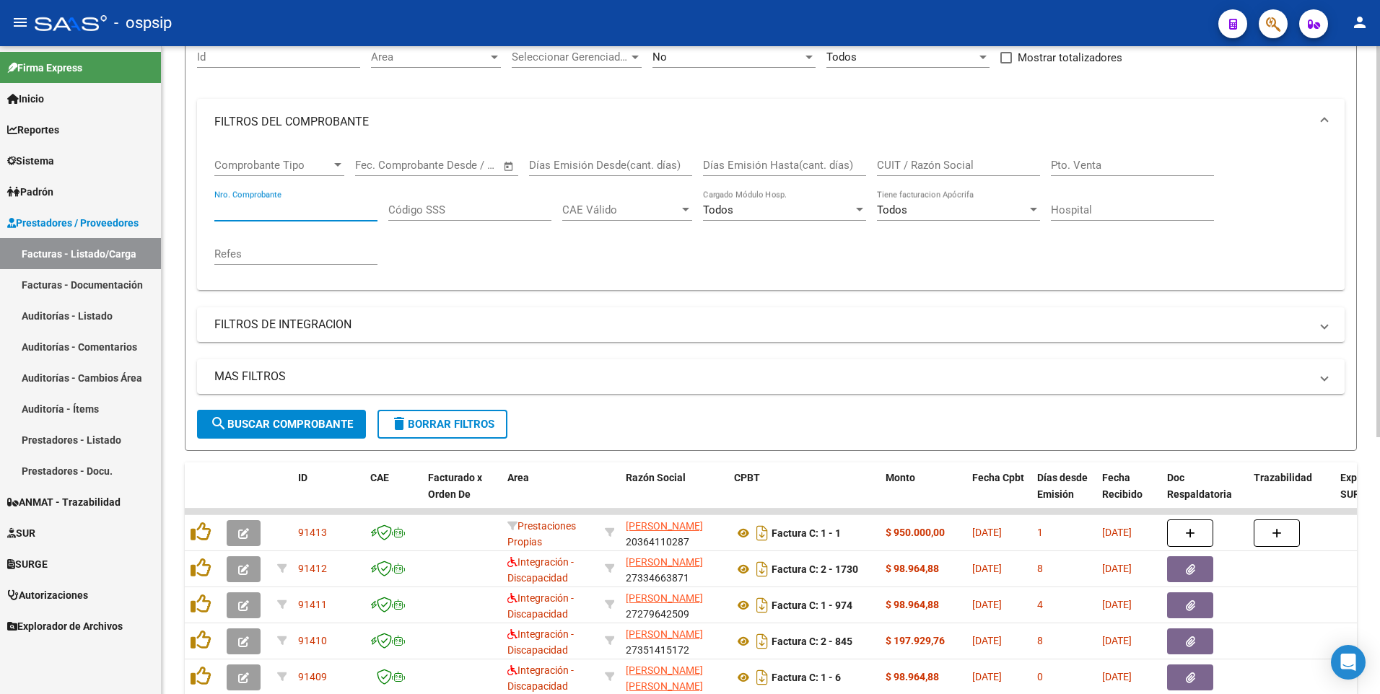
click at [268, 208] on input "Nro. Comprobante" at bounding box center [295, 209] width 163 height 13
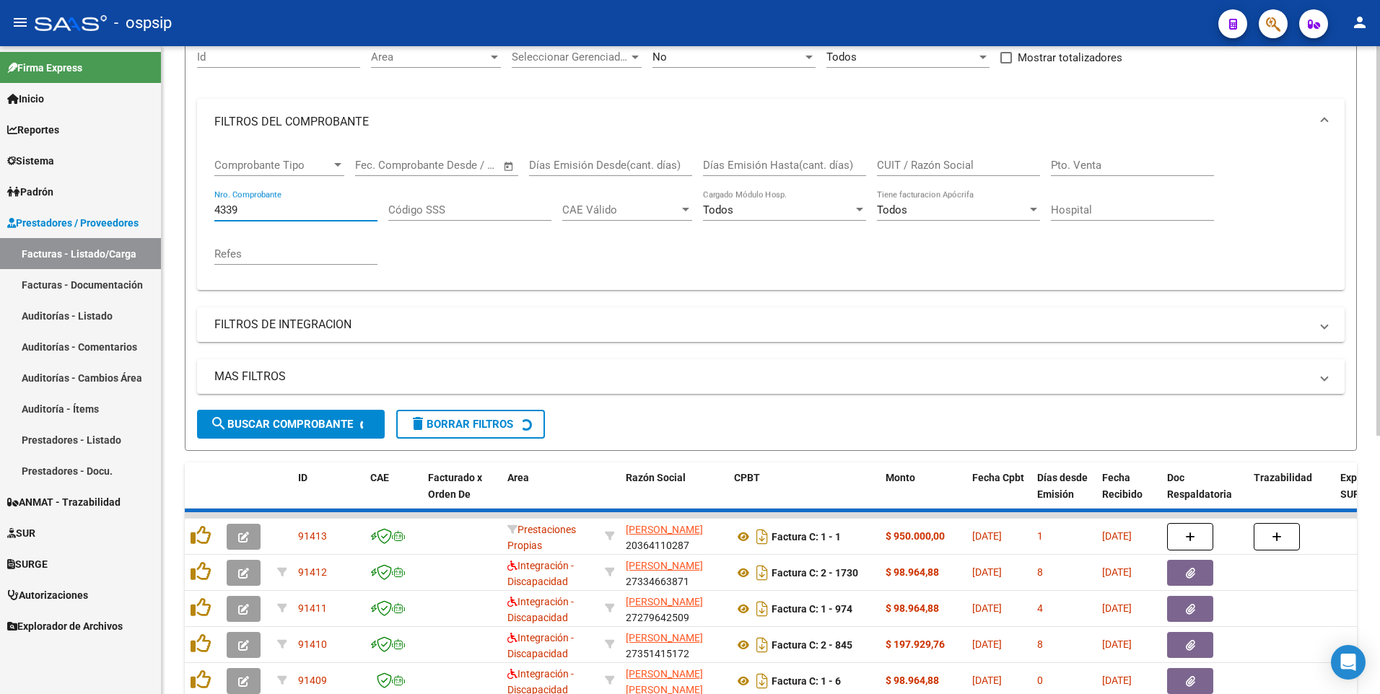
scroll to position [102, 0]
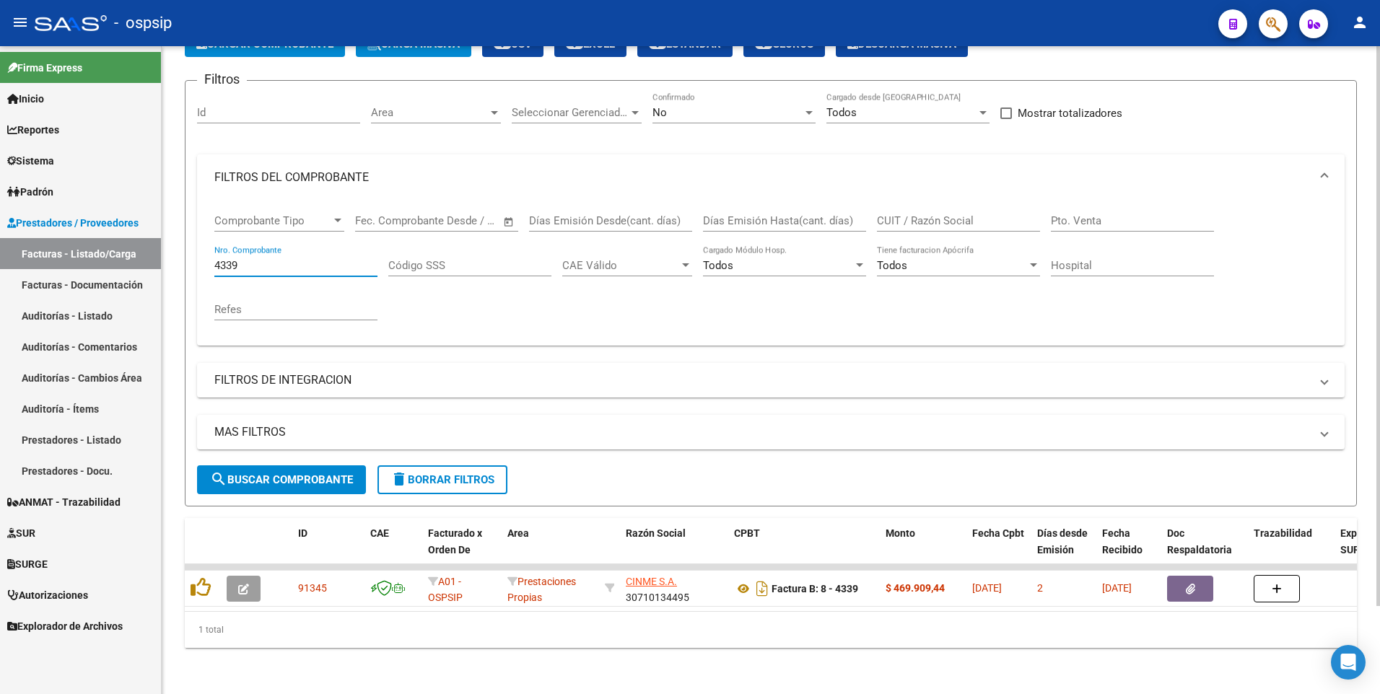
click at [291, 259] on input "4339" at bounding box center [295, 265] width 163 height 13
click at [269, 259] on input "10210" at bounding box center [295, 265] width 163 height 13
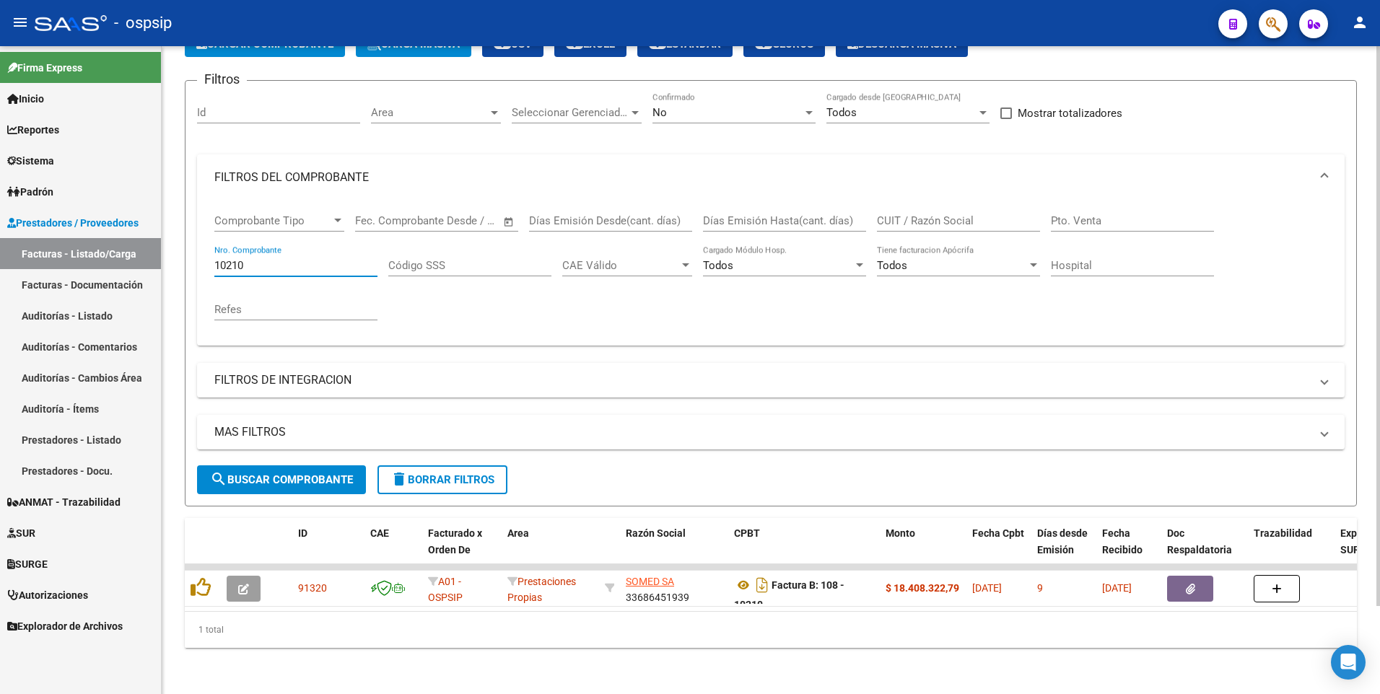
click at [269, 259] on input "10210" at bounding box center [295, 265] width 163 height 13
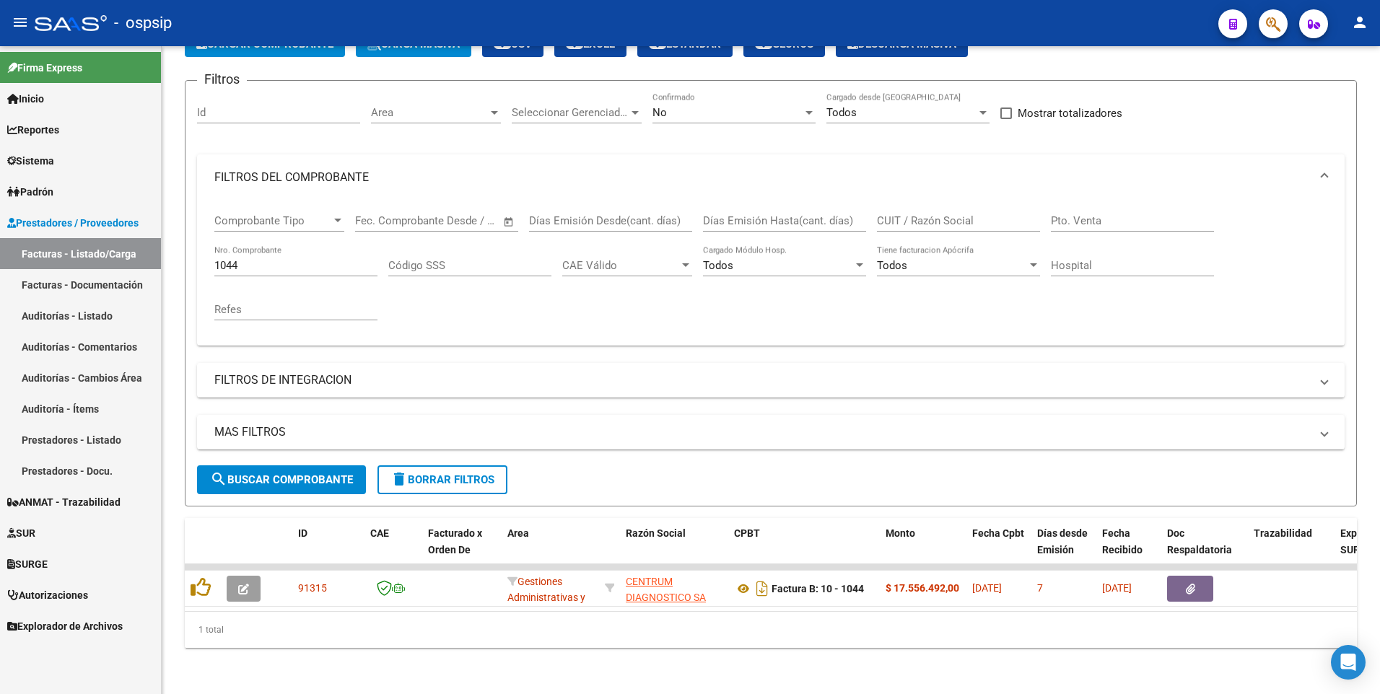
click at [543, 30] on div "- ospsip" at bounding box center [621, 23] width 1172 height 32
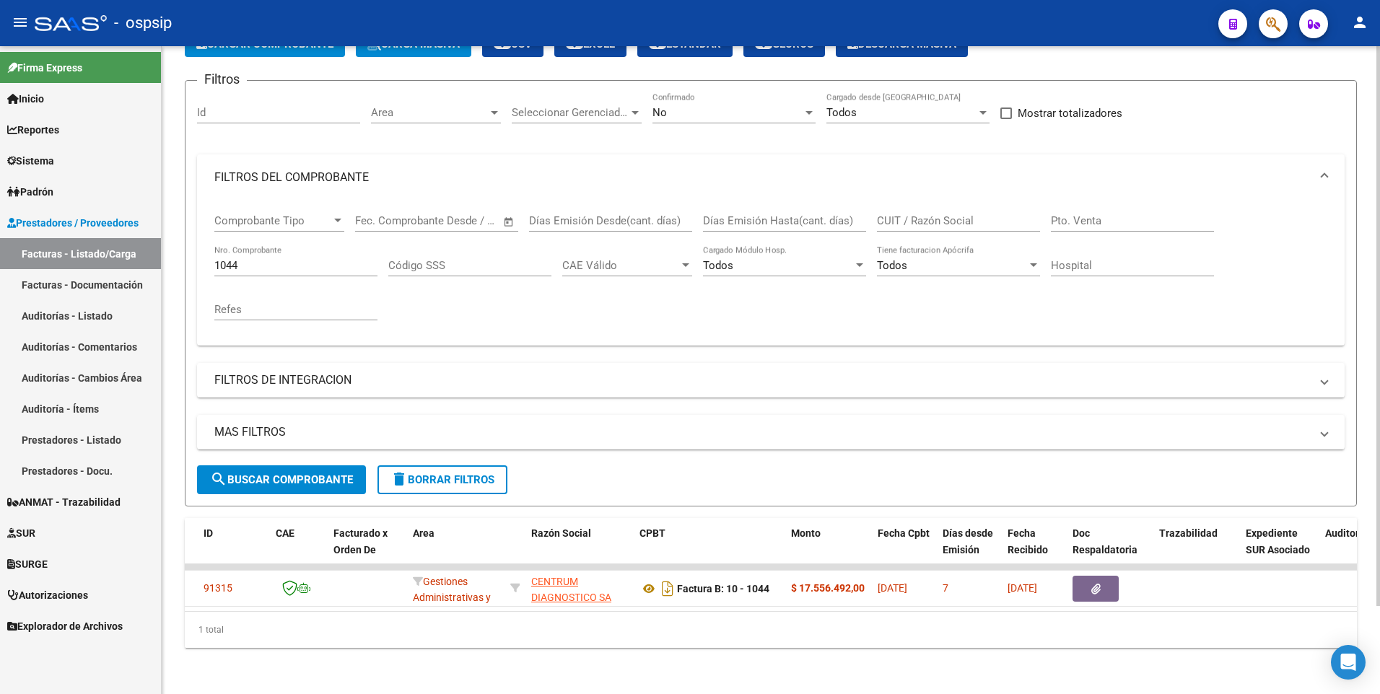
scroll to position [0, 7]
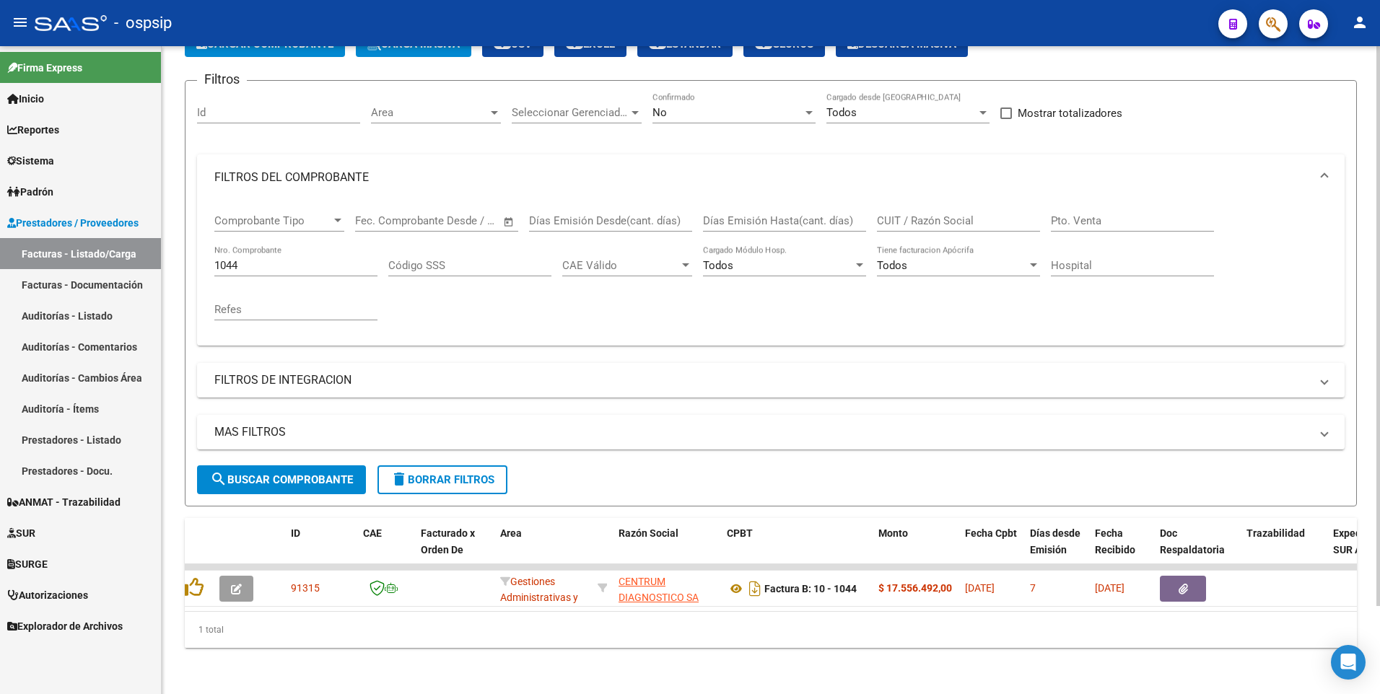
drag, startPoint x: 526, startPoint y: 32, endPoint x: 527, endPoint y: 52, distance: 19.5
click at [526, 32] on div "- ospsip" at bounding box center [621, 23] width 1172 height 32
click at [321, 260] on input "1044" at bounding box center [295, 265] width 163 height 13
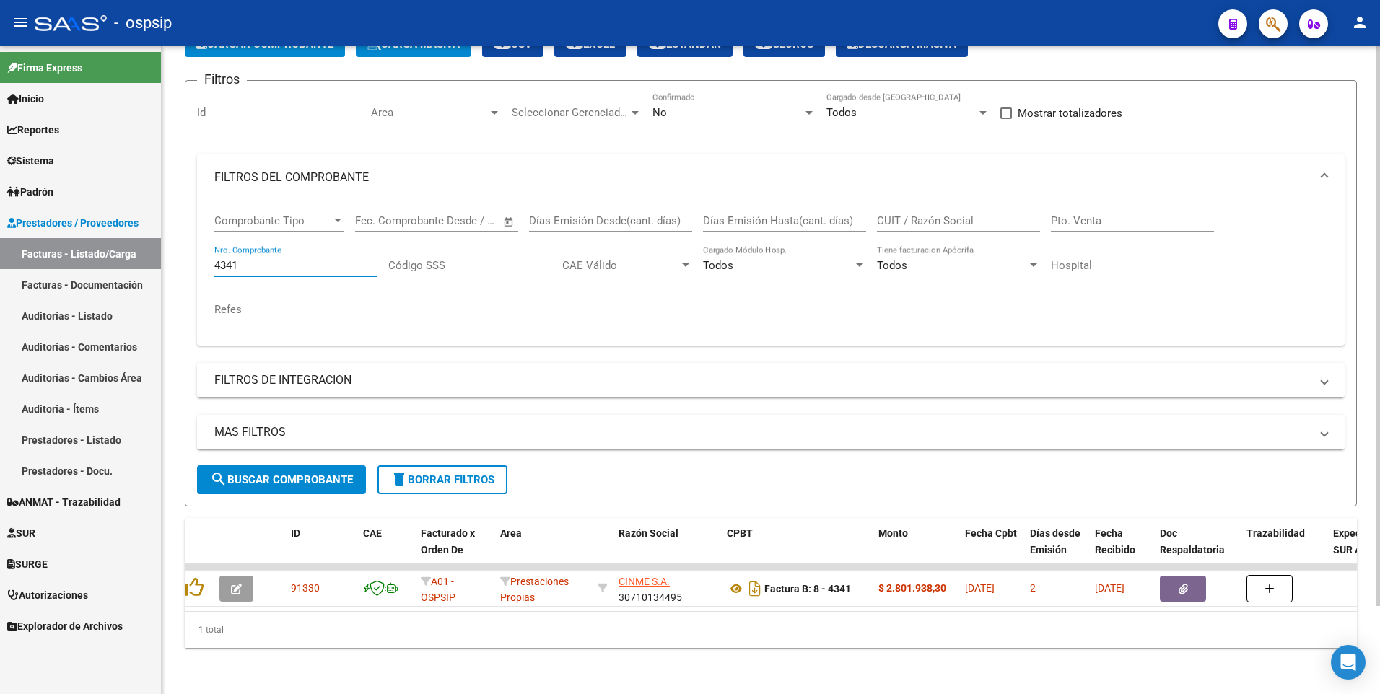
type input "4341"
click at [553, 34] on div "- ospsip" at bounding box center [621, 23] width 1172 height 32
click at [289, 259] on input "4341" at bounding box center [295, 265] width 163 height 13
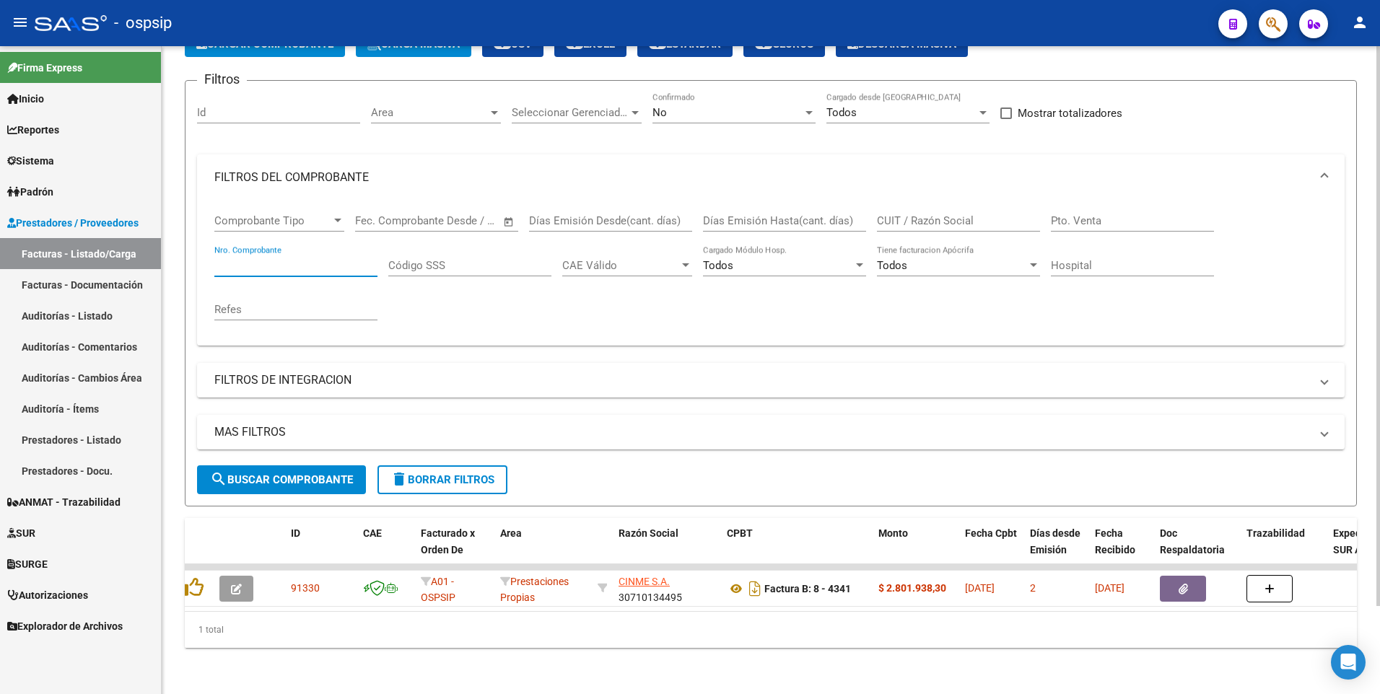
click at [911, 214] on input "CUIT / Razón Social" at bounding box center [958, 220] width 163 height 13
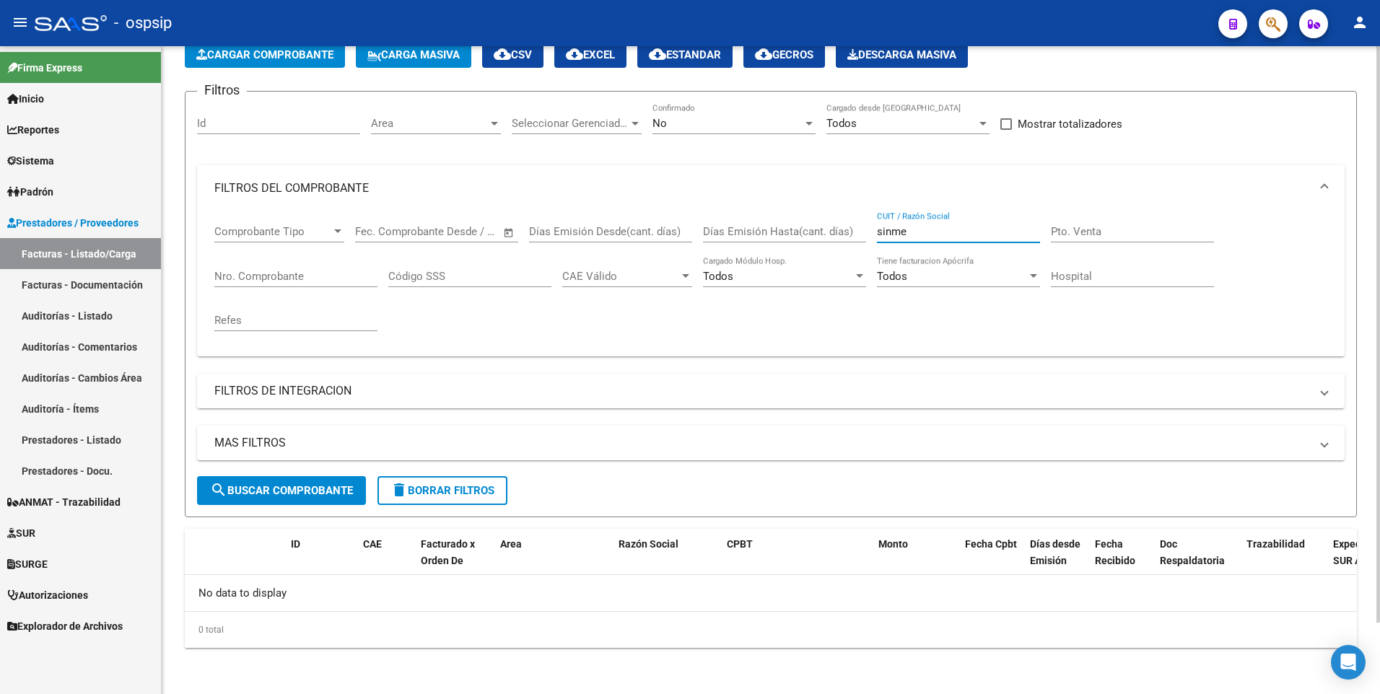
scroll to position [80, 0]
click at [932, 227] on input "sinme" at bounding box center [958, 231] width 163 height 13
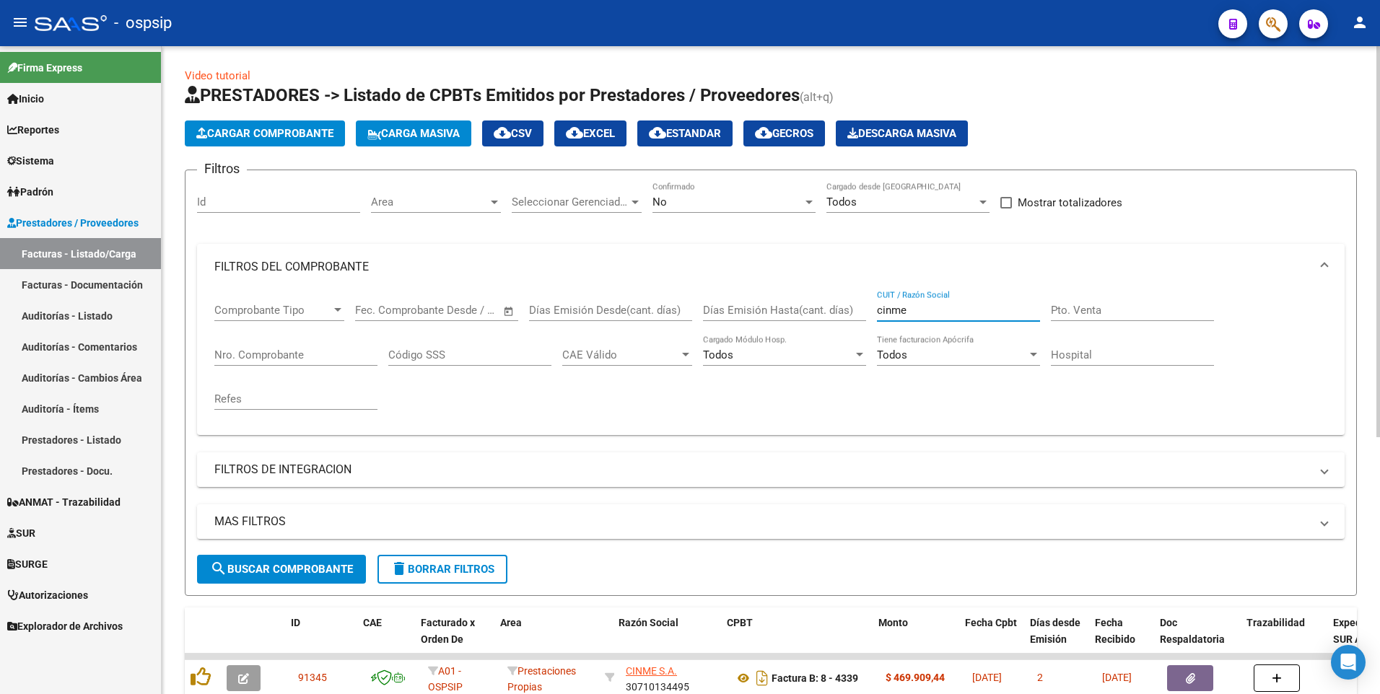
scroll to position [0, 0]
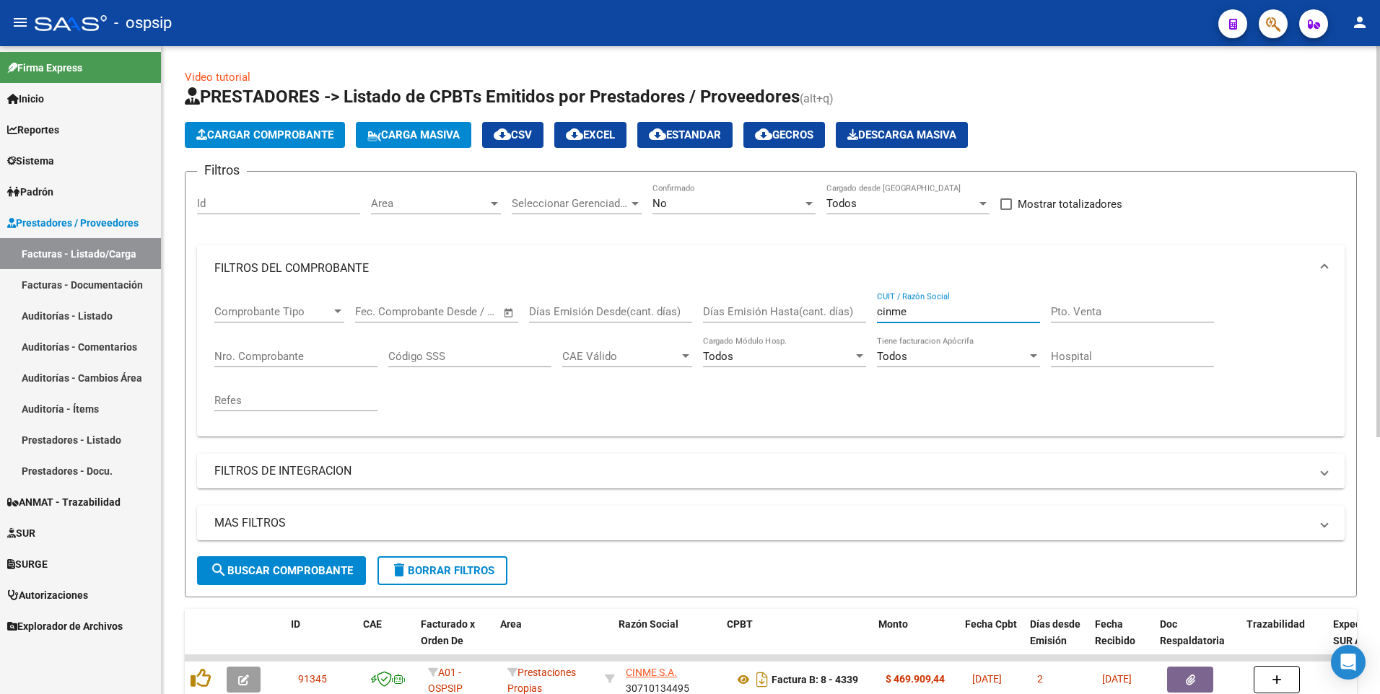
click at [915, 314] on input "cinme" at bounding box center [958, 311] width 163 height 13
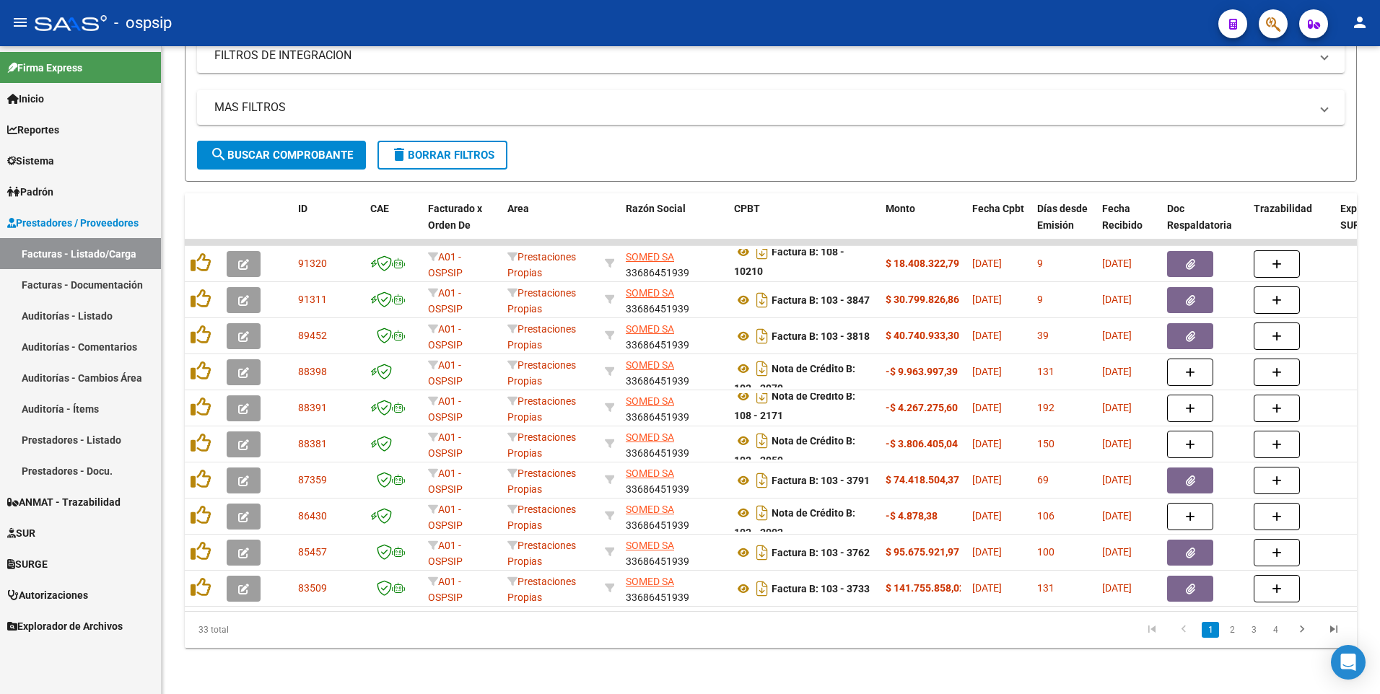
click at [387, 14] on div "- ospsip" at bounding box center [621, 23] width 1172 height 32
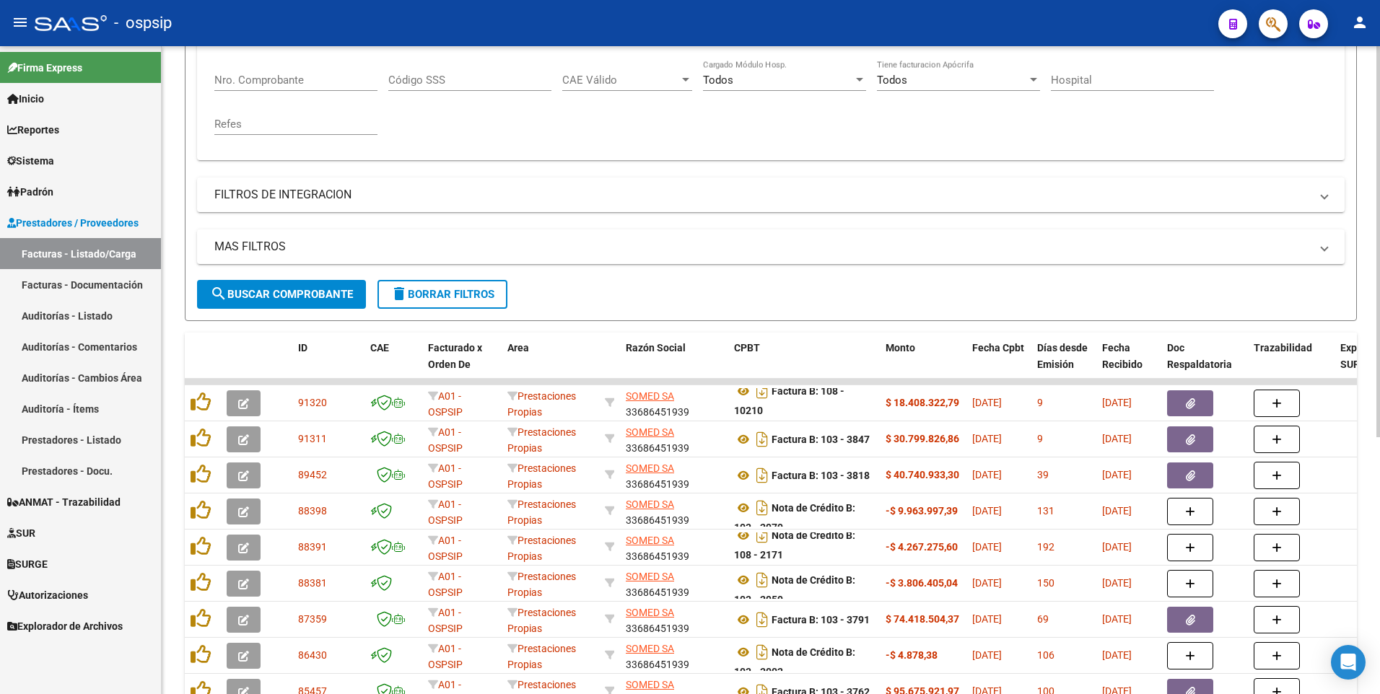
scroll to position [210, 0]
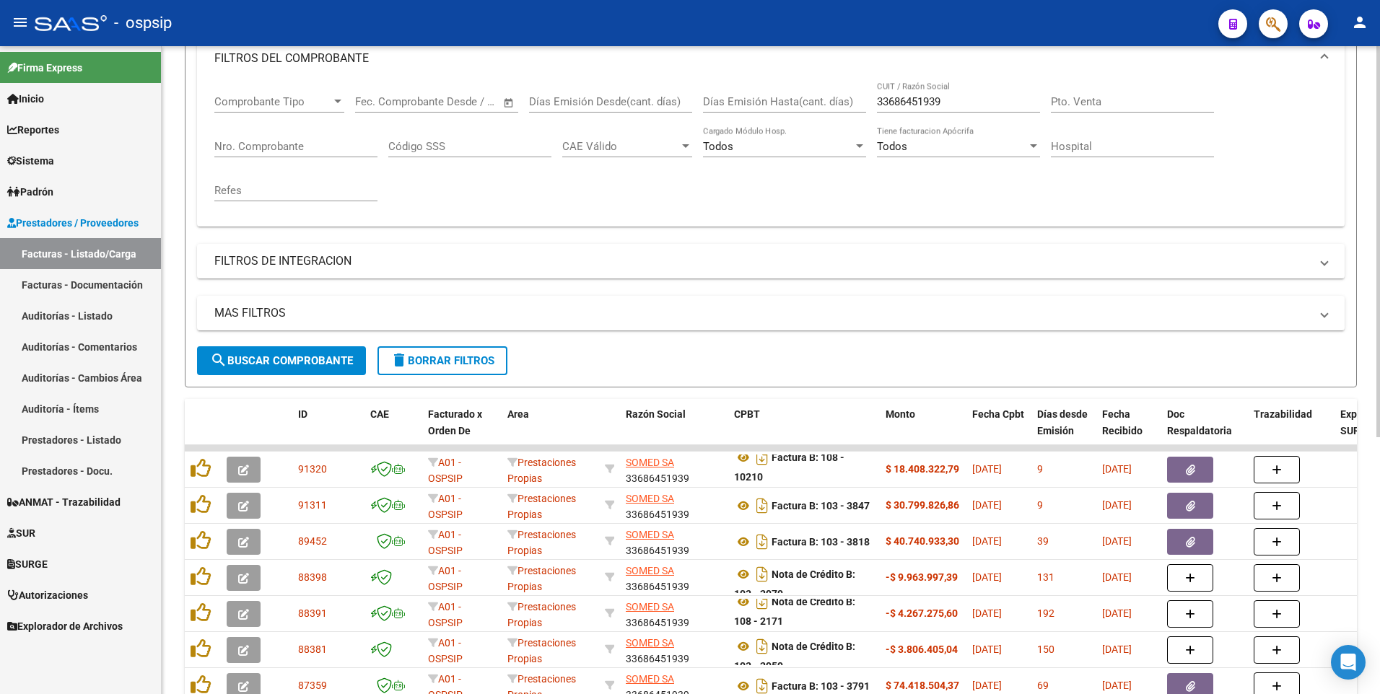
click at [960, 102] on input "33686451939" at bounding box center [958, 101] width 163 height 13
click at [965, 103] on input "33686451939" at bounding box center [958, 101] width 163 height 13
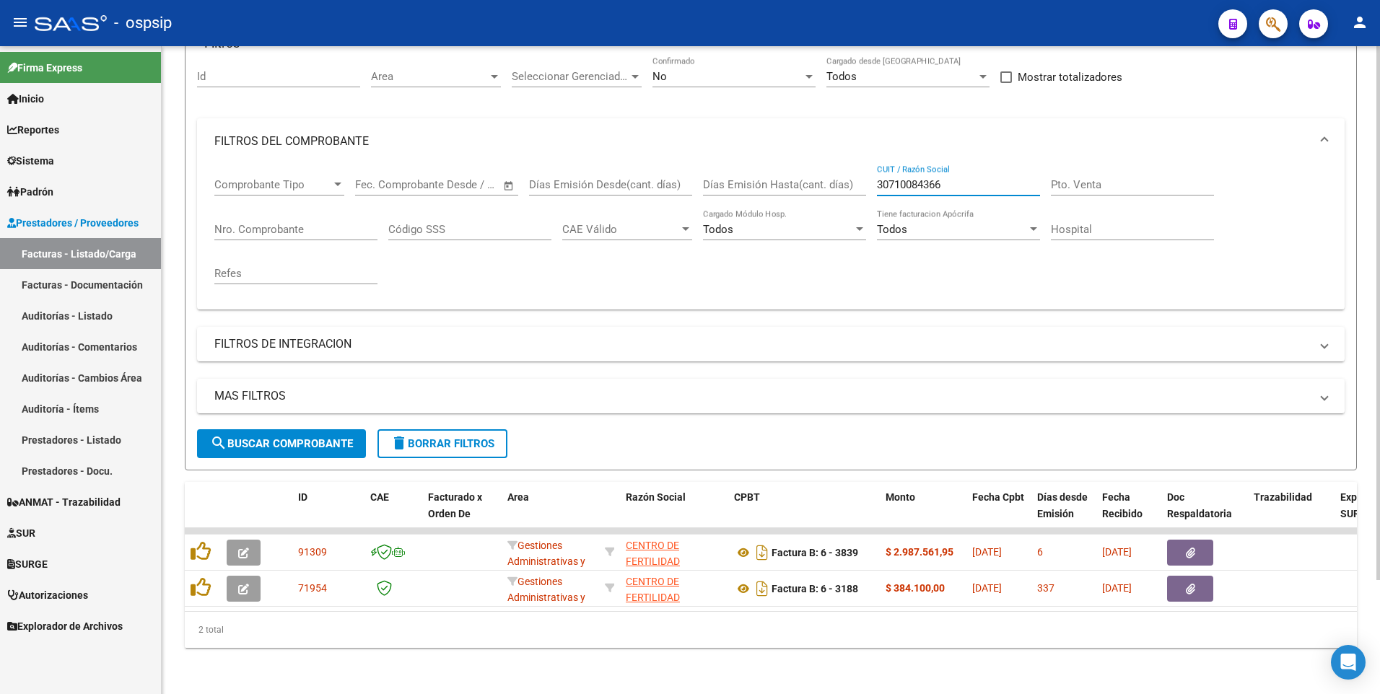
scroll to position [138, 0]
click at [749, 56] on div "No Confirmado" at bounding box center [733, 71] width 163 height 31
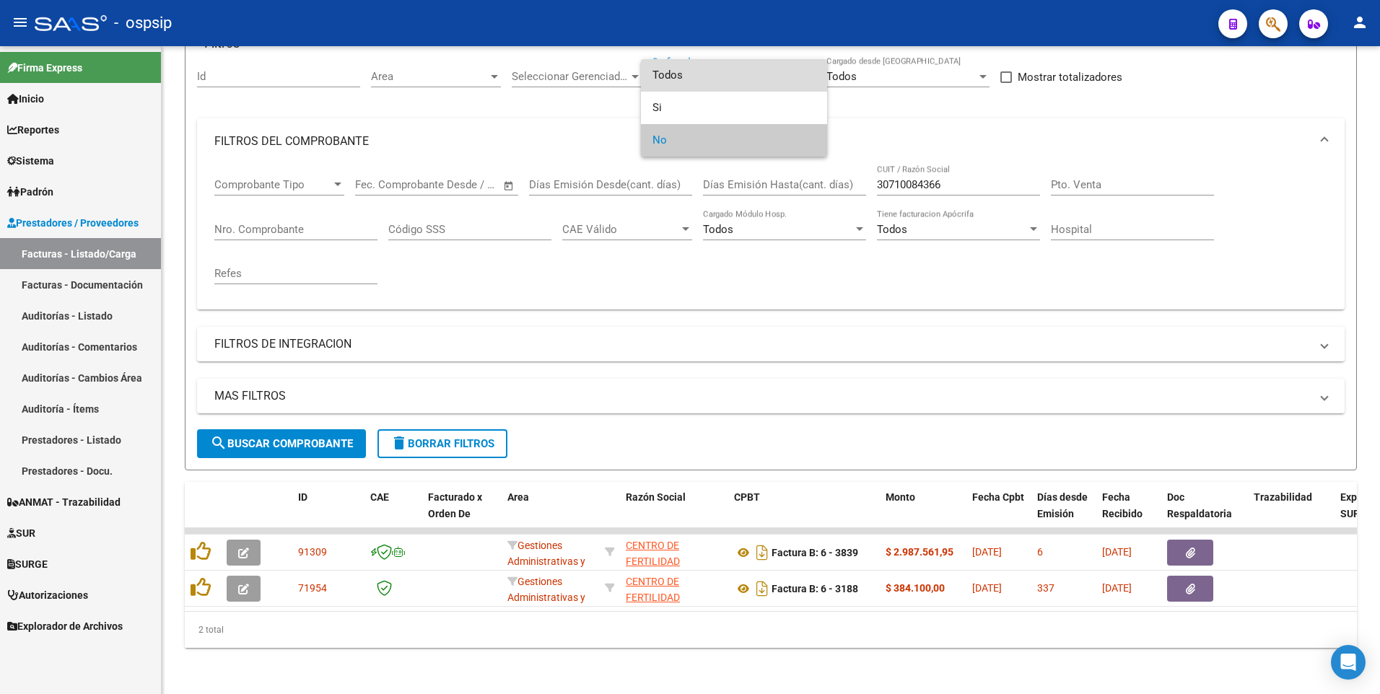
click at [729, 72] on span "Todos" at bounding box center [733, 75] width 163 height 32
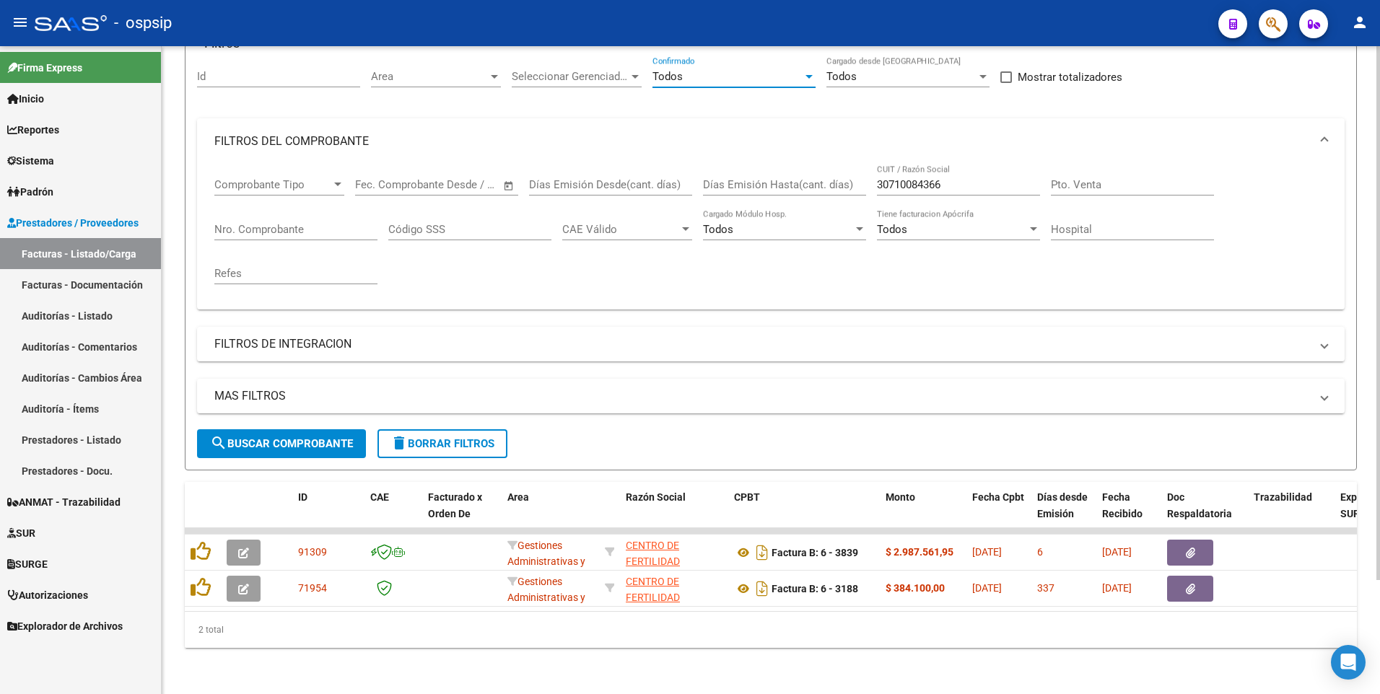
click at [247, 439] on span "search Buscar Comprobante" at bounding box center [281, 443] width 143 height 13
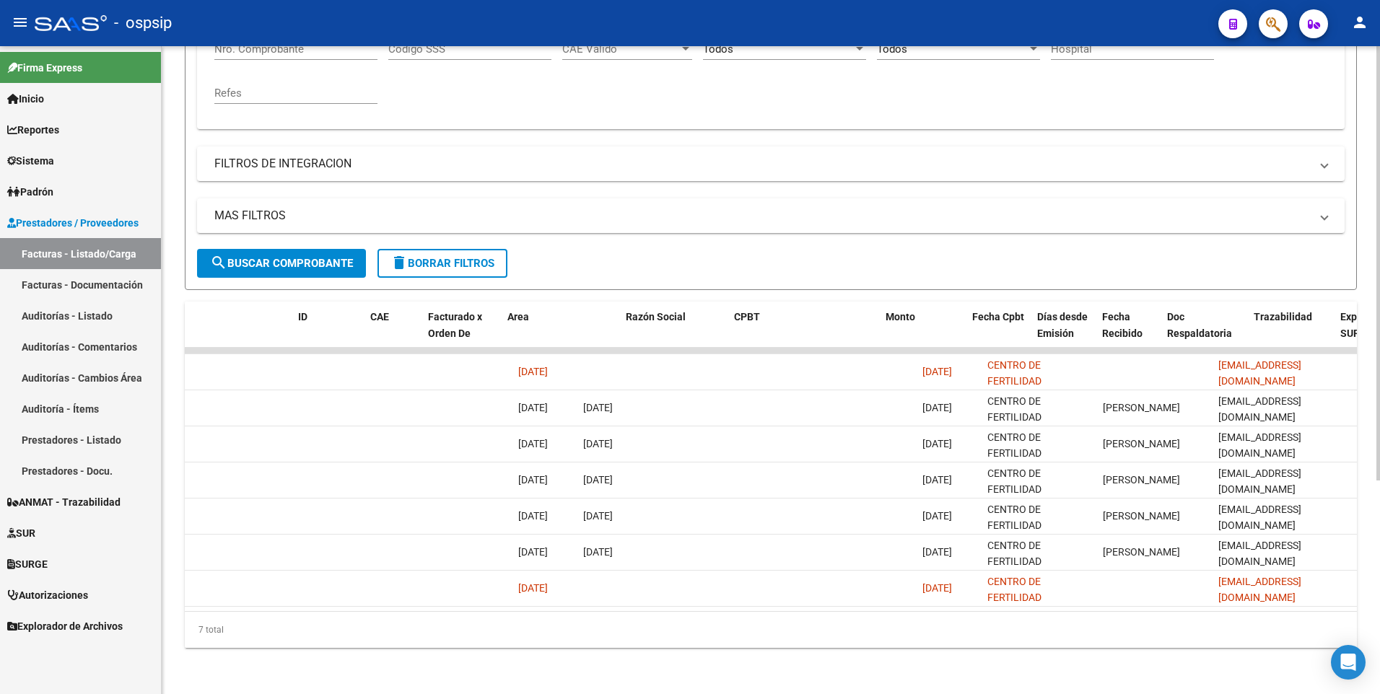
scroll to position [0, 0]
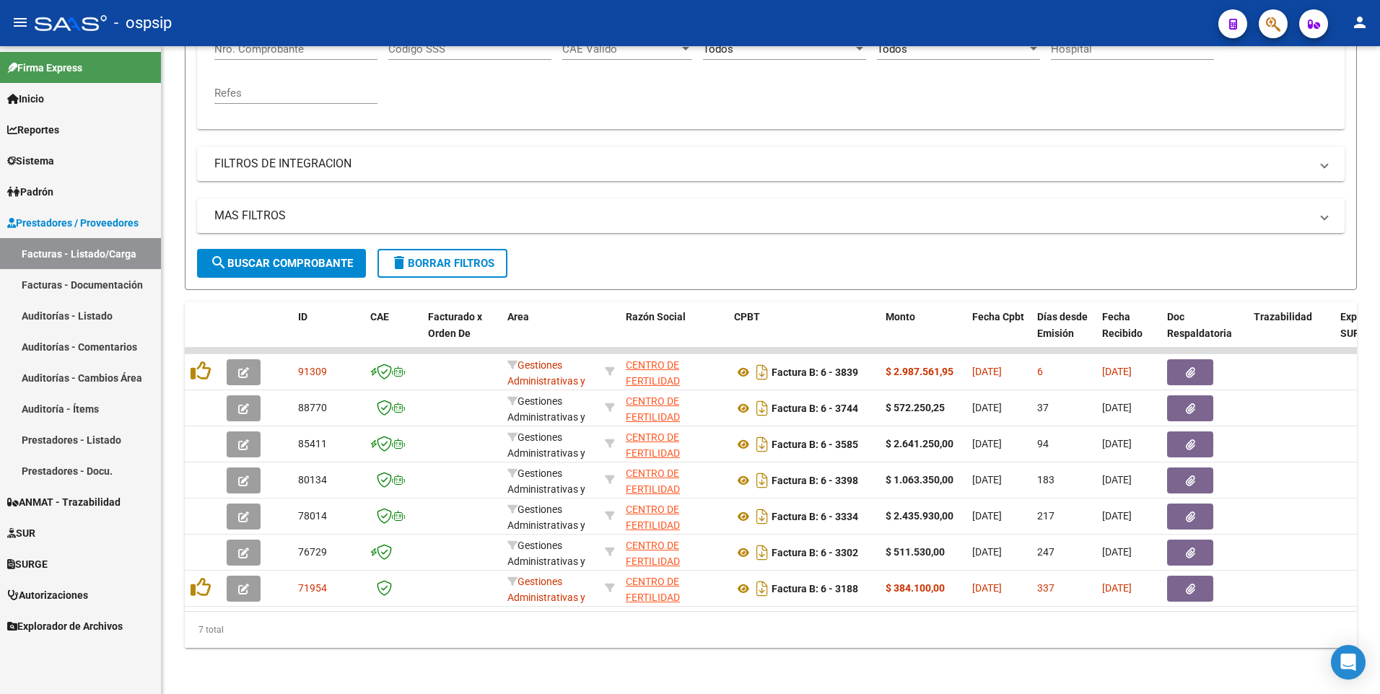
click at [510, 32] on div "- ospsip" at bounding box center [621, 23] width 1172 height 32
drag, startPoint x: 571, startPoint y: 30, endPoint x: 602, endPoint y: 55, distance: 40.0
click at [571, 30] on div "- ospsip" at bounding box center [621, 23] width 1172 height 32
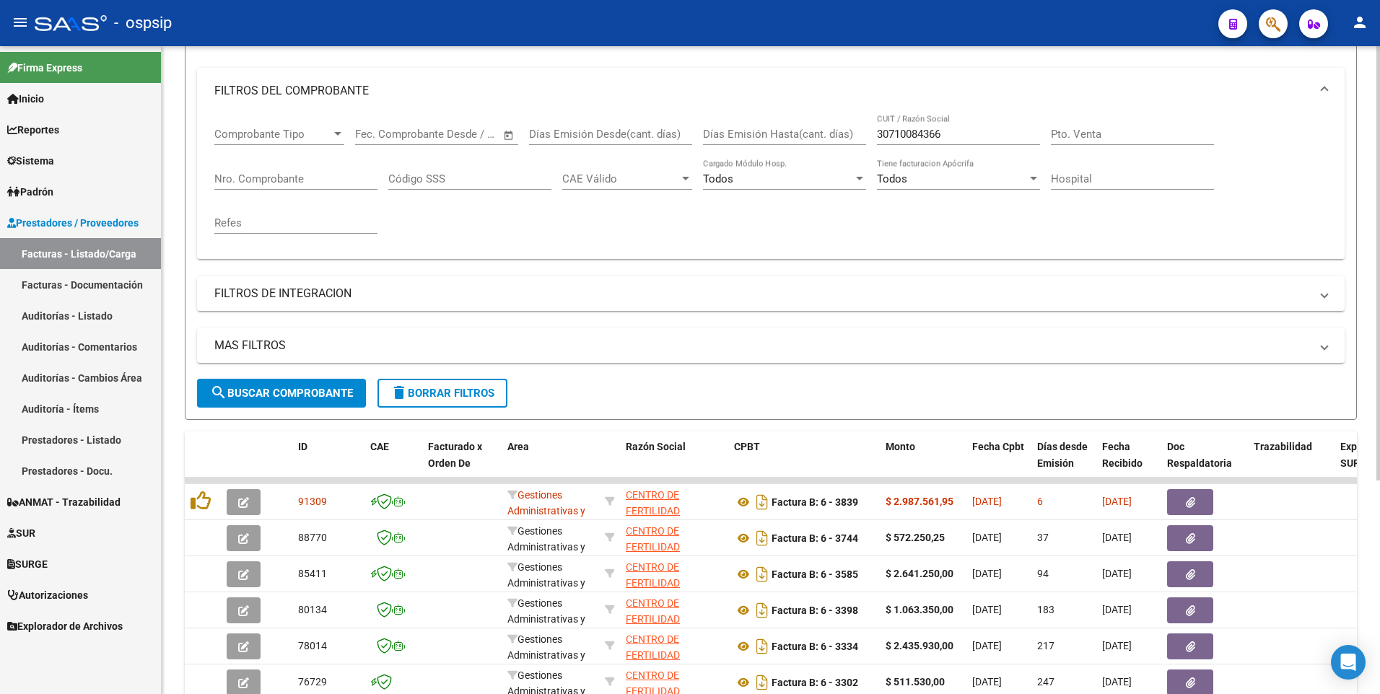
scroll to position [102, 0]
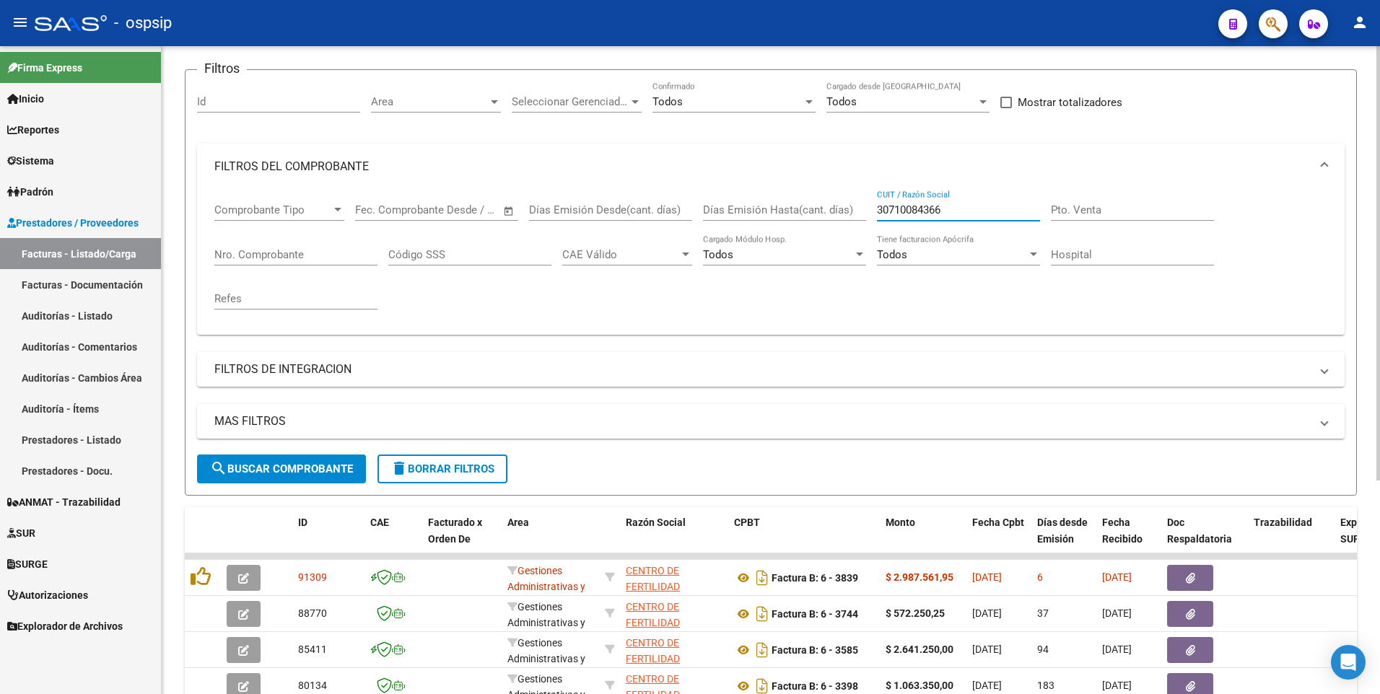
click at [960, 210] on input "30710084366" at bounding box center [958, 209] width 163 height 13
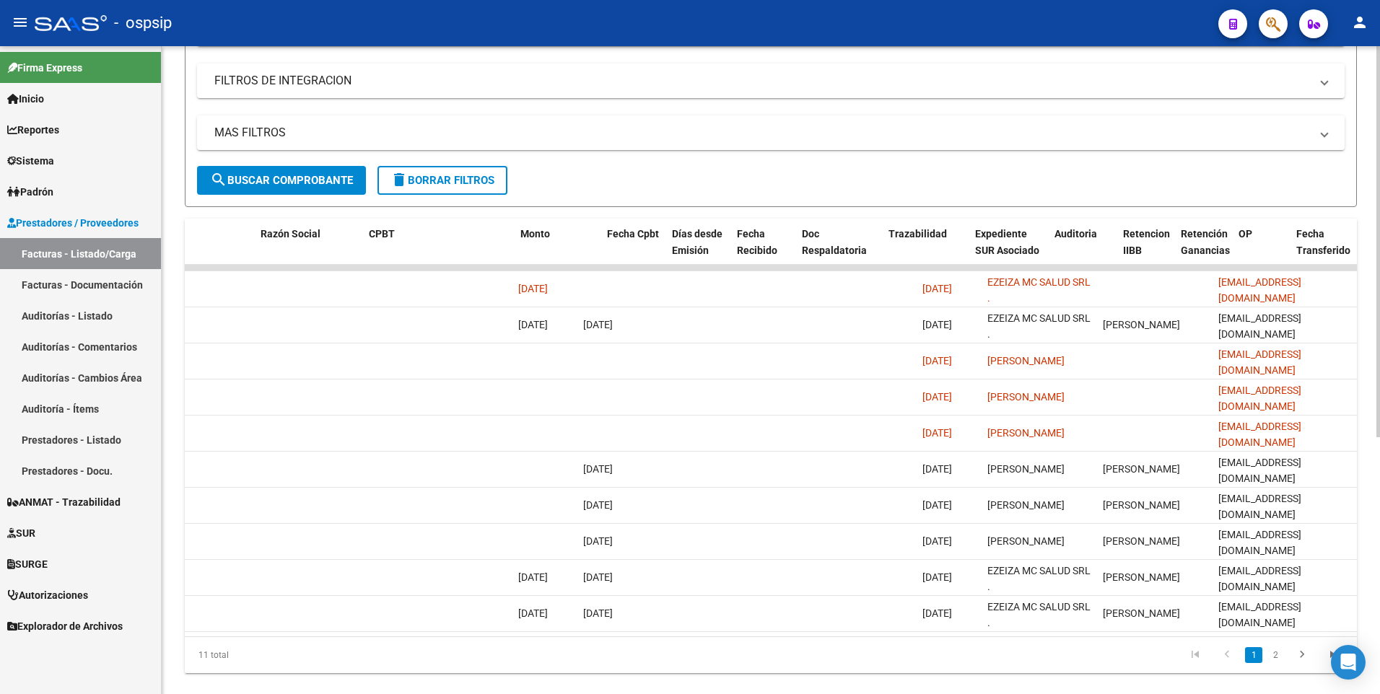
scroll to position [0, 0]
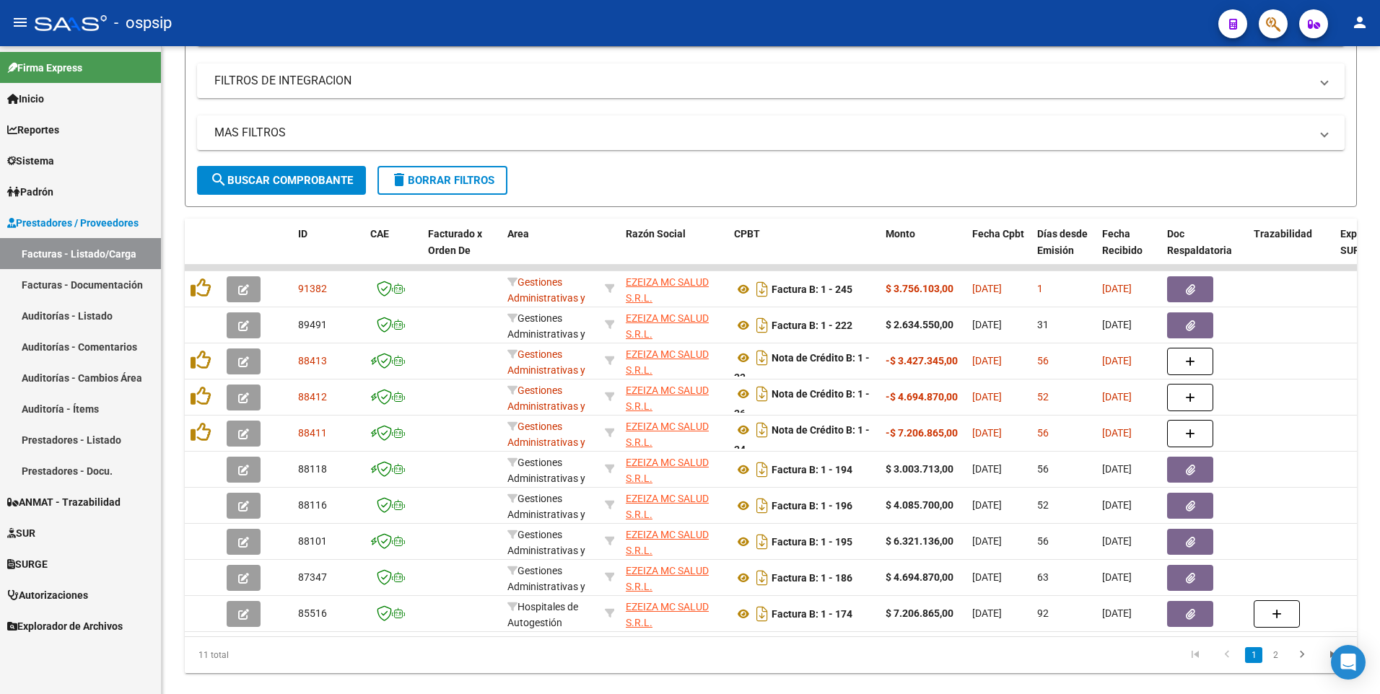
click at [565, 19] on div "- ospsip" at bounding box center [621, 23] width 1172 height 32
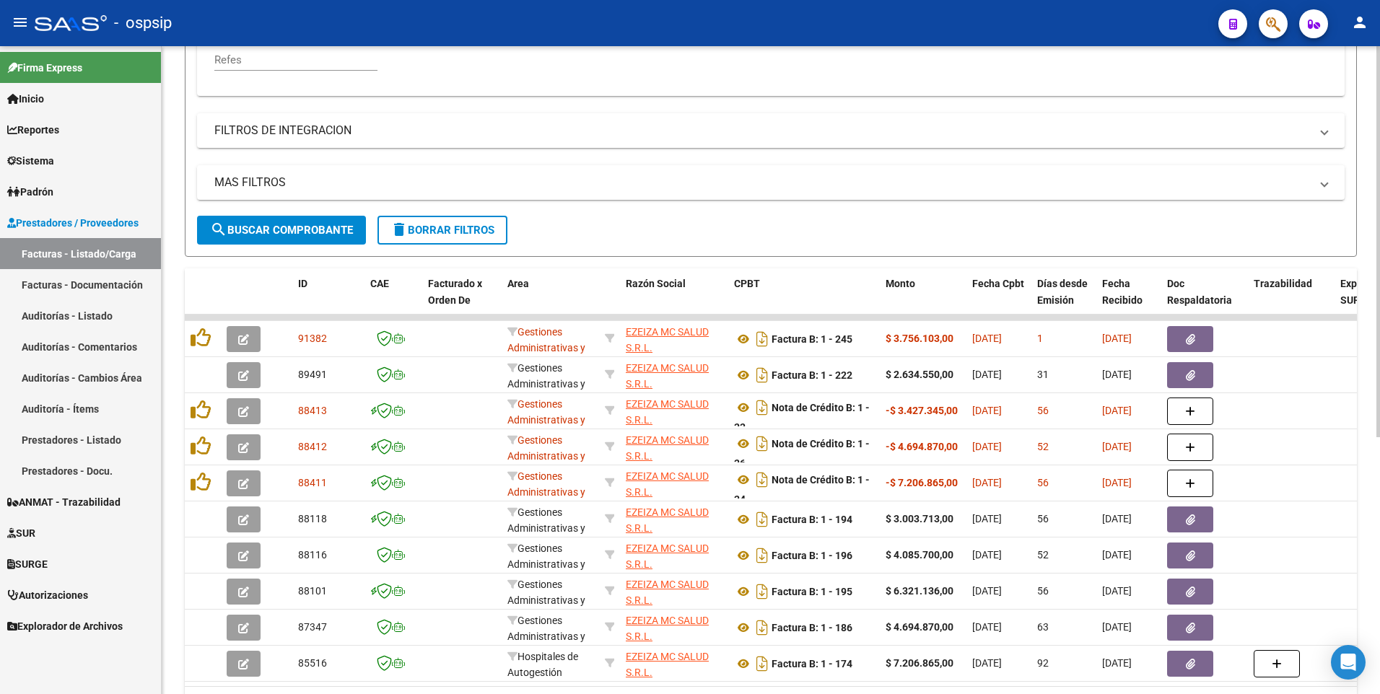
scroll to position [246, 0]
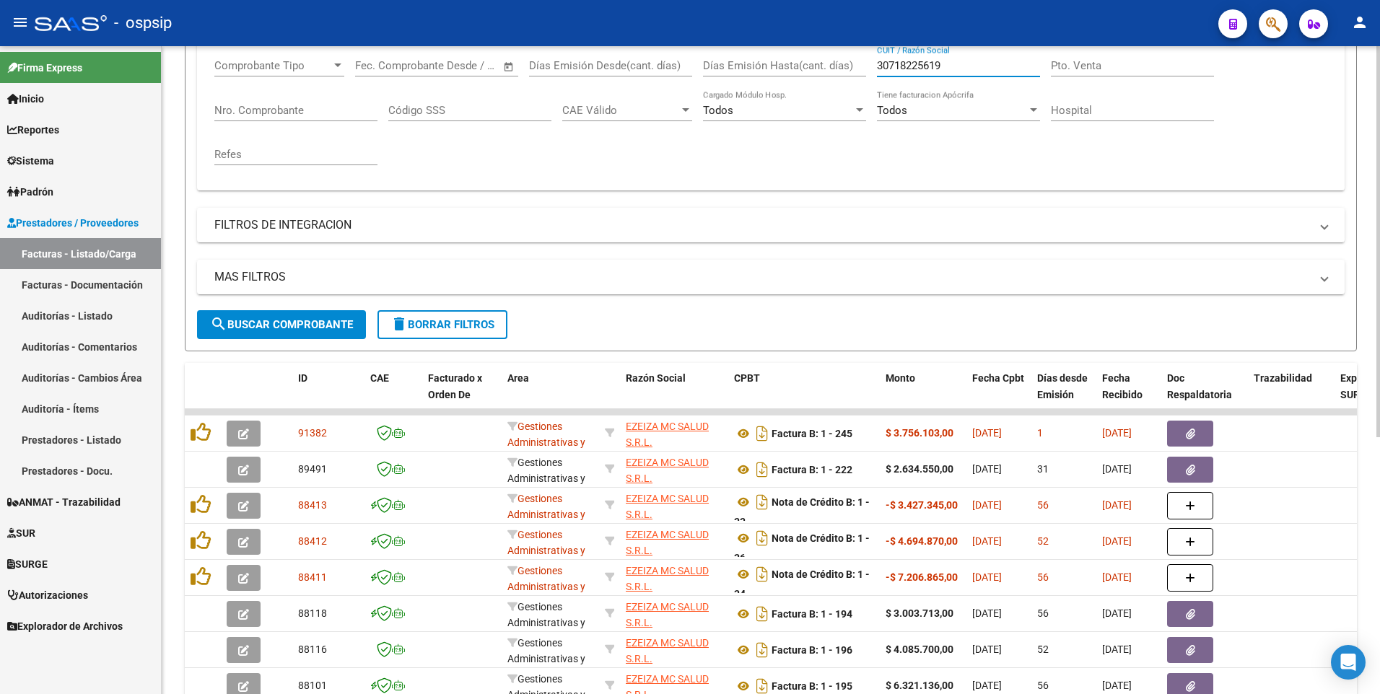
click at [1006, 66] on input "30718225619" at bounding box center [958, 65] width 163 height 13
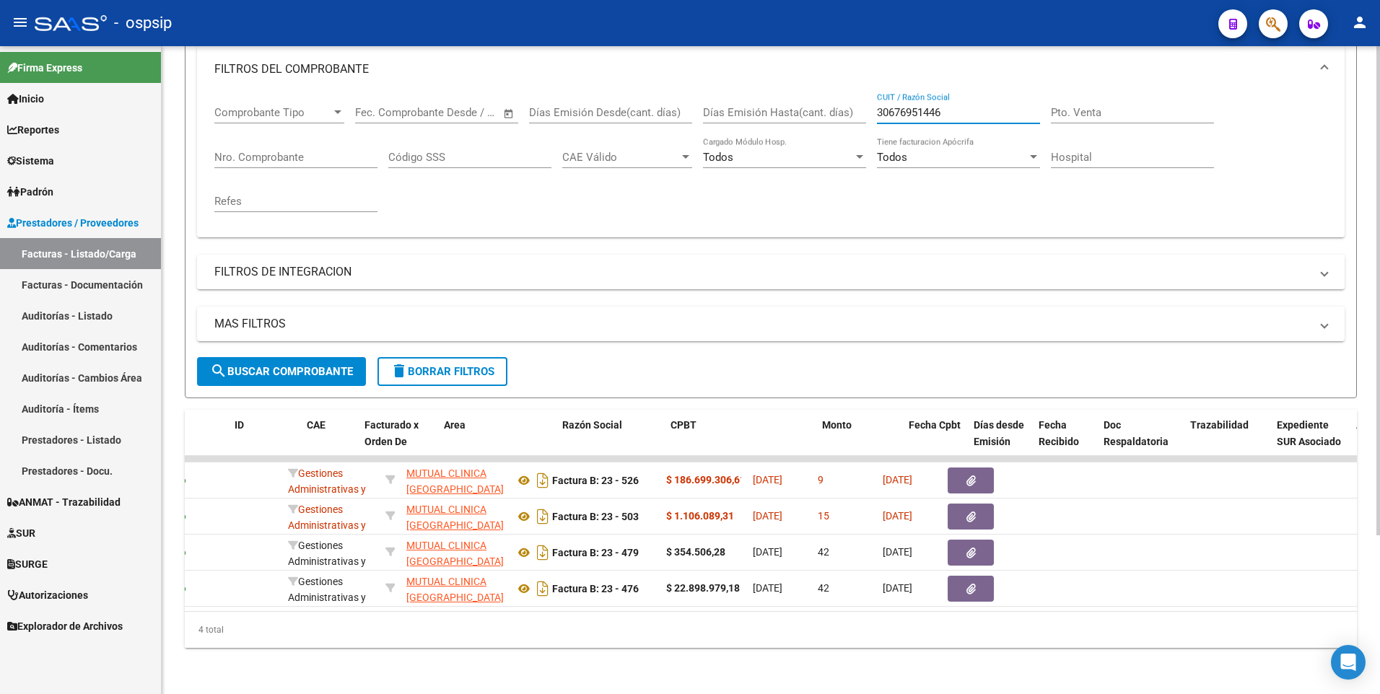
scroll to position [0, 0]
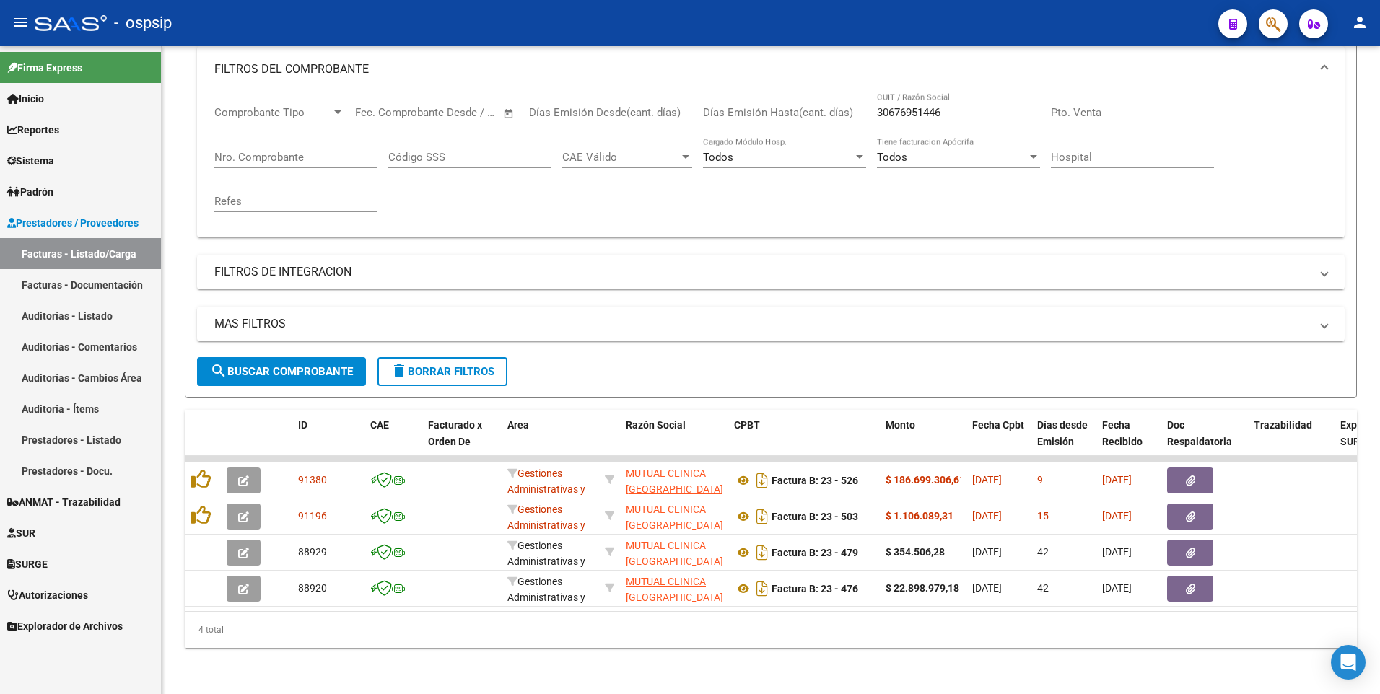
drag, startPoint x: 614, startPoint y: 21, endPoint x: 776, endPoint y: 95, distance: 178.2
click at [613, 21] on div "- ospsip" at bounding box center [621, 23] width 1172 height 32
click at [953, 106] on input "30676951446" at bounding box center [958, 112] width 163 height 13
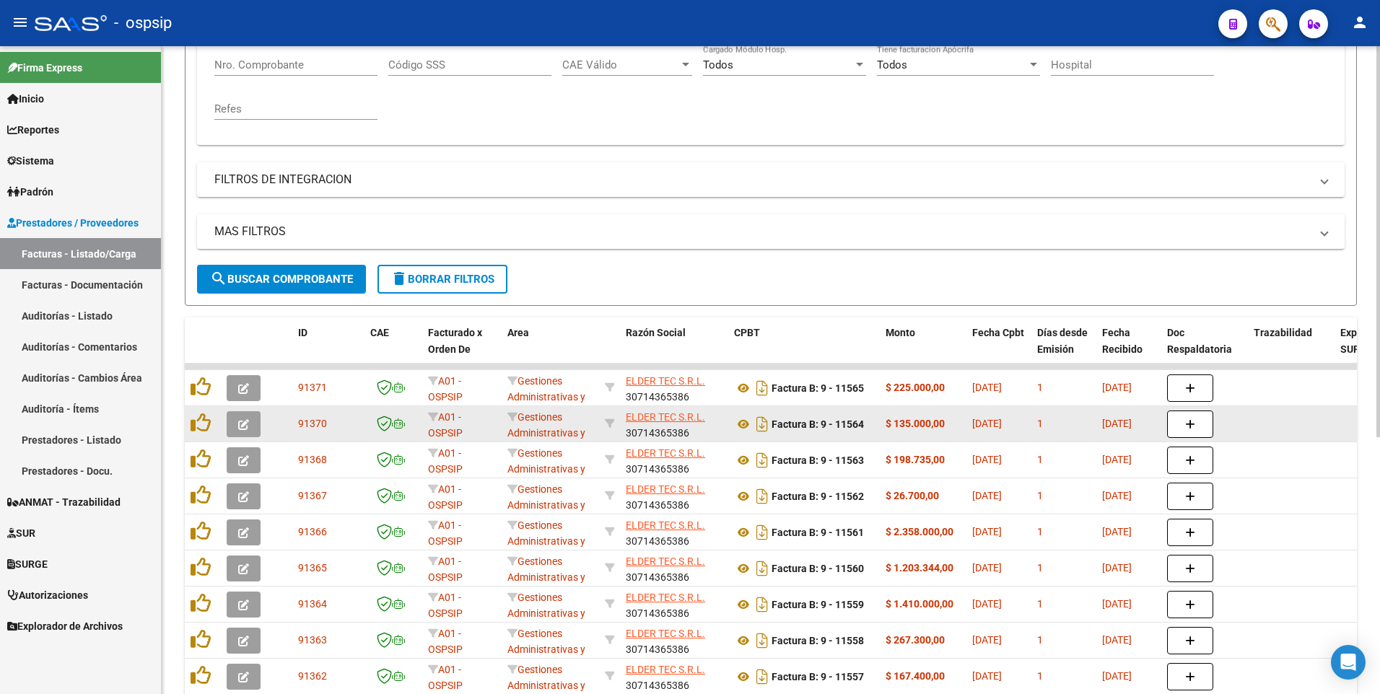
scroll to position [426, 0]
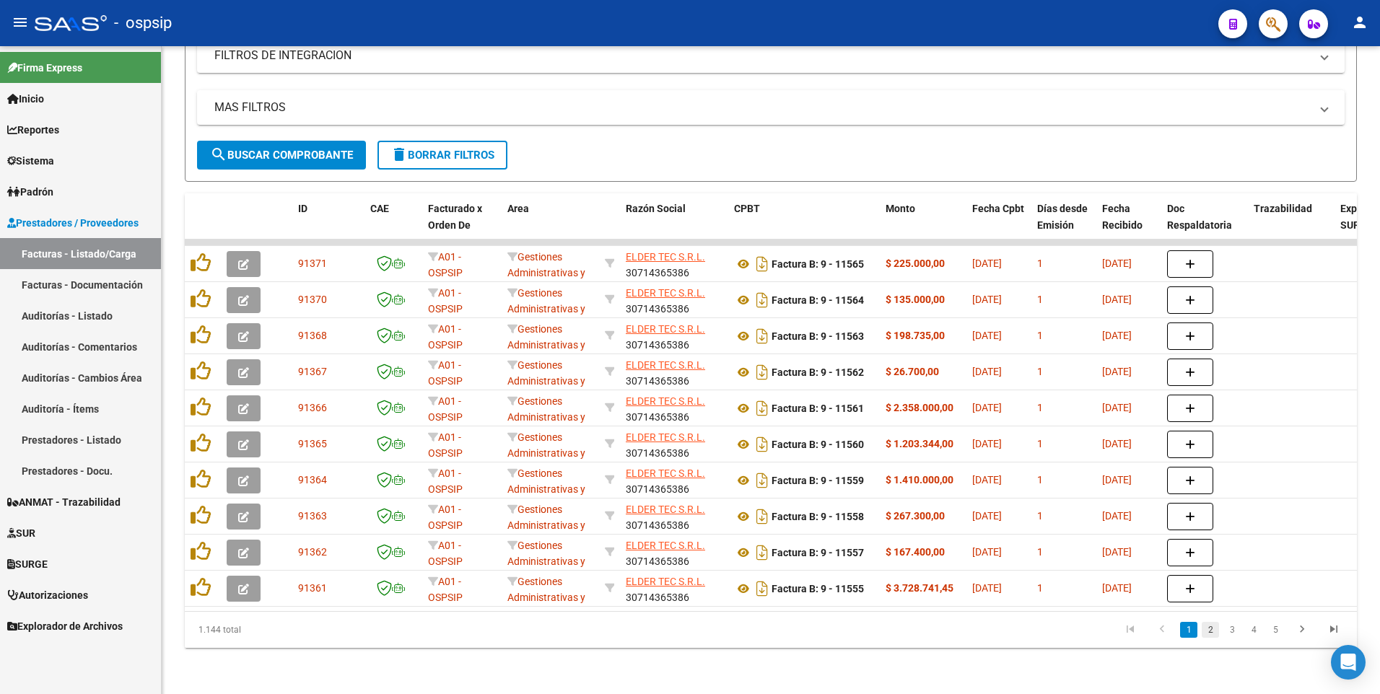
type input "30714365386"
click at [1208, 636] on link "2" at bounding box center [1209, 630] width 17 height 16
click at [472, 40] on mat-toolbar "menu - ospsip person" at bounding box center [690, 23] width 1380 height 46
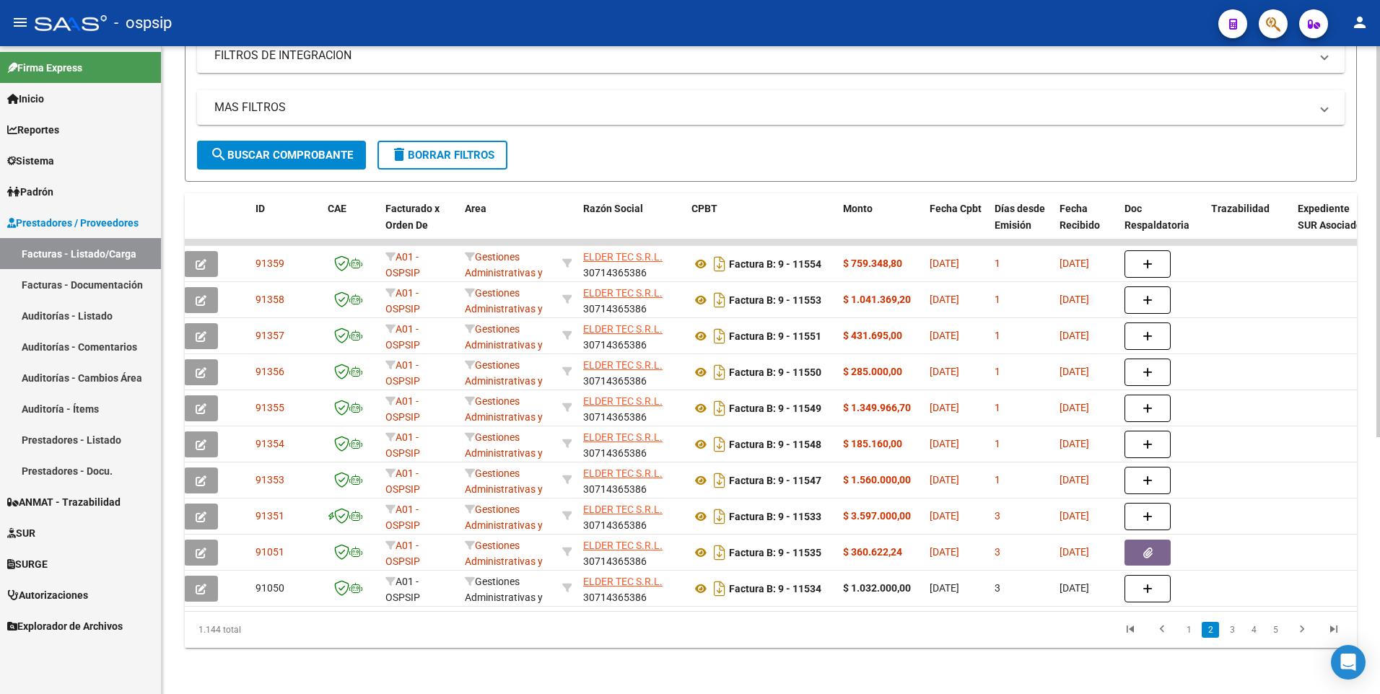
scroll to position [0, 0]
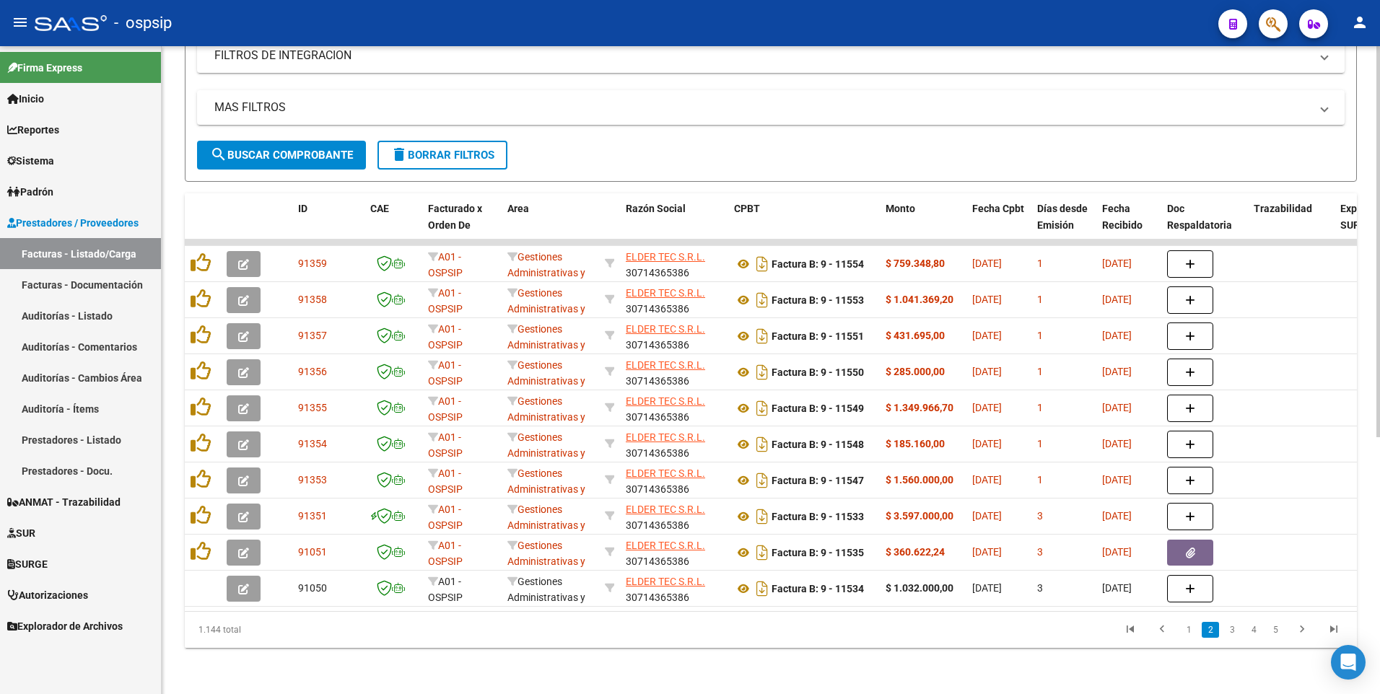
click at [663, 642] on div "1.144 total 1 2 3 4 5" at bounding box center [771, 630] width 1172 height 36
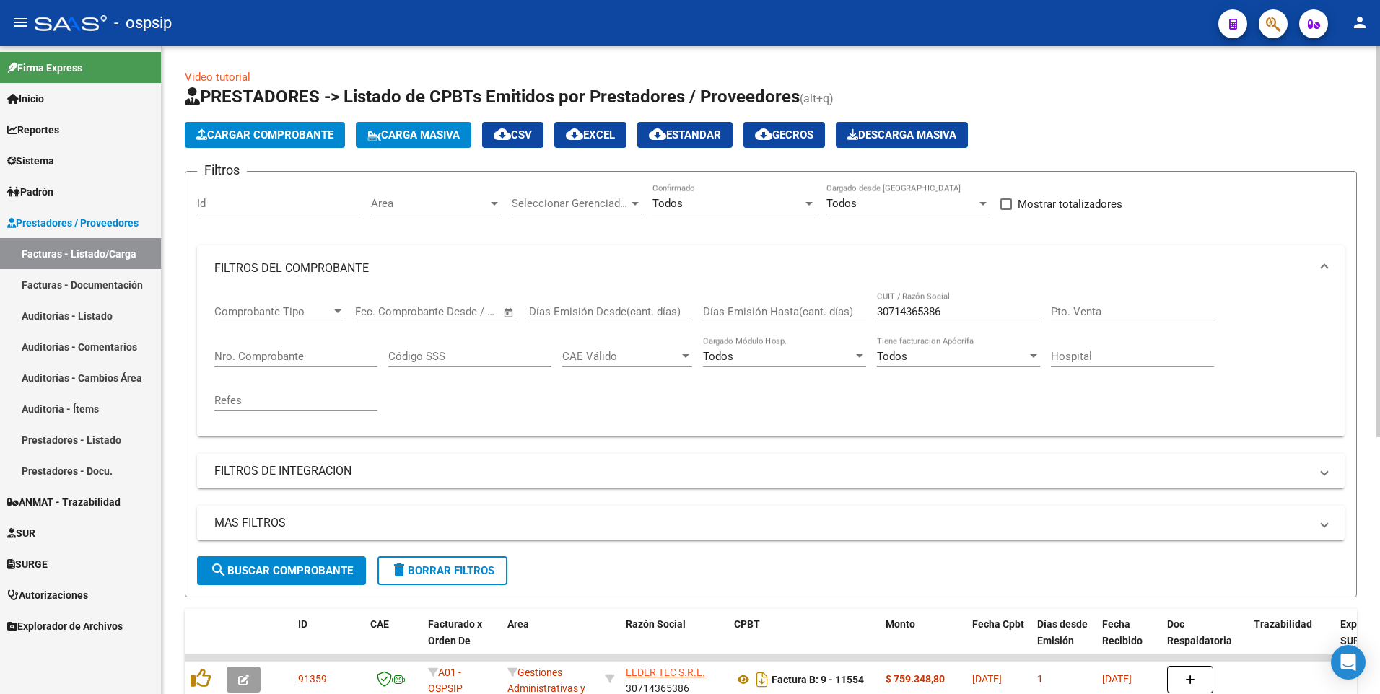
click at [434, 572] on span "delete Borrar Filtros" at bounding box center [442, 570] width 104 height 13
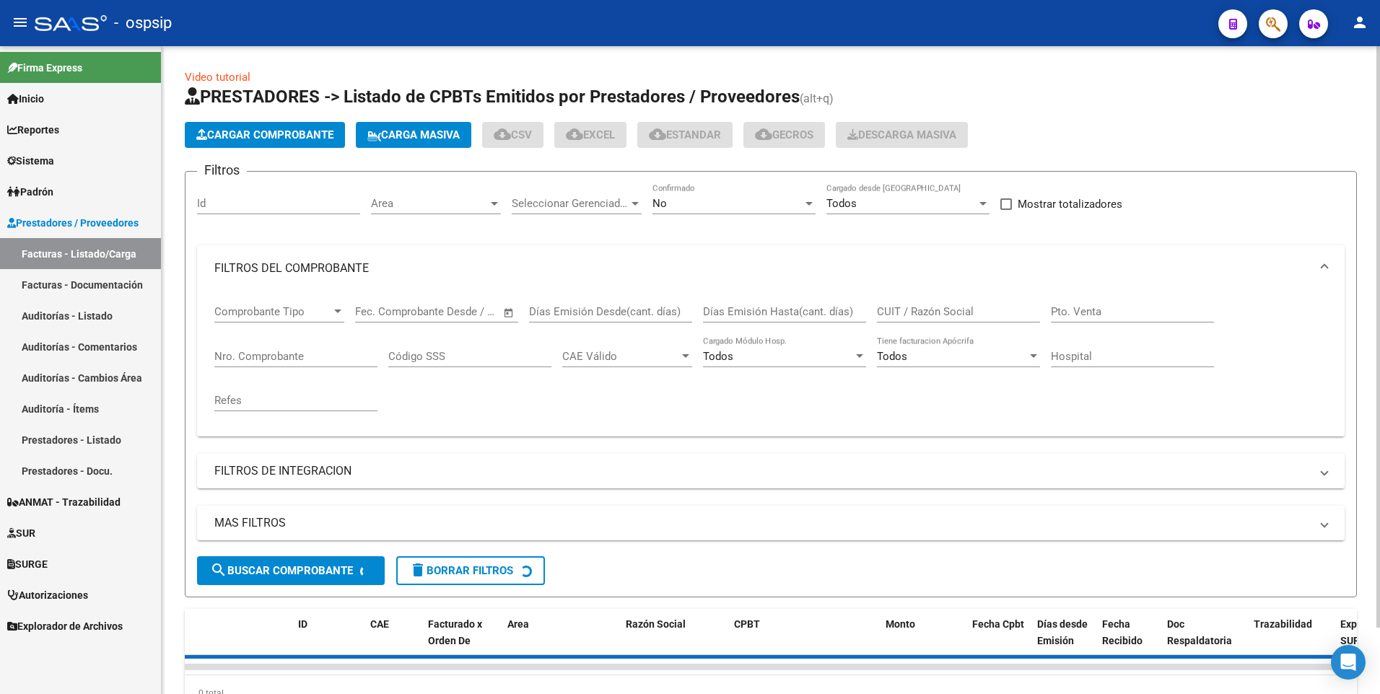
click at [258, 128] on button "Cargar Comprobante" at bounding box center [265, 135] width 160 height 26
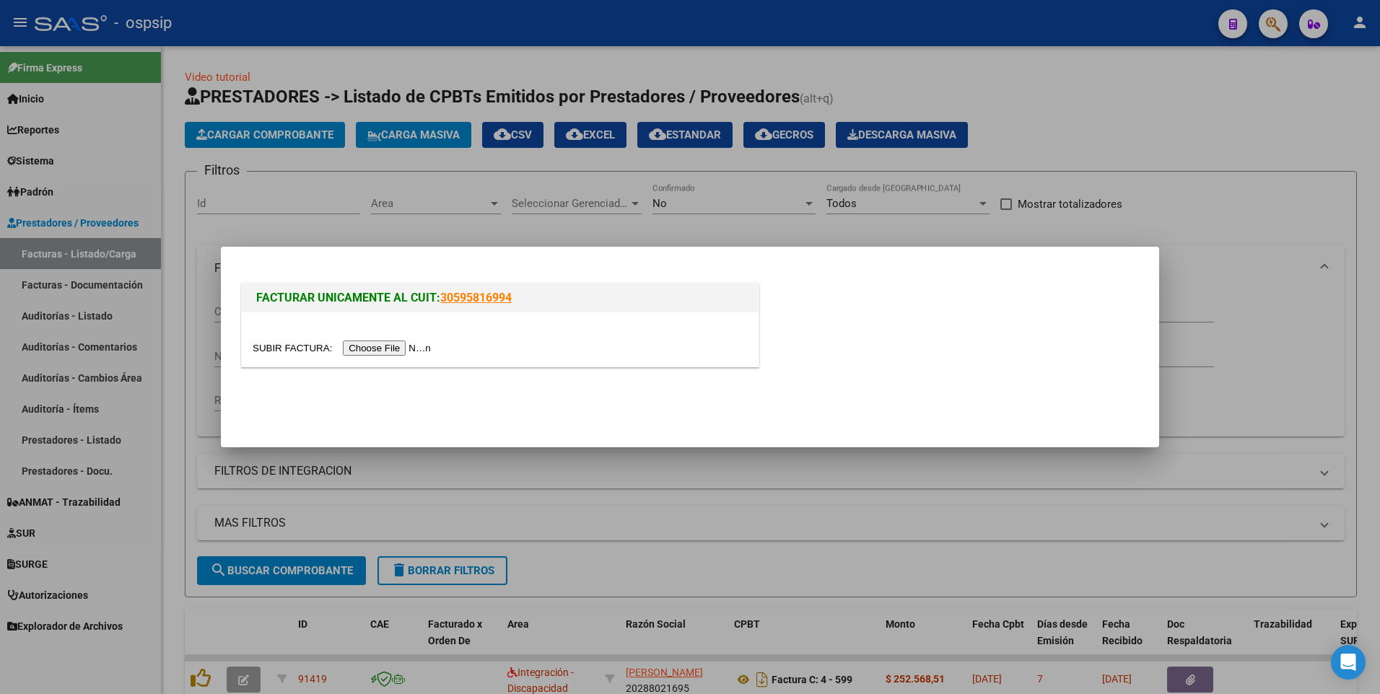
click at [377, 351] on input "file" at bounding box center [344, 348] width 183 height 15
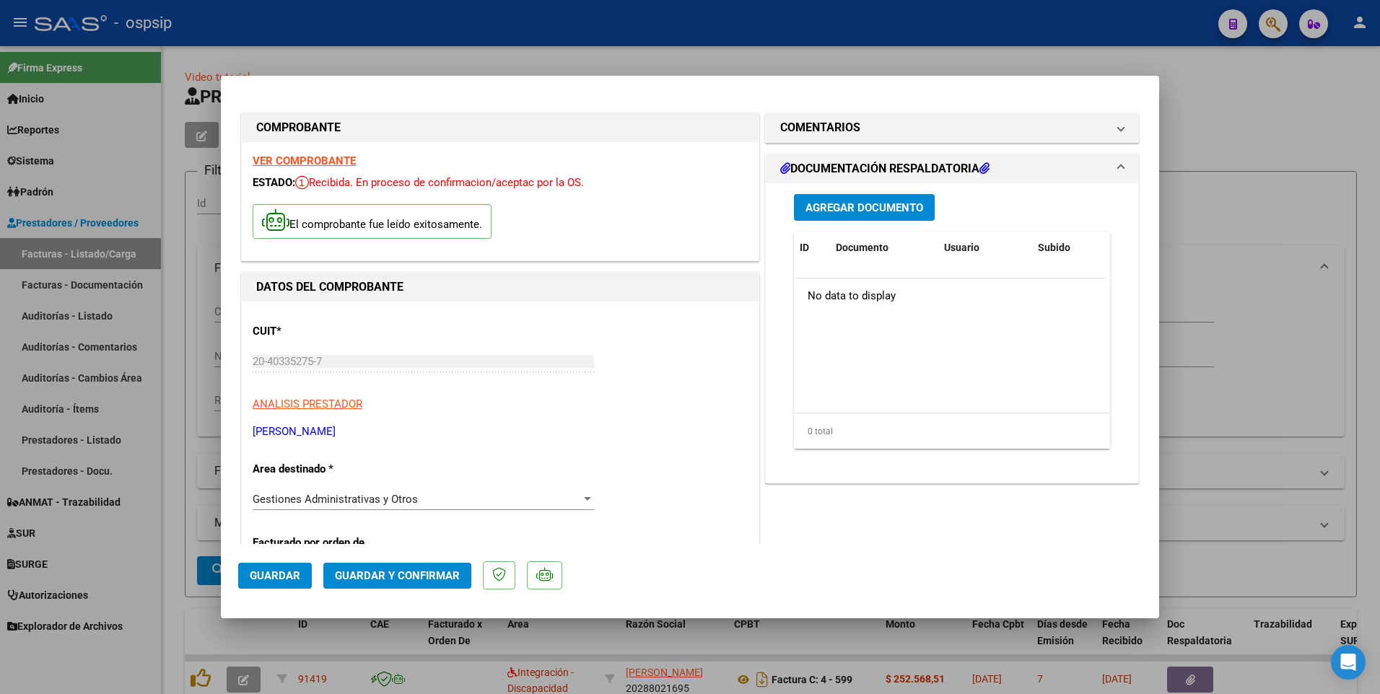
click at [283, 586] on button "Guardar" at bounding box center [275, 576] width 74 height 26
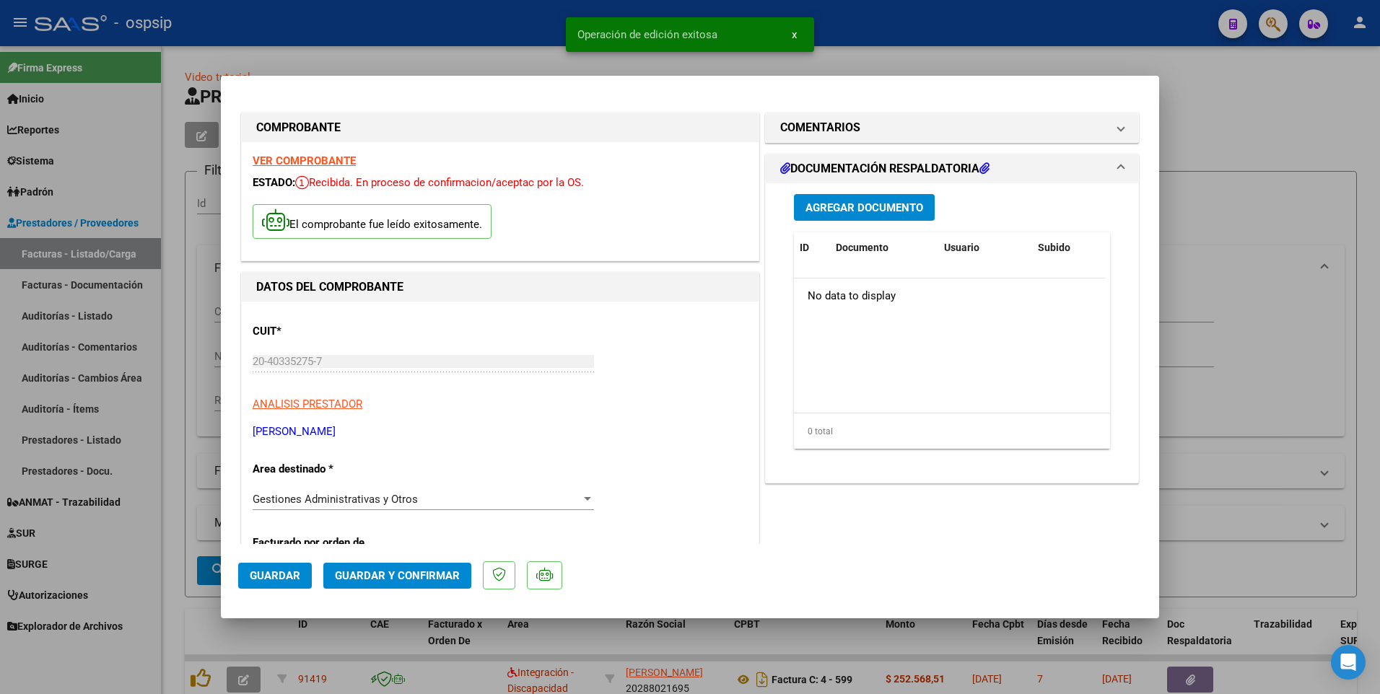
click at [454, 25] on div at bounding box center [690, 347] width 1380 height 694
type input "$ 0,00"
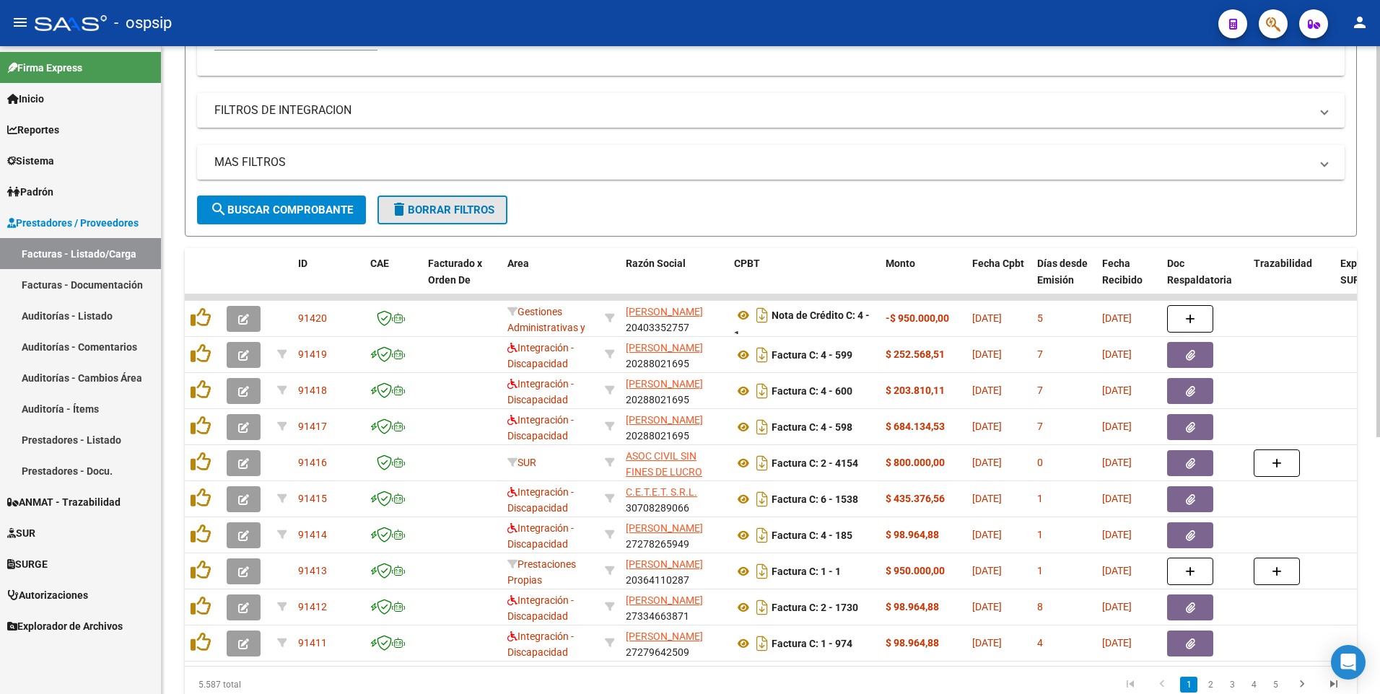
click at [477, 220] on button "delete Borrar Filtros" at bounding box center [442, 210] width 130 height 29
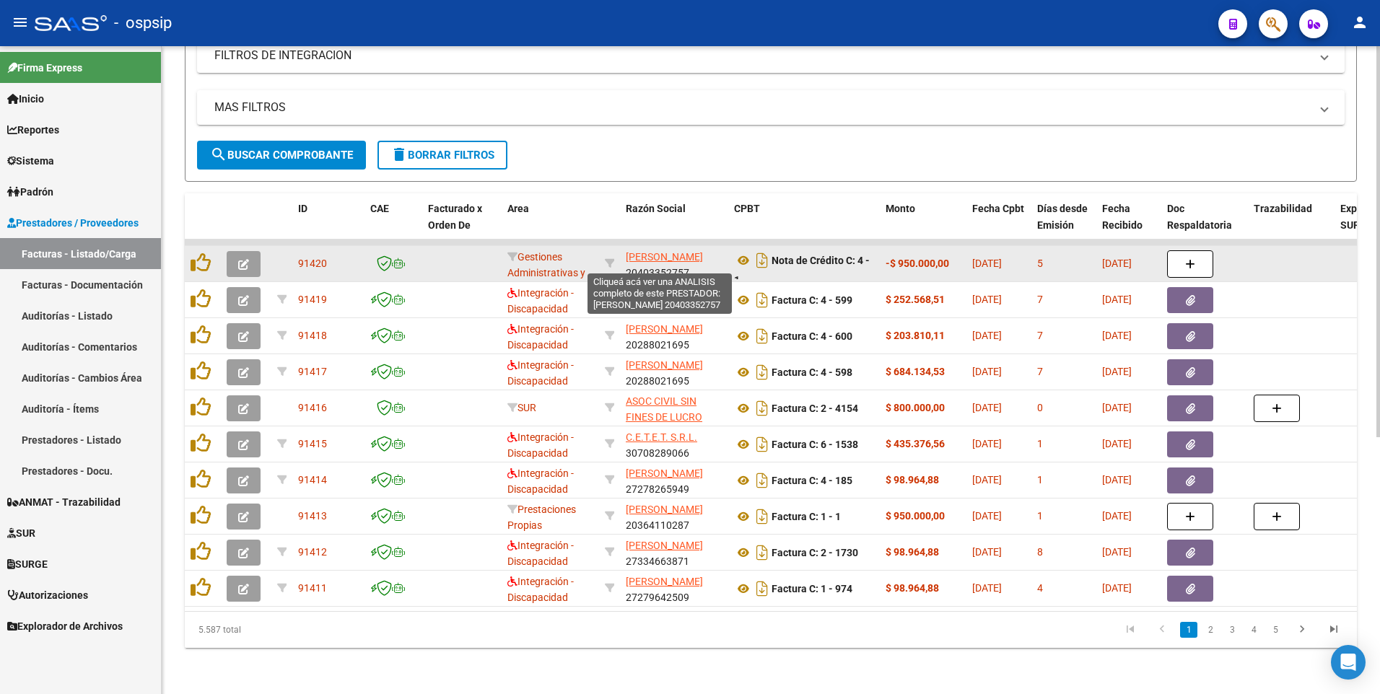
scroll to position [426, 0]
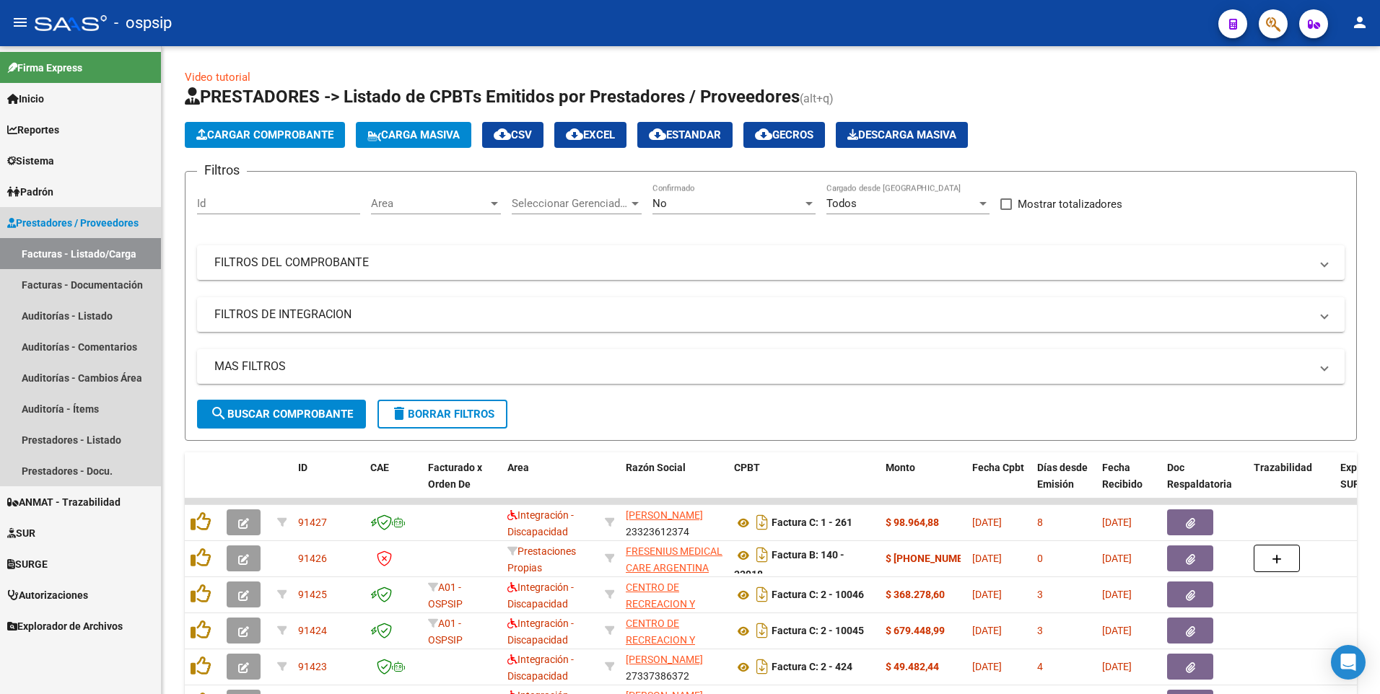
click at [90, 227] on span "Prestadores / Proveedores" at bounding box center [72, 223] width 131 height 16
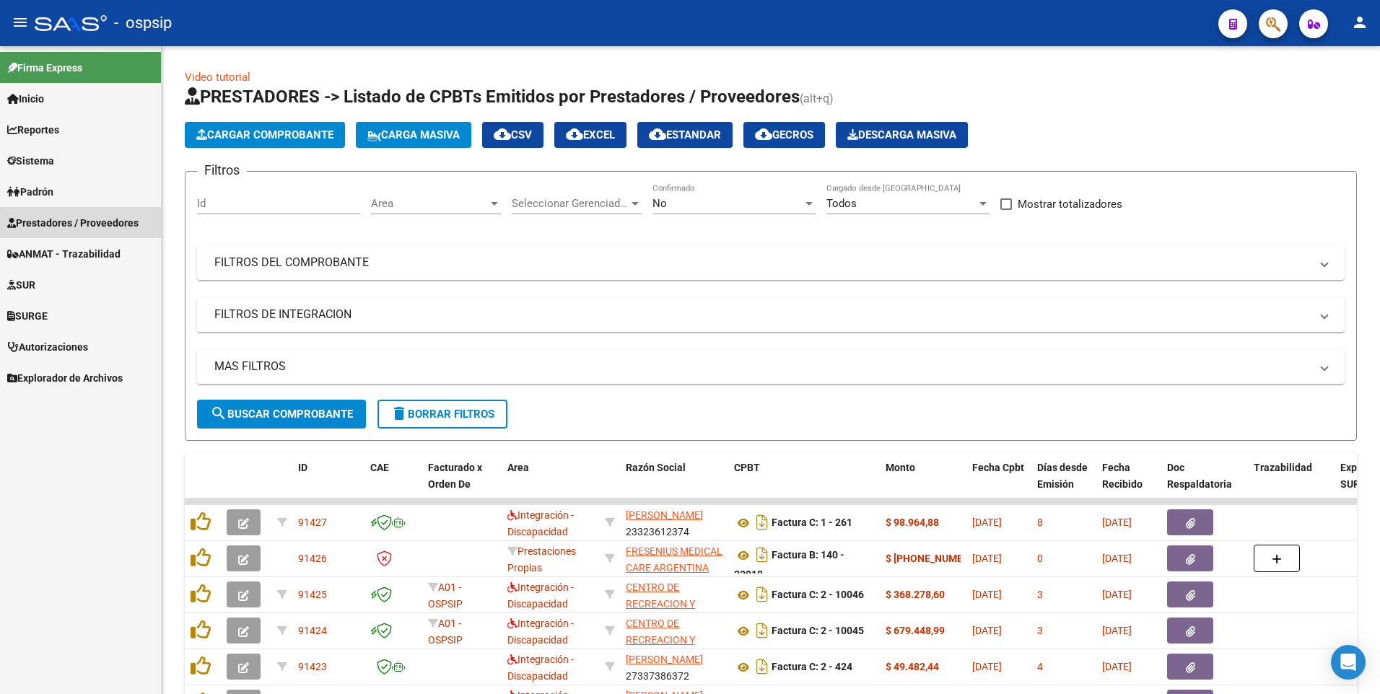
click at [90, 227] on span "Prestadores / Proveedores" at bounding box center [72, 223] width 131 height 16
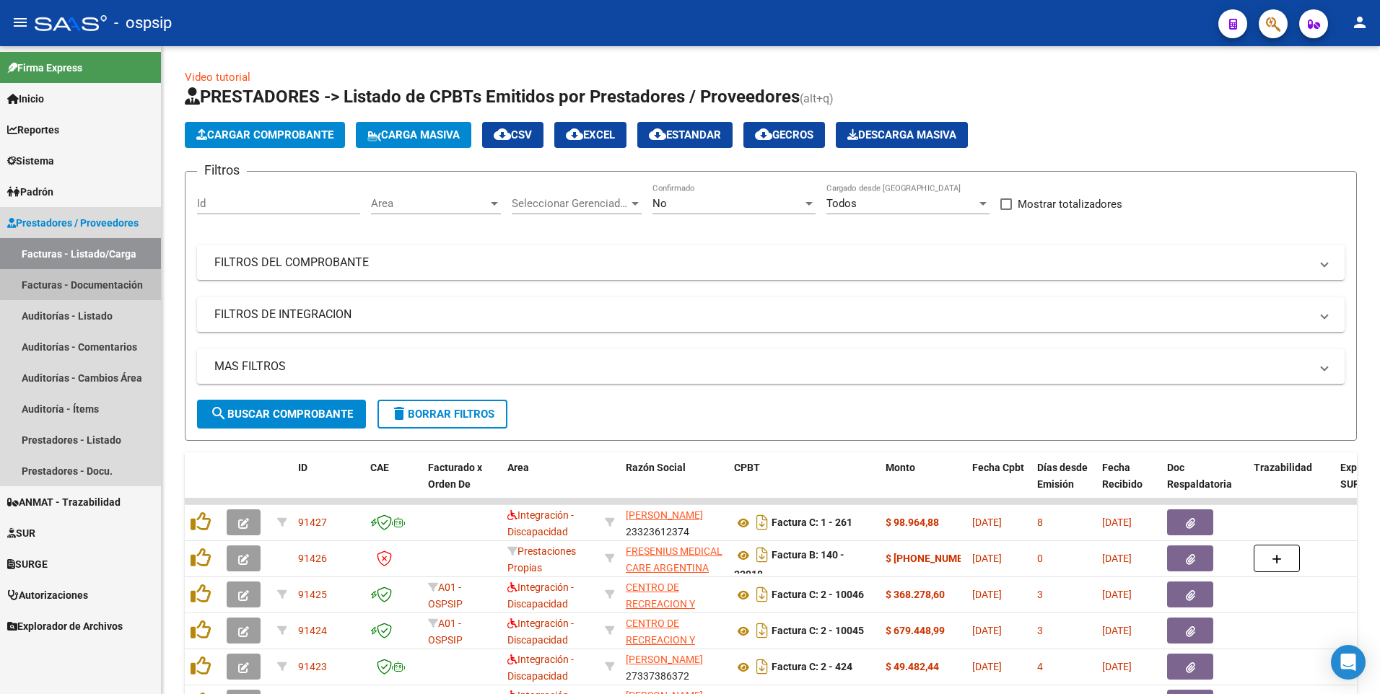
click at [111, 281] on link "Facturas - Documentación" at bounding box center [80, 284] width 161 height 31
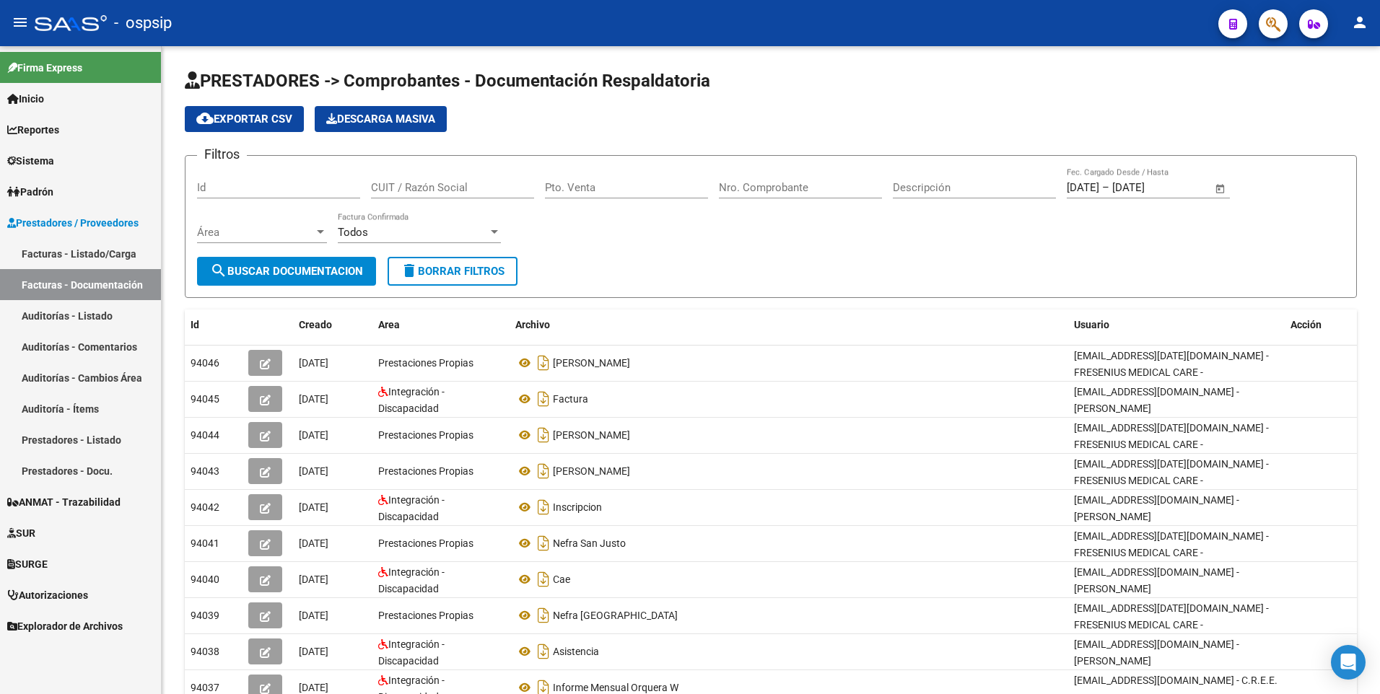
click at [101, 255] on link "Facturas - Listado/Carga" at bounding box center [80, 253] width 161 height 31
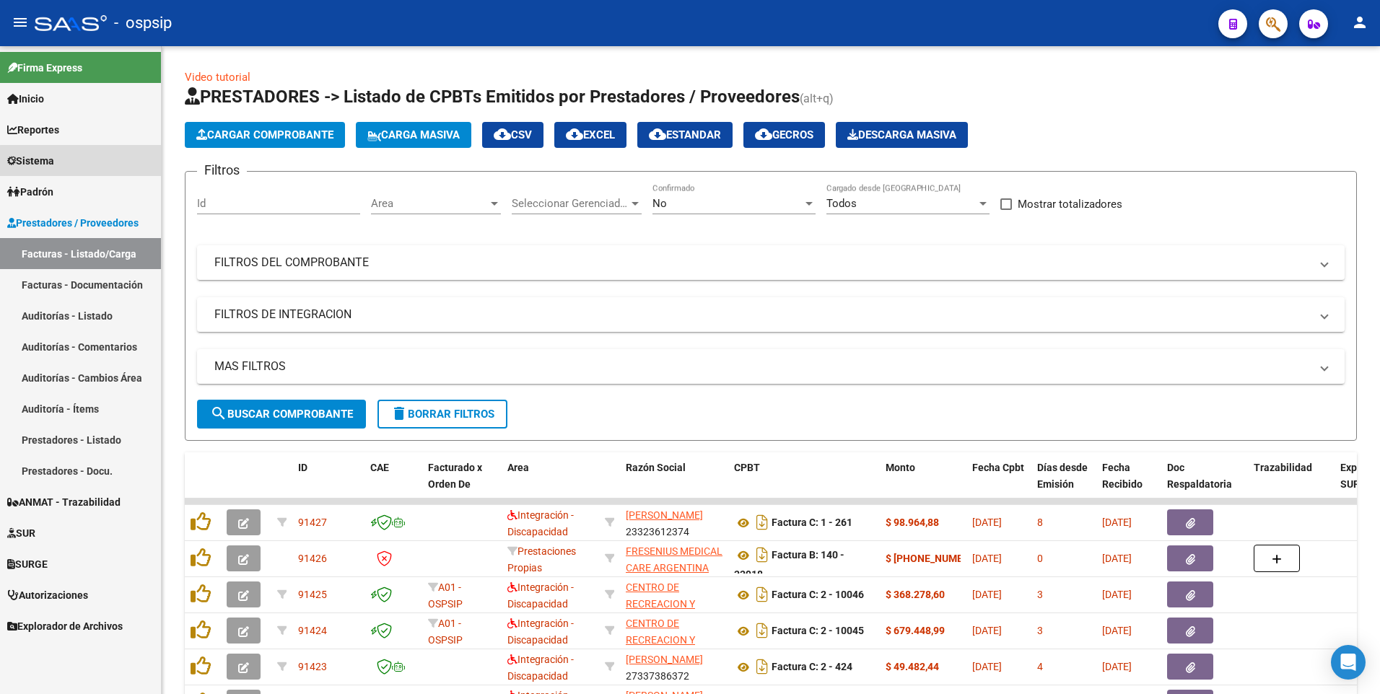
click at [100, 162] on link "Sistema" at bounding box center [80, 160] width 161 height 31
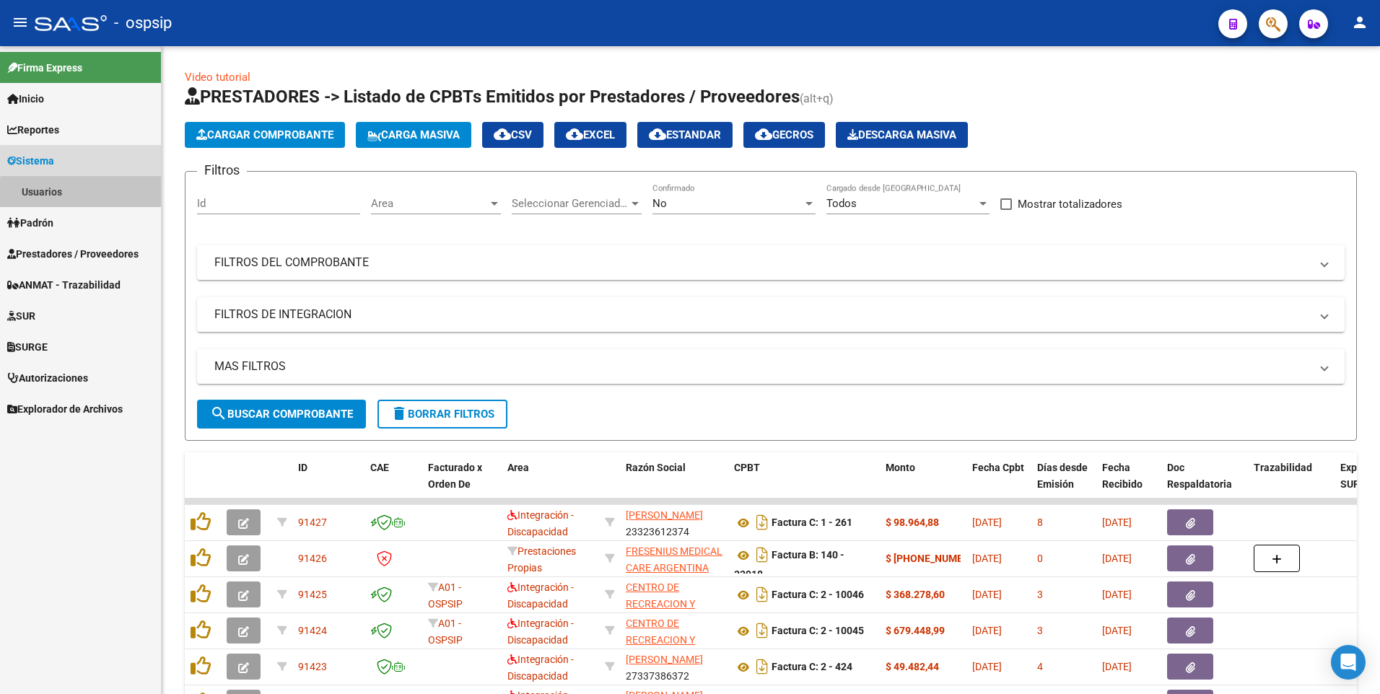
click at [105, 196] on link "Usuarios" at bounding box center [80, 191] width 161 height 31
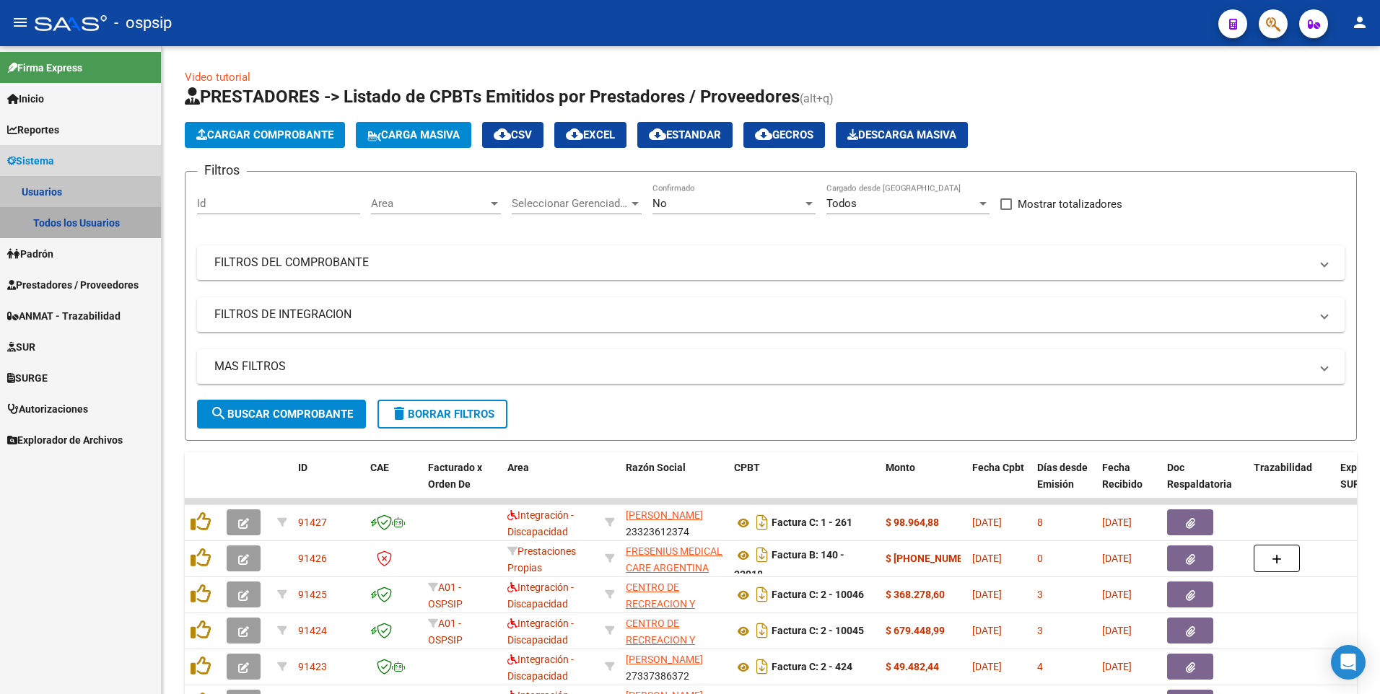
click at [82, 216] on link "Todos los Usuarios" at bounding box center [80, 222] width 161 height 31
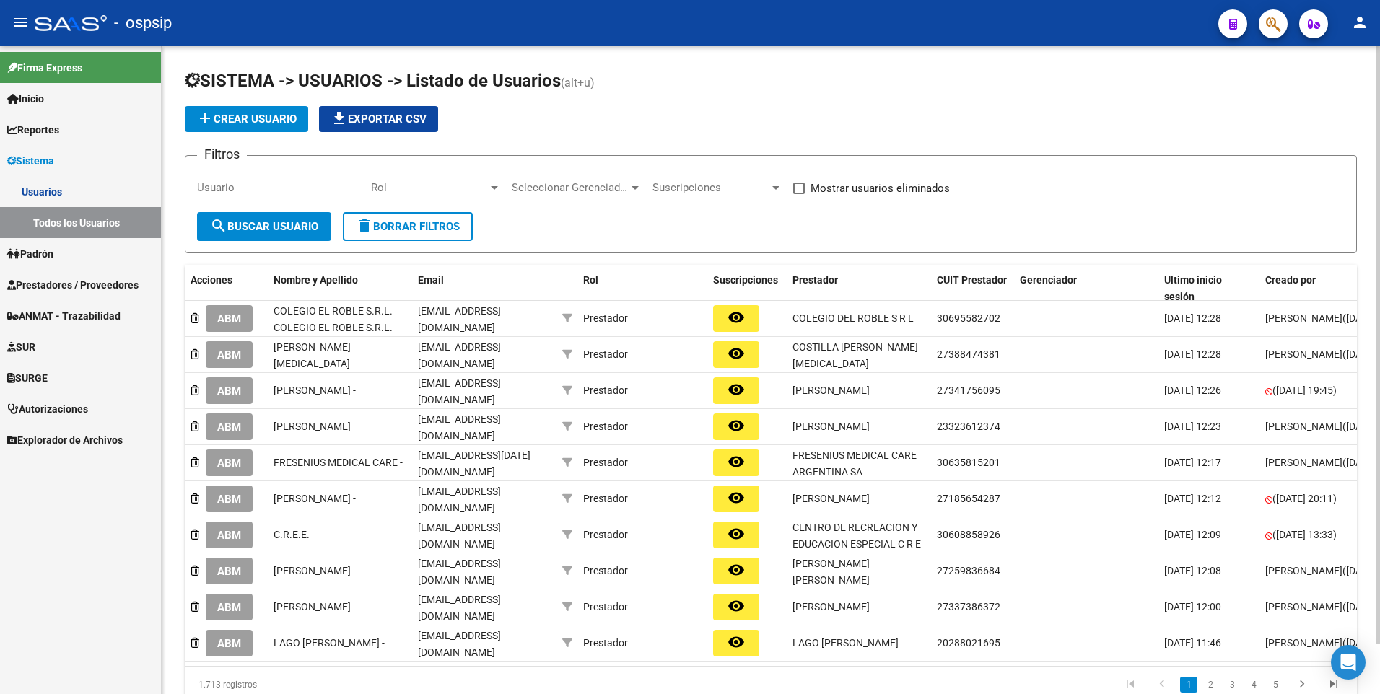
click at [253, 106] on button "add Crear Usuario" at bounding box center [246, 119] width 123 height 26
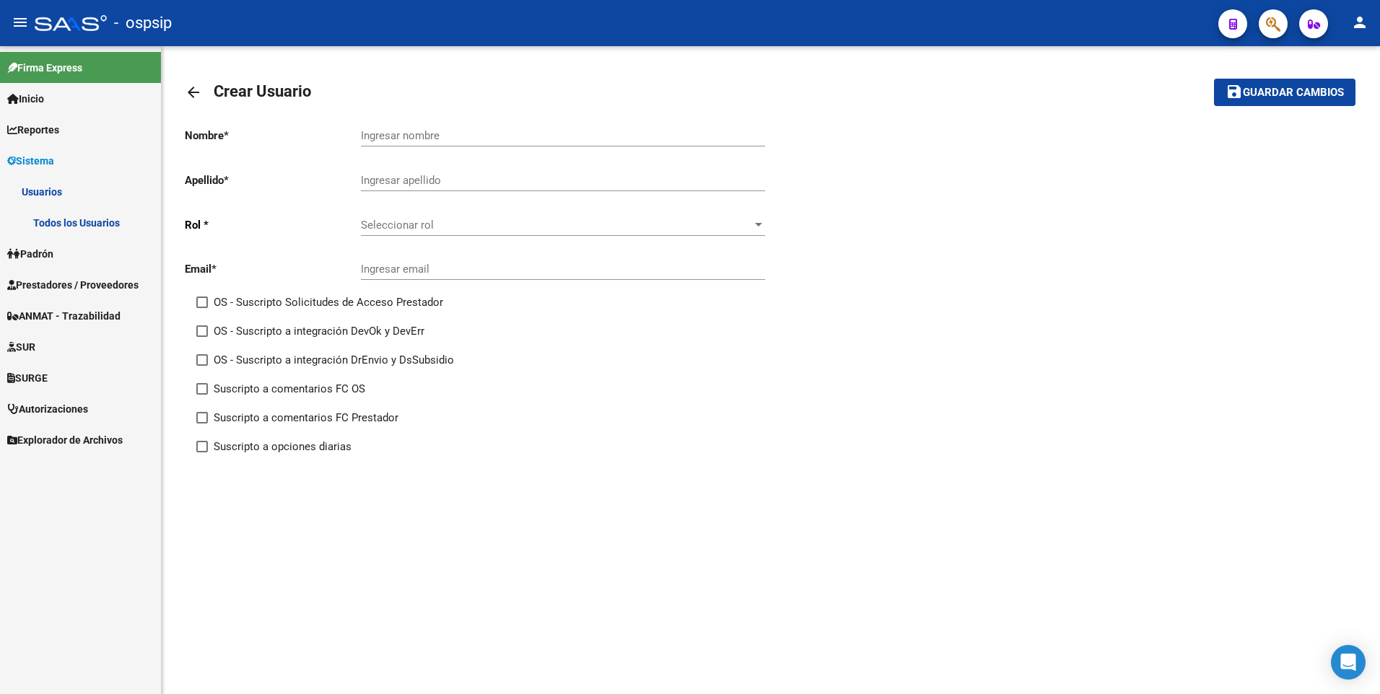
click at [449, 136] on input "Ingresar nombre" at bounding box center [563, 135] width 404 height 13
type input "d"
type input "LA CASA DEL MEDICO MUTUAL"
click at [424, 172] on div "Ingresar apellido" at bounding box center [563, 175] width 404 height 31
type input "."
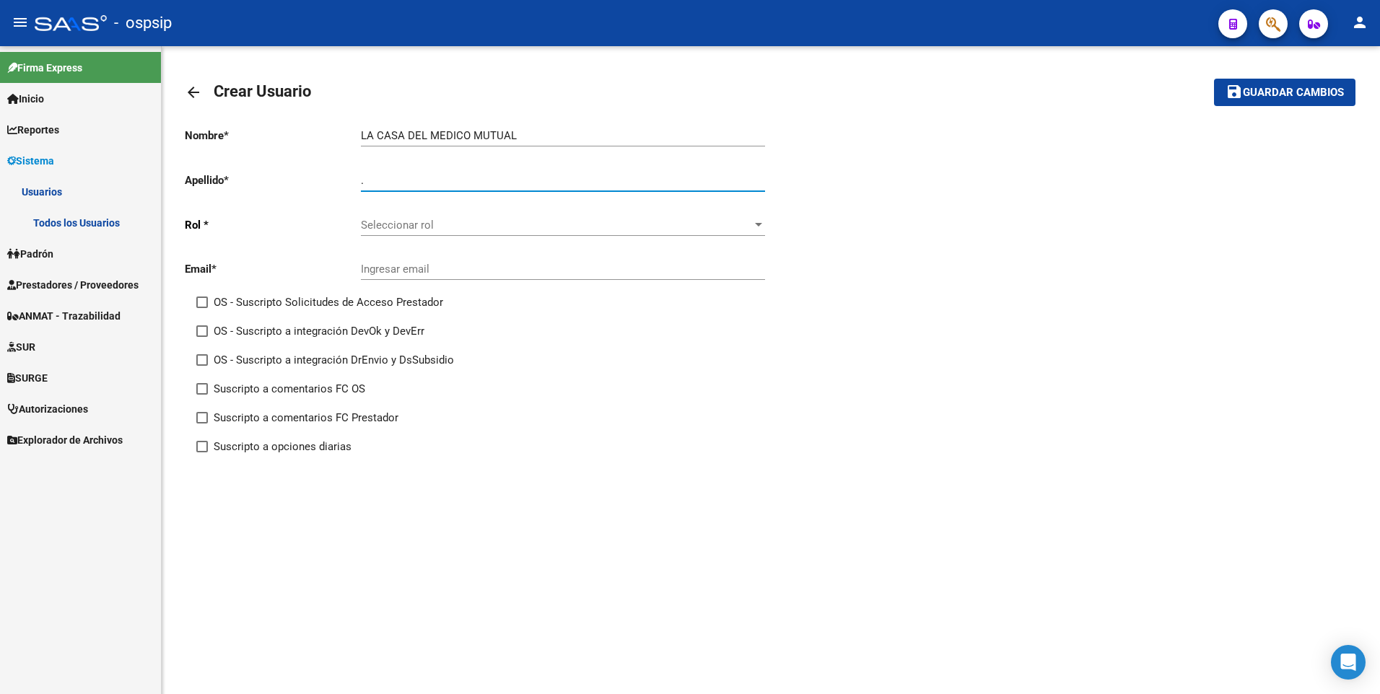
click at [367, 222] on span "Seleccionar rol" at bounding box center [556, 225] width 391 height 13
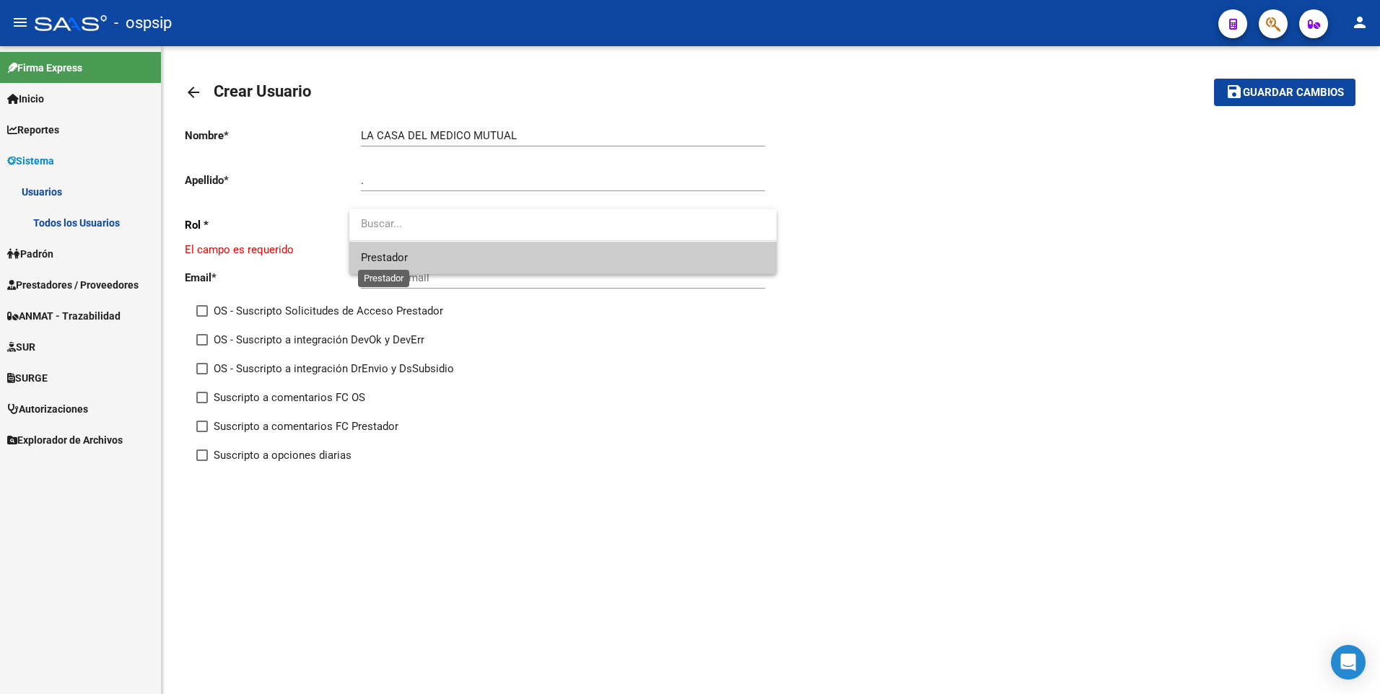
click at [369, 260] on span "Prestador" at bounding box center [384, 257] width 47 height 13
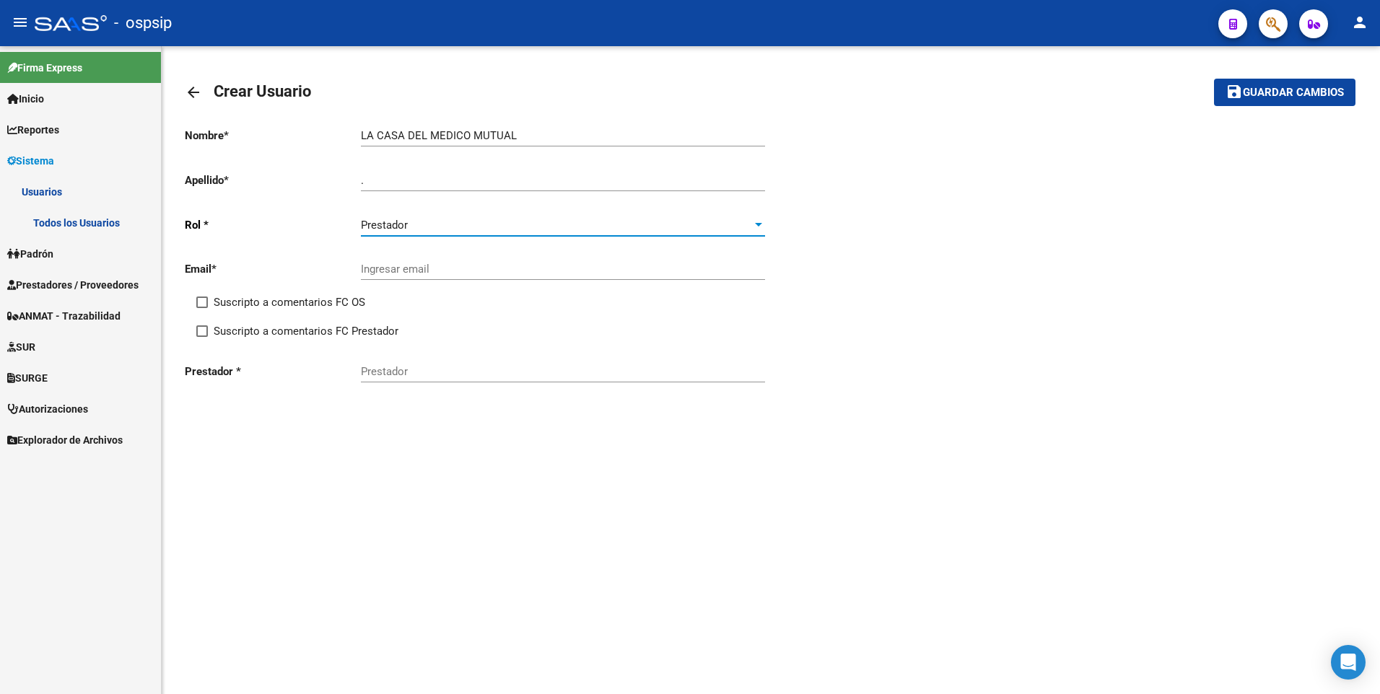
click at [396, 268] on input "Ingresar email" at bounding box center [563, 269] width 404 height 13
paste input "mgimenez@hospitalitalianorosario.com.ar"
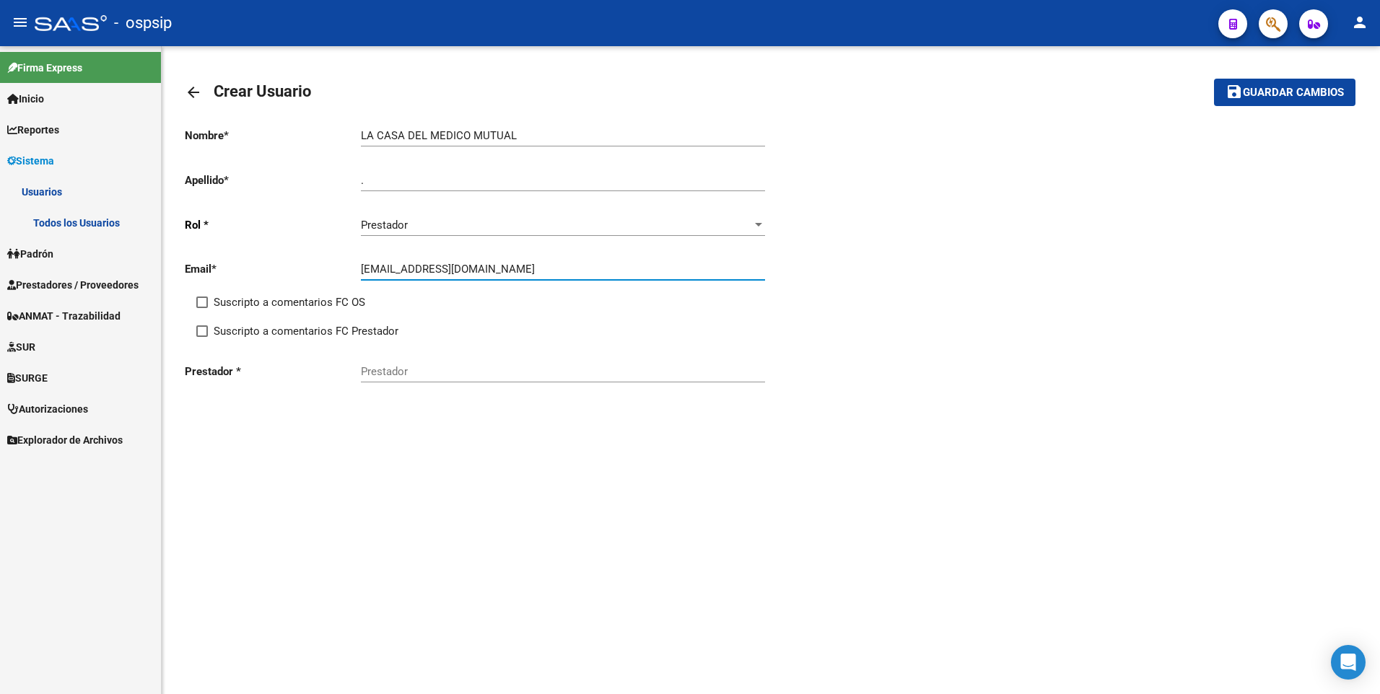
type input "mgimenez@hospitalitalianorosario.com.ar"
click at [413, 370] on input "Prestador" at bounding box center [563, 371] width 404 height 13
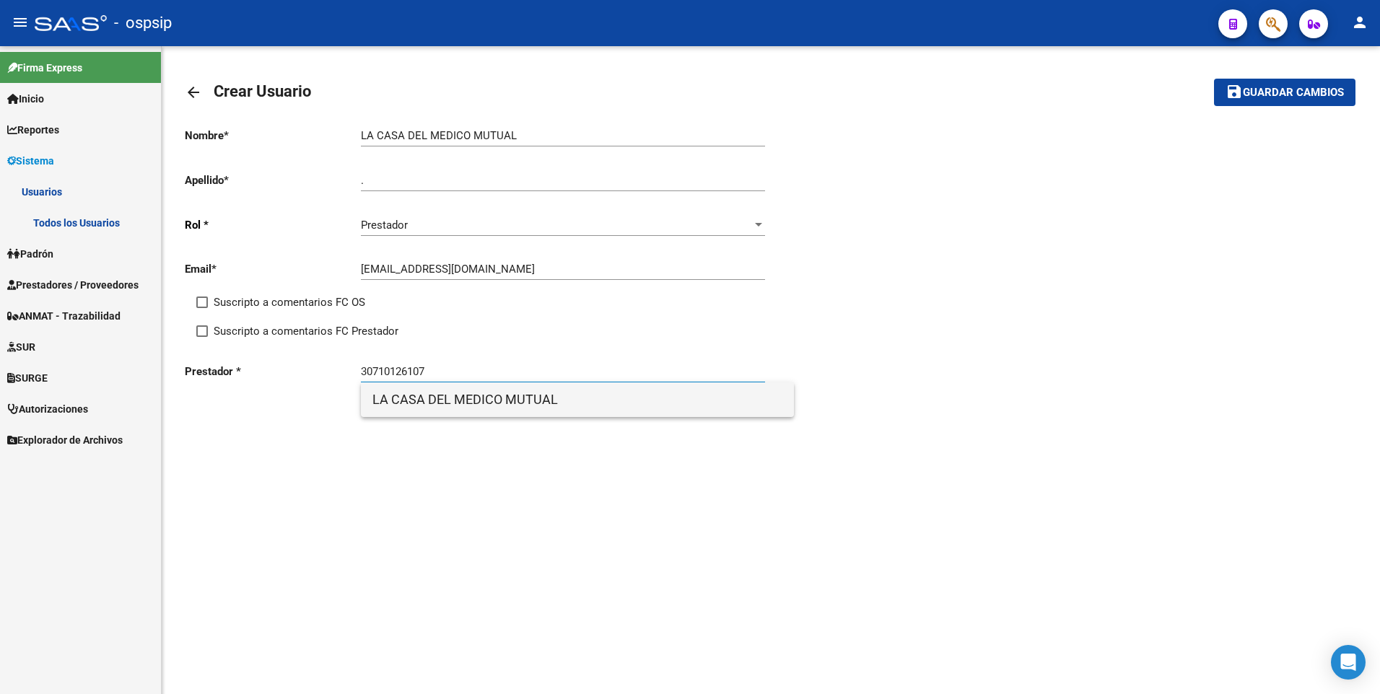
click at [444, 399] on span "LA CASA DEL MEDICO MUTUAL" at bounding box center [577, 399] width 410 height 35
type input "LA CASA DEL MEDICO MUTUAL"
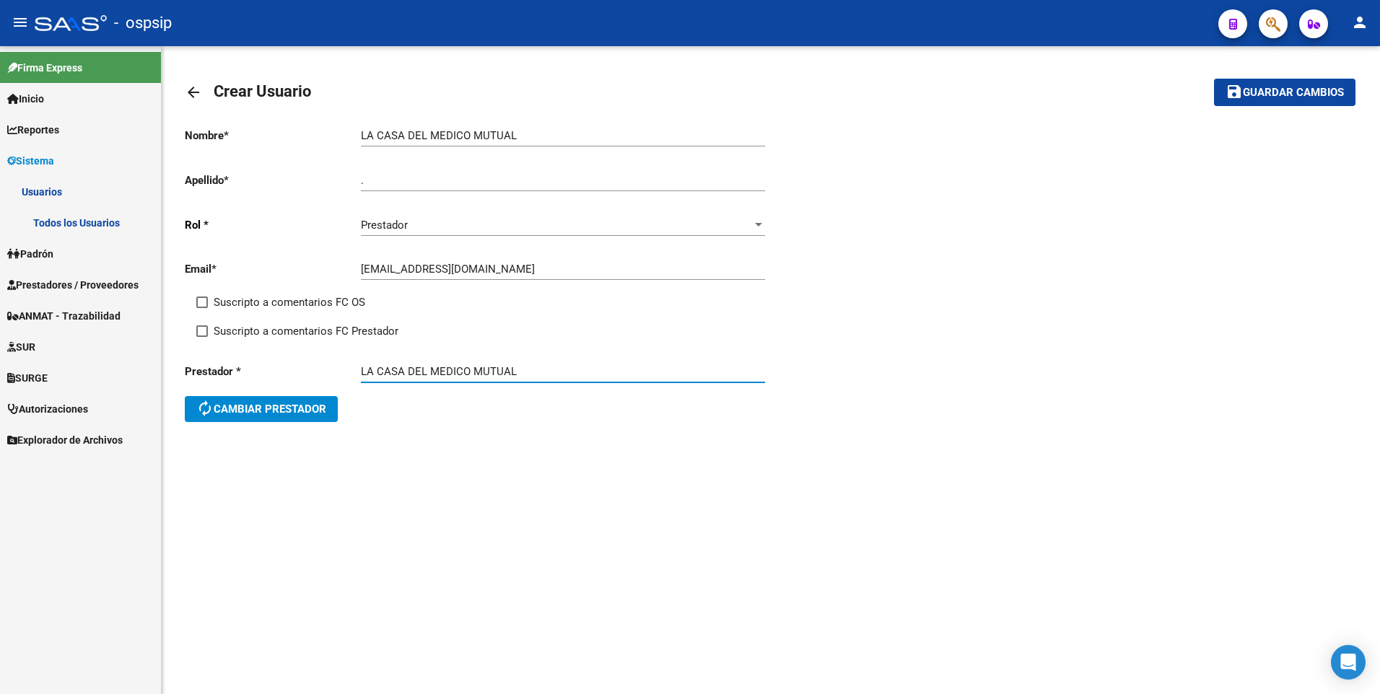
click at [1271, 90] on span "Guardar cambios" at bounding box center [1292, 93] width 101 height 13
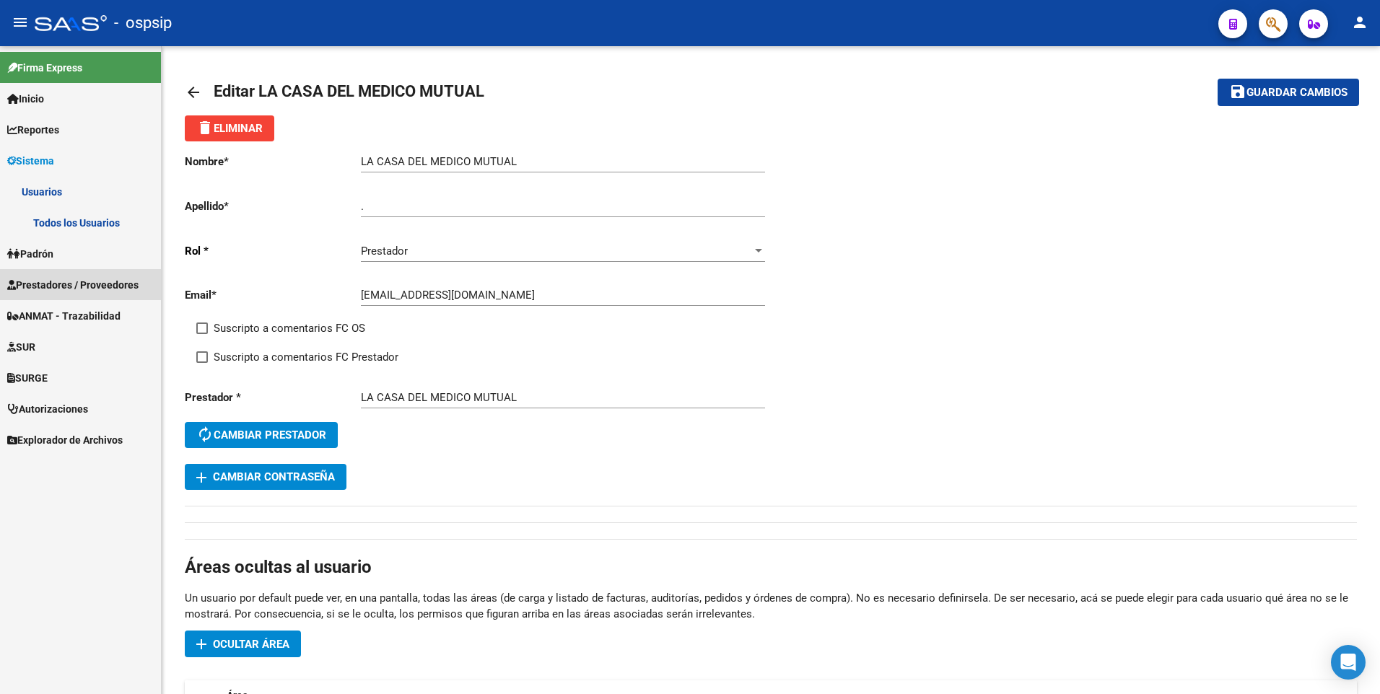
click at [95, 281] on span "Prestadores / Proveedores" at bounding box center [72, 285] width 131 height 16
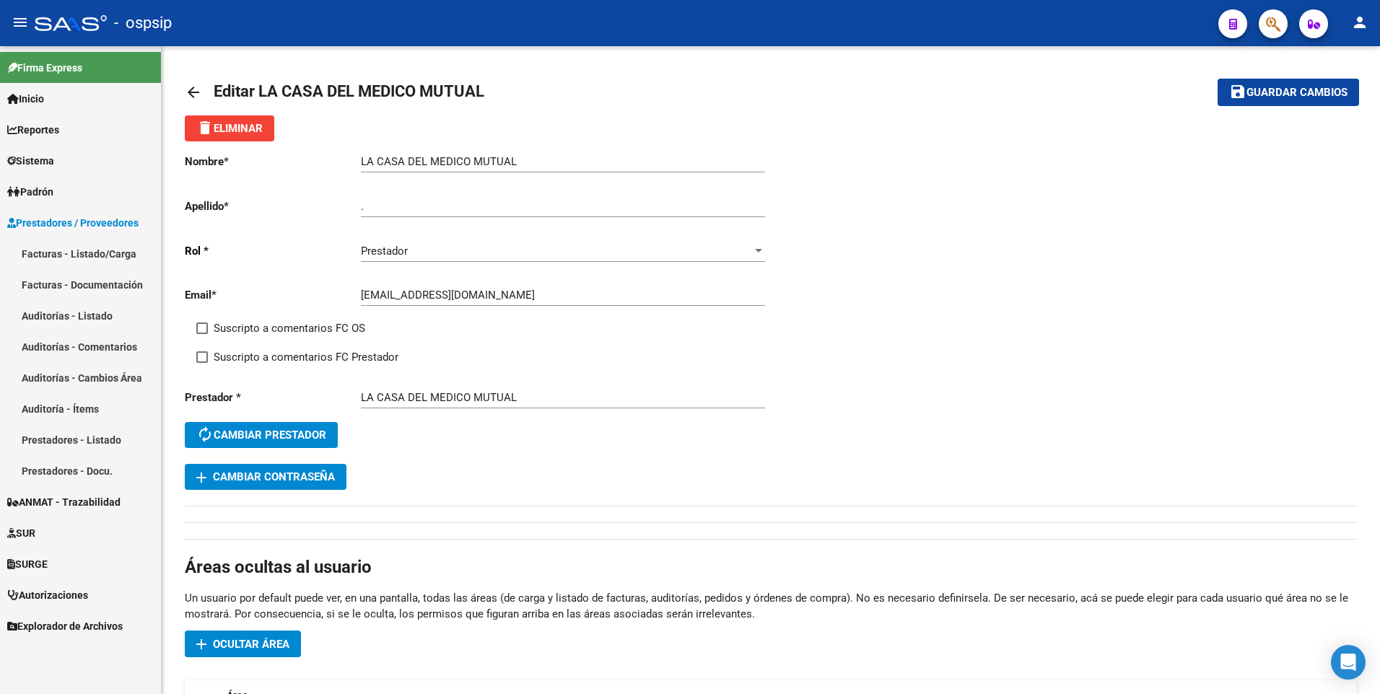
click at [80, 253] on link "Facturas - Listado/Carga" at bounding box center [80, 253] width 161 height 31
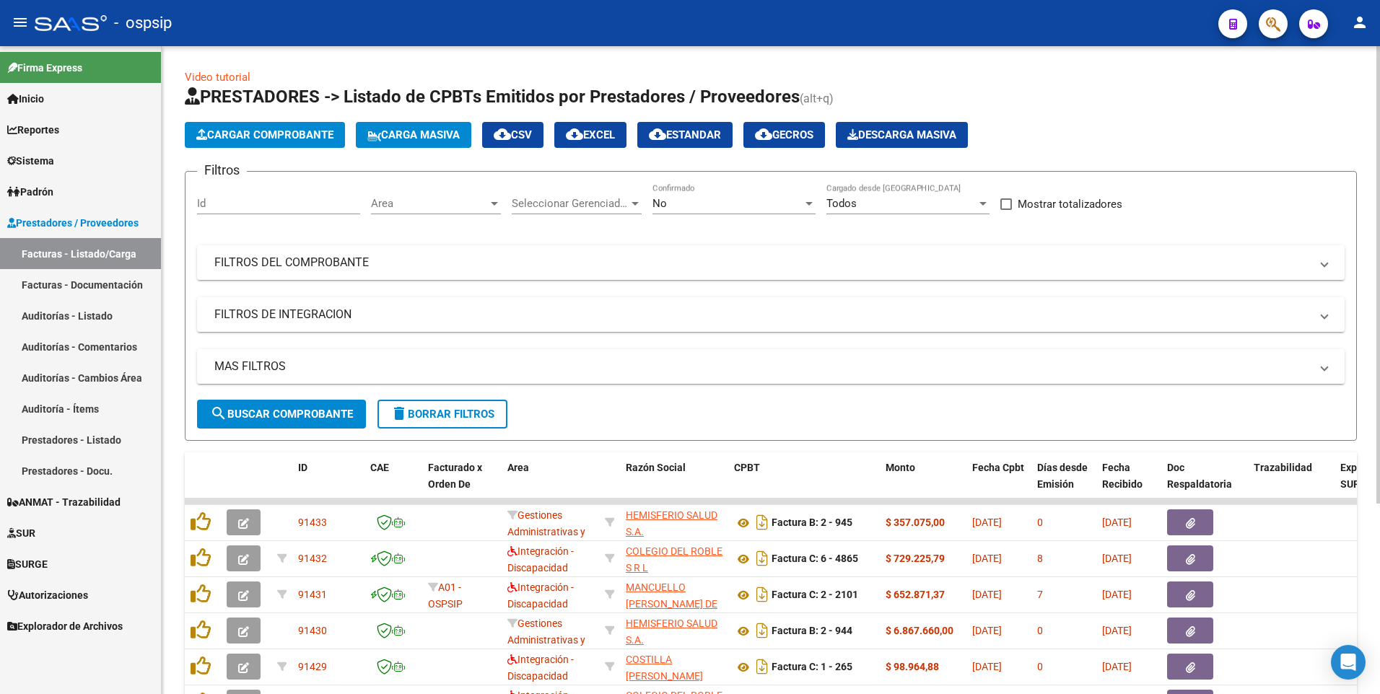
click at [289, 146] on button "Cargar Comprobante" at bounding box center [265, 135] width 160 height 26
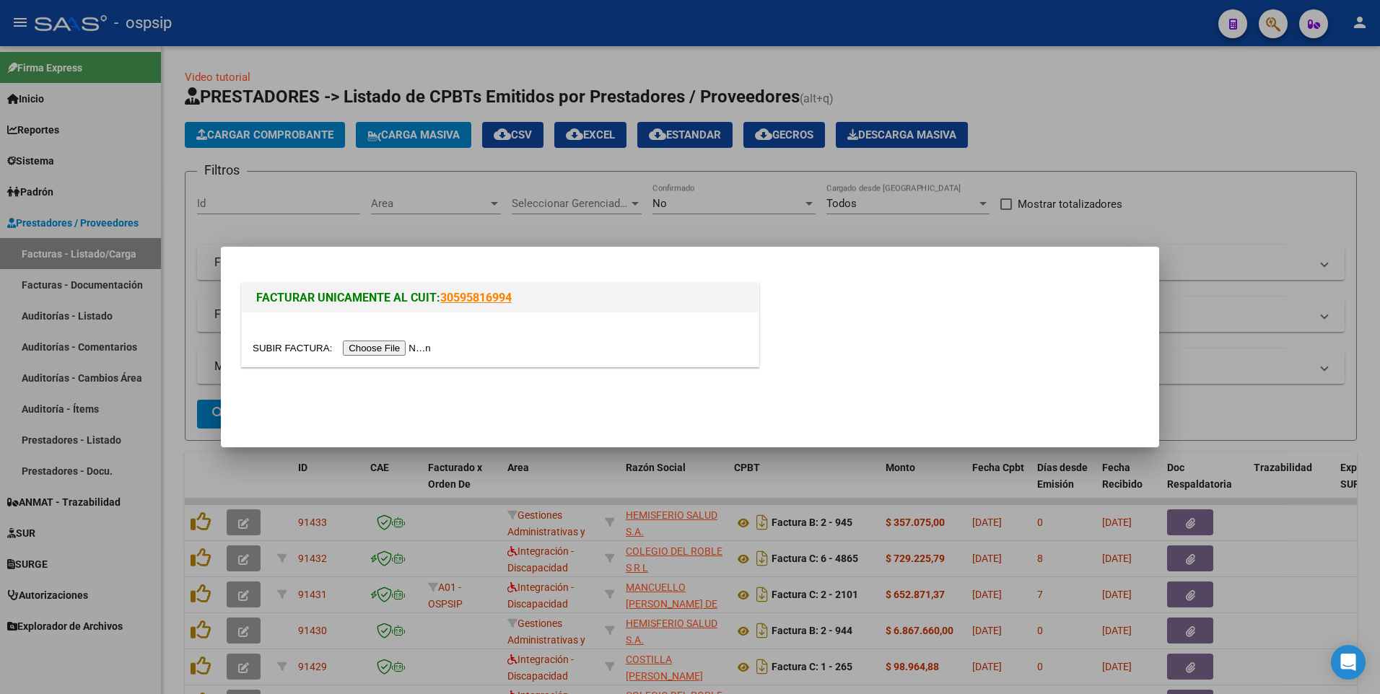
click at [400, 355] on input "file" at bounding box center [344, 348] width 183 height 15
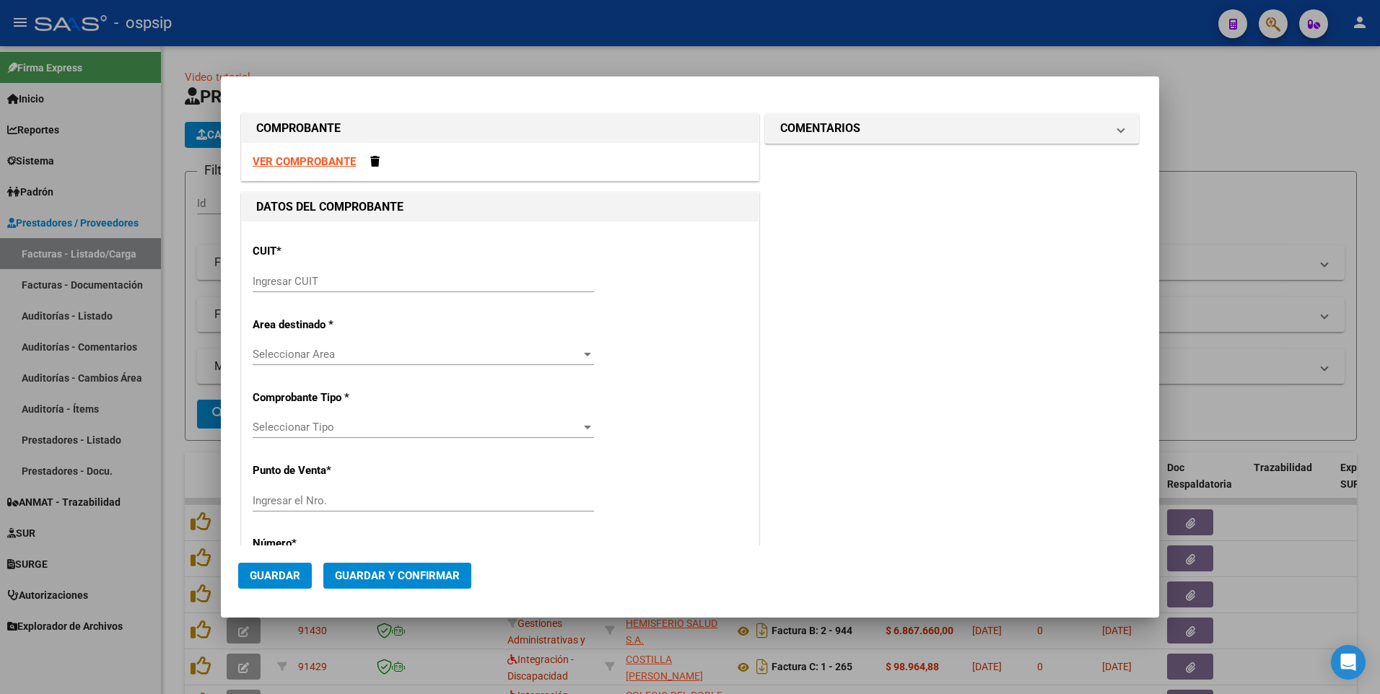
click at [307, 157] on strong "VER COMPROBANTE" at bounding box center [304, 161] width 103 height 13
click at [524, 282] on input "Ingresar CUIT" at bounding box center [423, 281] width 341 height 13
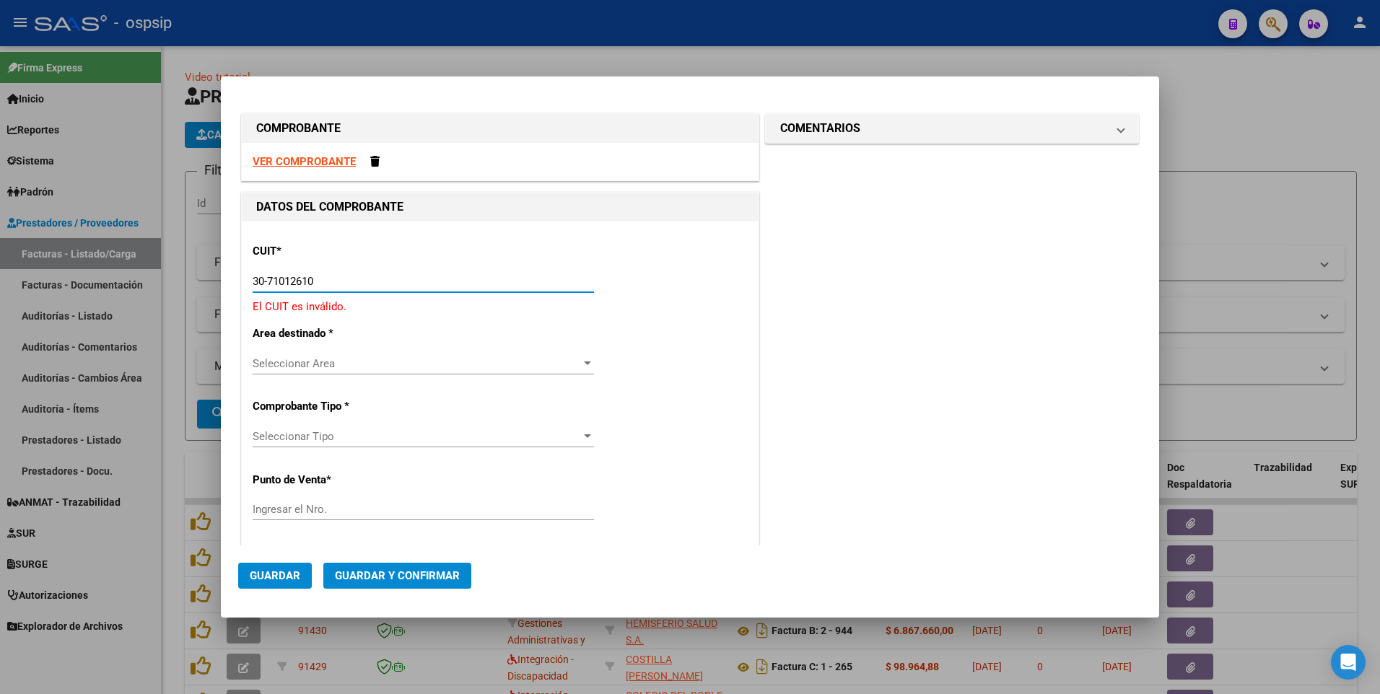
type input "30-71012610-7"
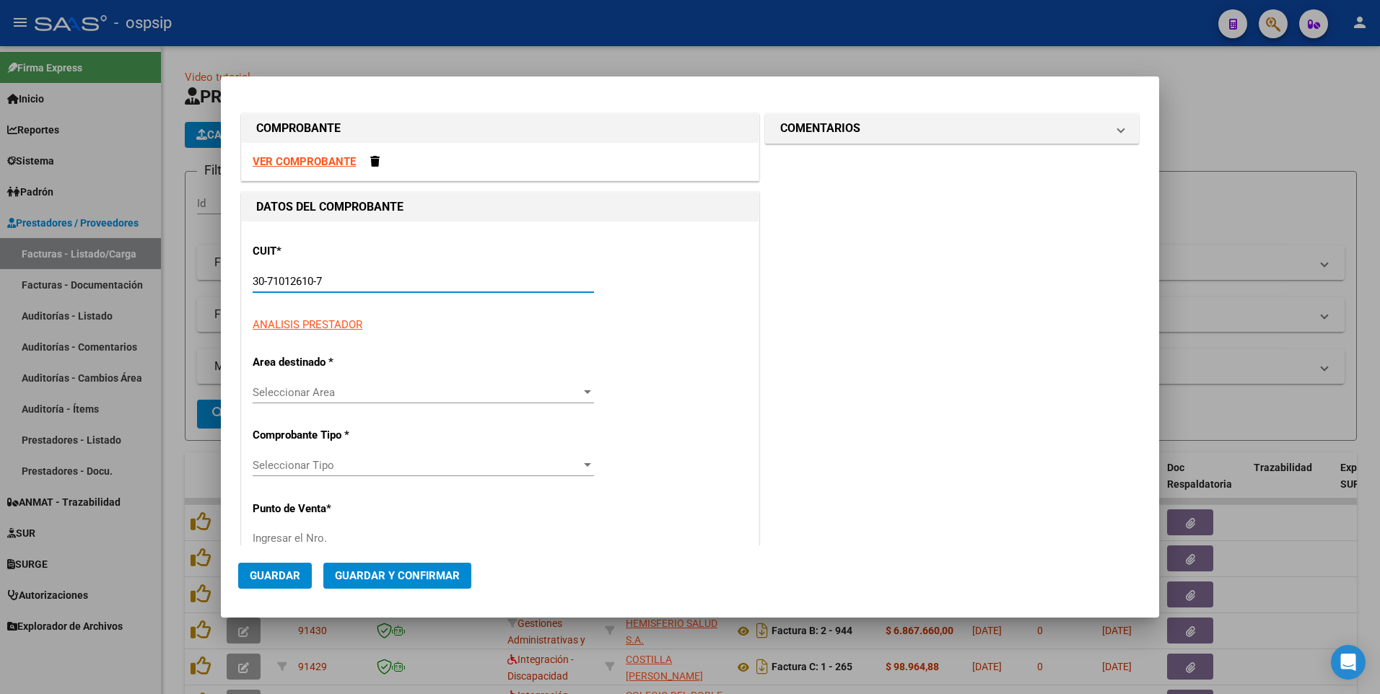
type input "35"
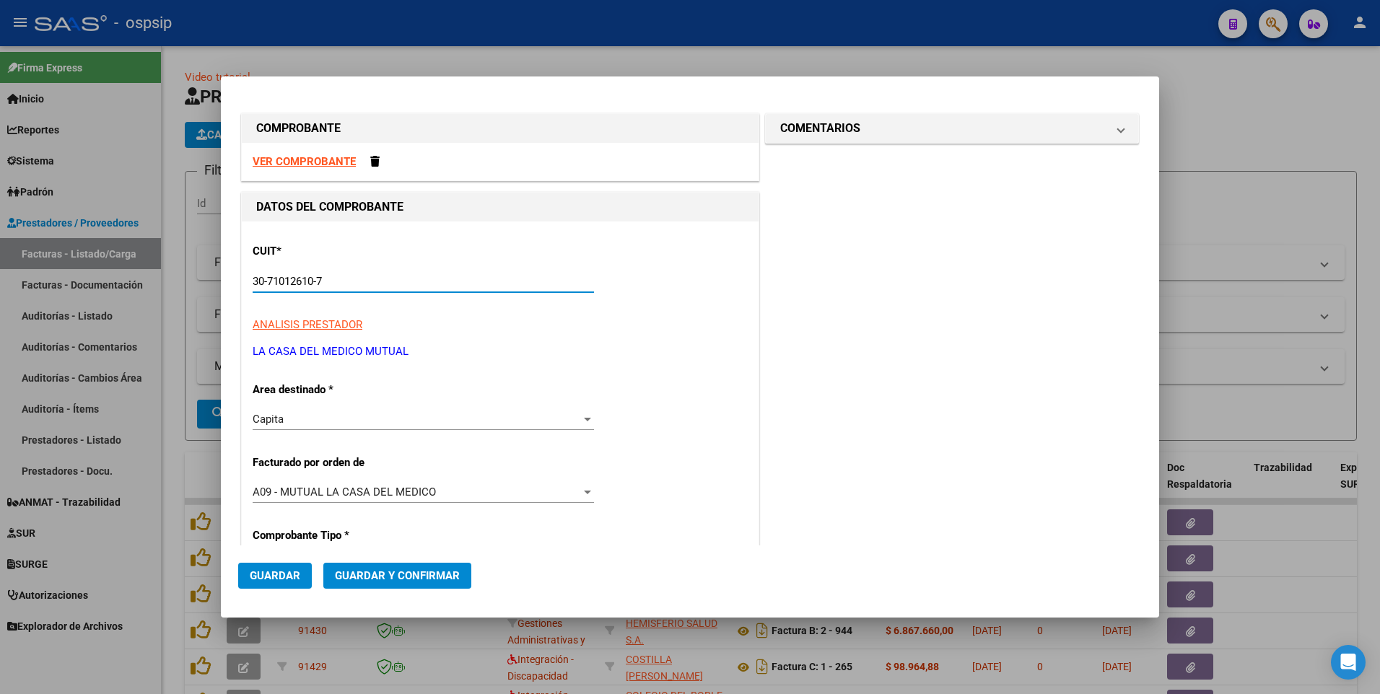
type input "30-71012610-7"
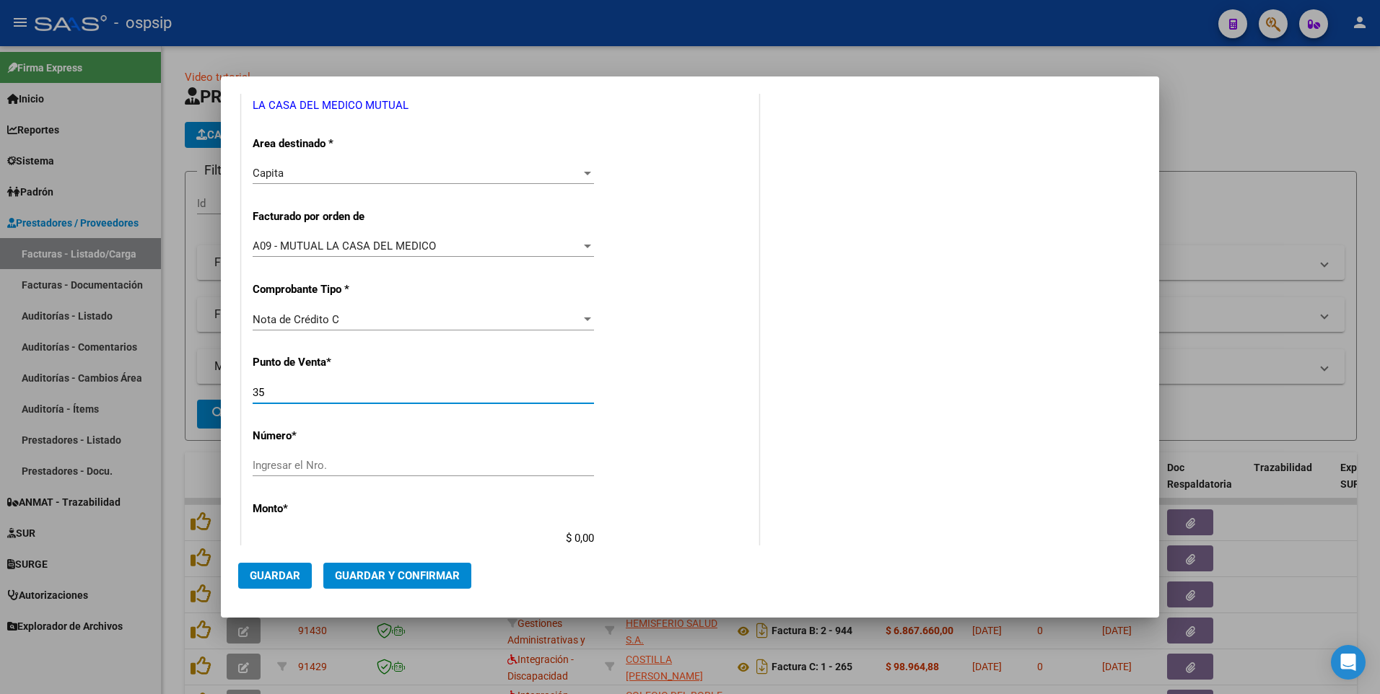
click at [442, 315] on div "Nota de Crédito C" at bounding box center [417, 319] width 328 height 13
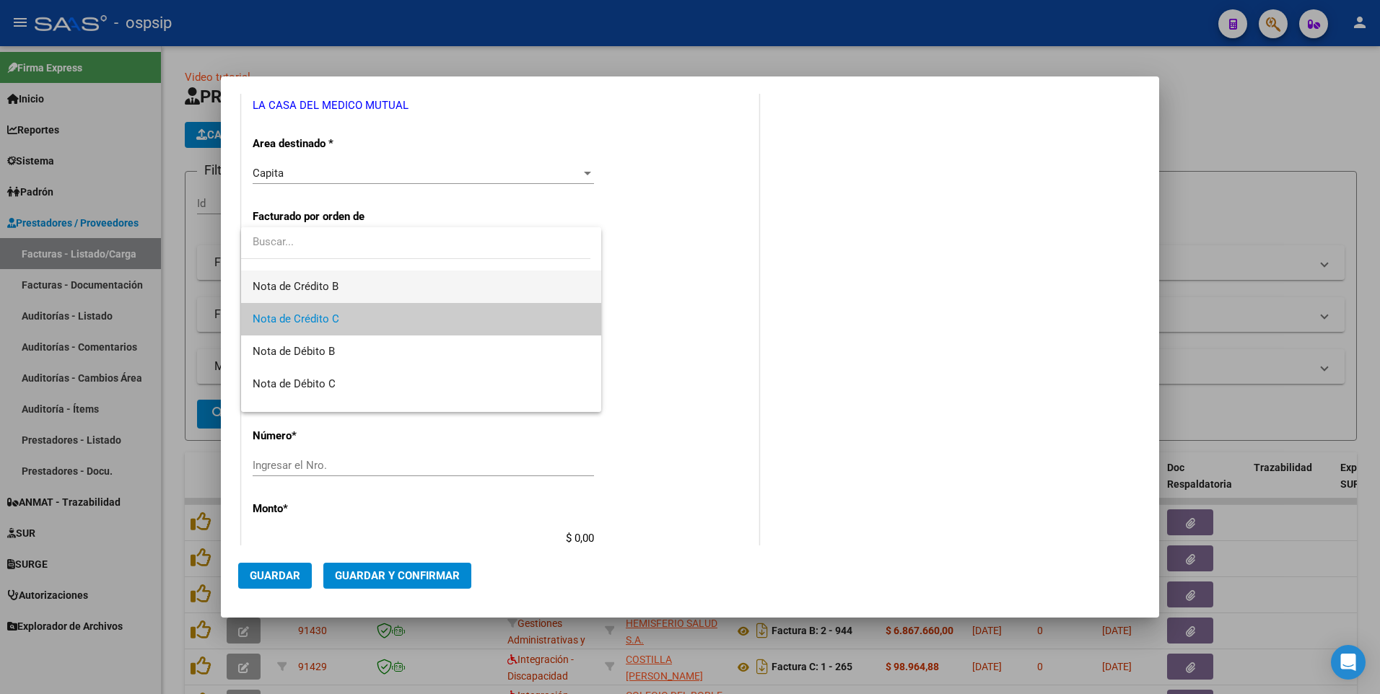
scroll to position [0, 0]
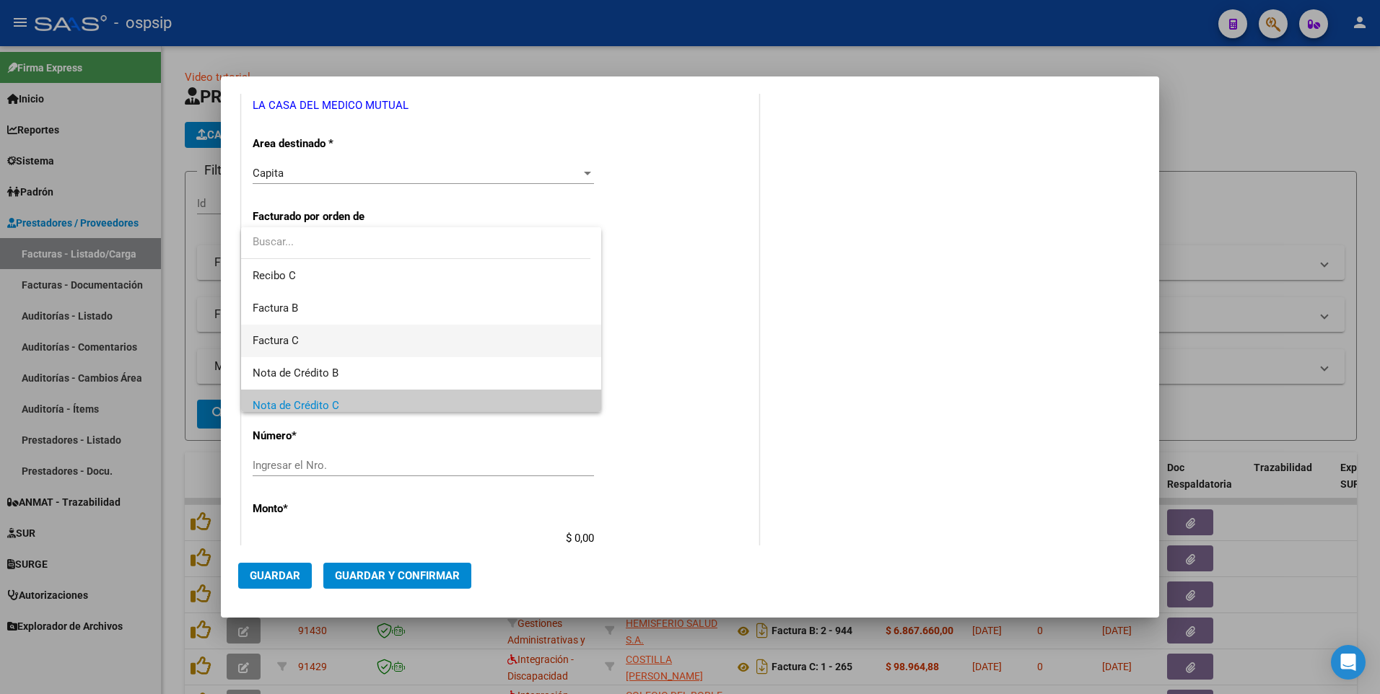
click at [369, 340] on span "Factura C" at bounding box center [421, 341] width 337 height 32
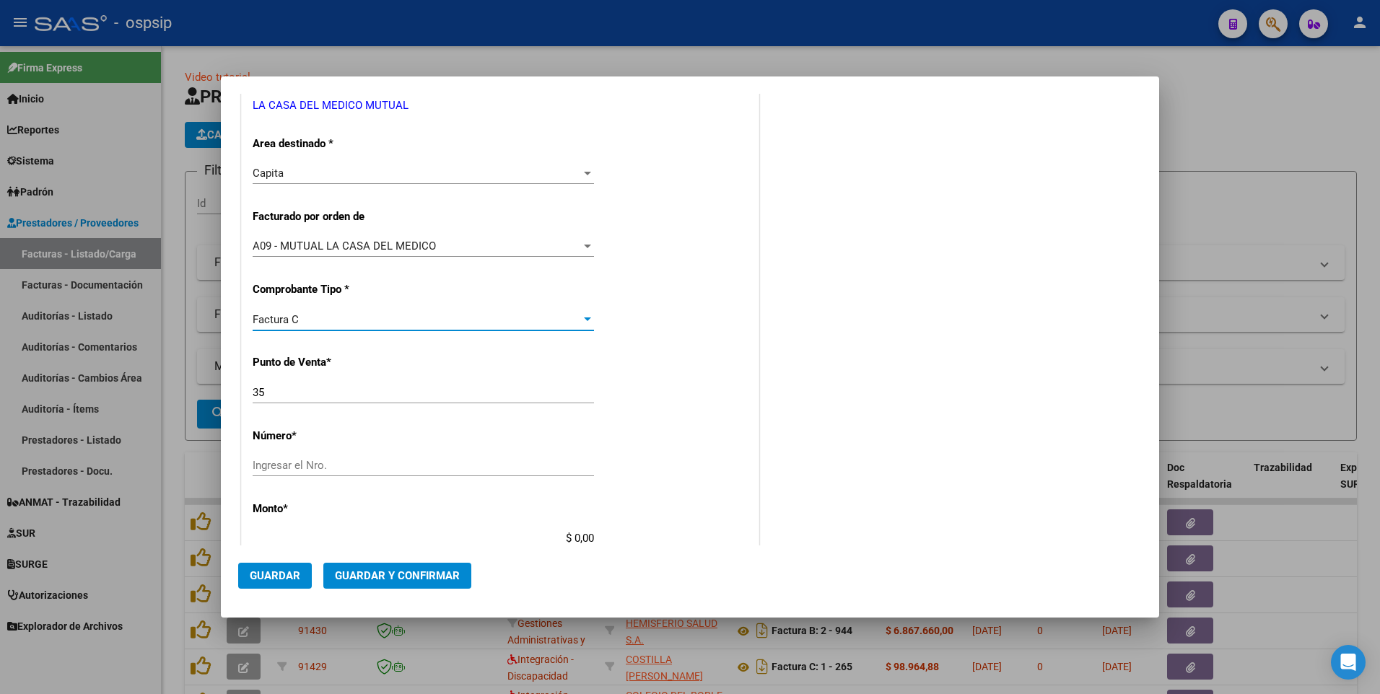
click at [364, 388] on input "35" at bounding box center [423, 392] width 341 height 13
type input "34"
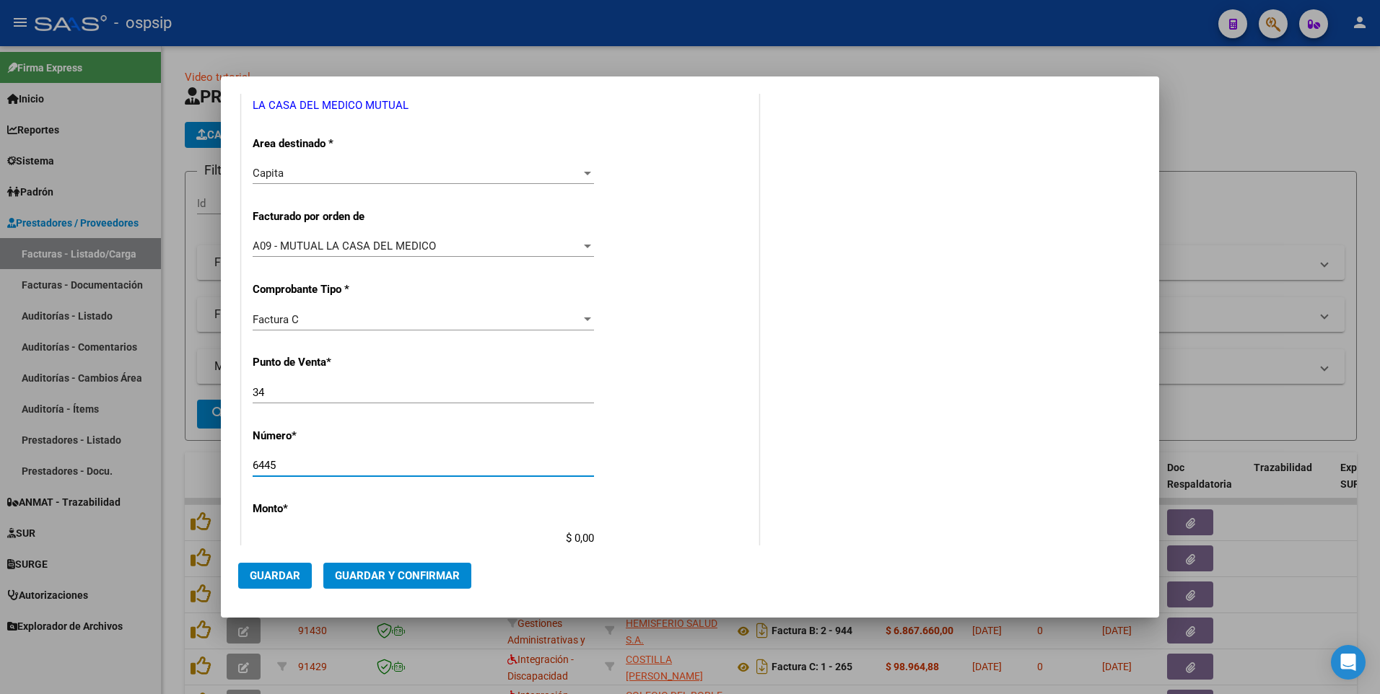
type input "6445"
type input "$ 25.668.101,87"
type input "[DATE]"
type input "75417132340297"
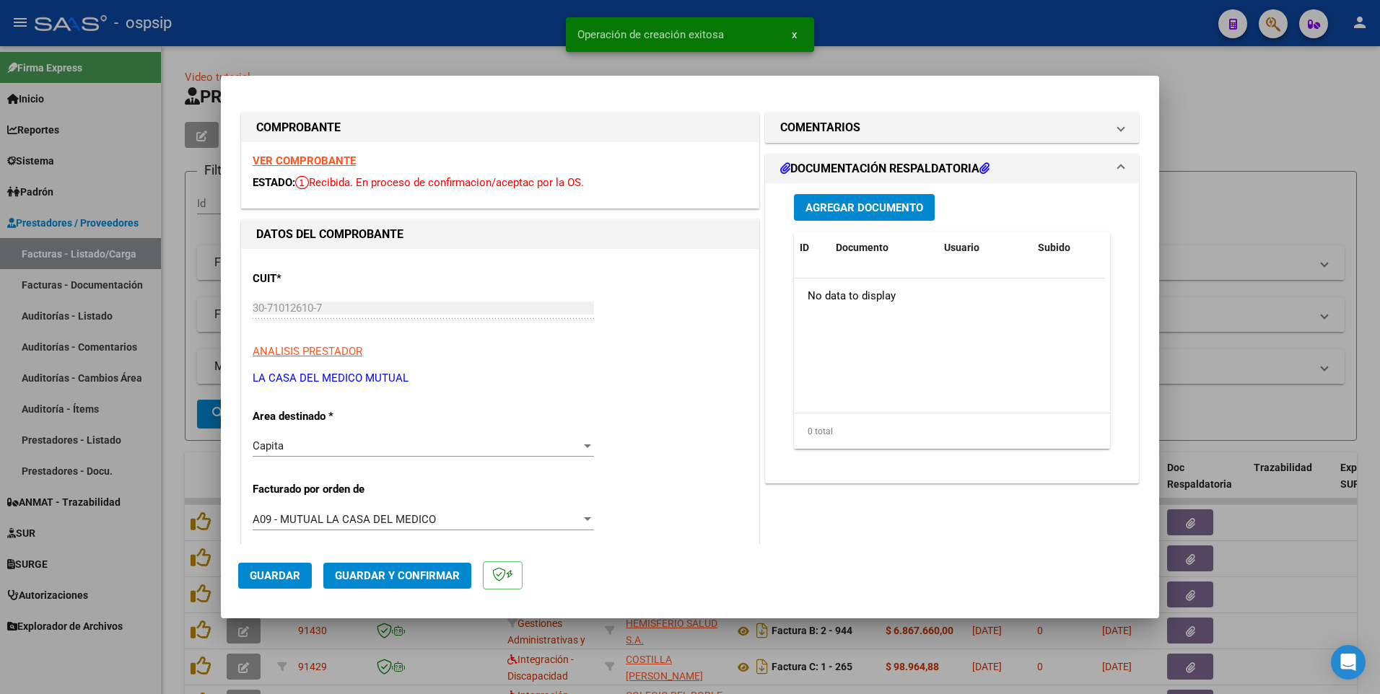
click at [286, 575] on span "Guardar" at bounding box center [275, 575] width 51 height 13
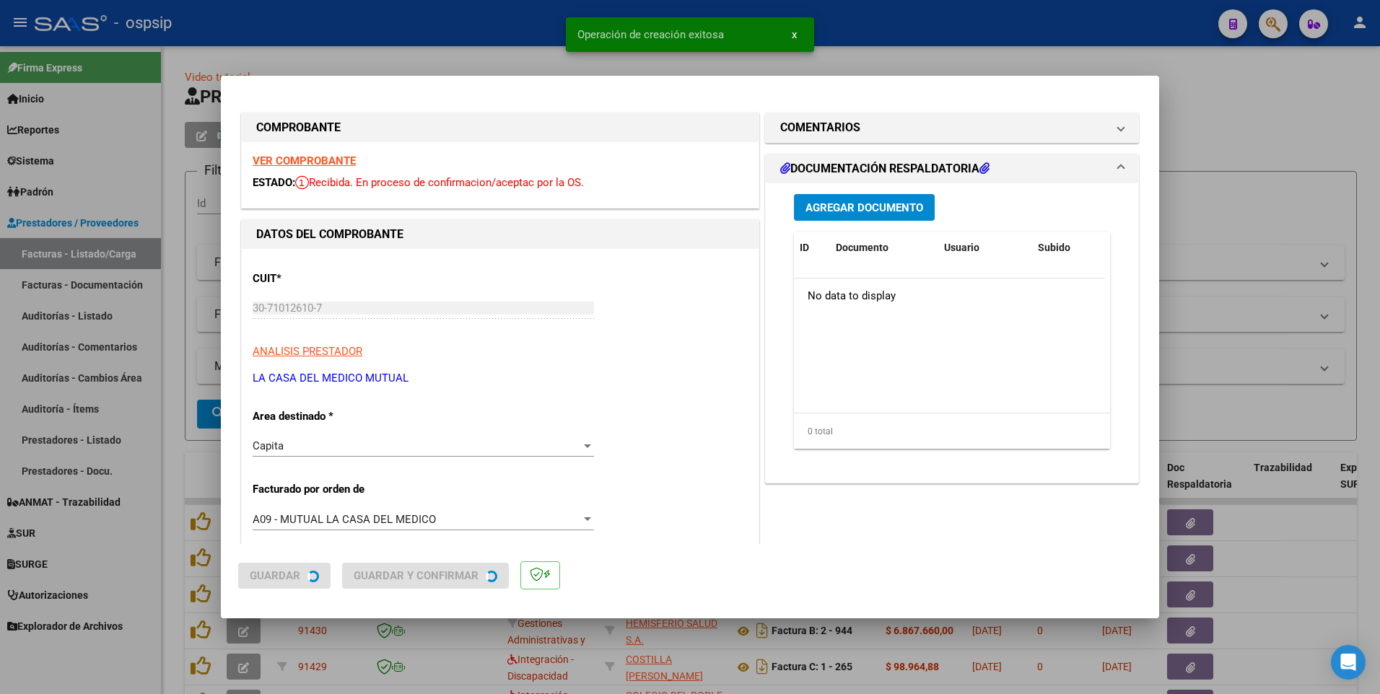
click at [403, 32] on div at bounding box center [690, 347] width 1380 height 694
type input "$ 0,00"
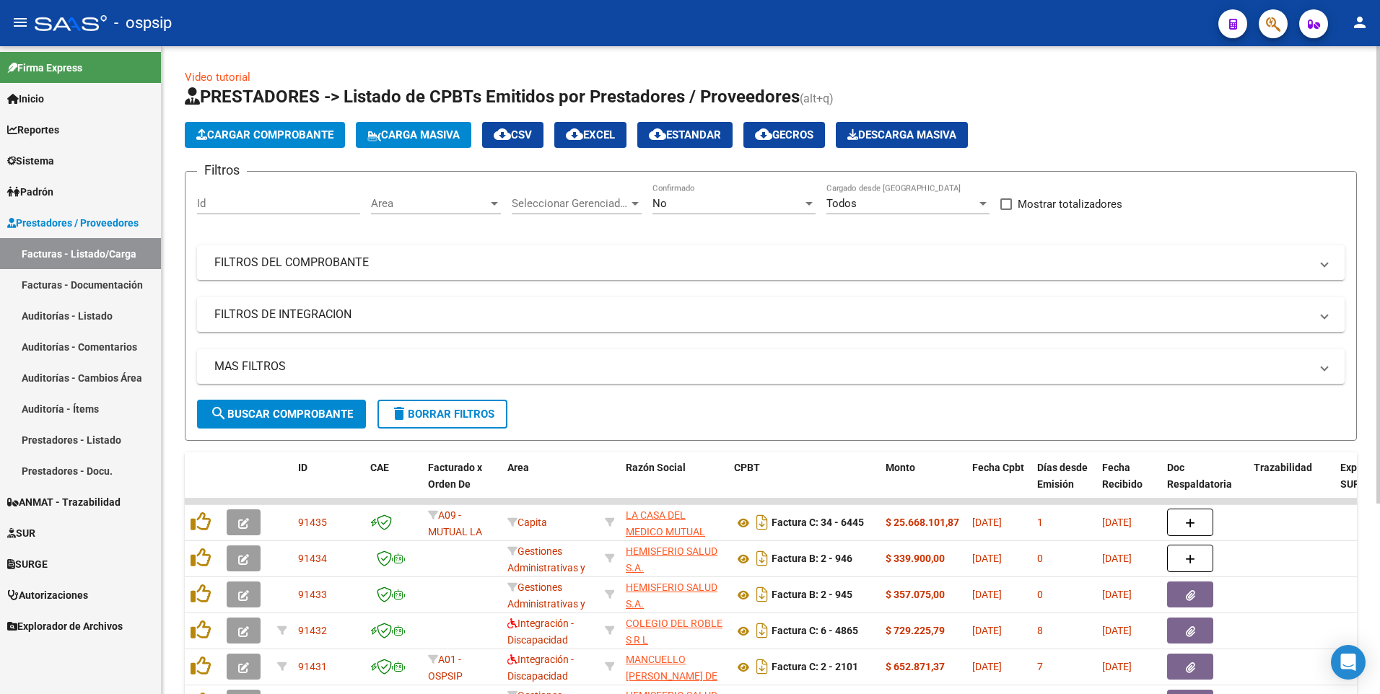
click at [434, 424] on button "delete Borrar Filtros" at bounding box center [442, 414] width 130 height 29
click at [14, 25] on mat-icon "menu" at bounding box center [20, 22] width 17 height 17
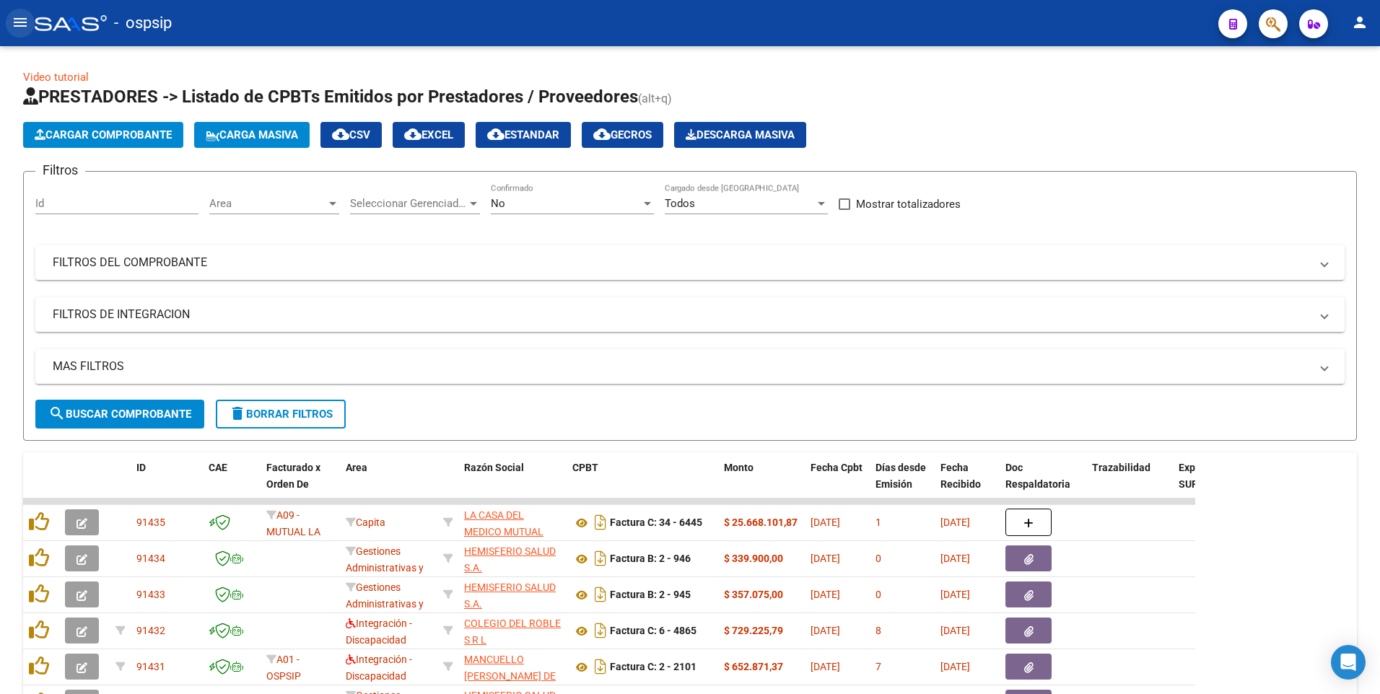
click at [16, 25] on mat-icon "menu" at bounding box center [20, 22] width 17 height 17
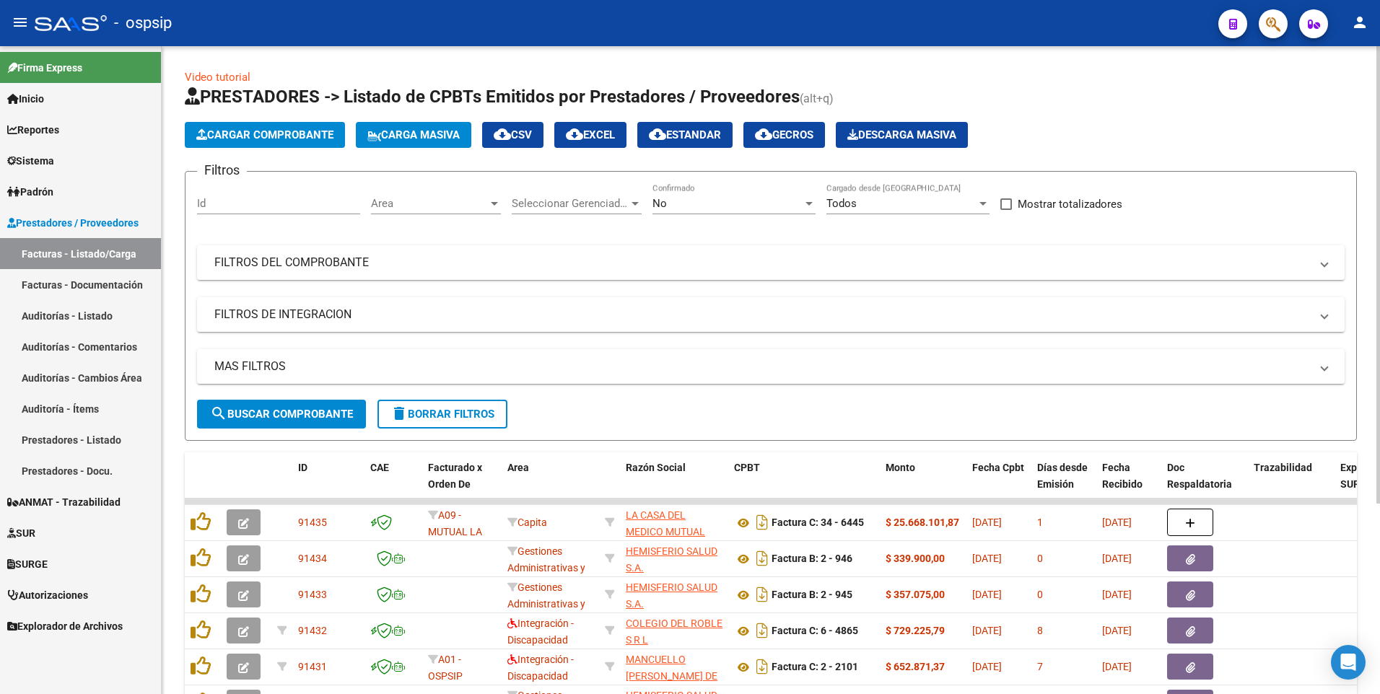
click at [436, 427] on button "delete Borrar Filtros" at bounding box center [442, 414] width 130 height 29
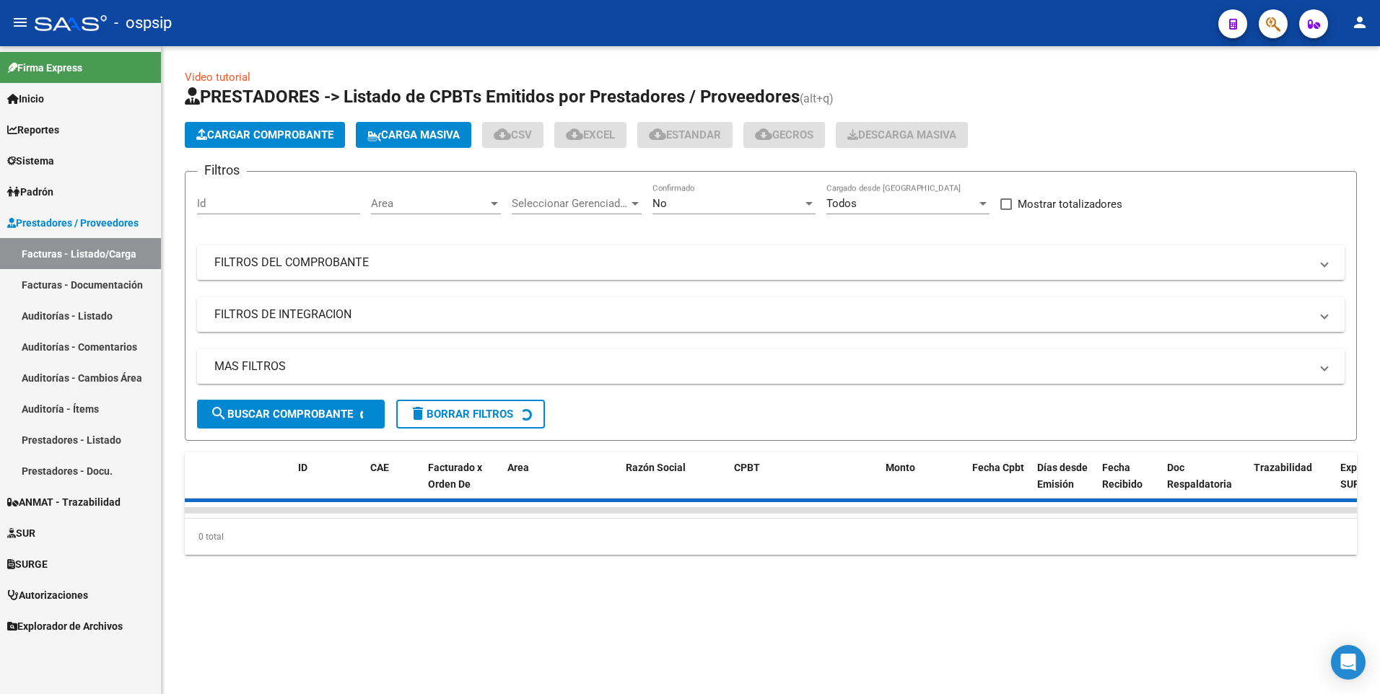
click at [274, 136] on span "Cargar Comprobante" at bounding box center [264, 134] width 137 height 13
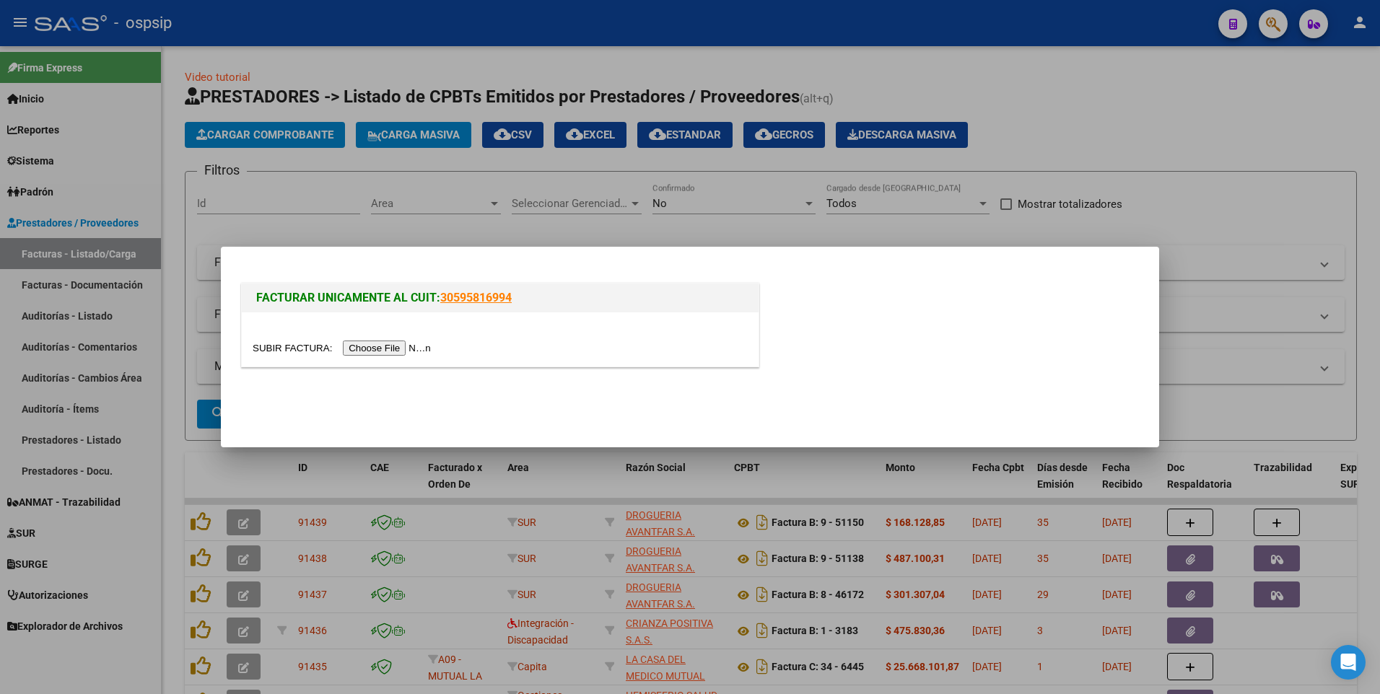
click at [377, 350] on input "file" at bounding box center [344, 348] width 183 height 15
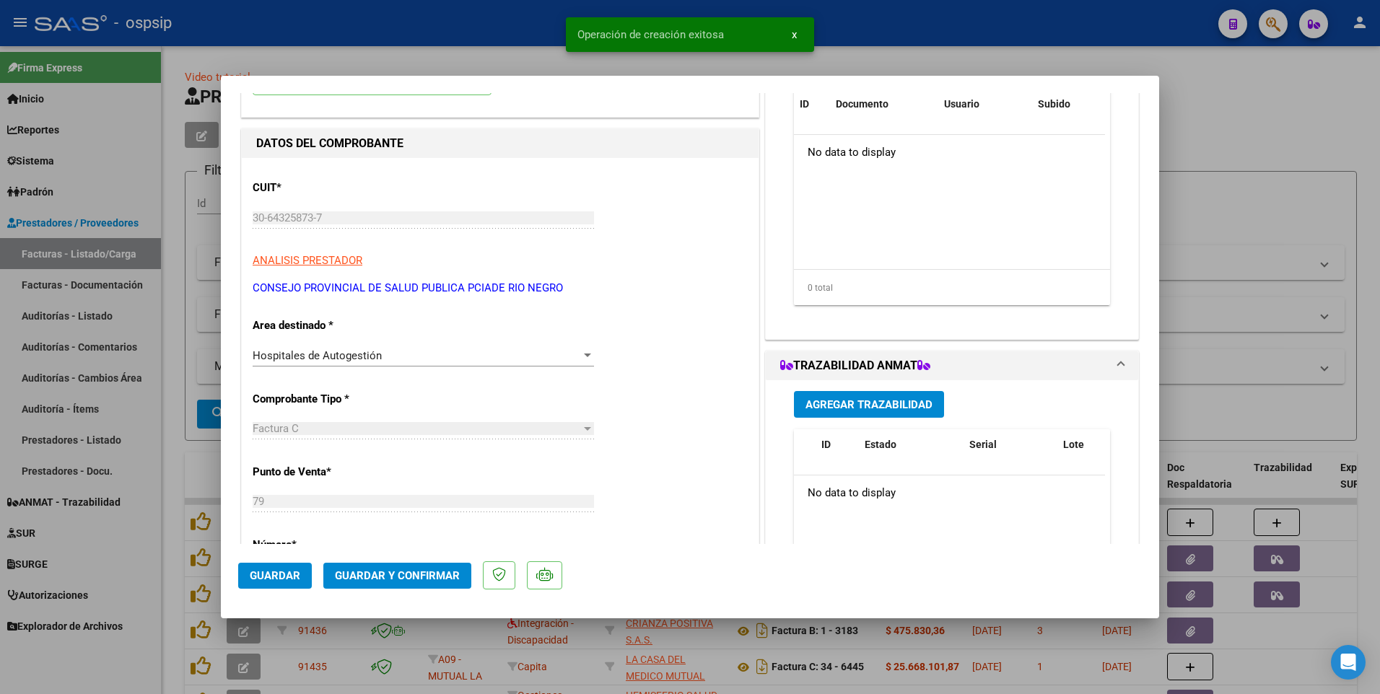
scroll to position [361, 0]
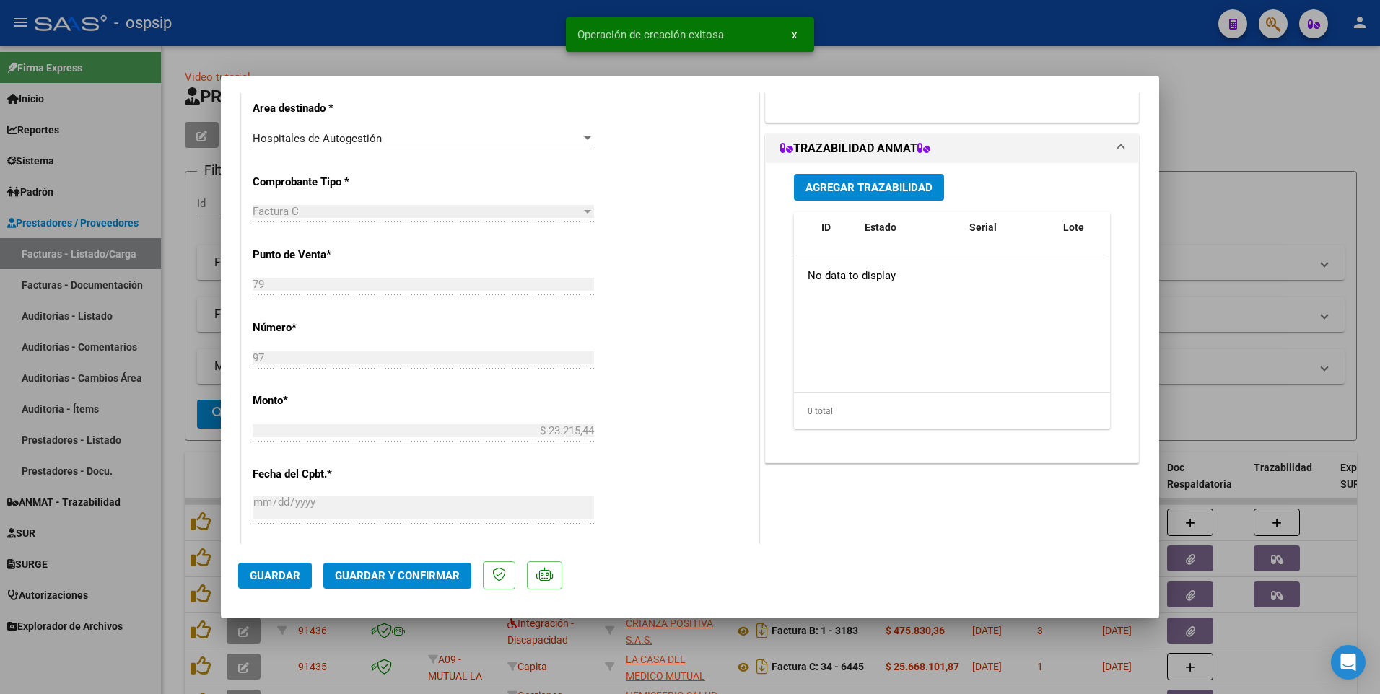
drag, startPoint x: 268, startPoint y: 573, endPoint x: 289, endPoint y: 543, distance: 36.8
click at [269, 574] on span "Guardar" at bounding box center [275, 575] width 51 height 13
click at [411, 32] on div at bounding box center [690, 347] width 1380 height 694
type input "$ 0,00"
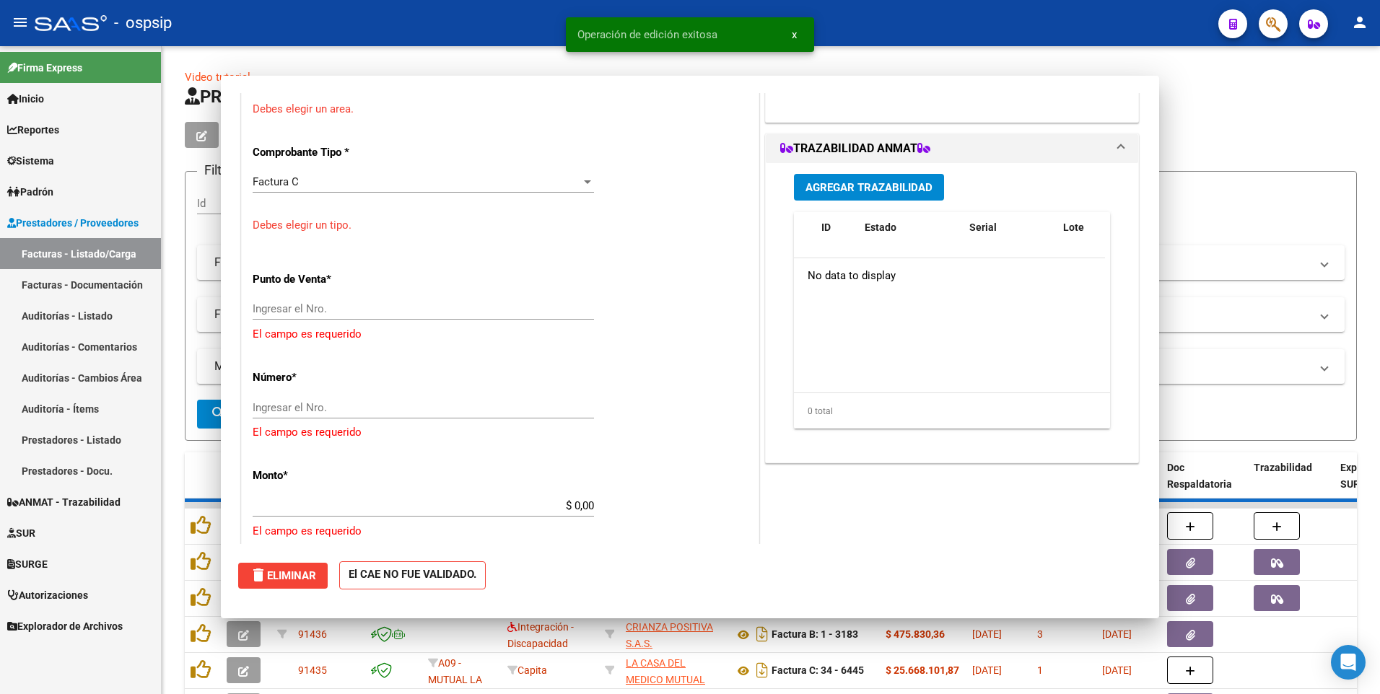
scroll to position [0, 0]
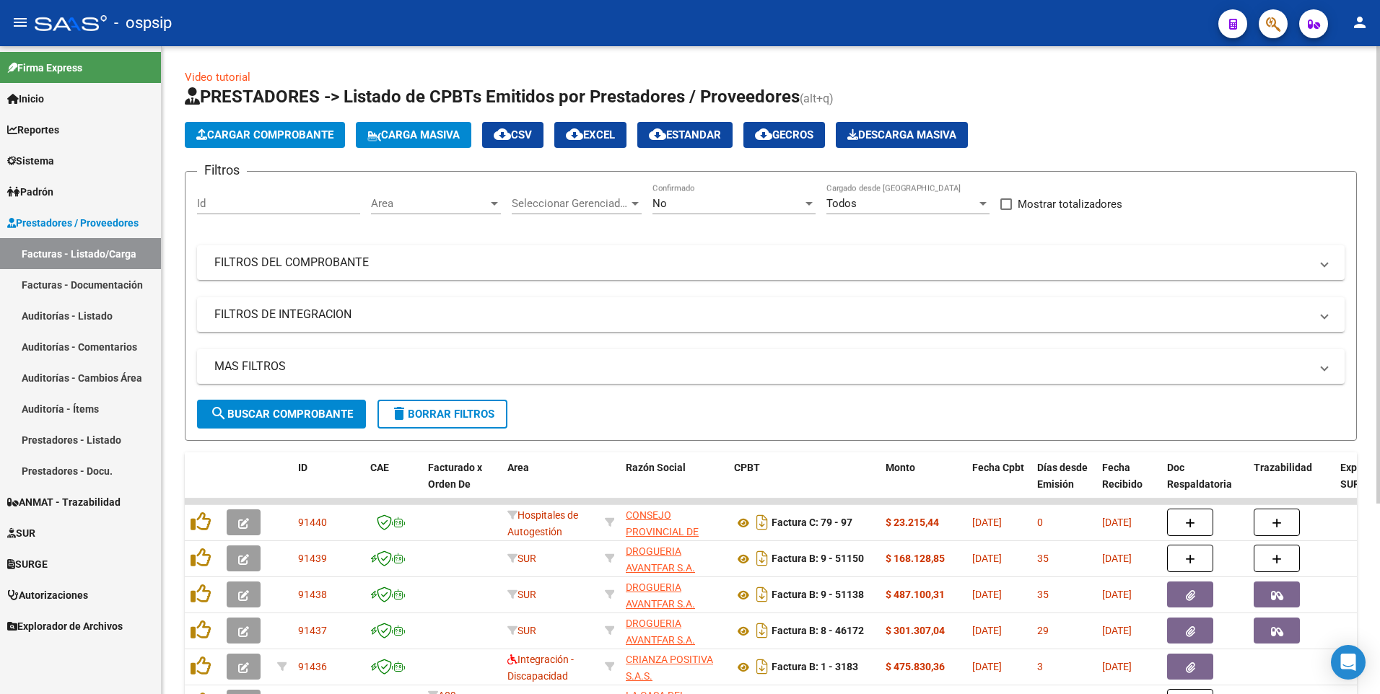
click at [439, 406] on button "delete Borrar Filtros" at bounding box center [442, 414] width 130 height 29
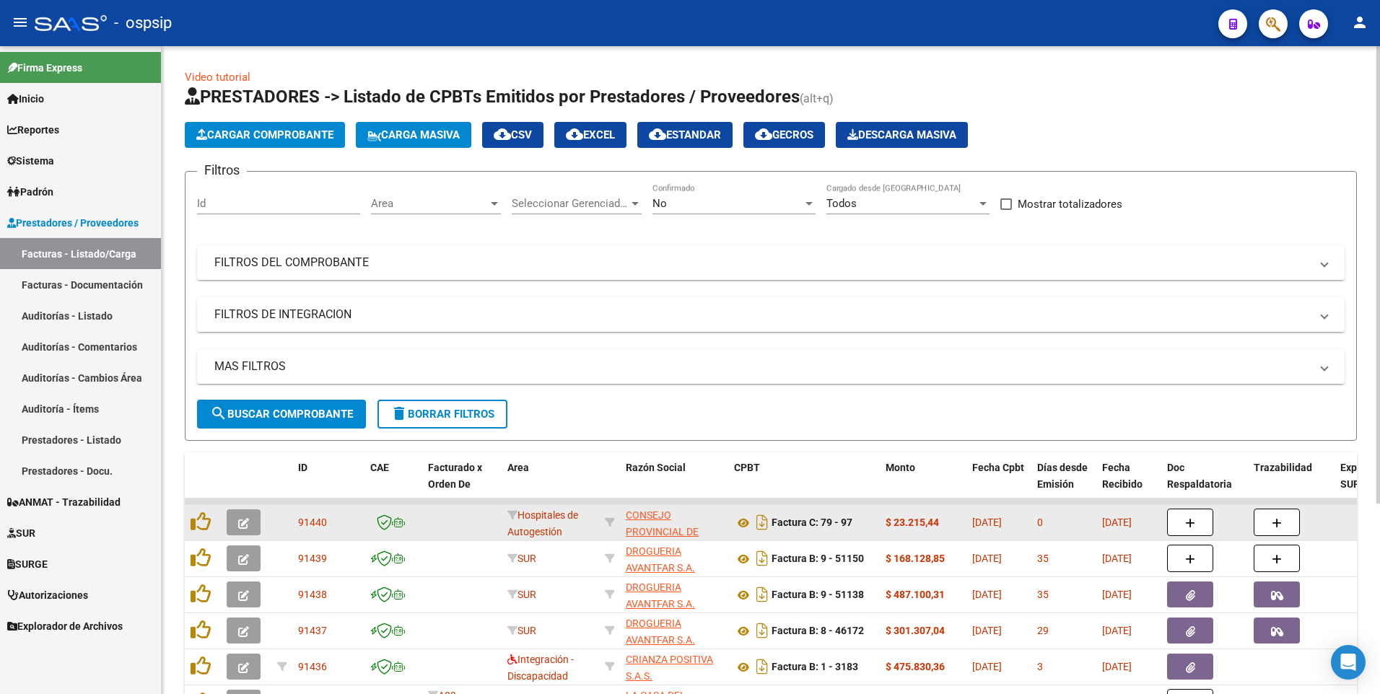
click at [250, 527] on button "button" at bounding box center [244, 522] width 34 height 26
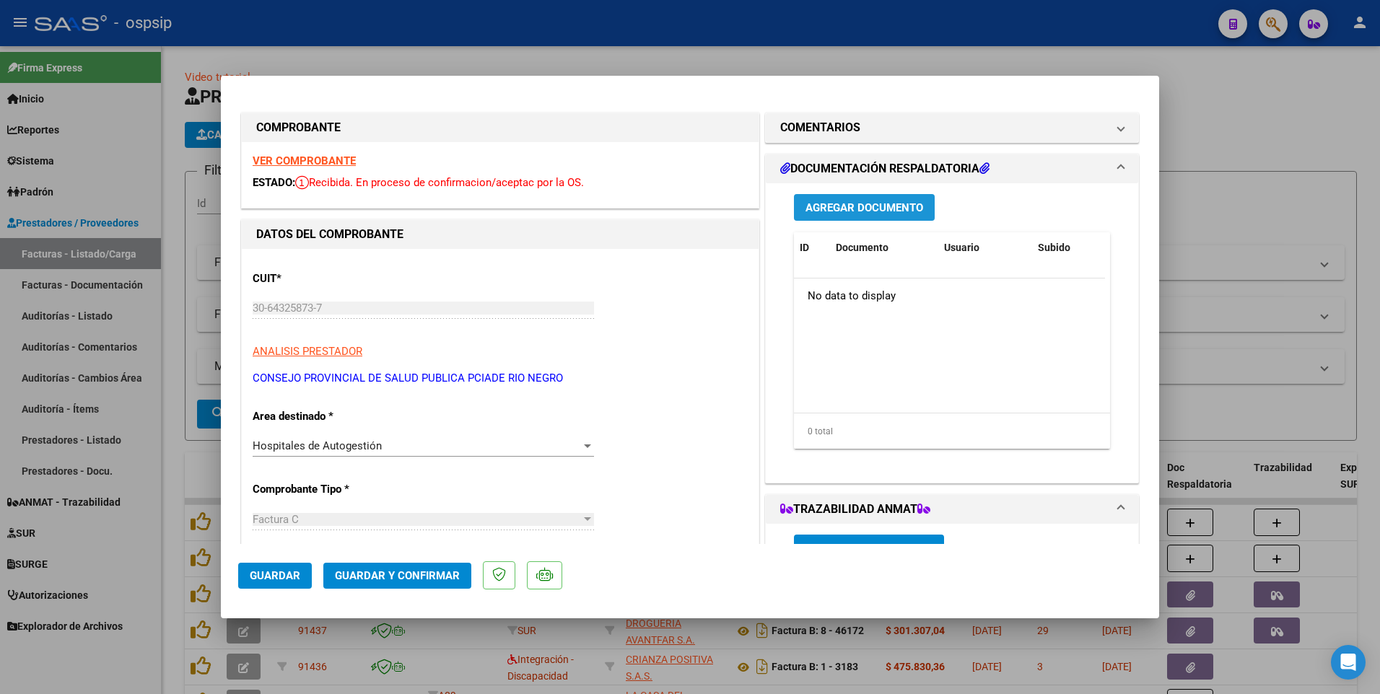
click at [874, 209] on span "Agregar Documento" at bounding box center [864, 207] width 118 height 13
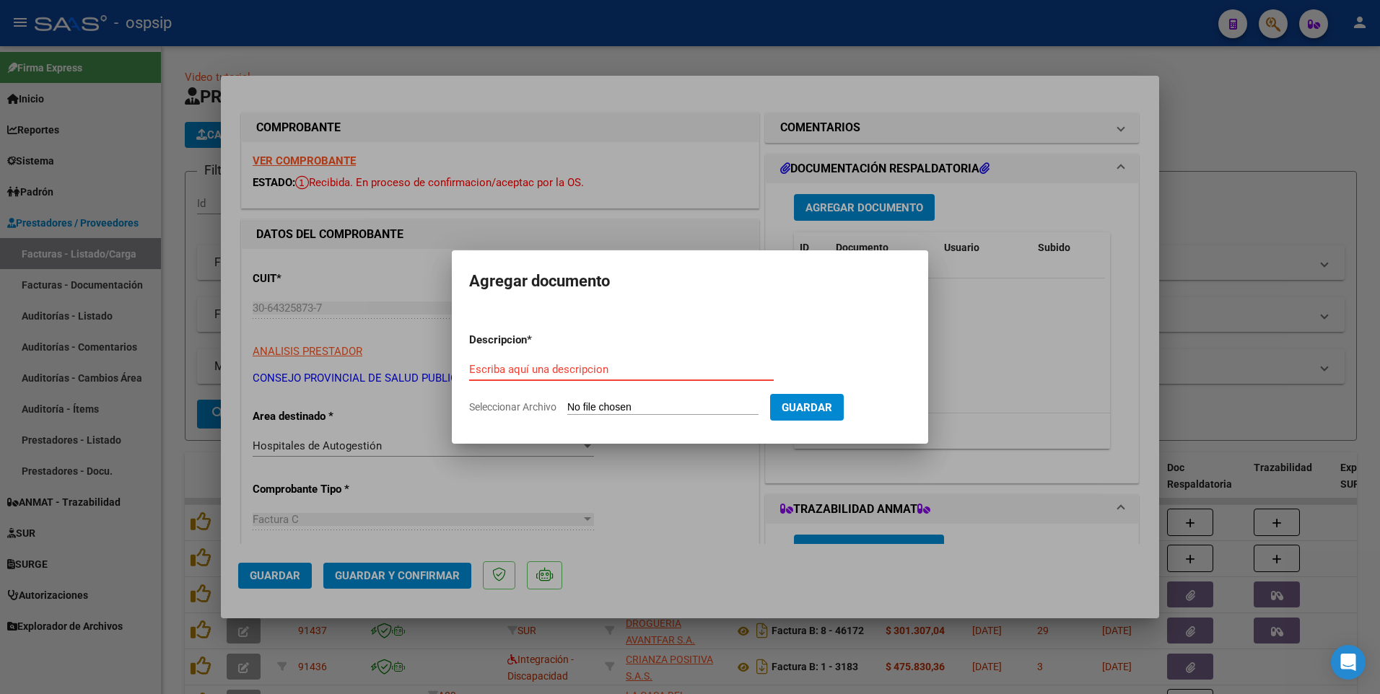
paste input "foshuergo@gmail.com"
type input "foshuergo@gmail.com"
click at [609, 408] on input "Seleccionar Archivo" at bounding box center [662, 408] width 191 height 14
type input "C:\fakepath\F34-6445 INTERNACION AGOSTO-25.pdf"
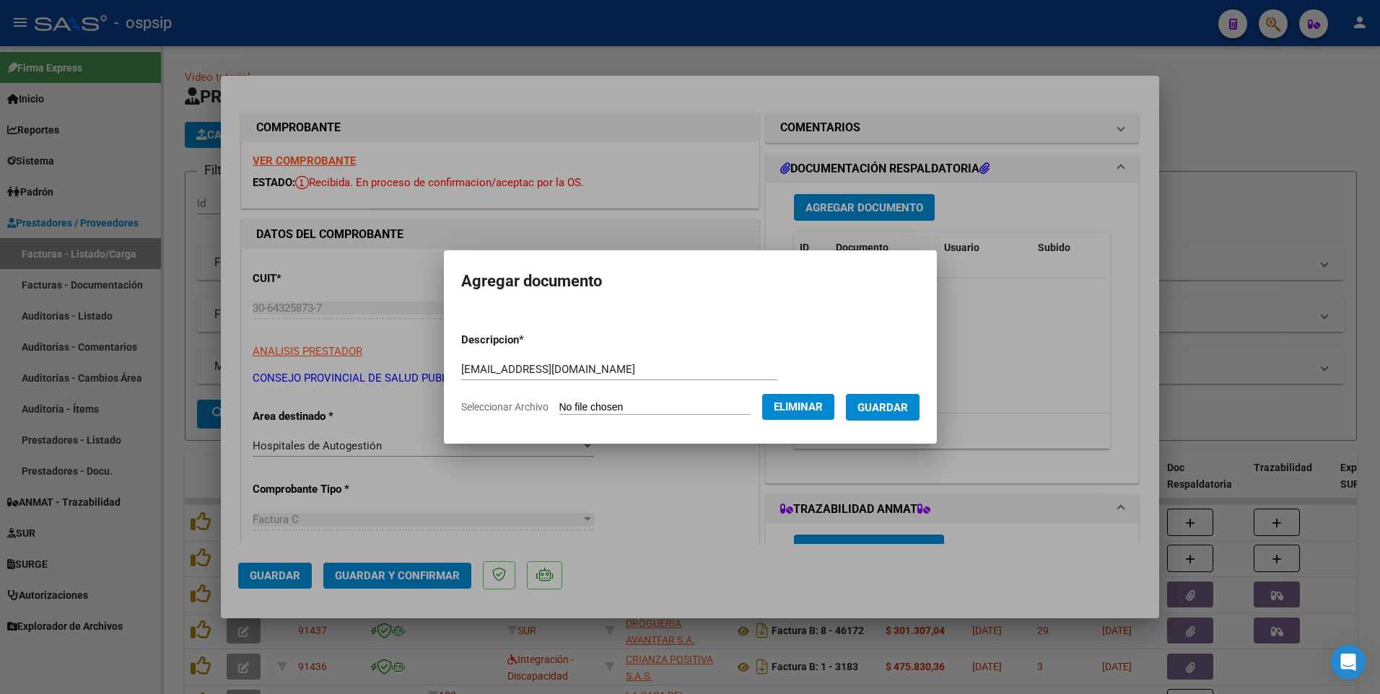
click at [908, 407] on span "Guardar" at bounding box center [882, 407] width 51 height 13
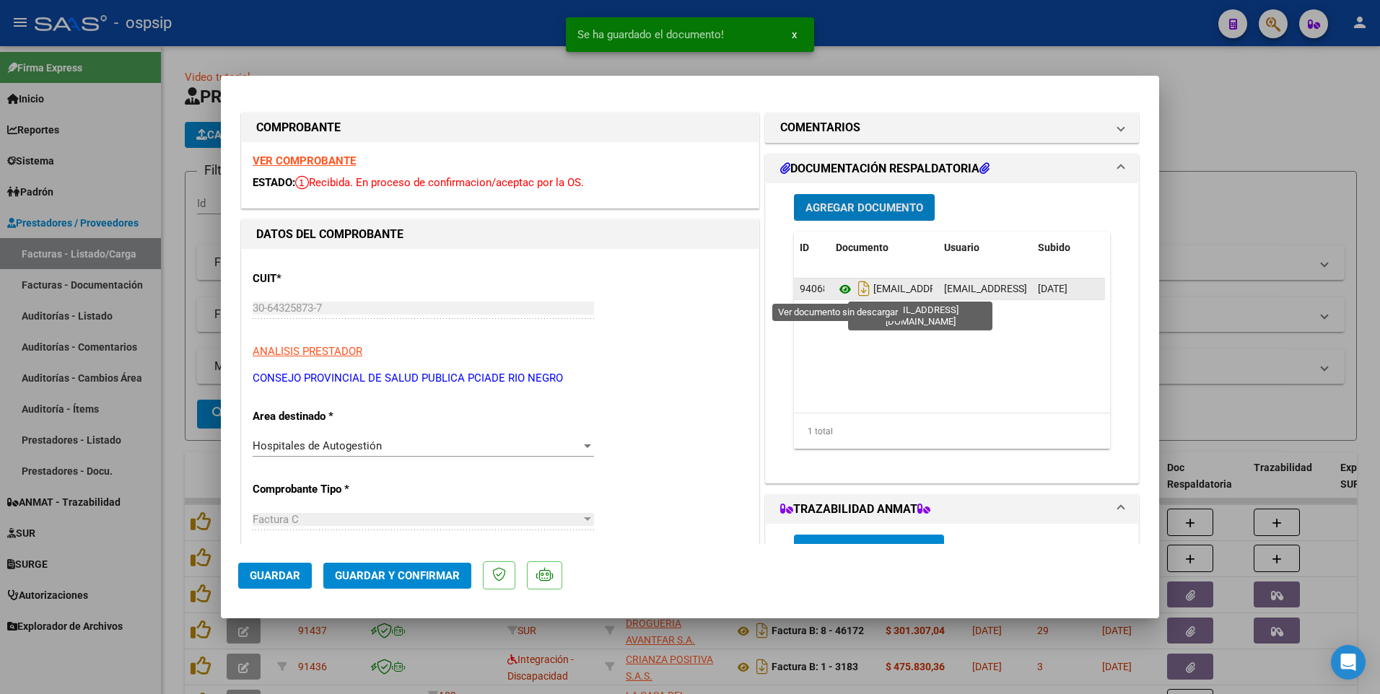
click at [836, 292] on icon at bounding box center [844, 289] width 19 height 17
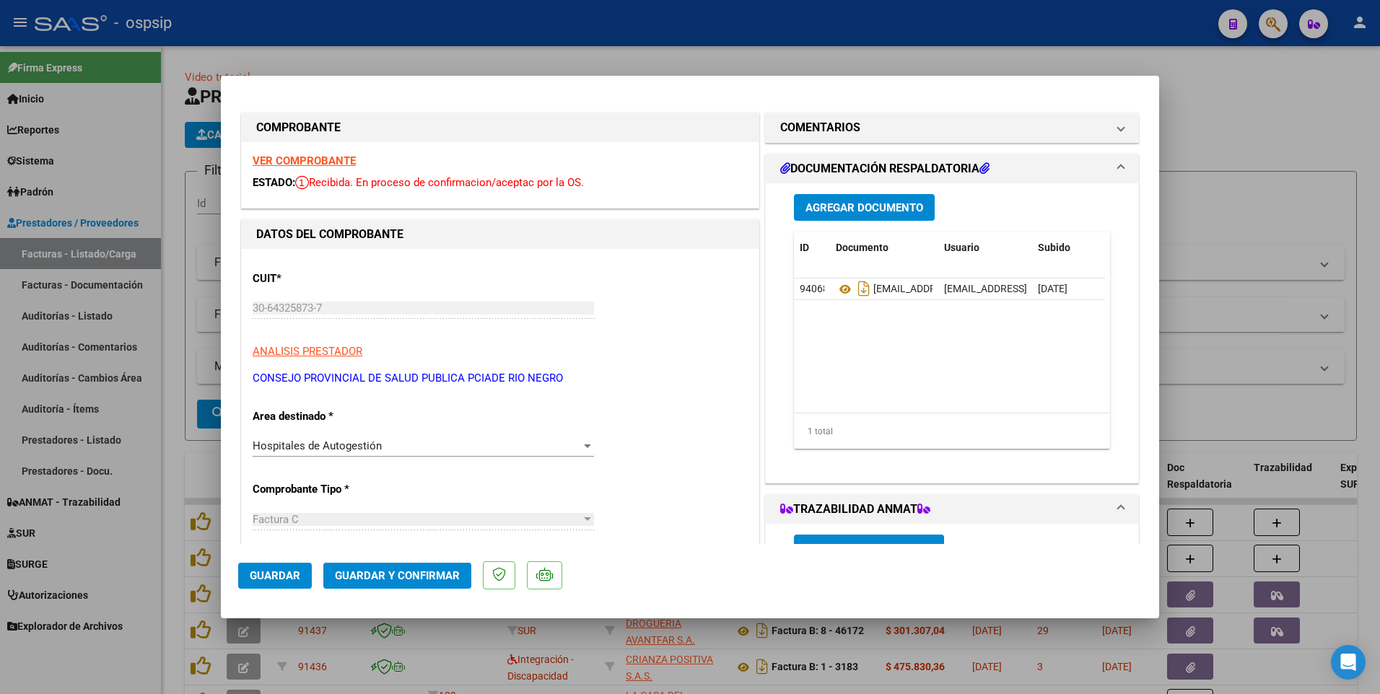
click at [413, 19] on div at bounding box center [690, 347] width 1380 height 694
type input "$ 0,00"
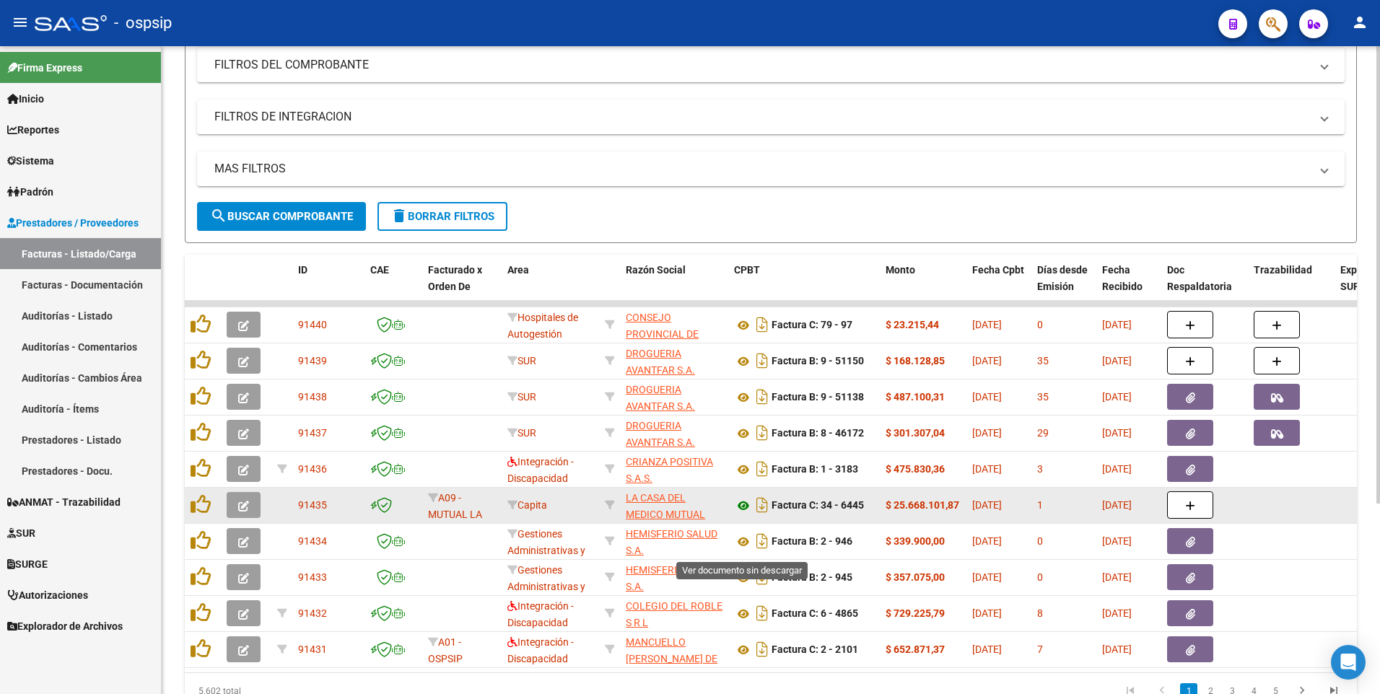
scroll to position [216, 0]
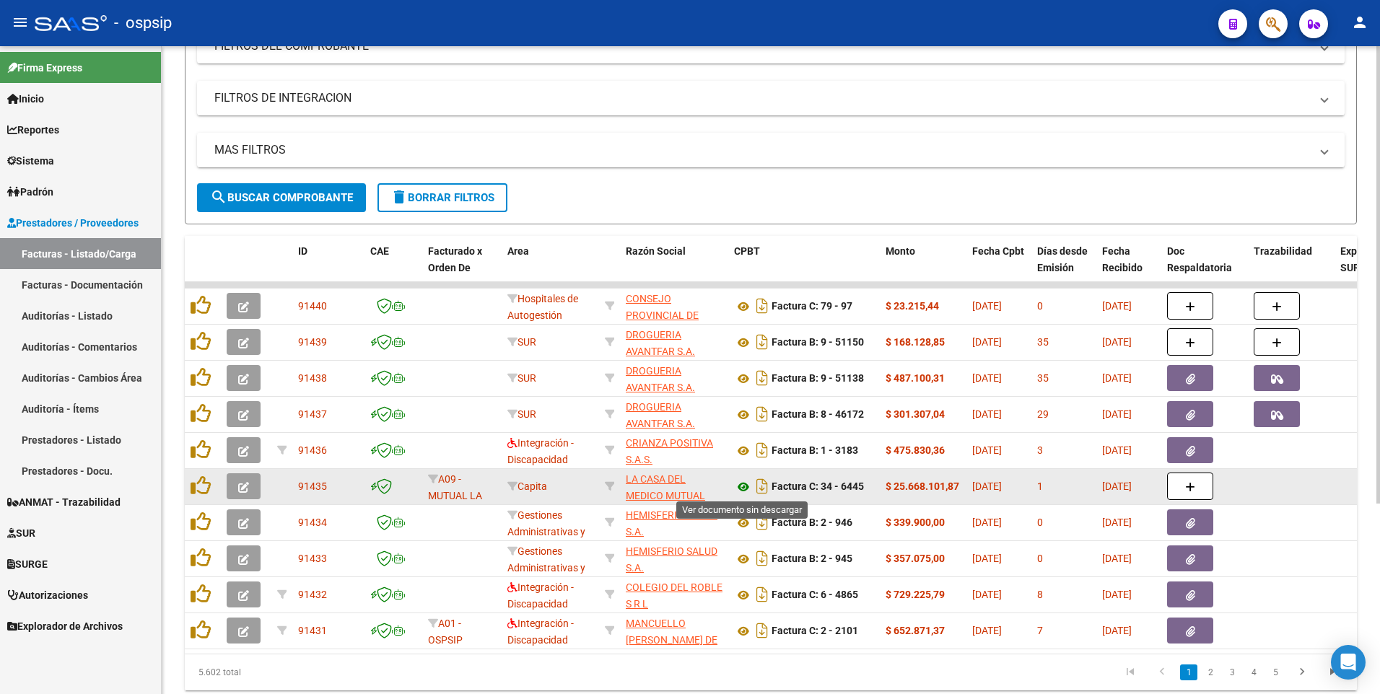
click at [740, 490] on icon at bounding box center [743, 486] width 19 height 17
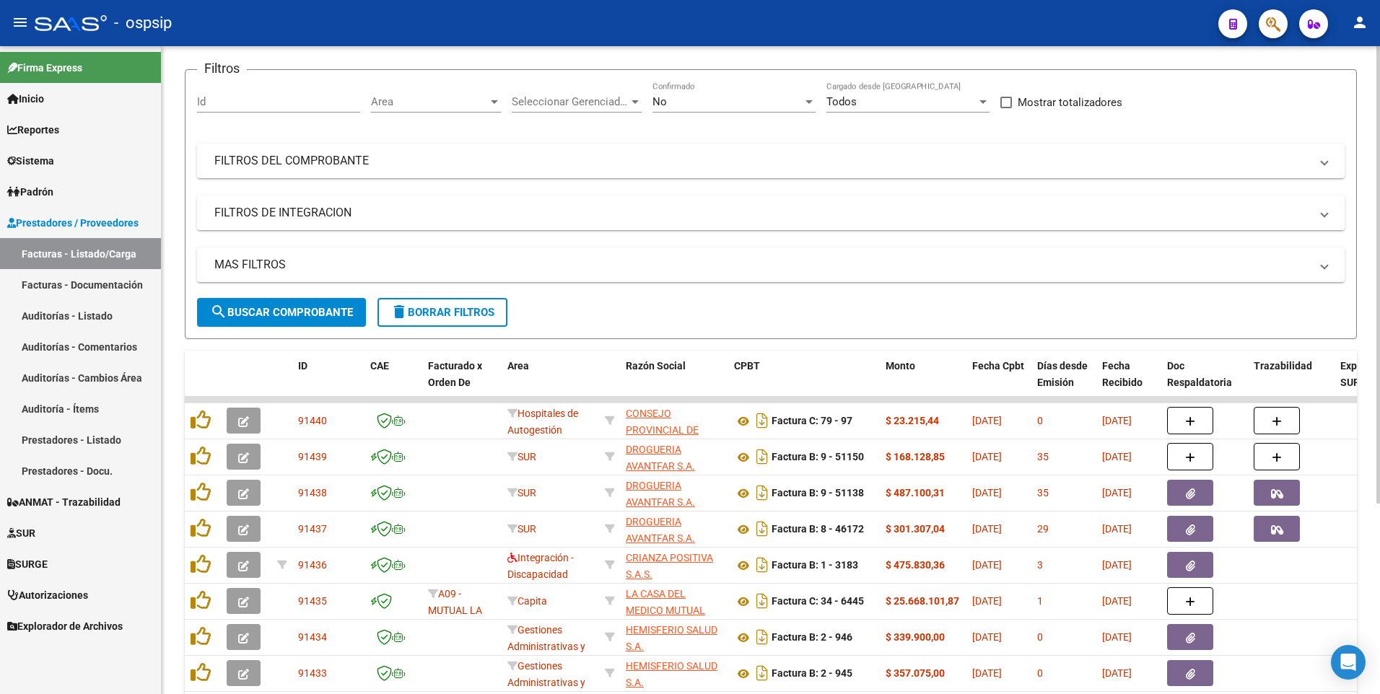
scroll to position [0, 0]
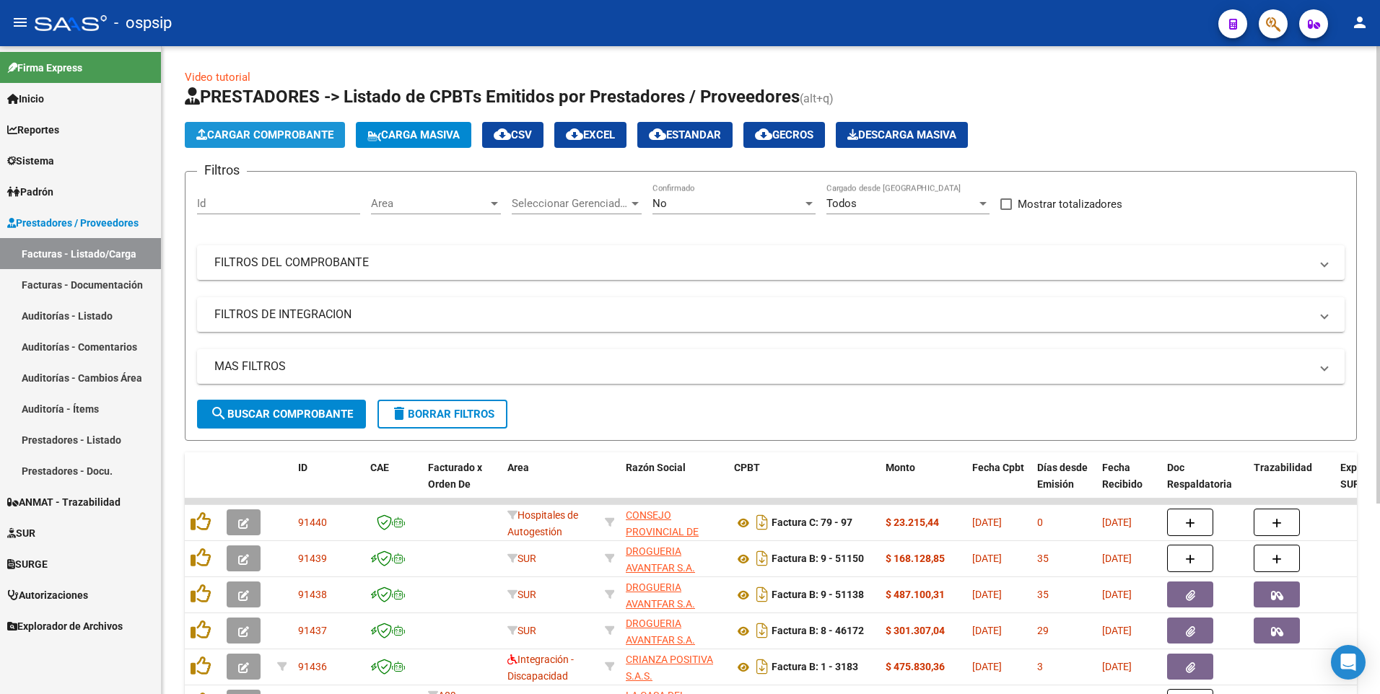
click at [318, 141] on span "Cargar Comprobante" at bounding box center [264, 134] width 137 height 13
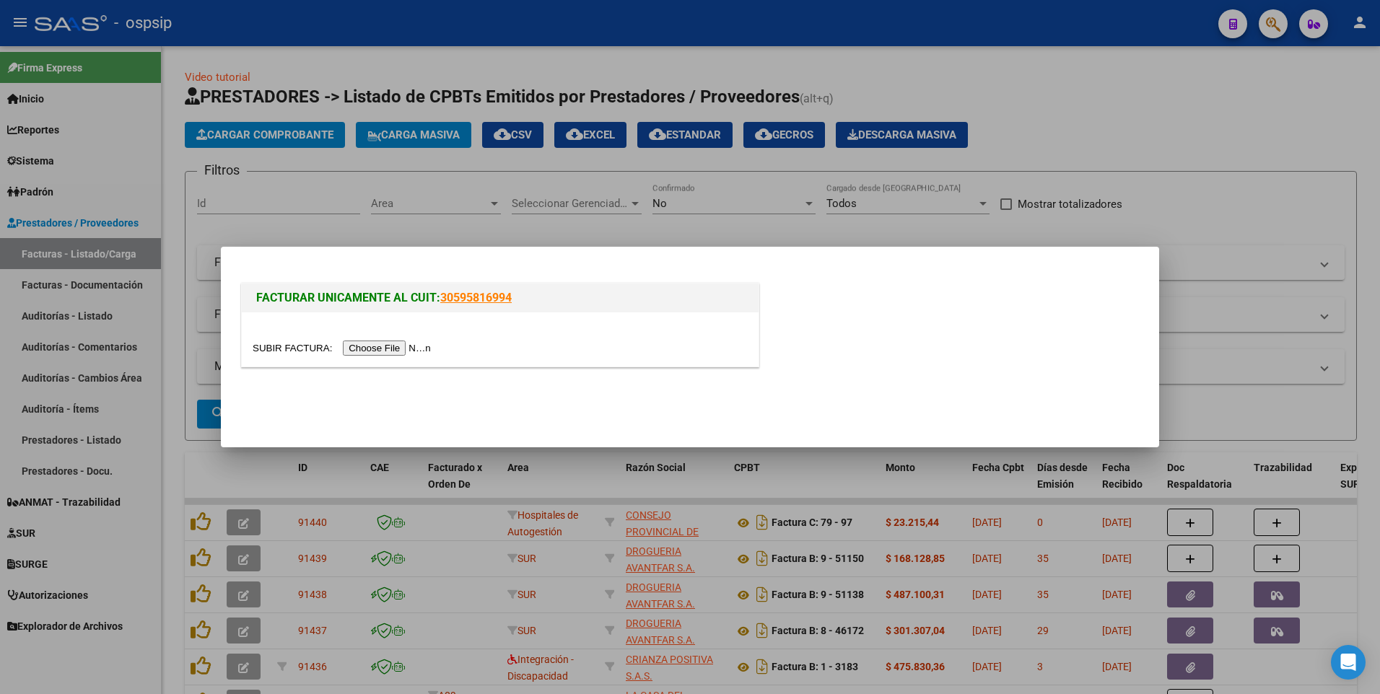
click at [758, 226] on div at bounding box center [690, 347] width 1380 height 694
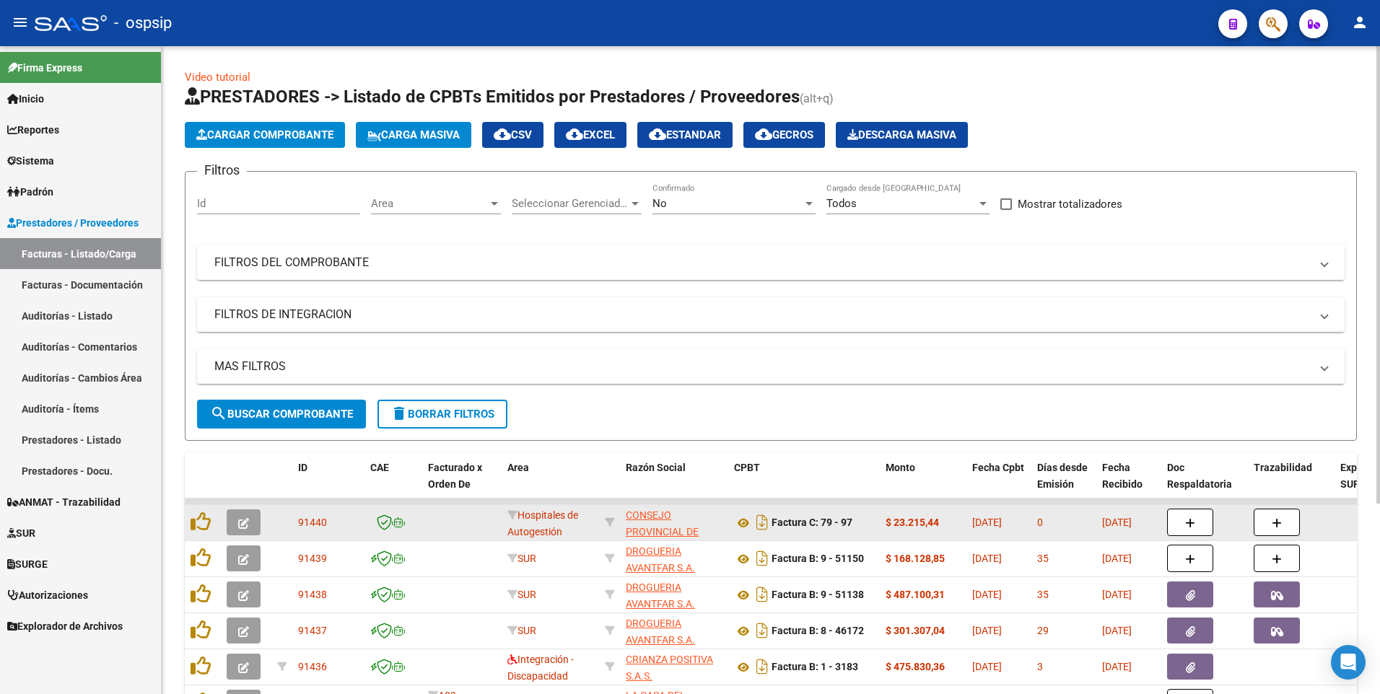
click at [240, 522] on icon "button" at bounding box center [243, 523] width 11 height 11
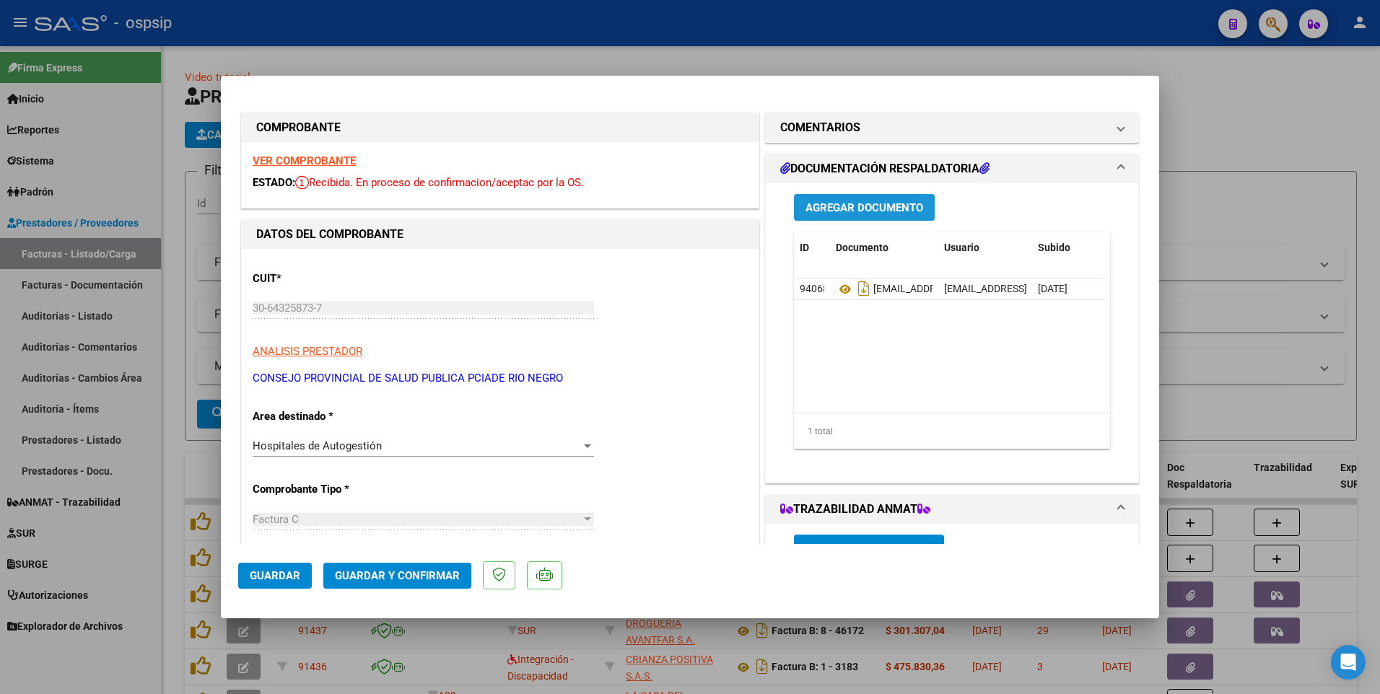
click at [868, 209] on span "Agregar Documento" at bounding box center [864, 207] width 118 height 13
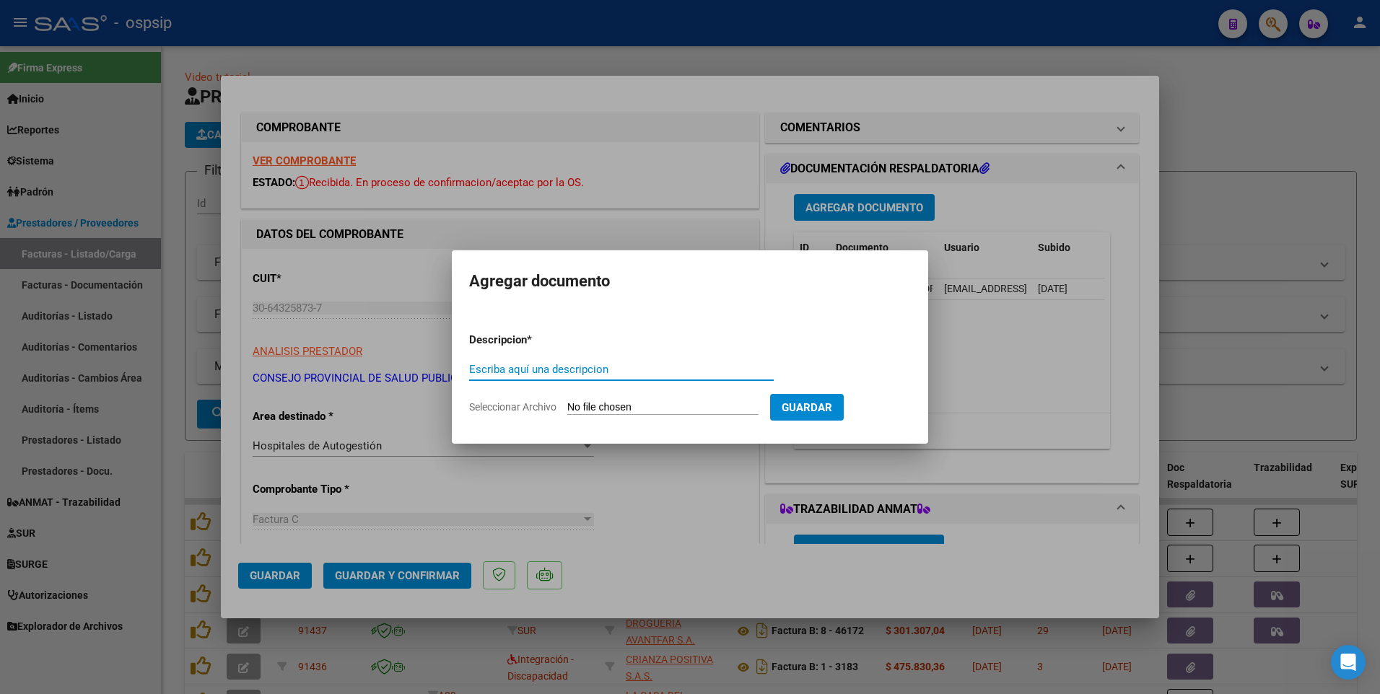
click at [1082, 416] on div at bounding box center [690, 347] width 1380 height 694
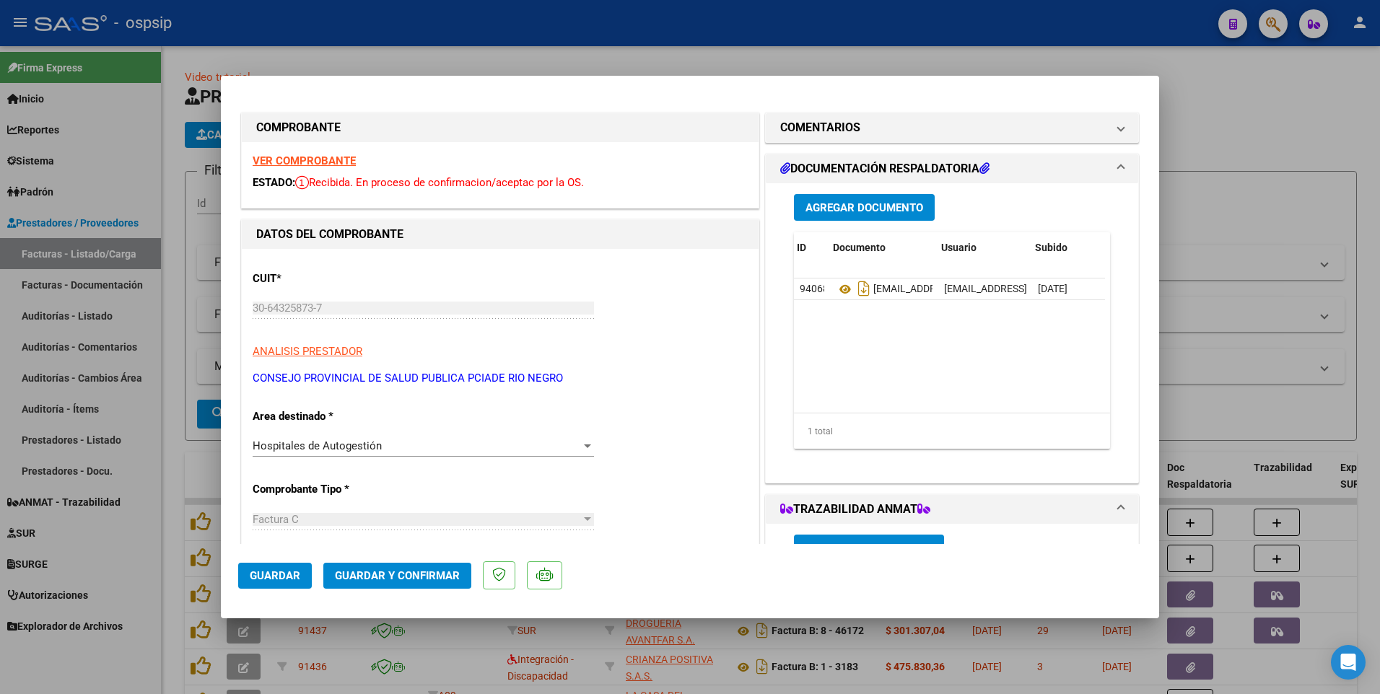
scroll to position [0, 71]
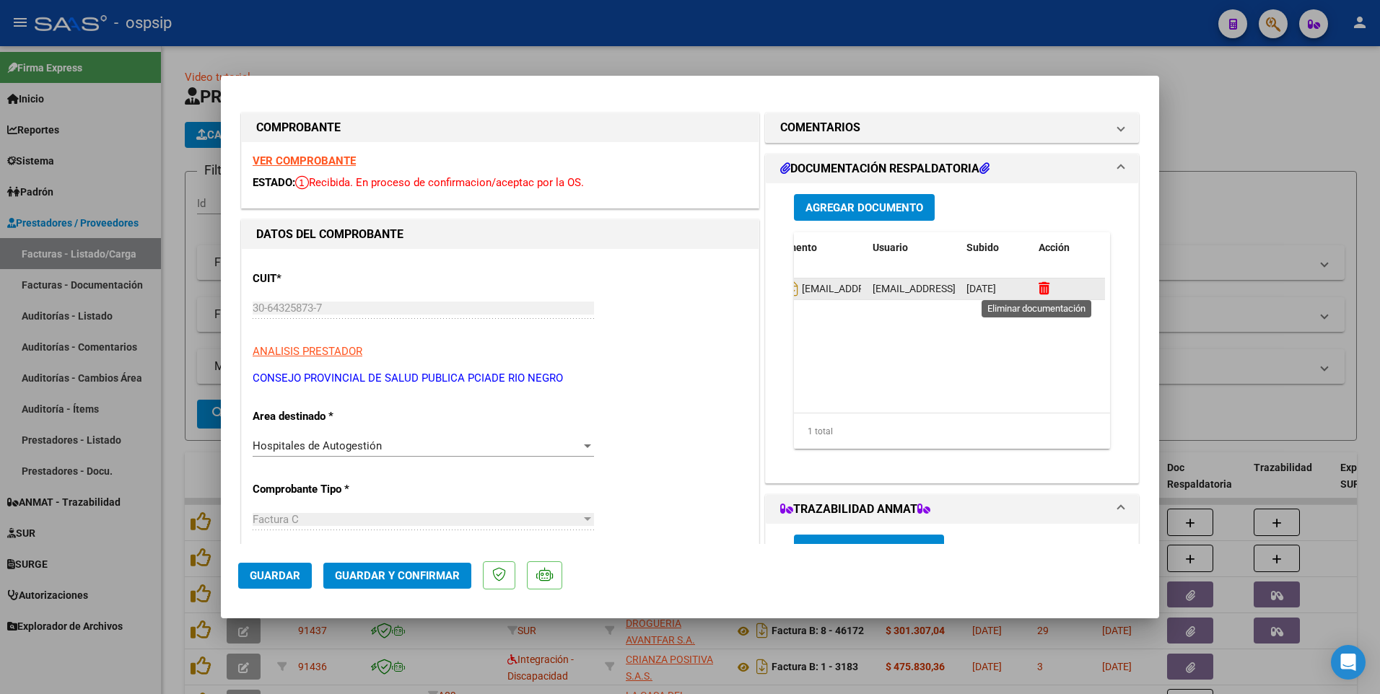
click at [1038, 286] on icon at bounding box center [1043, 288] width 11 height 14
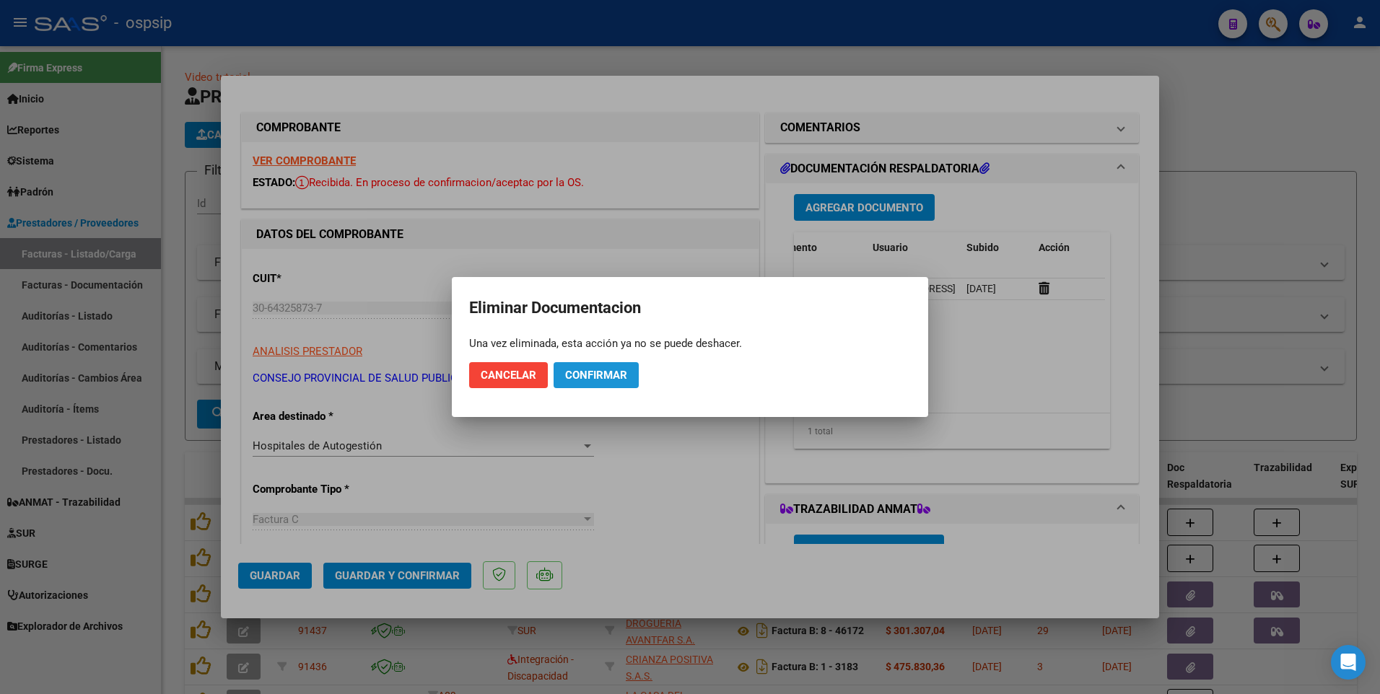
click at [599, 380] on span "Confirmar" at bounding box center [596, 375] width 62 height 13
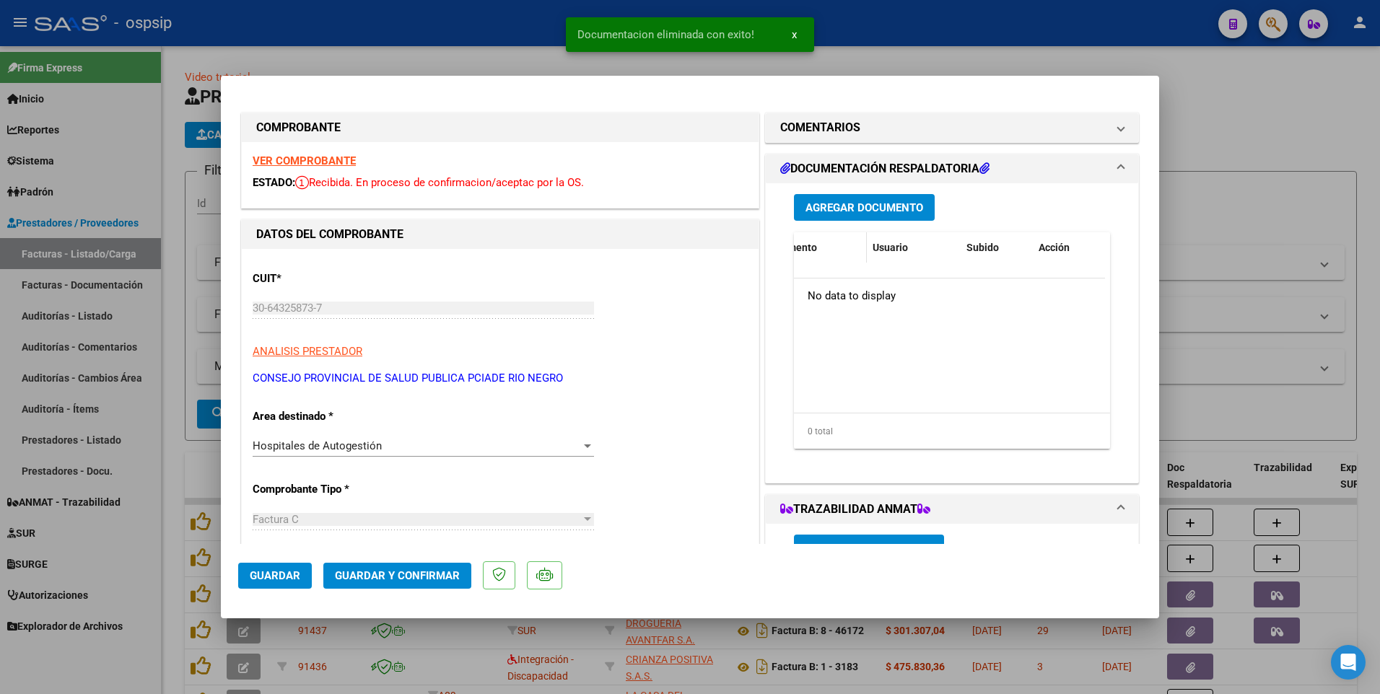
scroll to position [0, 0]
click at [850, 206] on span "Agregar Documento" at bounding box center [864, 207] width 118 height 13
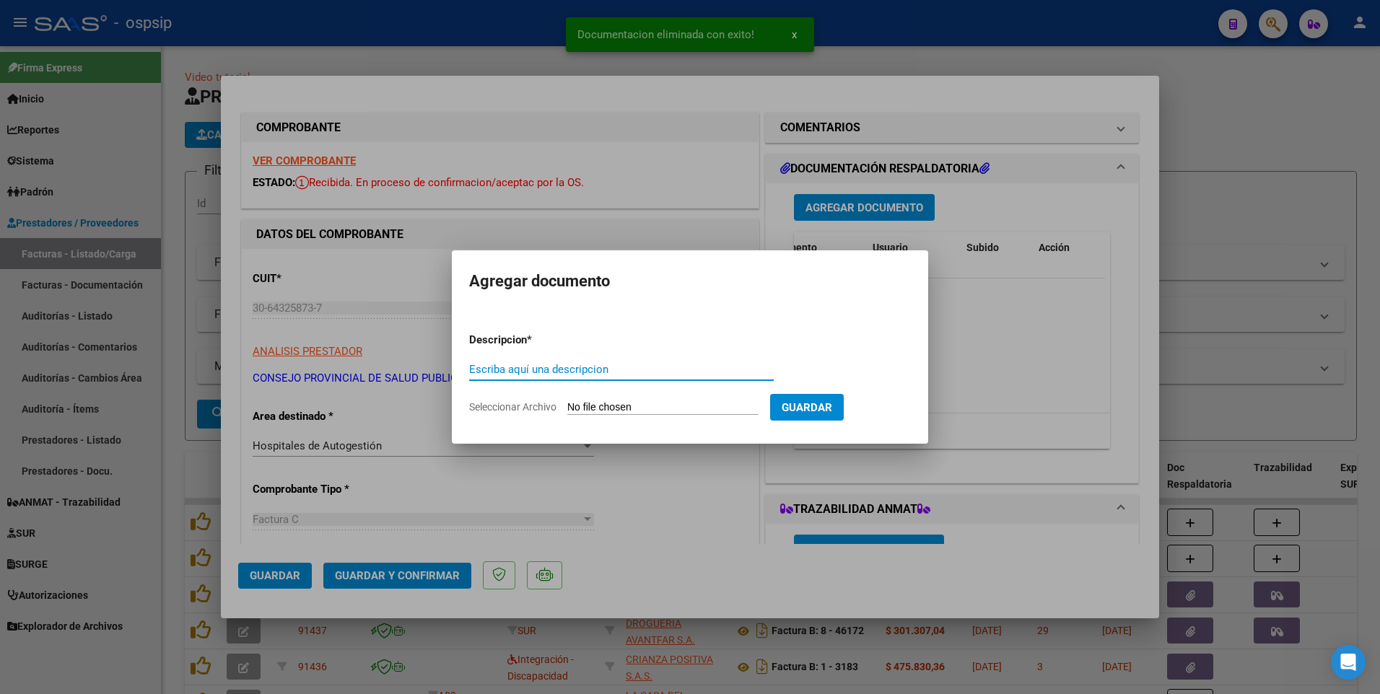
paste input "foshuergo@gmail.com"
type input "foshuergo@gmail.com"
click at [745, 405] on input "Seleccionar Archivo" at bounding box center [662, 408] width 191 height 14
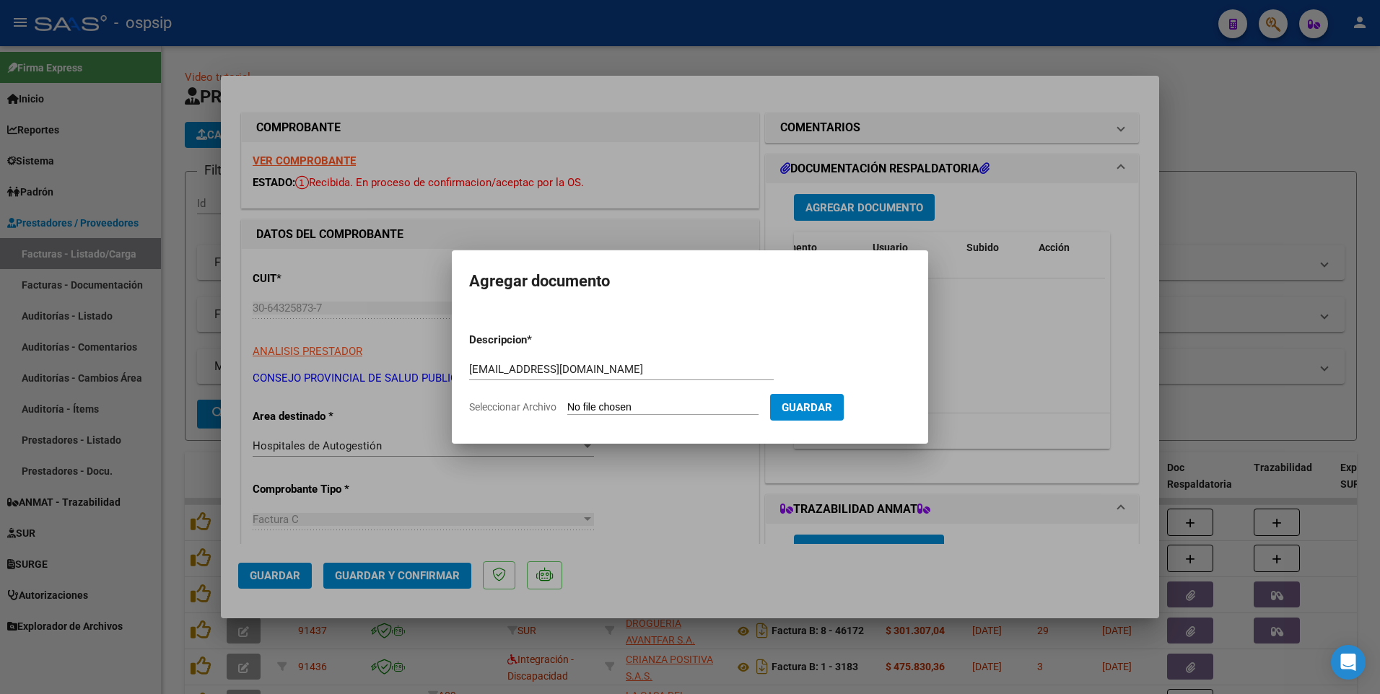
type input "C:\fakepath\FACTURA 97 (1).pdf"
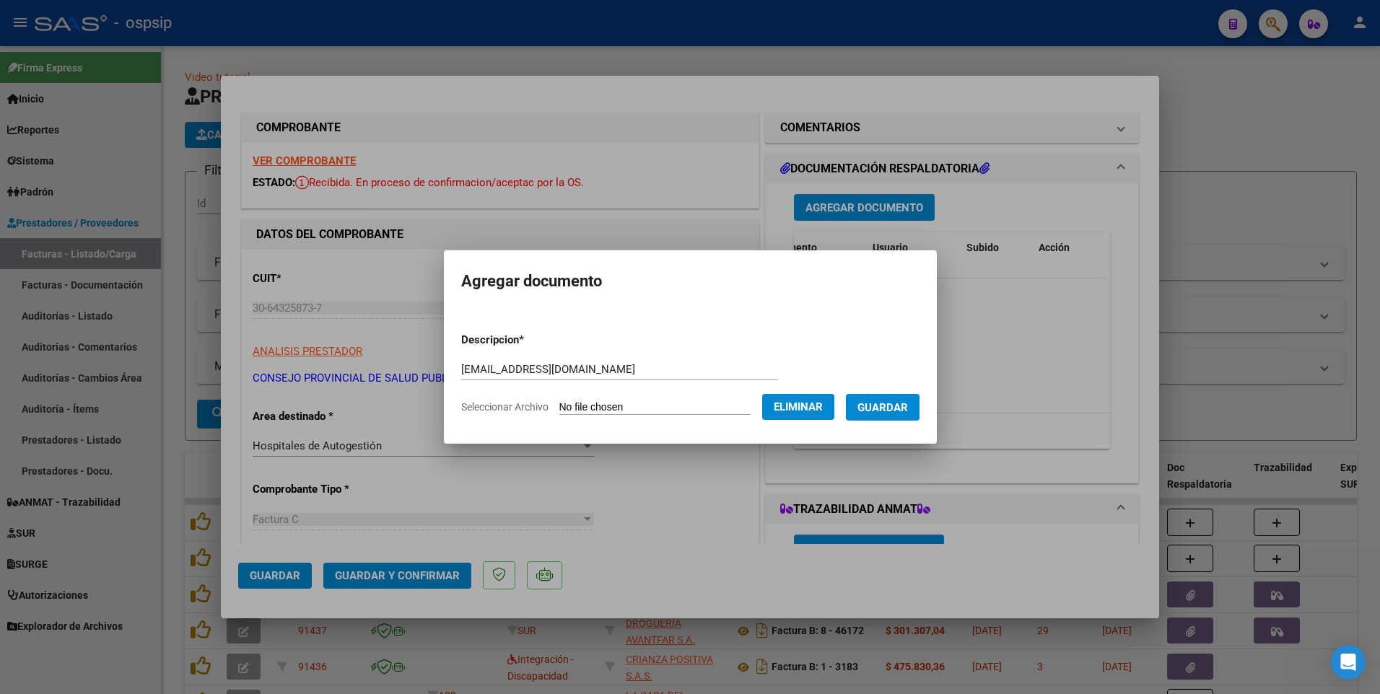
drag, startPoint x: 905, startPoint y: 407, endPoint x: 896, endPoint y: 416, distance: 12.2
click at [905, 408] on span "Guardar" at bounding box center [882, 407] width 51 height 13
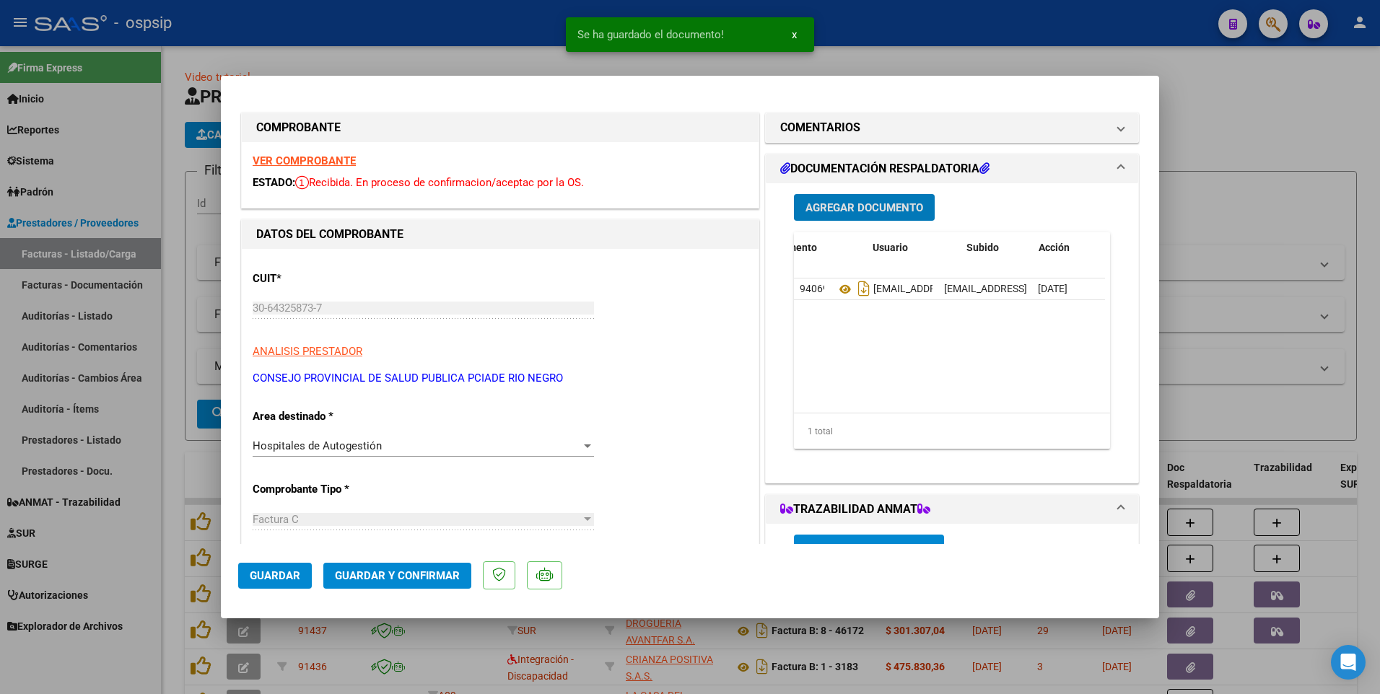
click at [293, 578] on span "Guardar" at bounding box center [275, 575] width 51 height 13
click at [444, 61] on div at bounding box center [690, 347] width 1380 height 694
type input "$ 0,00"
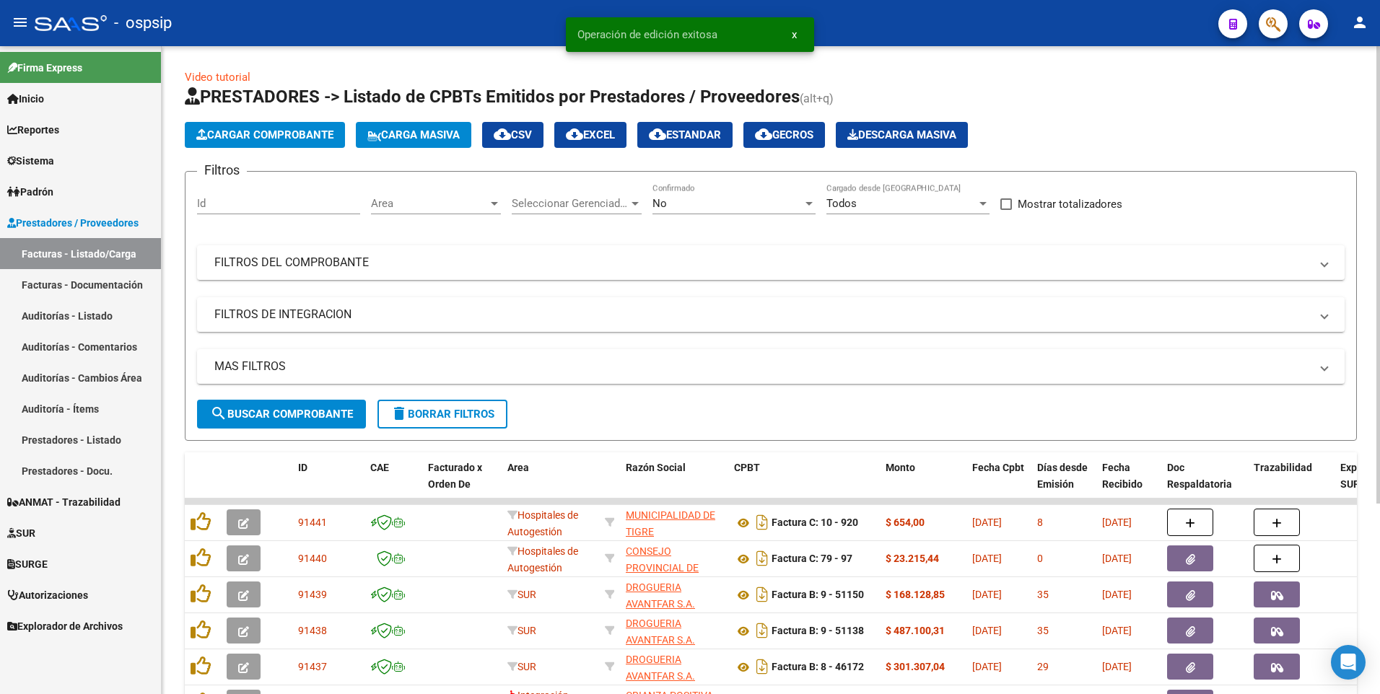
scroll to position [72, 0]
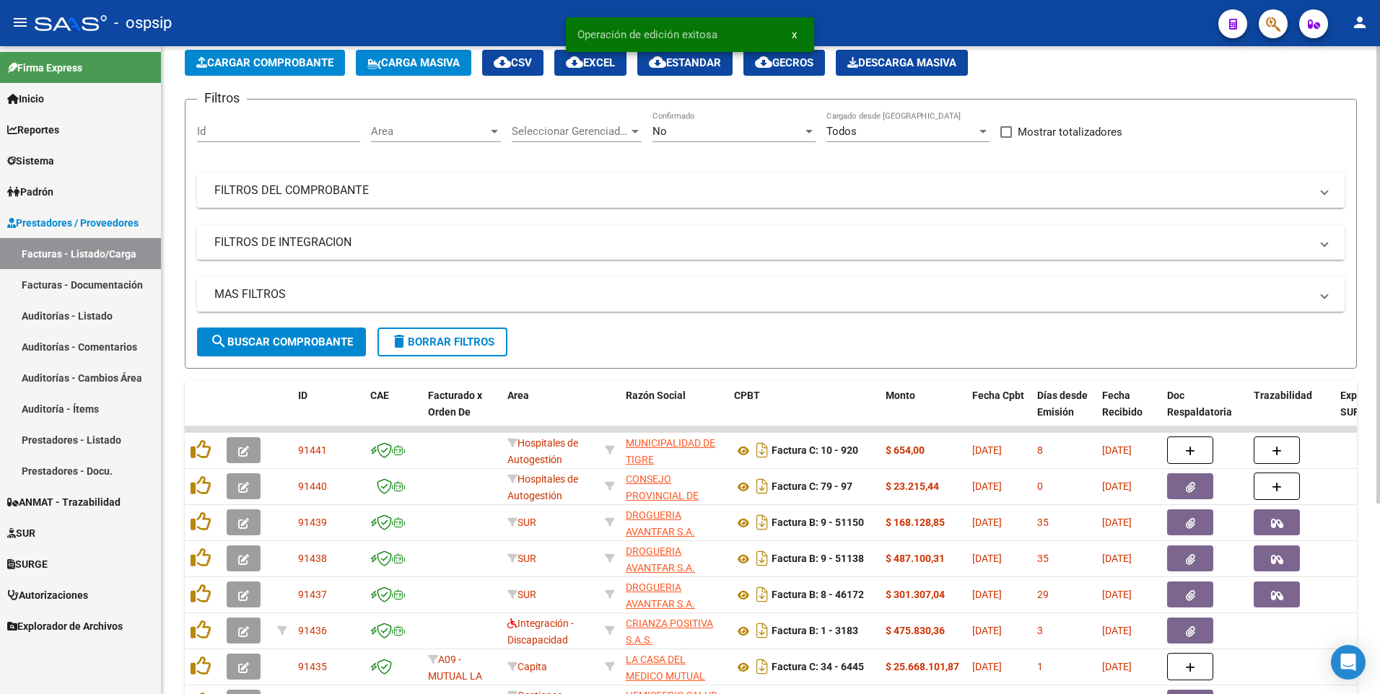
click at [462, 345] on span "delete Borrar Filtros" at bounding box center [442, 341] width 104 height 13
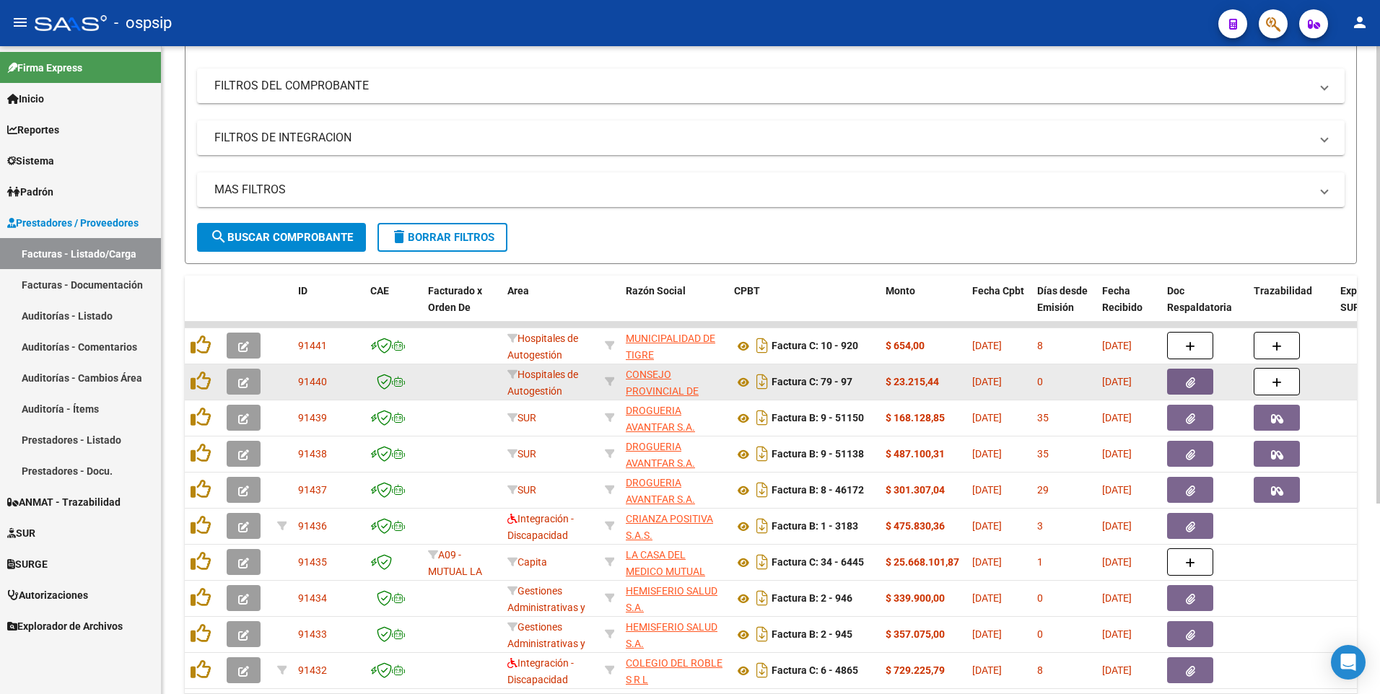
scroll to position [216, 0]
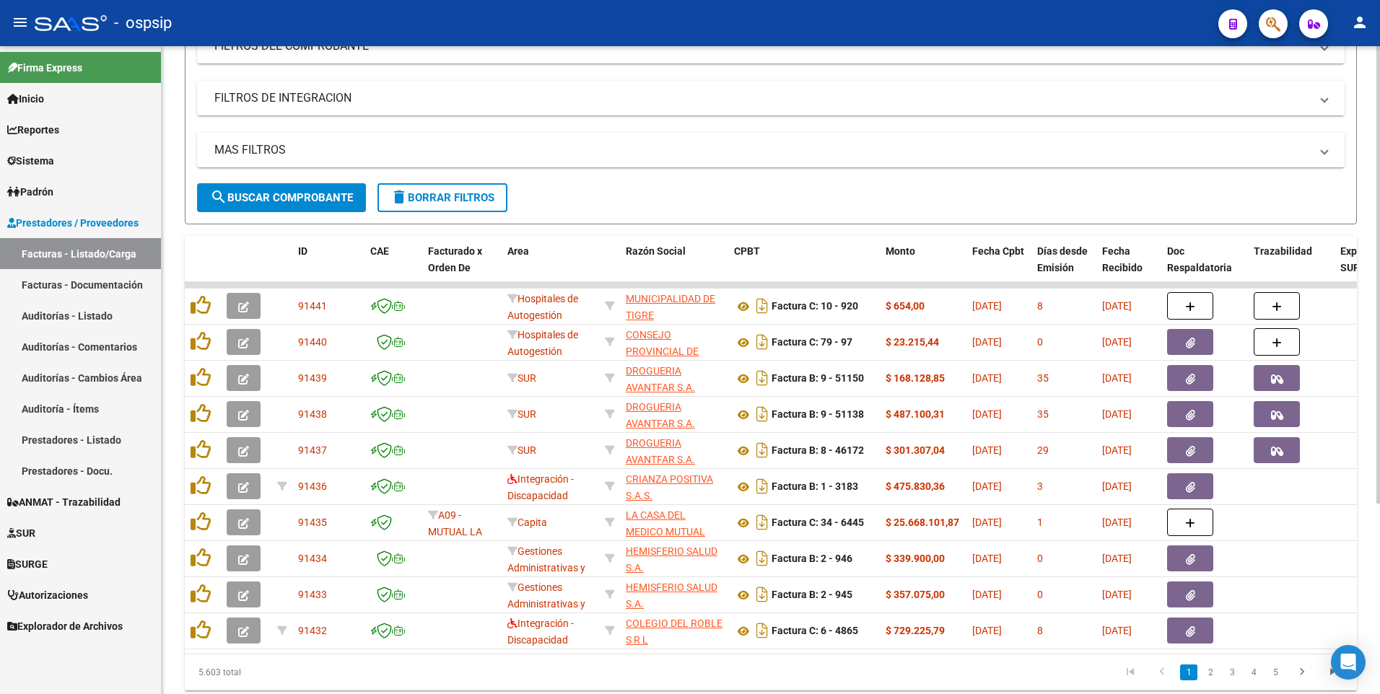
click at [425, 200] on span "delete Borrar Filtros" at bounding box center [442, 197] width 104 height 13
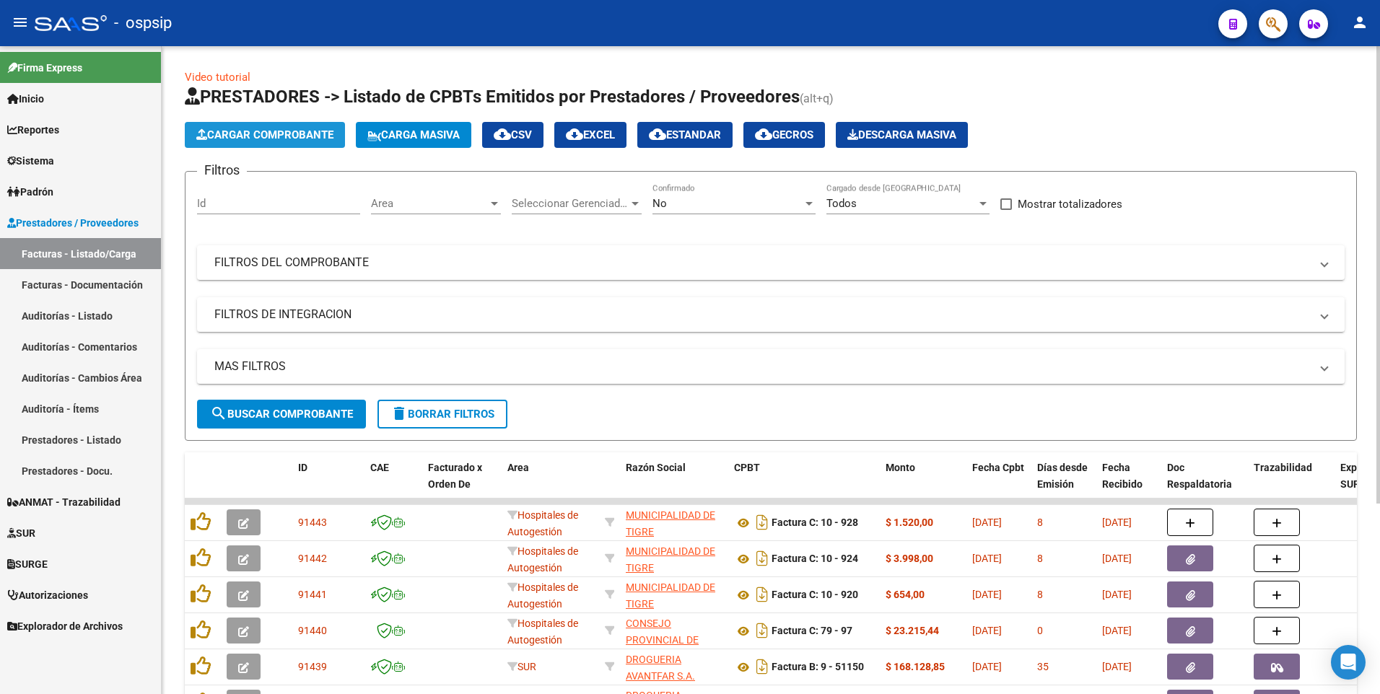
click at [286, 132] on span "Cargar Comprobante" at bounding box center [264, 134] width 137 height 13
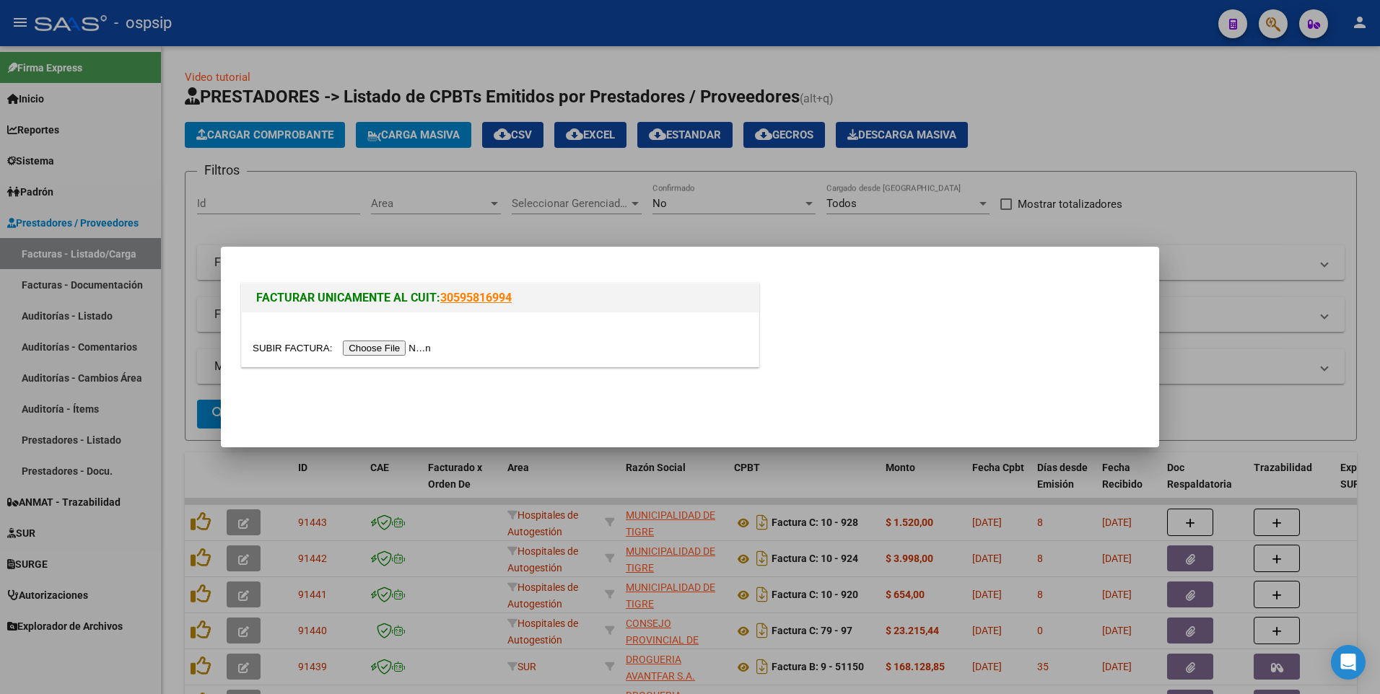
click at [361, 347] on input "file" at bounding box center [344, 348] width 183 height 15
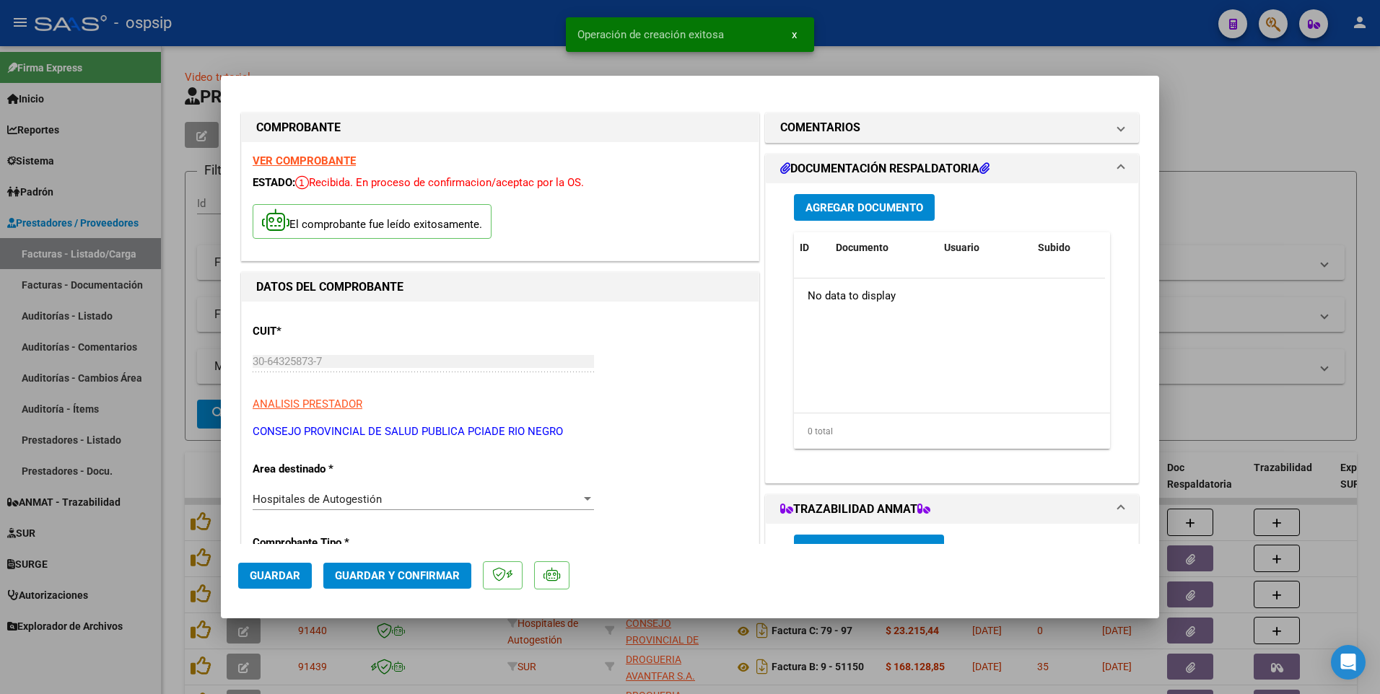
click at [287, 580] on span "Guardar" at bounding box center [275, 575] width 51 height 13
click at [430, 29] on div at bounding box center [690, 347] width 1380 height 694
type input "$ 0,00"
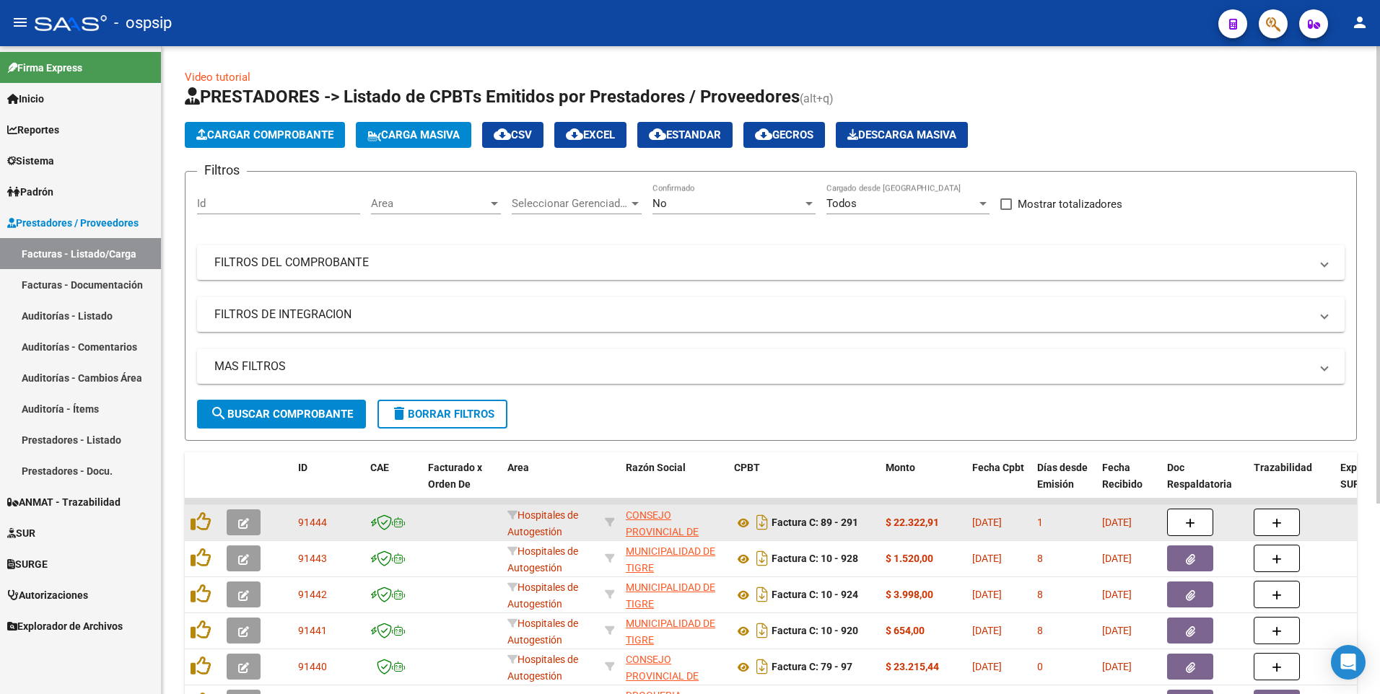
click at [258, 526] on button "button" at bounding box center [244, 522] width 34 height 26
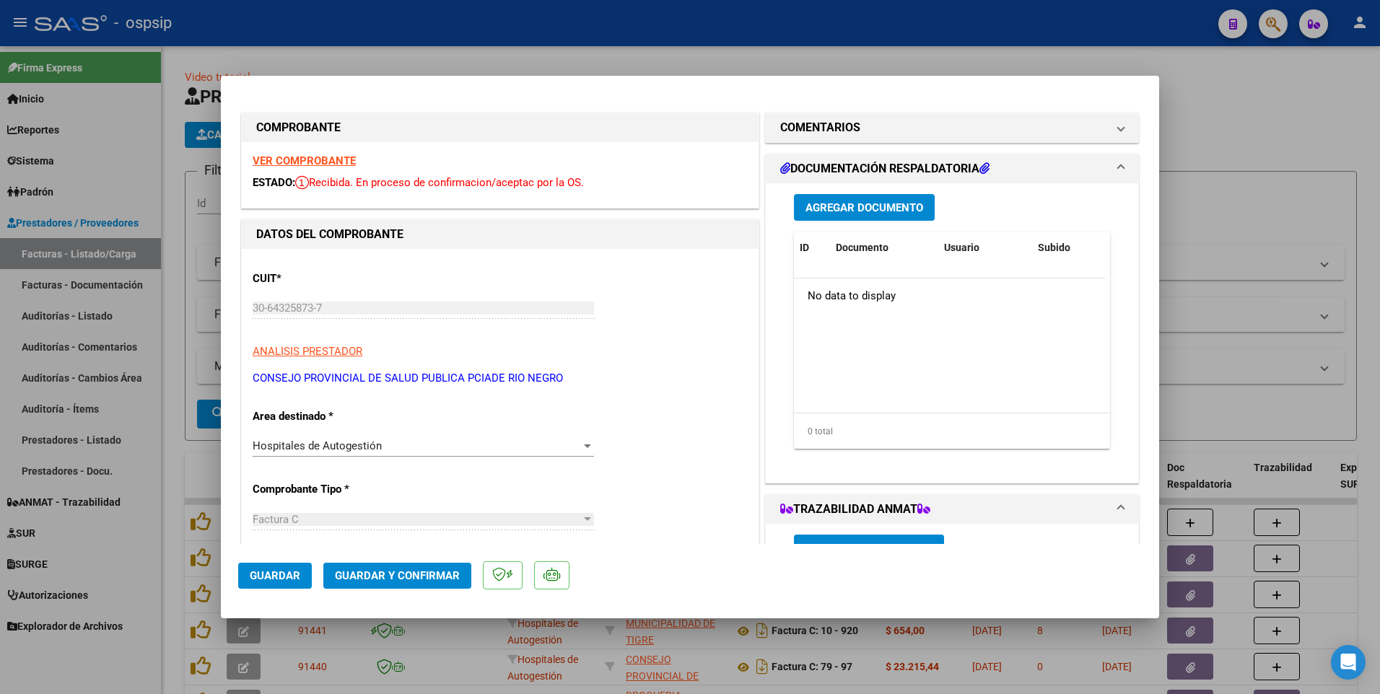
click at [848, 218] on button "Agregar Documento" at bounding box center [864, 207] width 141 height 27
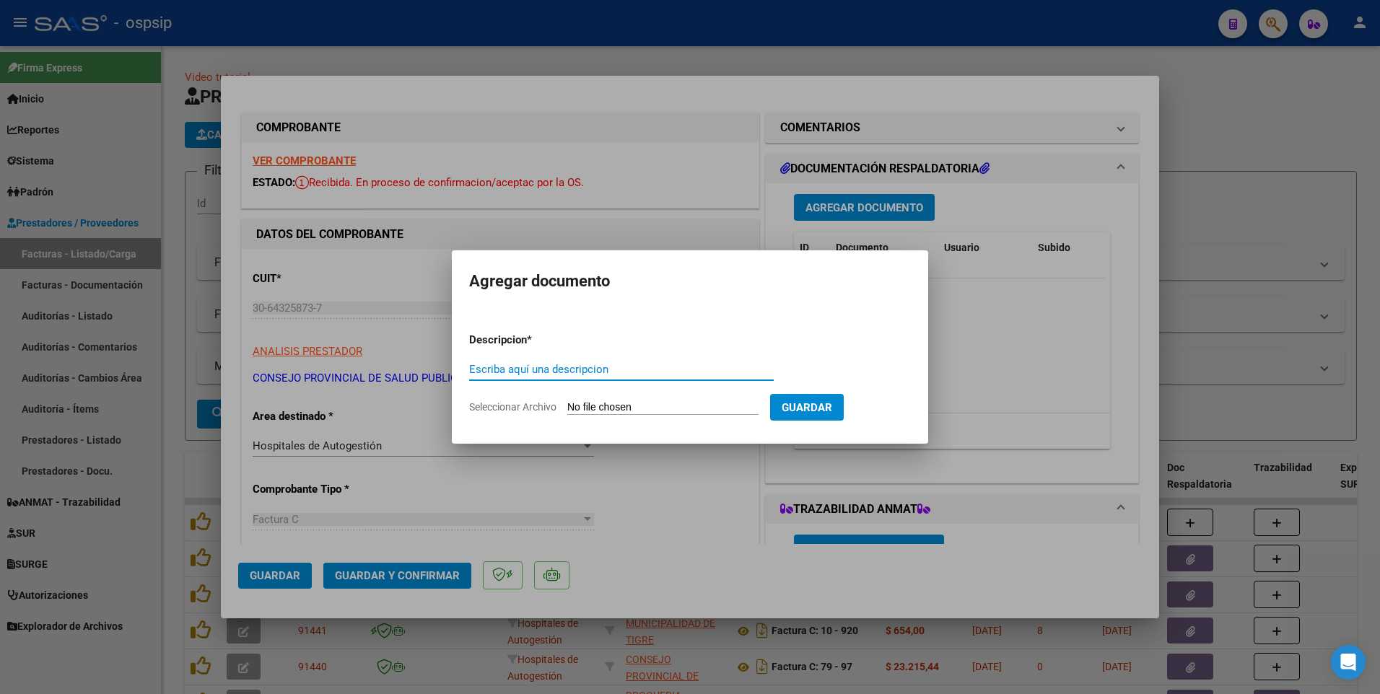
paste input "hazfos@salud.rionegro.gov.ar"
type input "hazfos@salud.rionegro.gov.ar"
click at [677, 409] on input "Seleccionar Archivo" at bounding box center [662, 408] width 191 height 14
type input "C:\fakepath\FC 0089-00000291.zip"
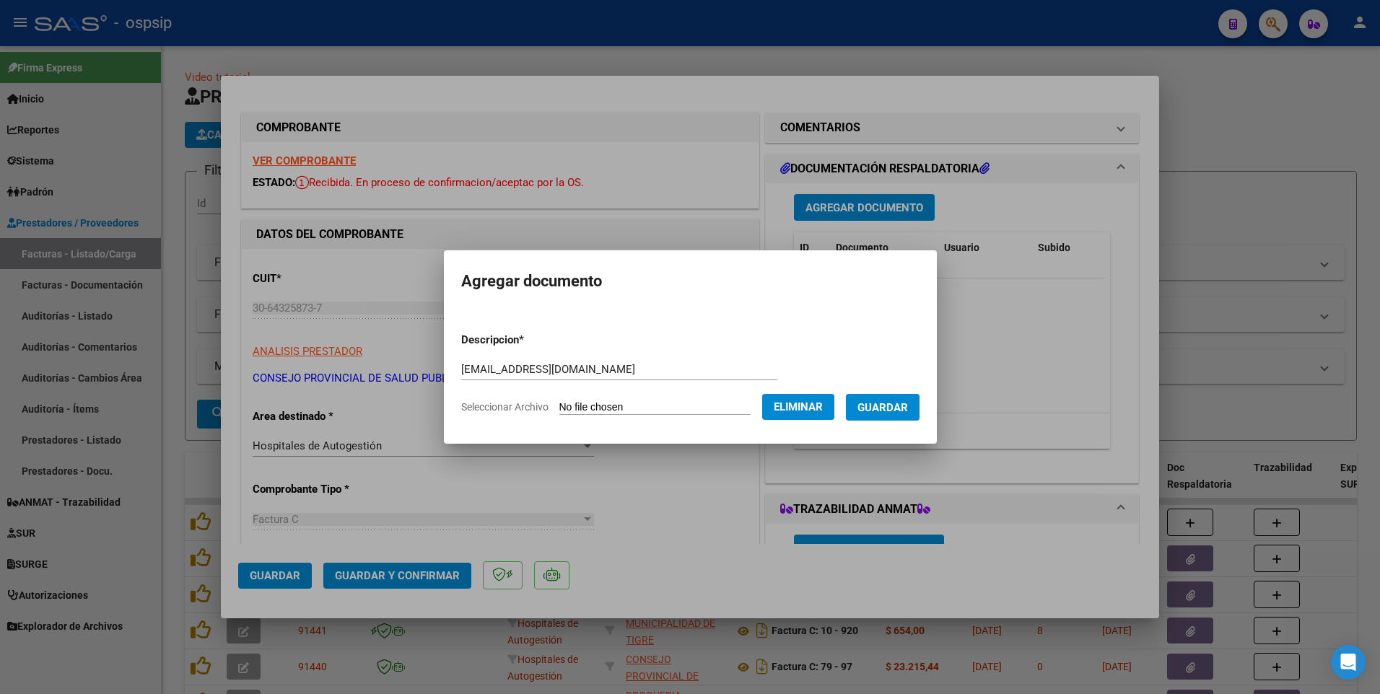
click at [892, 413] on span "Guardar" at bounding box center [882, 407] width 51 height 13
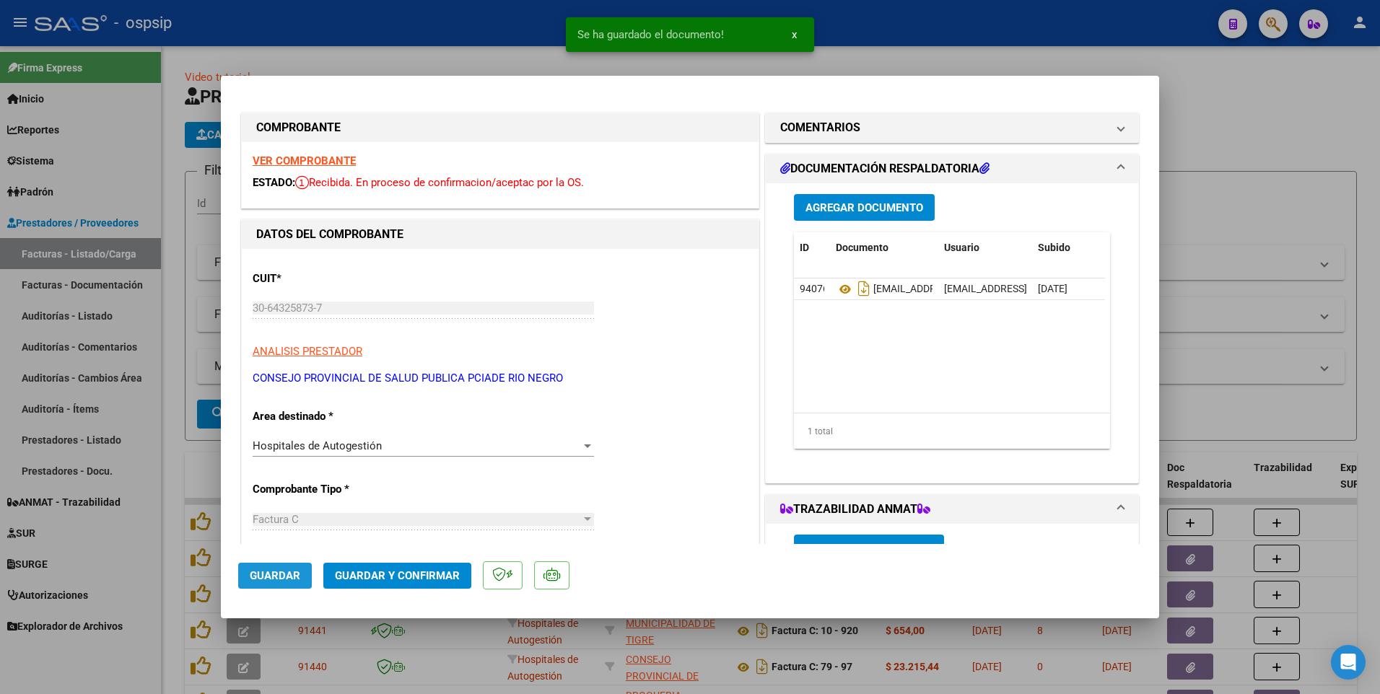
click at [296, 577] on span "Guardar" at bounding box center [275, 575] width 51 height 13
click at [404, 19] on div at bounding box center [690, 347] width 1380 height 694
type input "$ 0,00"
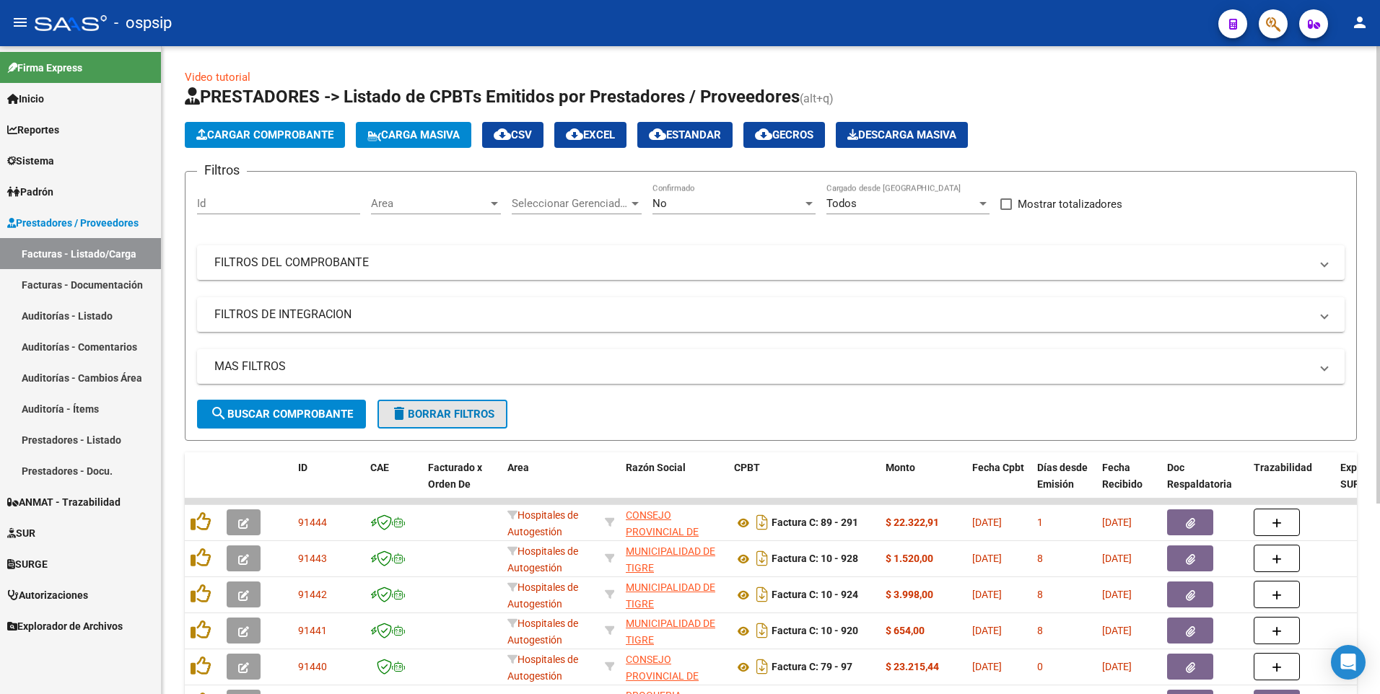
click at [471, 410] on span "delete Borrar Filtros" at bounding box center [442, 414] width 104 height 13
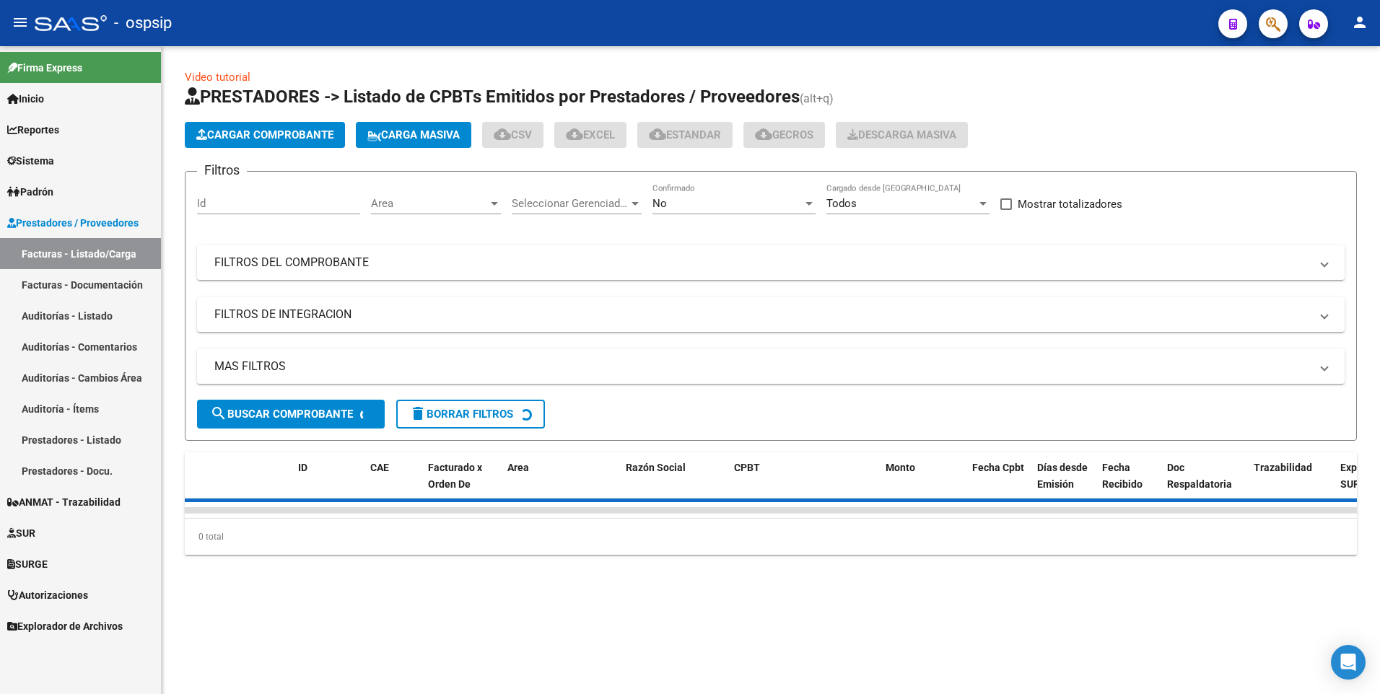
click at [257, 136] on span "Cargar Comprobante" at bounding box center [264, 134] width 137 height 13
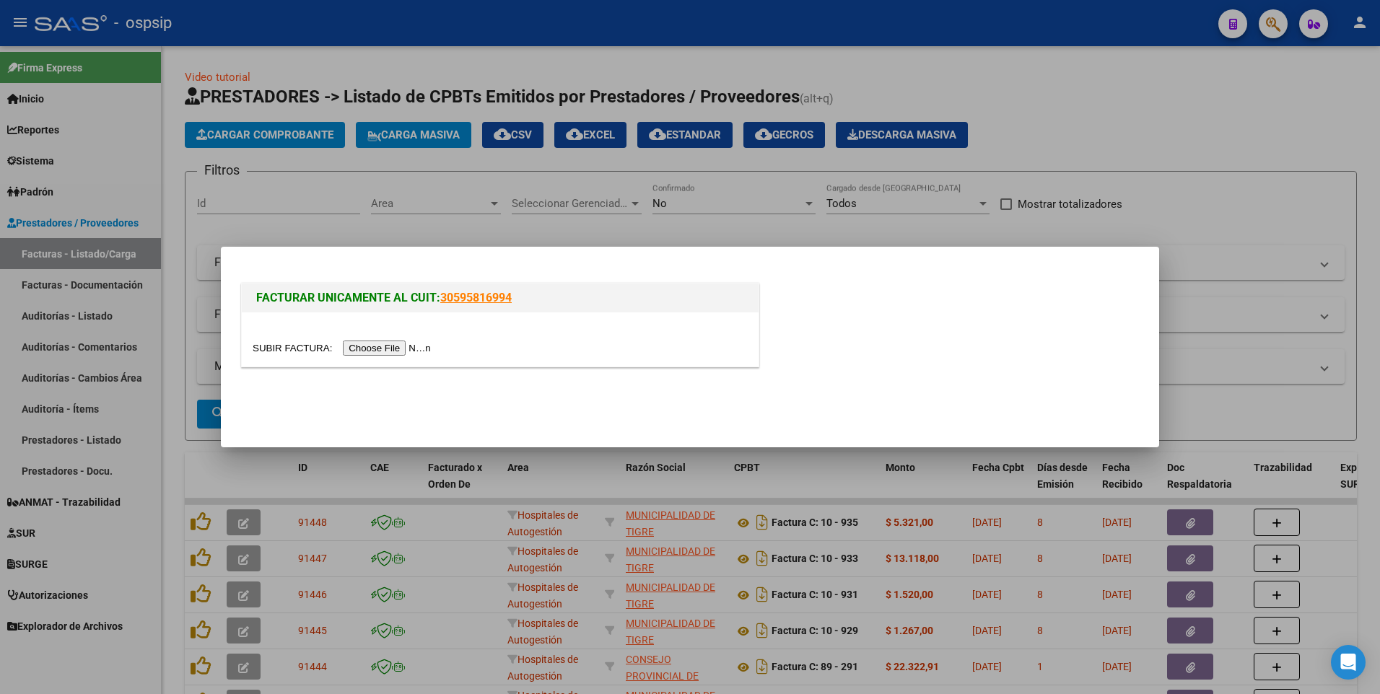
click at [390, 345] on input "file" at bounding box center [344, 348] width 183 height 15
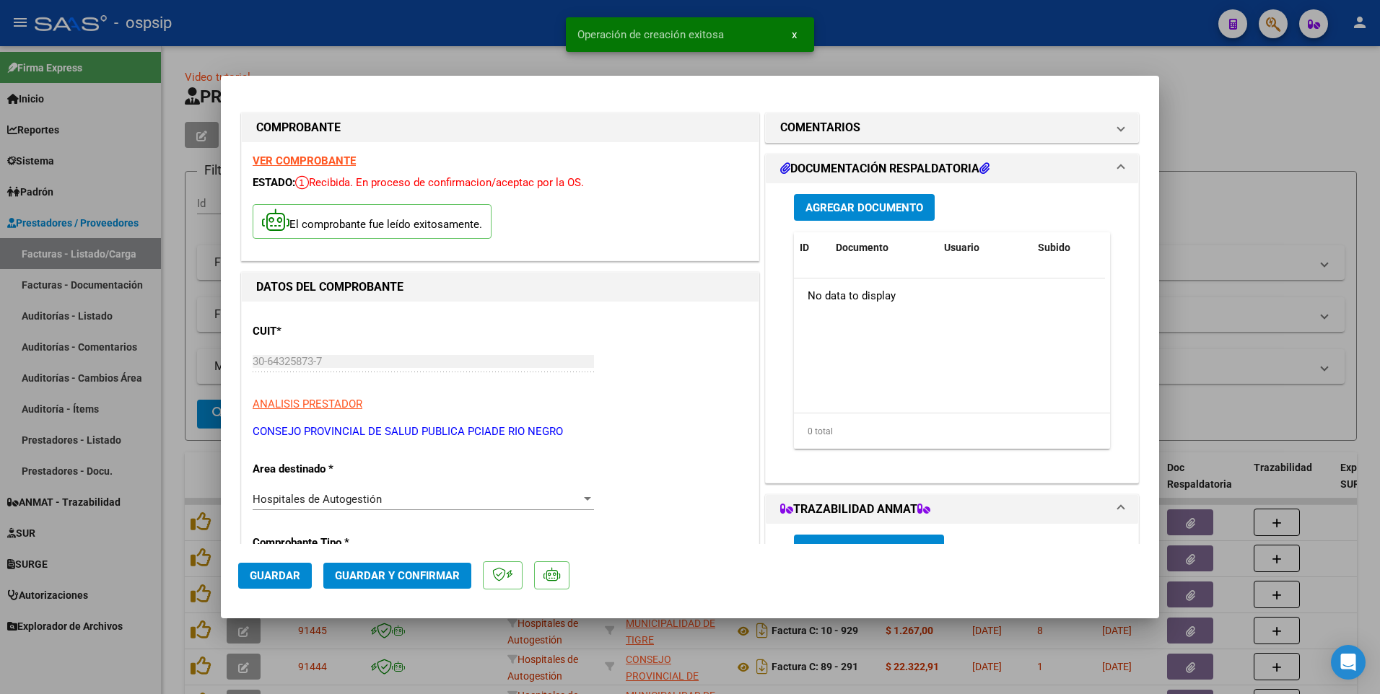
click at [291, 572] on span "Guardar" at bounding box center [275, 575] width 51 height 13
click at [421, 35] on div at bounding box center [690, 347] width 1380 height 694
type input "$ 0,00"
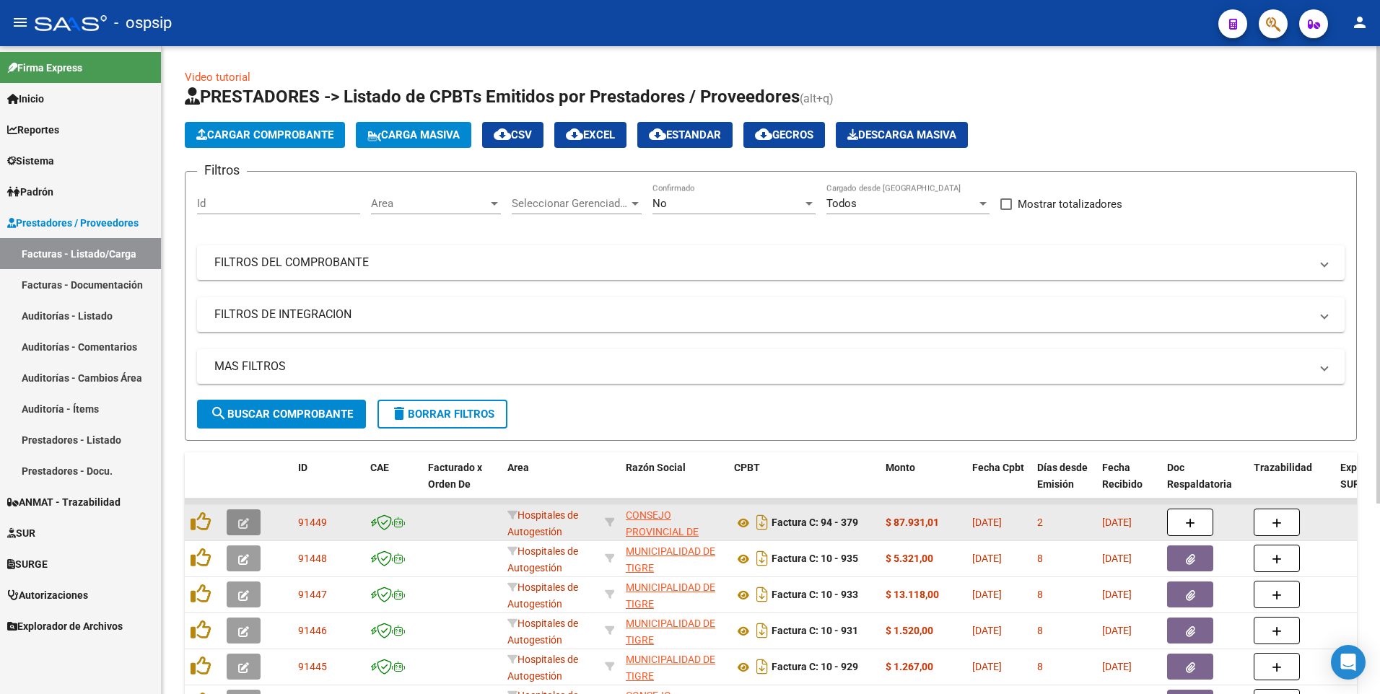
click at [247, 527] on icon "button" at bounding box center [243, 523] width 11 height 11
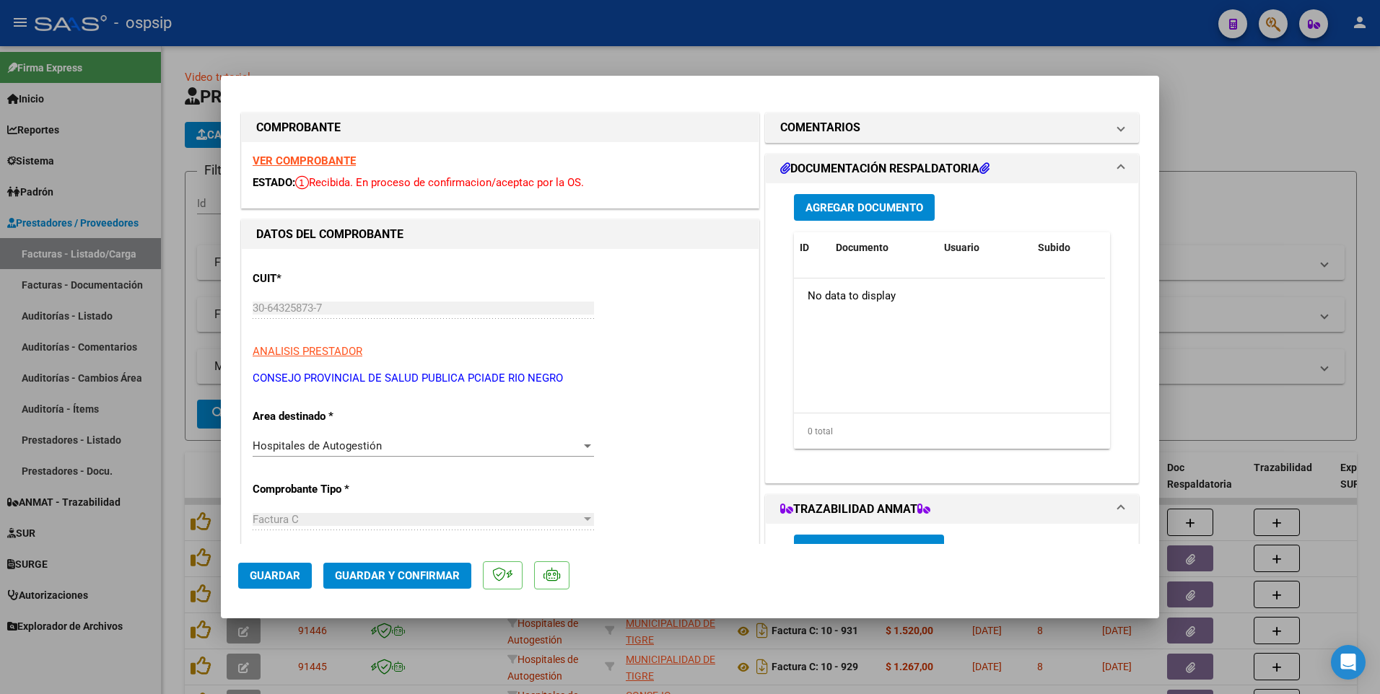
click at [864, 216] on button "Agregar Documento" at bounding box center [864, 207] width 141 height 27
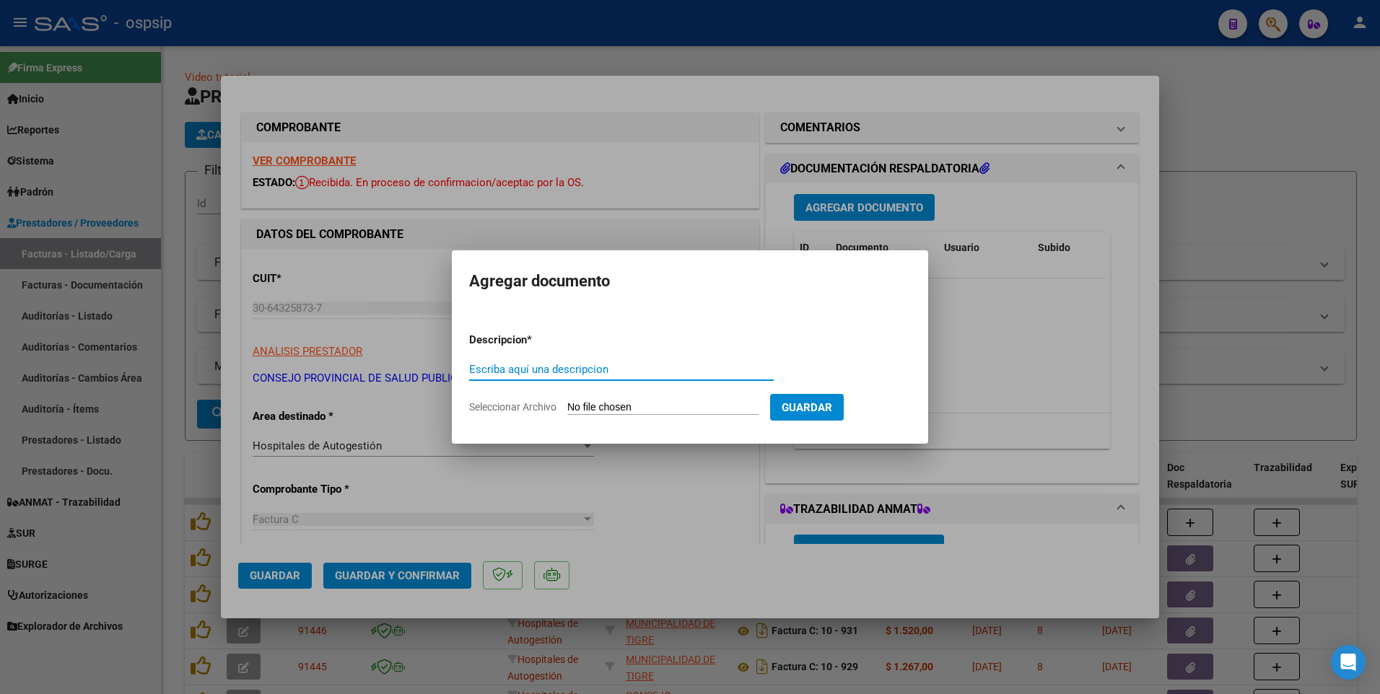
paste input "sigesco@hospitalbariloche.com.ar"
type input "sigesco@hospitalbariloche.com.ar"
click at [671, 401] on input "Seleccionar Archivo" at bounding box center [662, 408] width 191 height 14
type input "C:\fakepath\RV_ Hospital Zonal Bariloche - Expediente FOS - Factura Nro 0094-00…"
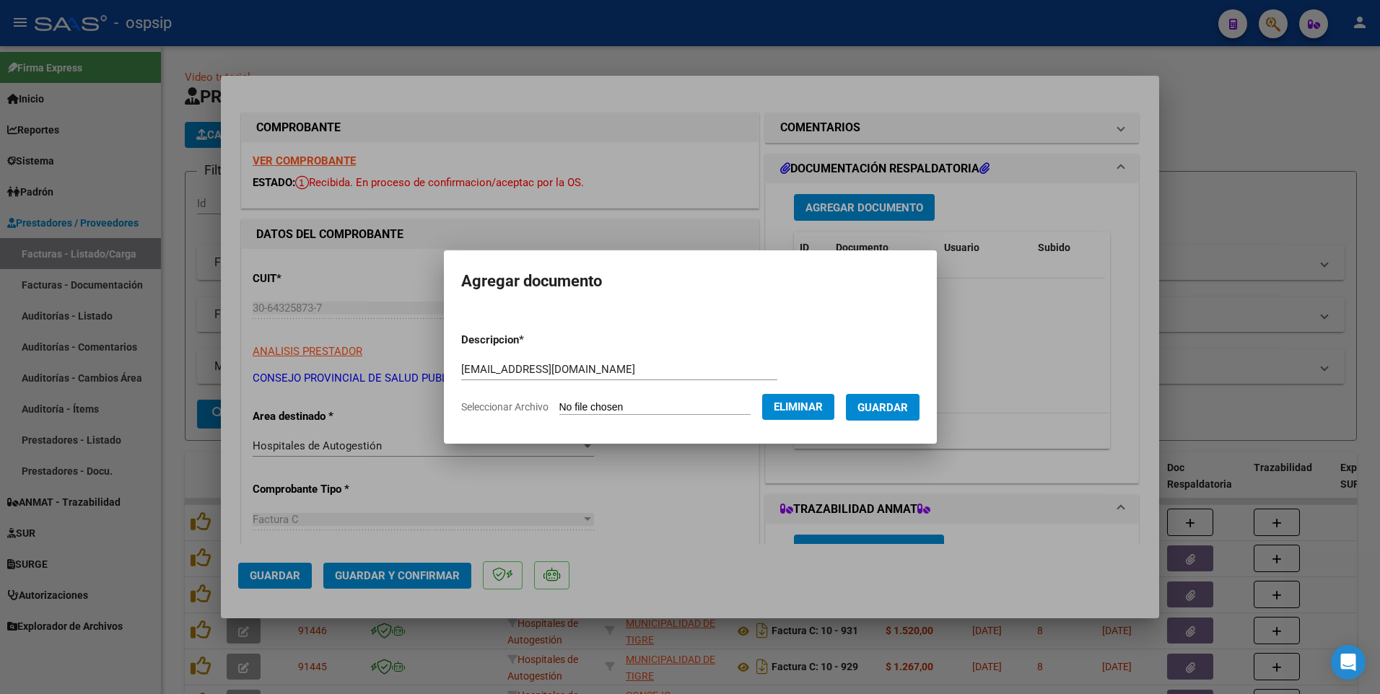
click at [908, 407] on span "Guardar" at bounding box center [882, 407] width 51 height 13
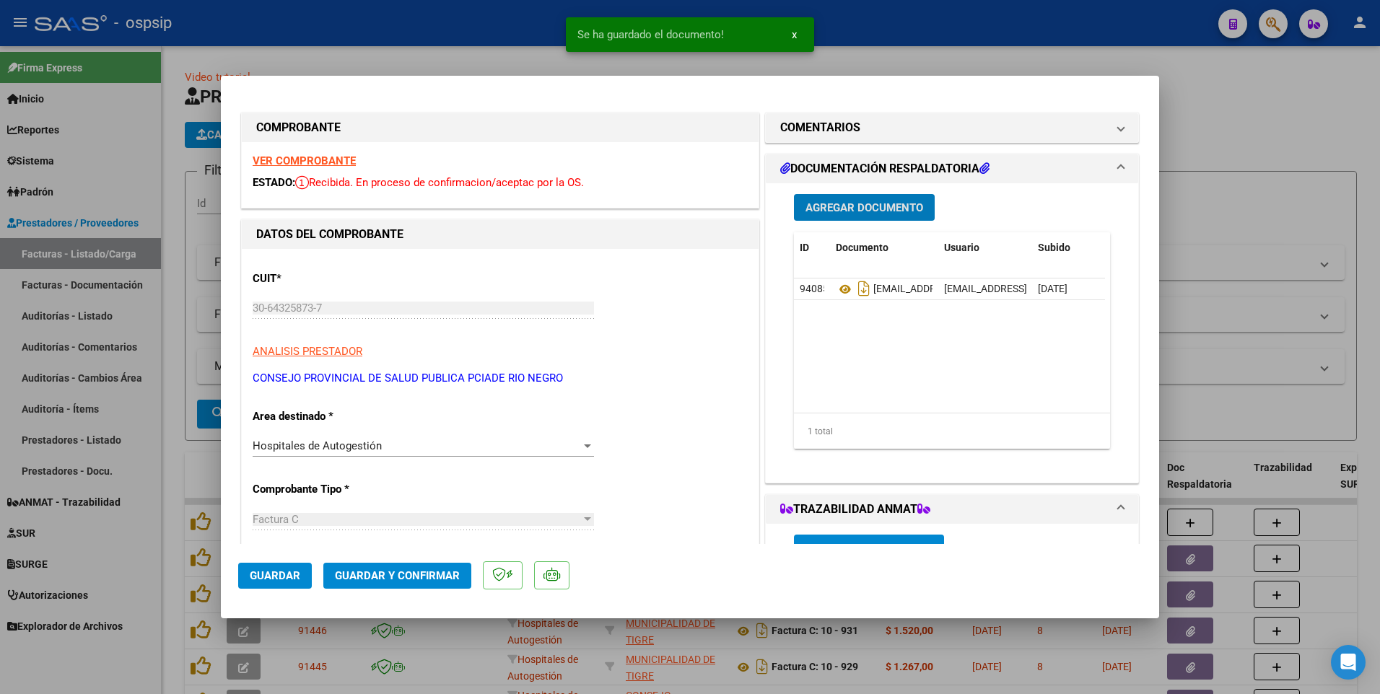
click at [302, 576] on button "Guardar" at bounding box center [275, 576] width 74 height 26
click at [449, 31] on div at bounding box center [690, 347] width 1380 height 694
type input "$ 0,00"
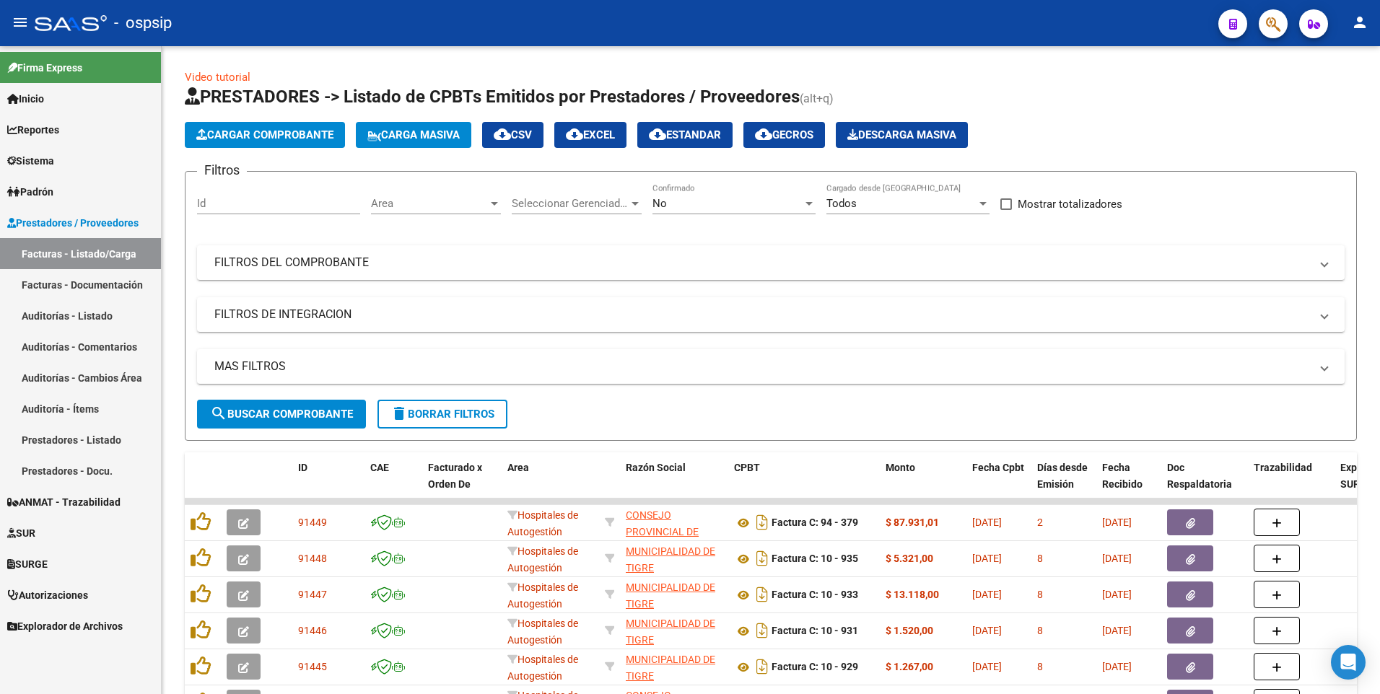
click at [403, 25] on div "- ospsip" at bounding box center [621, 23] width 1172 height 32
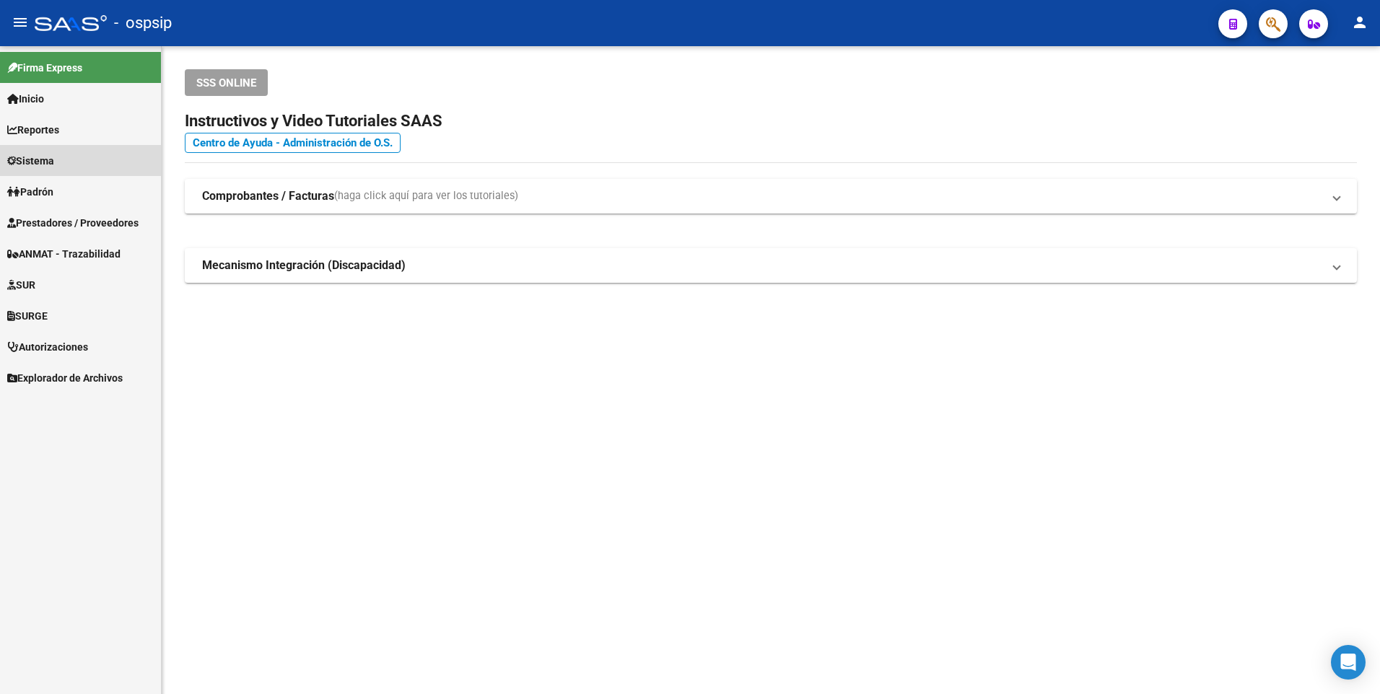
click at [74, 160] on link "Sistema" at bounding box center [80, 160] width 161 height 31
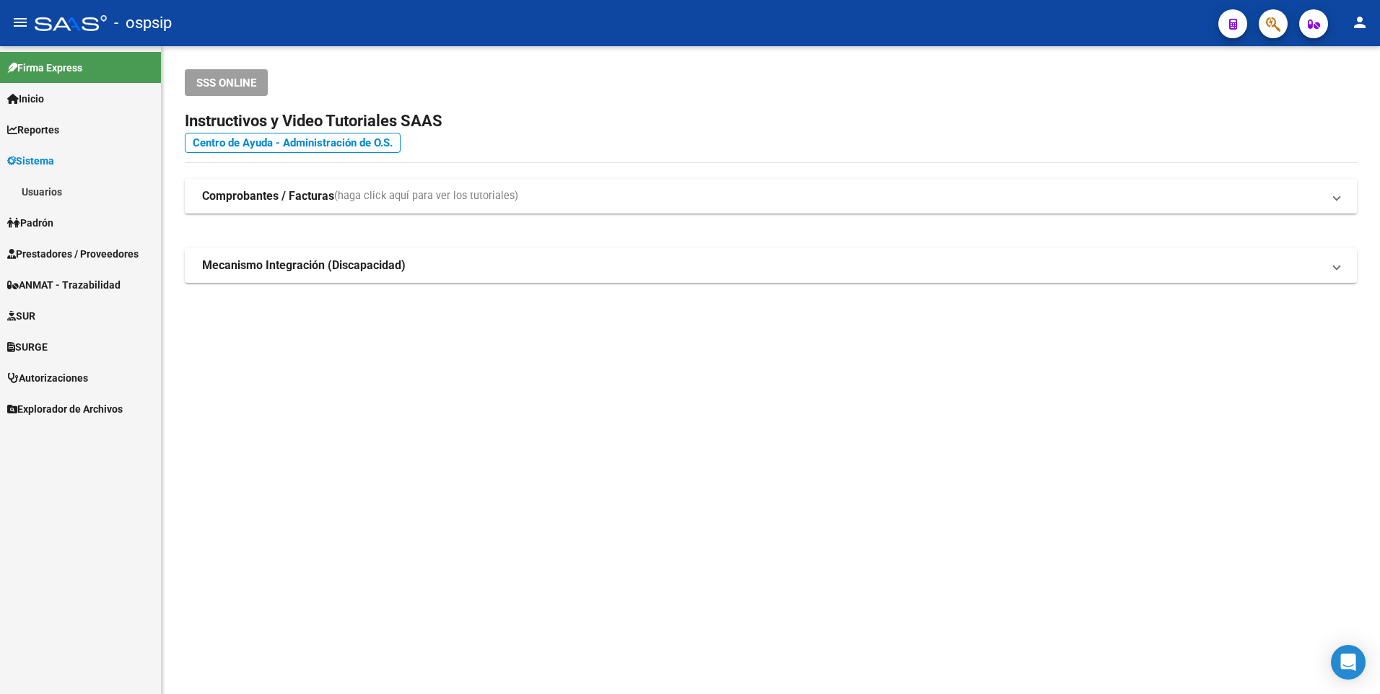
click at [78, 186] on link "Usuarios" at bounding box center [80, 191] width 161 height 31
click at [116, 219] on link "Todos los Usuarios" at bounding box center [80, 222] width 161 height 31
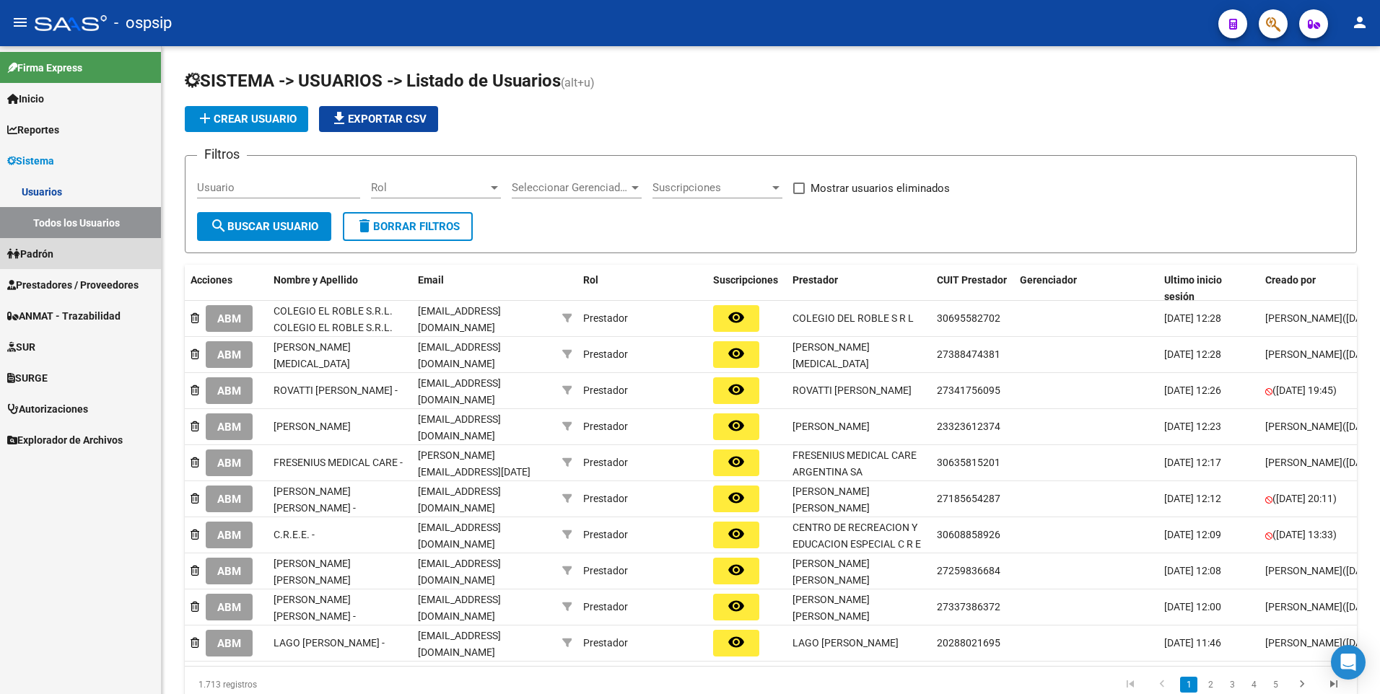
click at [74, 257] on link "Padrón" at bounding box center [80, 253] width 161 height 31
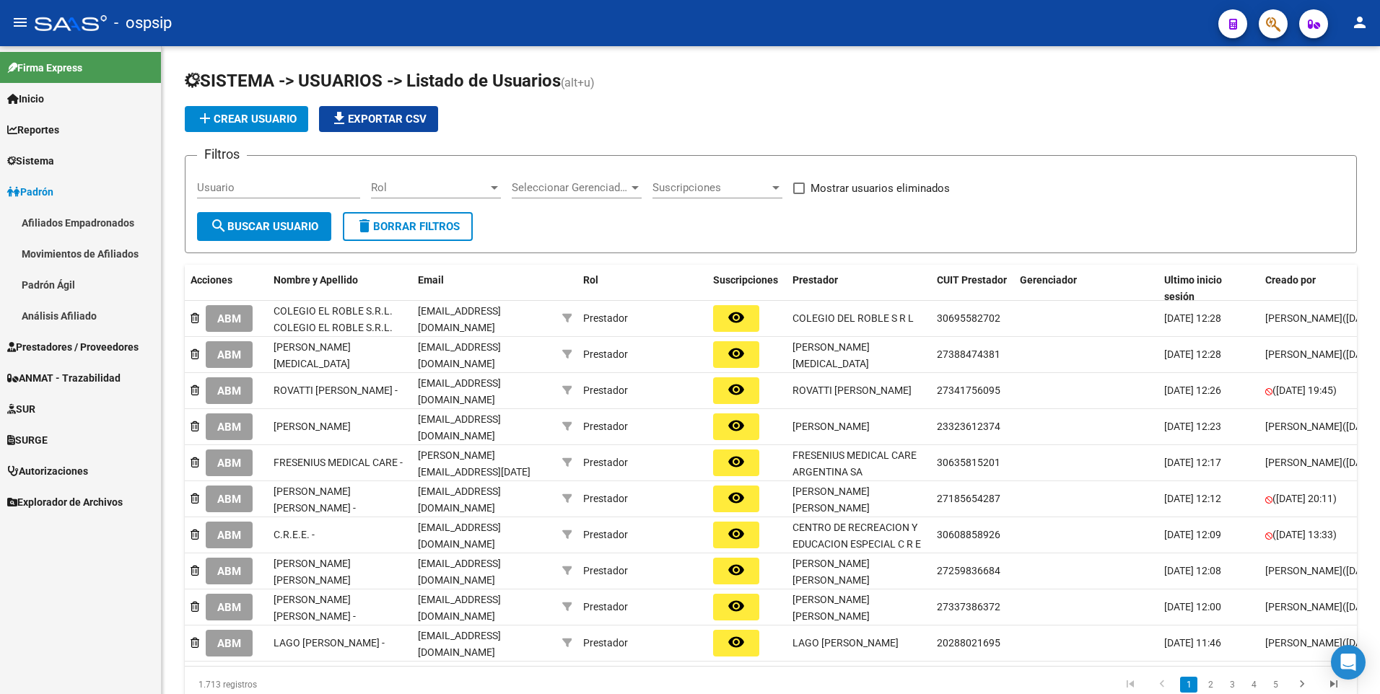
click at [106, 343] on span "Prestadores / Proveedores" at bounding box center [72, 347] width 131 height 16
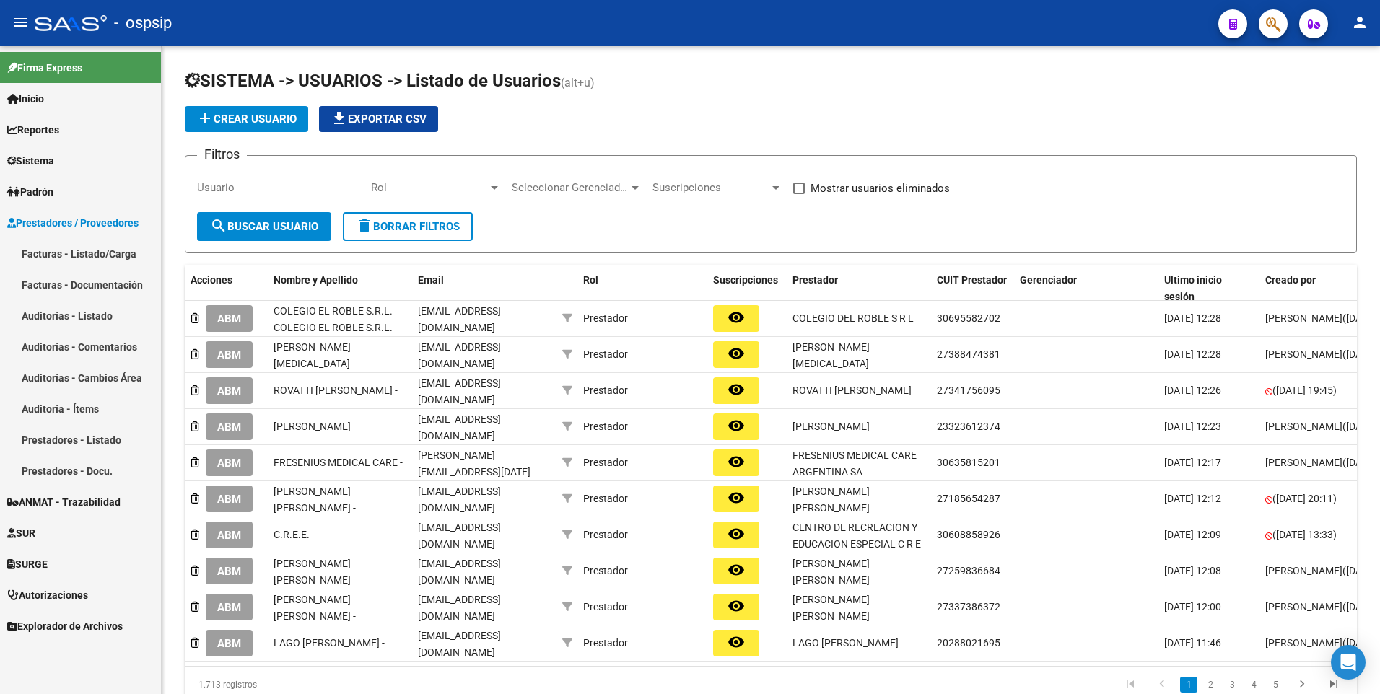
click at [97, 252] on link "Facturas - Listado/Carga" at bounding box center [80, 253] width 161 height 31
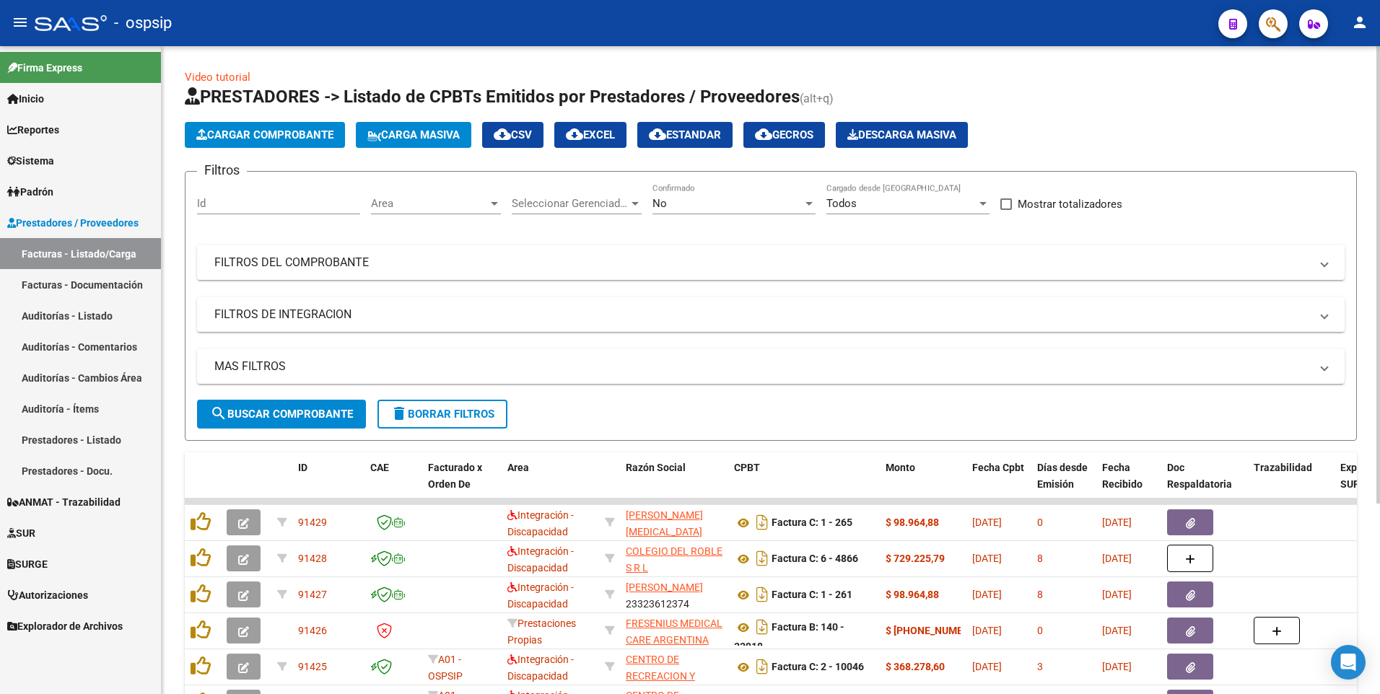
click at [758, 196] on div "No Confirmado" at bounding box center [733, 198] width 163 height 31
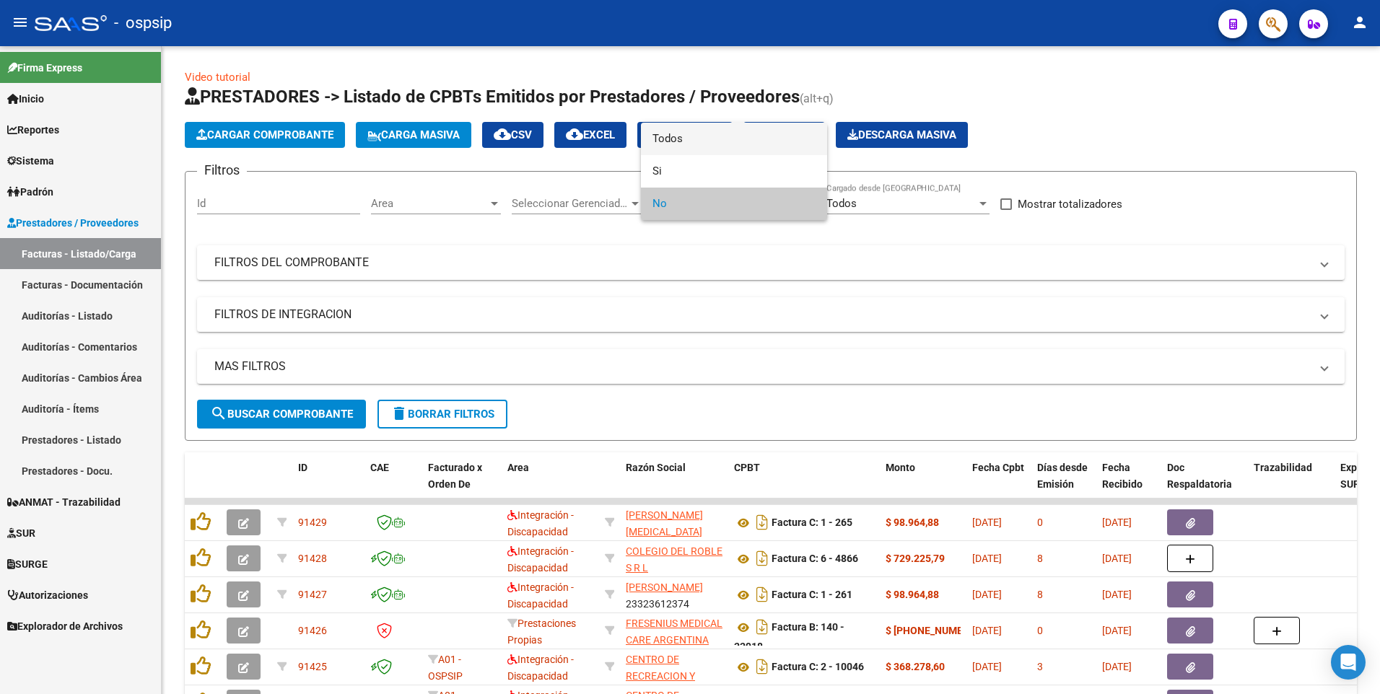
click at [699, 144] on span "Todos" at bounding box center [733, 139] width 163 height 32
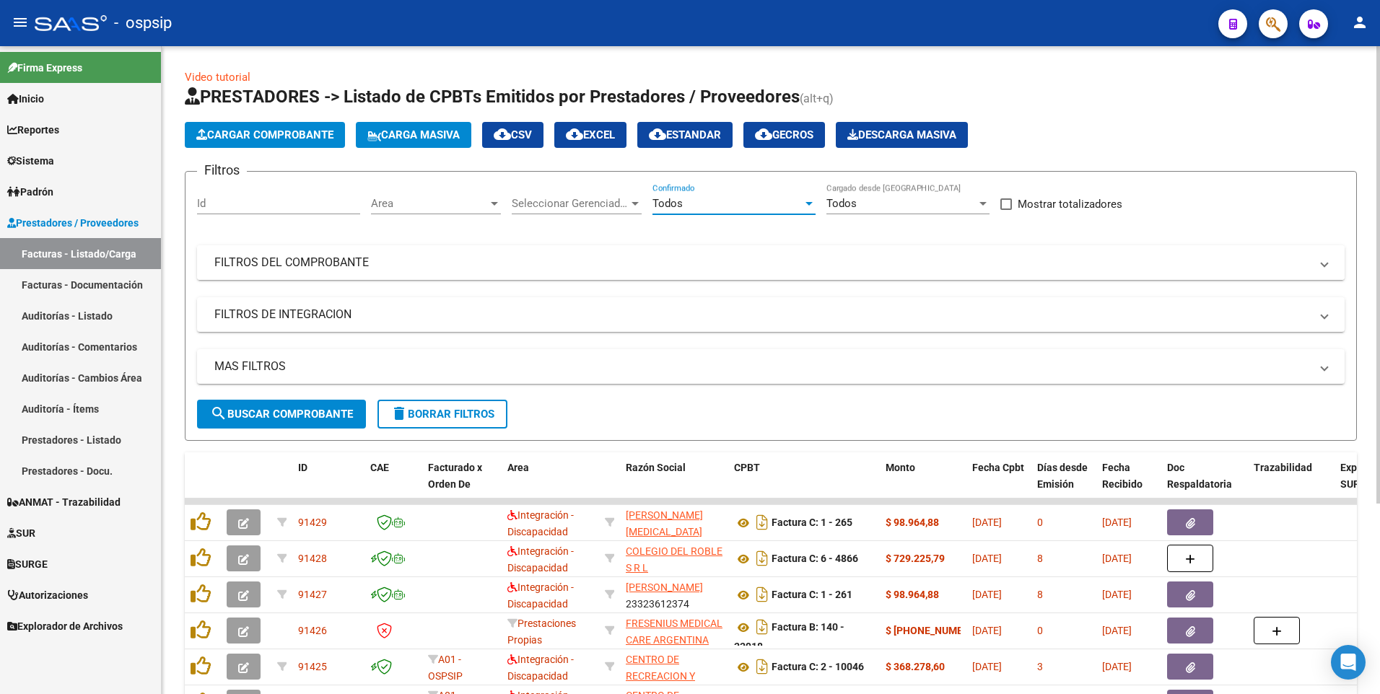
click at [677, 267] on mat-panel-title "FILTROS DEL COMPROBANTE" at bounding box center [761, 263] width 1095 height 16
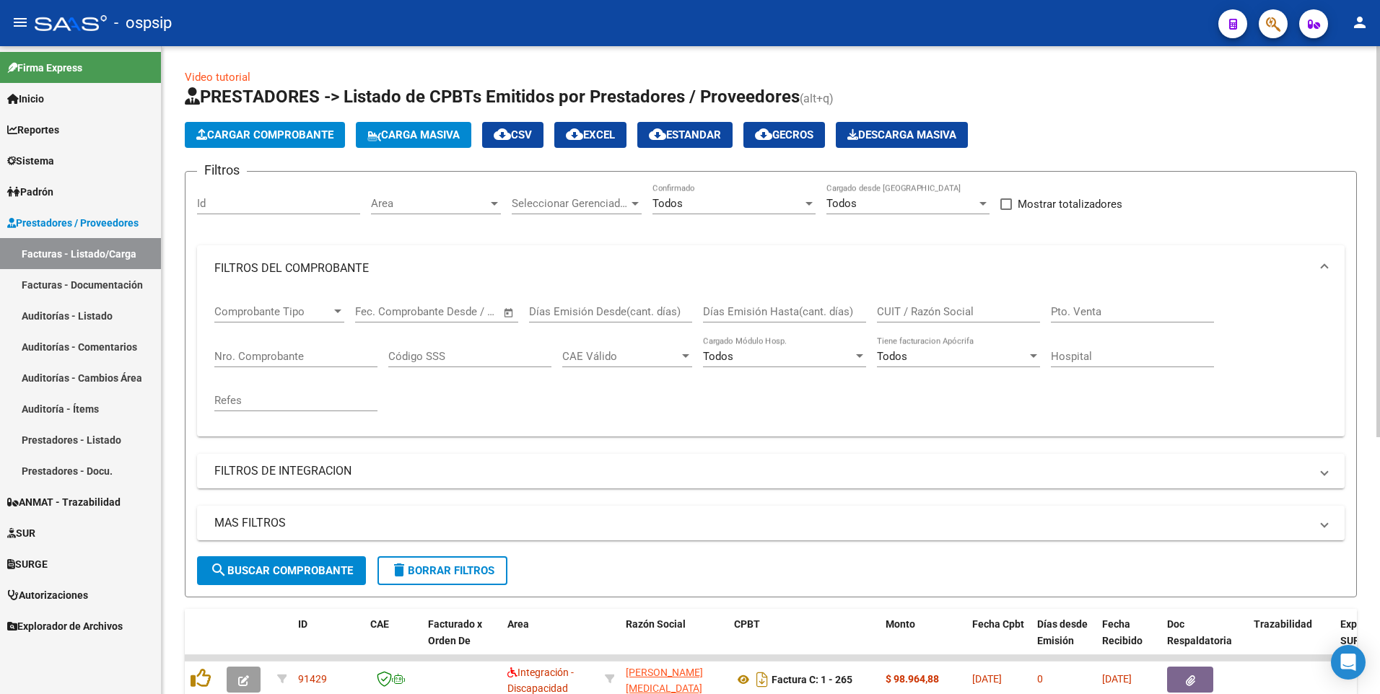
click at [997, 314] on input "CUIT / Razón Social" at bounding box center [958, 311] width 163 height 13
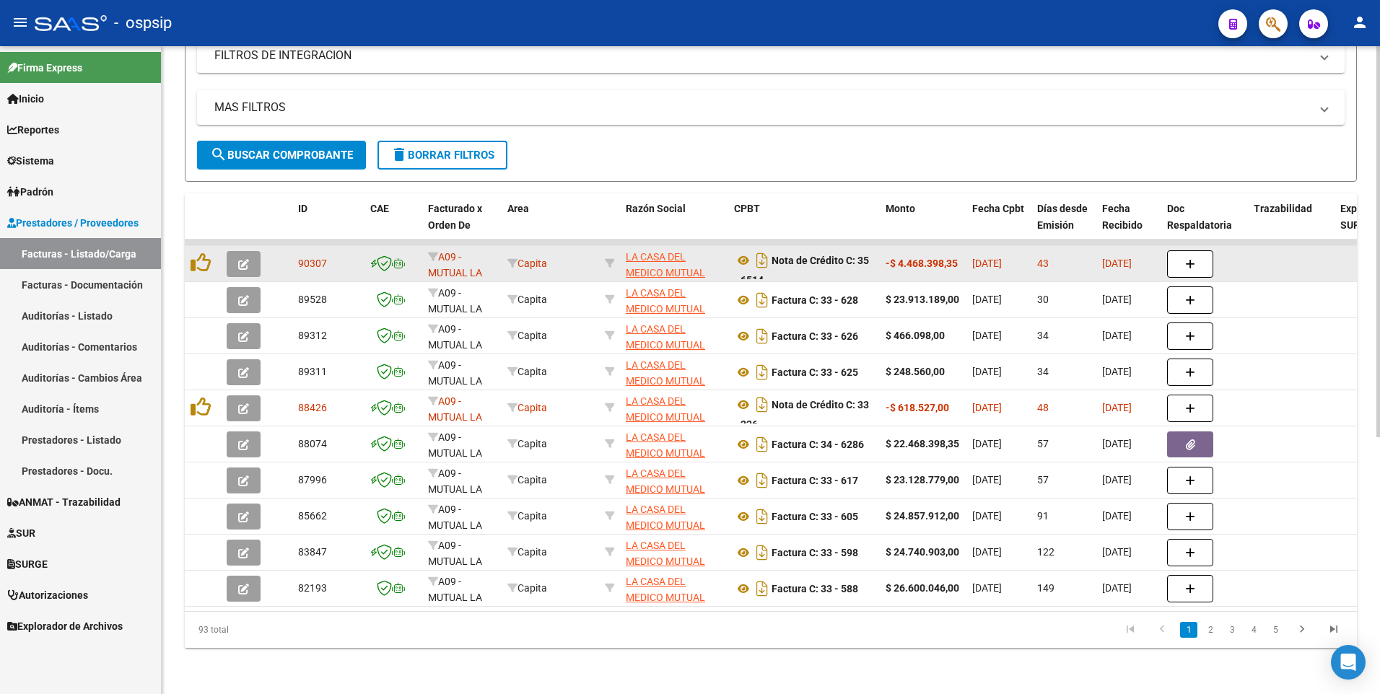
scroll to position [66, 0]
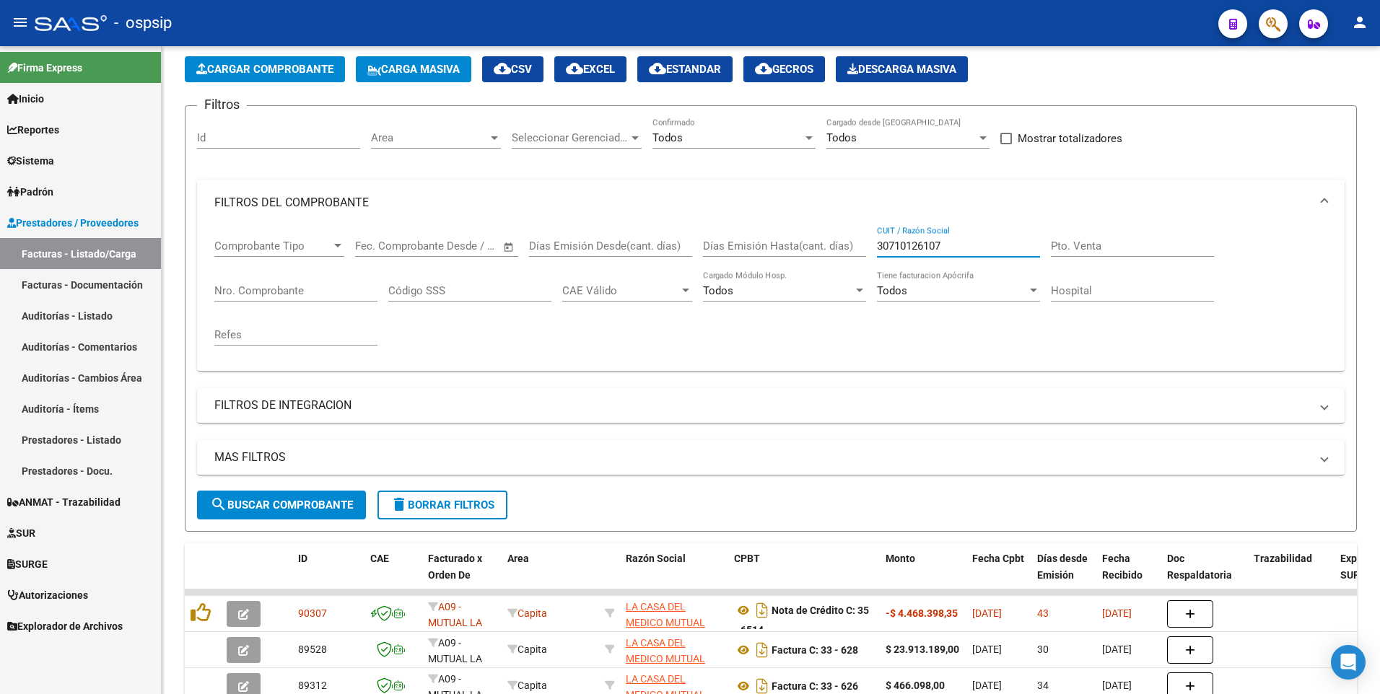
type input "30710126107"
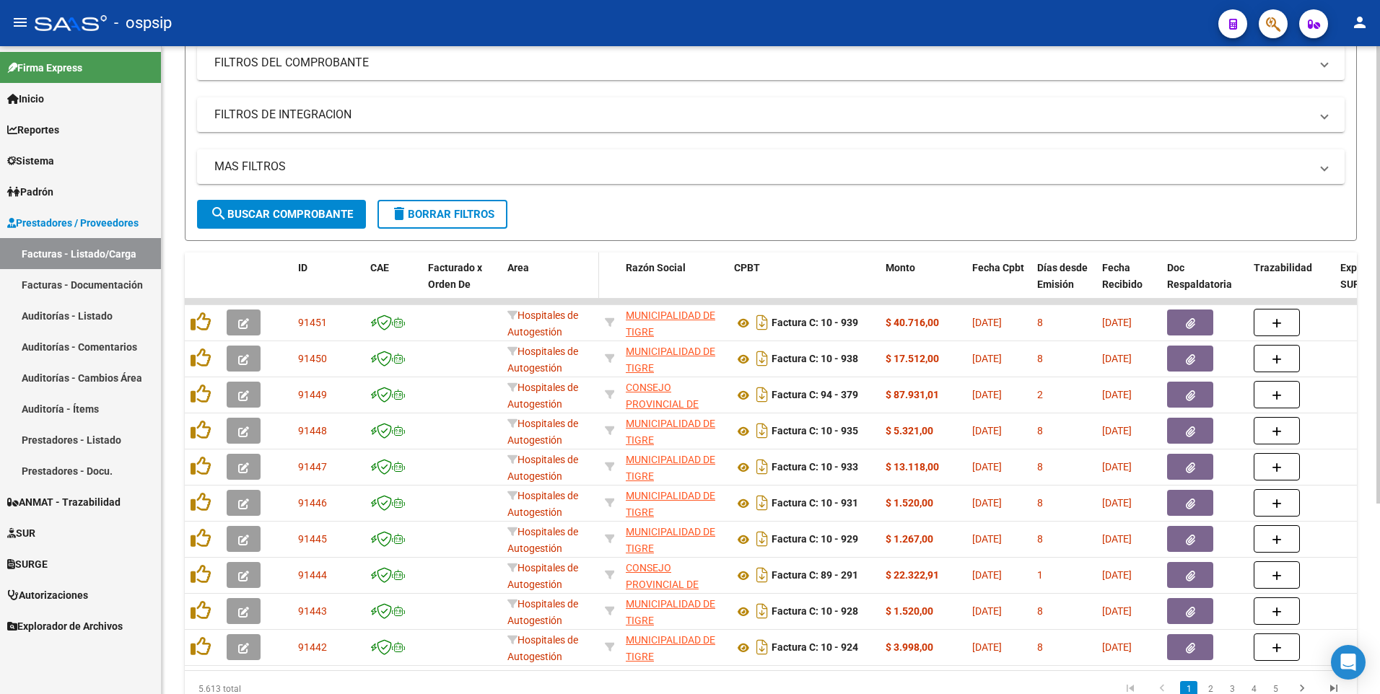
scroll to position [270, 0]
